Goal: Communication & Community: Answer question/provide support

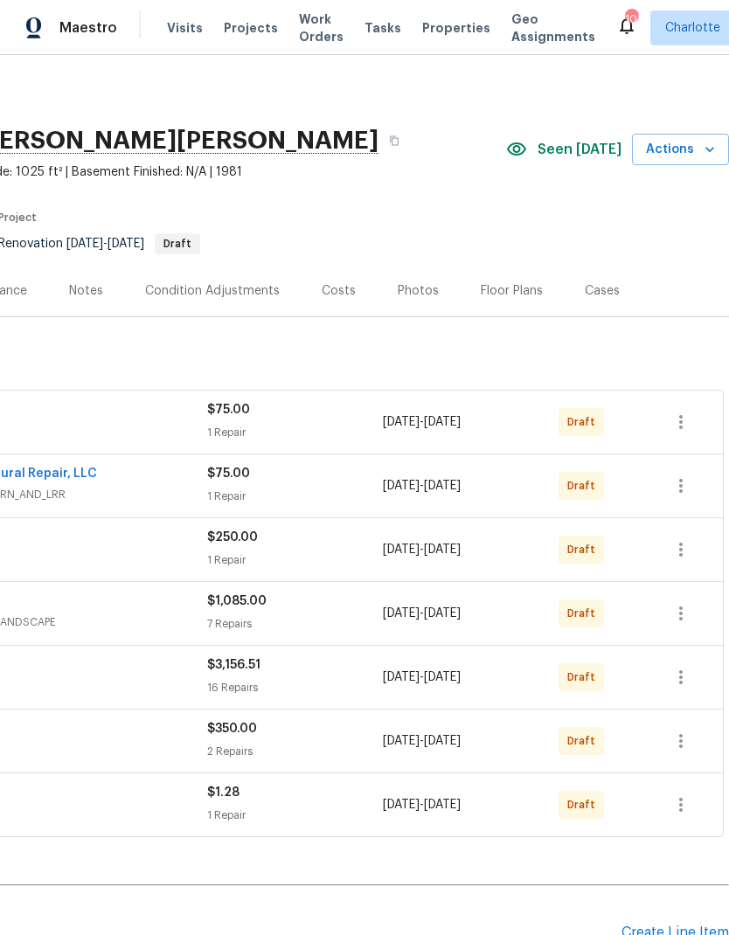
scroll to position [0, 259]
click at [685, 416] on icon "button" at bounding box center [681, 422] width 21 height 21
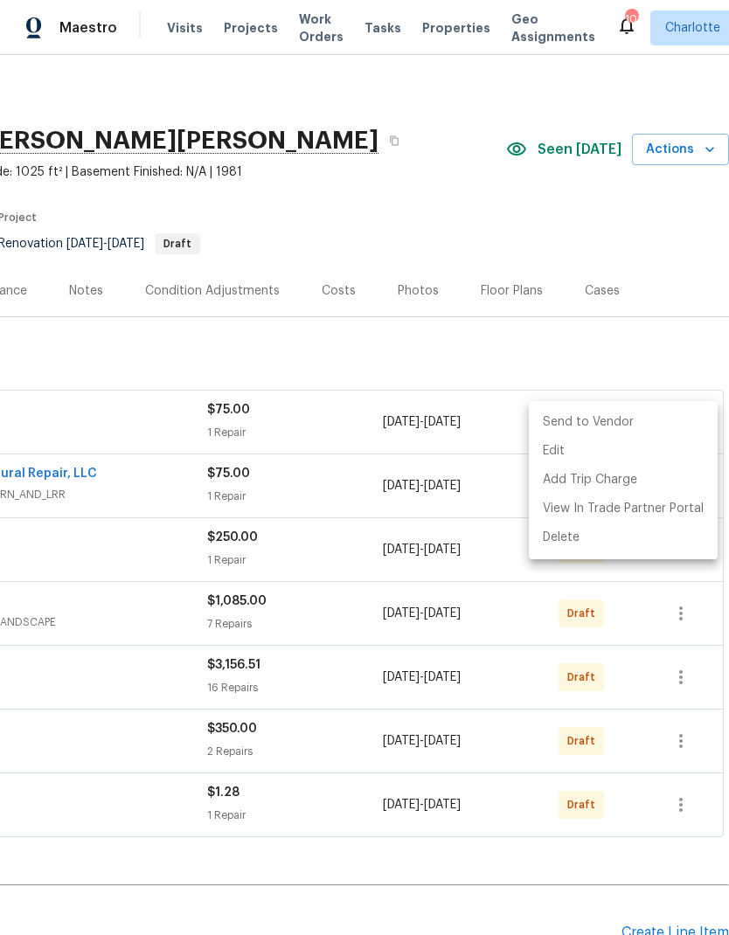
click at [637, 424] on li "Send to Vendor" at bounding box center [623, 422] width 189 height 29
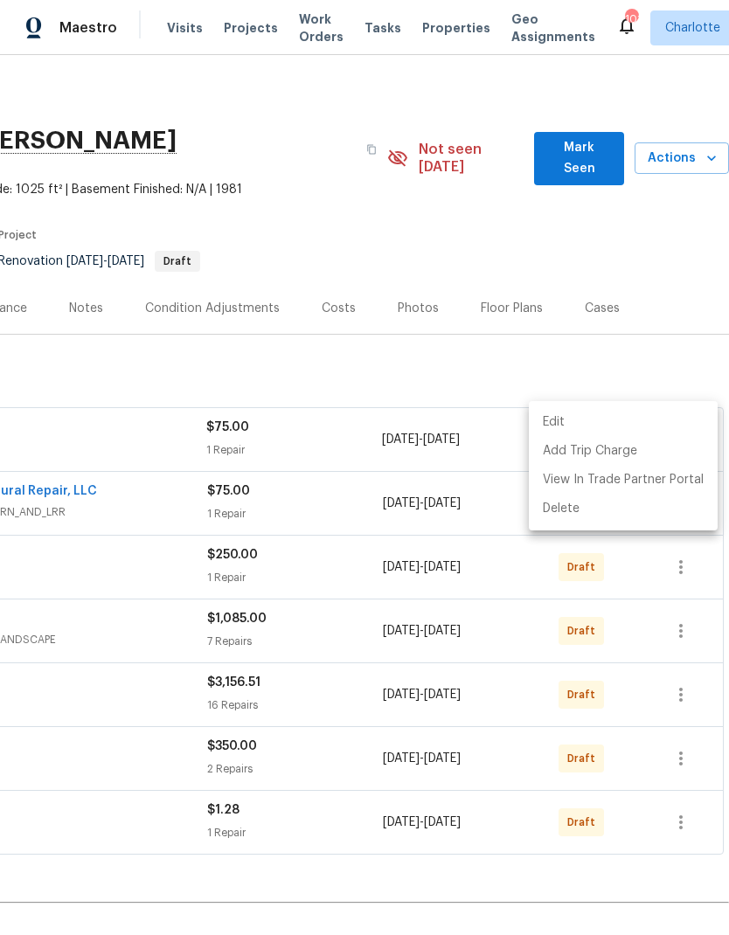
click at [690, 351] on div at bounding box center [364, 467] width 729 height 935
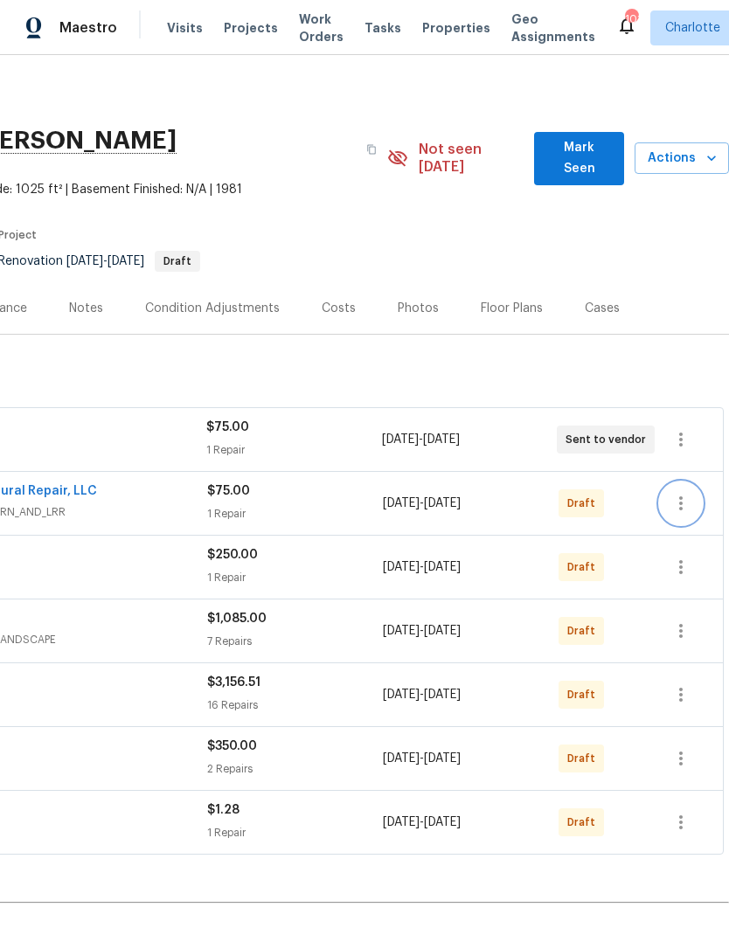
click at [686, 483] on button "button" at bounding box center [681, 504] width 42 height 42
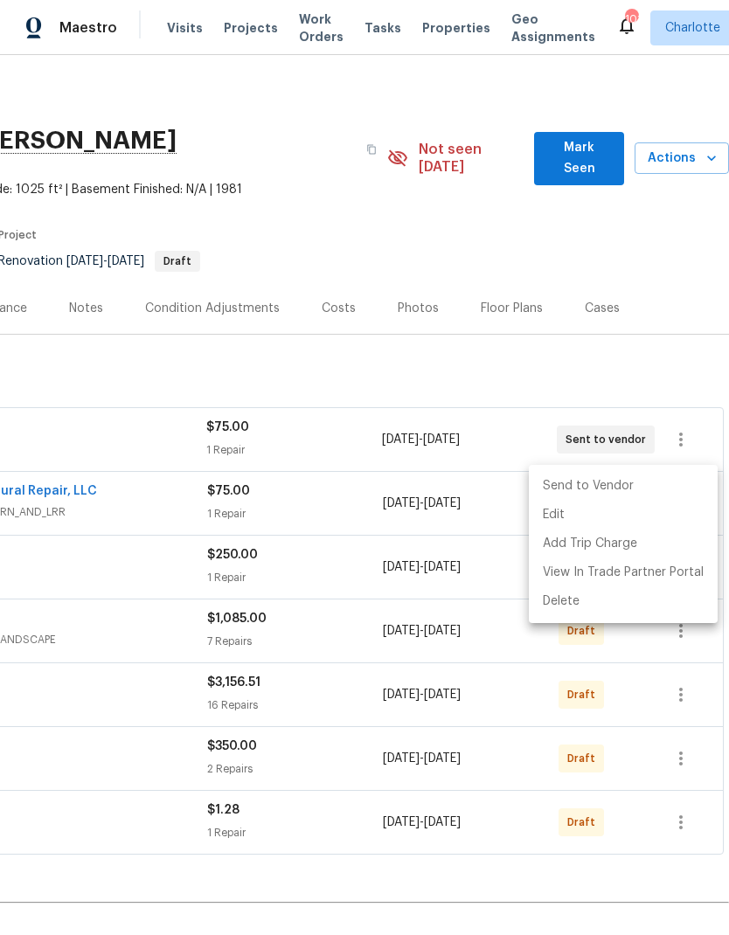
click at [664, 484] on li "Send to Vendor" at bounding box center [623, 486] width 189 height 29
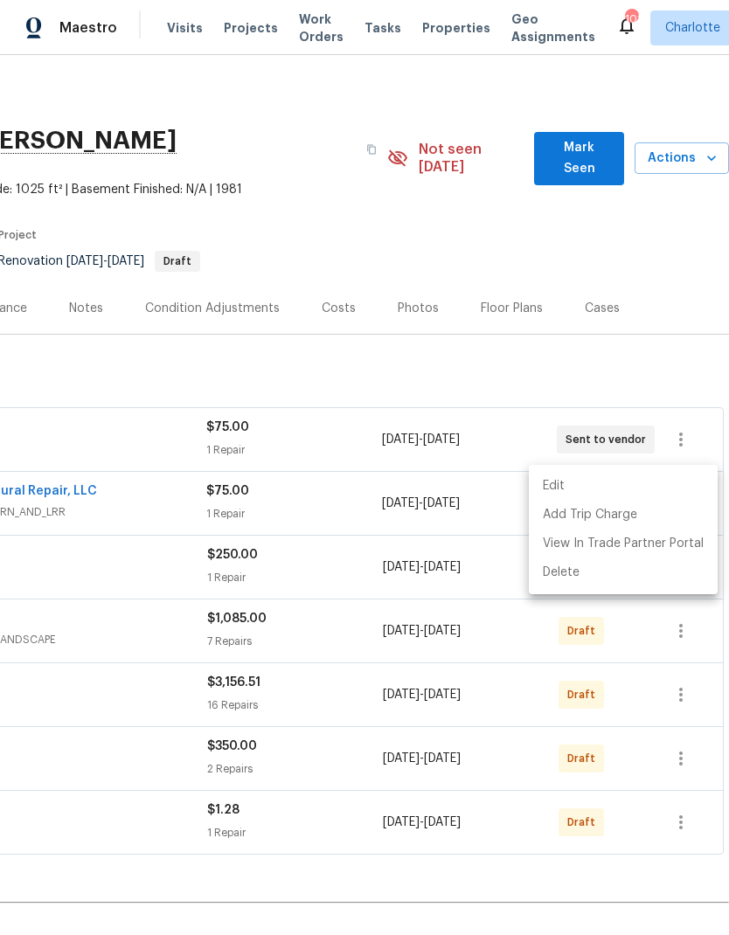
click at [691, 364] on div at bounding box center [364, 467] width 729 height 935
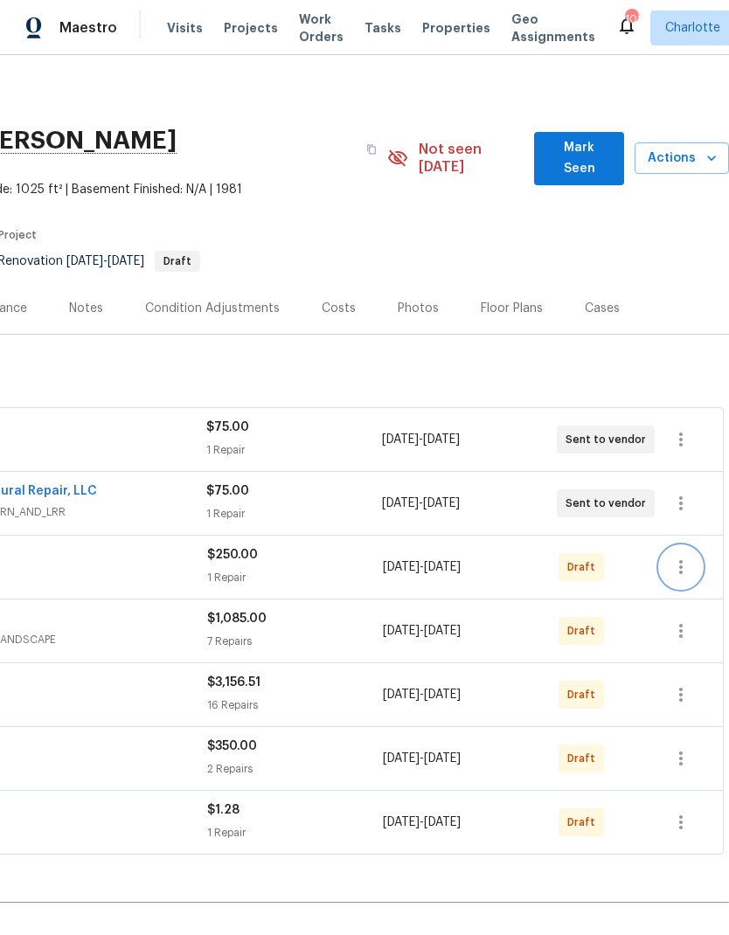
click at [682, 557] on icon "button" at bounding box center [681, 567] width 21 height 21
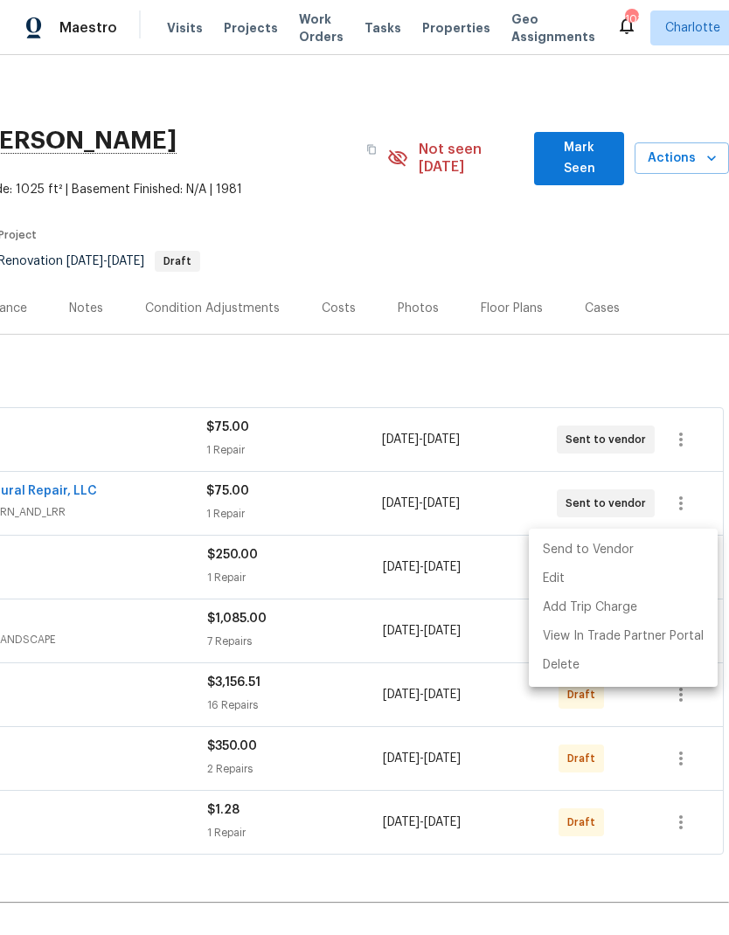
click at [664, 553] on li "Send to Vendor" at bounding box center [623, 550] width 189 height 29
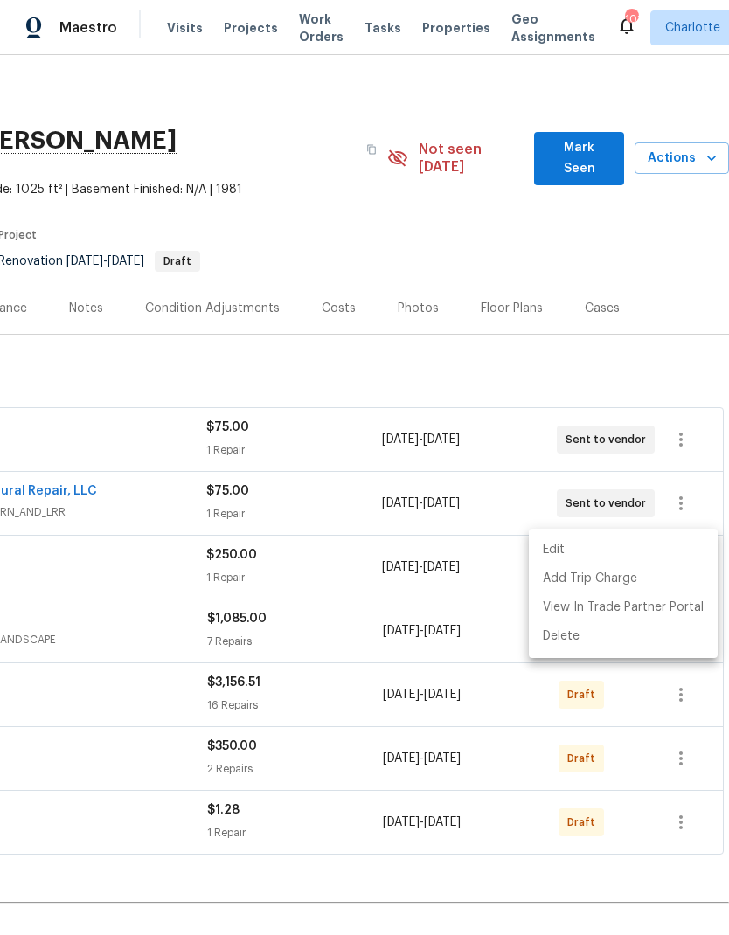
click at [699, 316] on div at bounding box center [364, 467] width 729 height 935
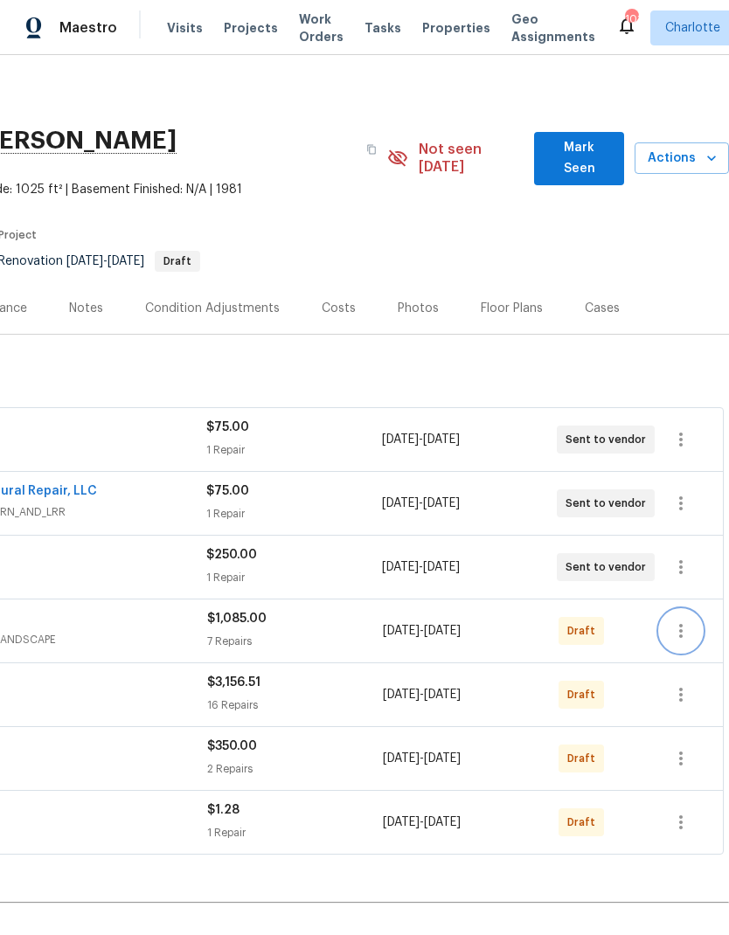
click at [688, 621] on icon "button" at bounding box center [681, 631] width 21 height 21
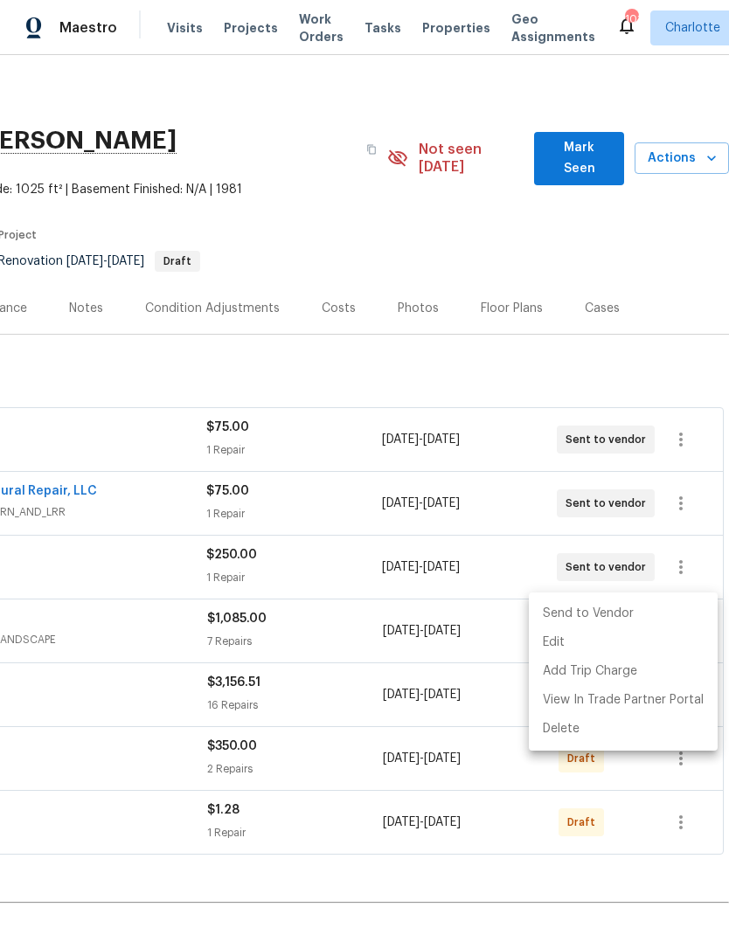
click at [656, 617] on li "Send to Vendor" at bounding box center [623, 614] width 189 height 29
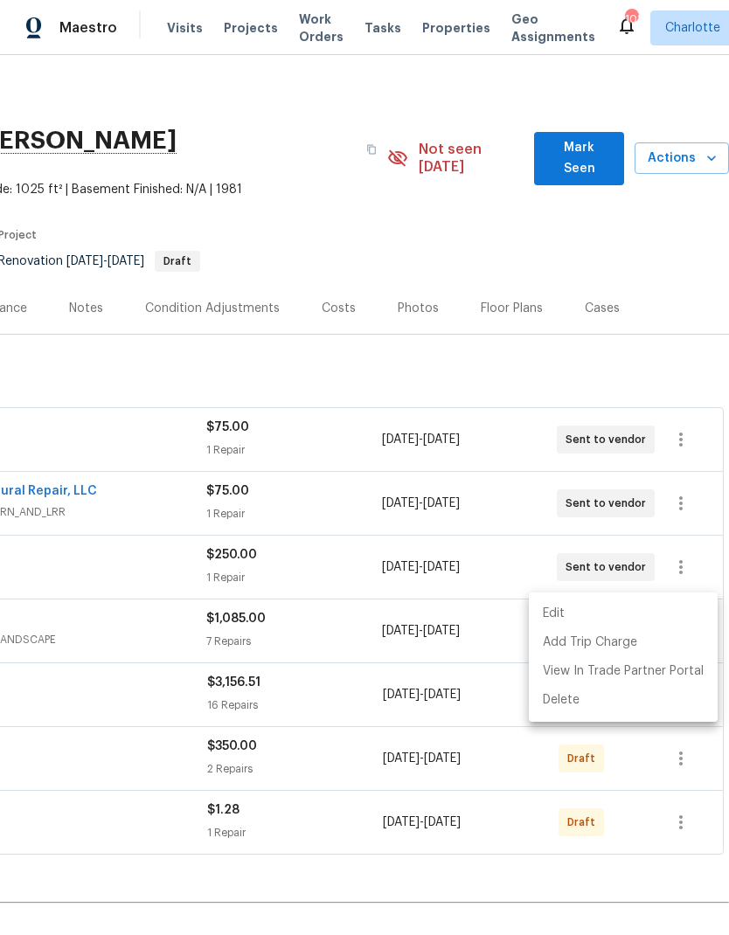
click at [674, 315] on div at bounding box center [364, 467] width 729 height 935
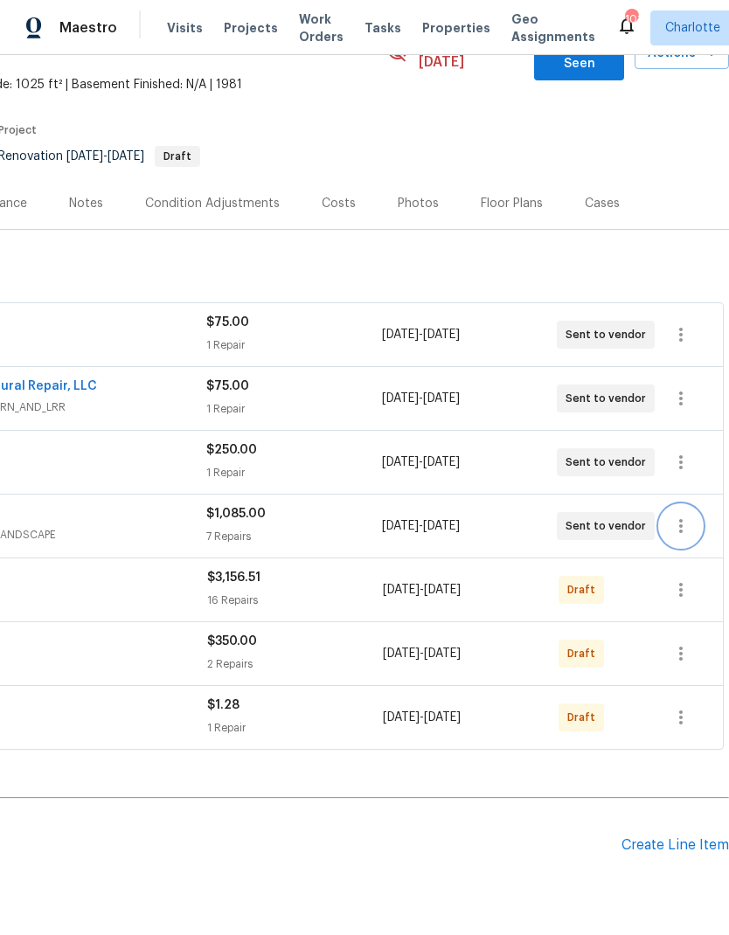
scroll to position [104, 259]
click at [685, 581] on icon "button" at bounding box center [681, 591] width 21 height 21
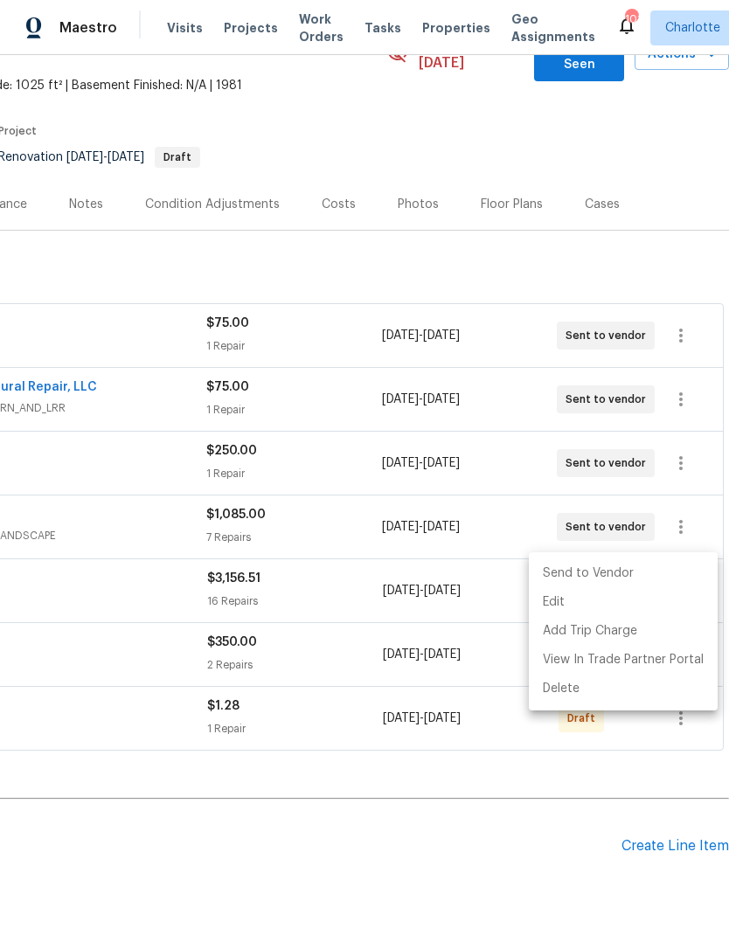
click at [643, 577] on li "Send to Vendor" at bounding box center [623, 574] width 189 height 29
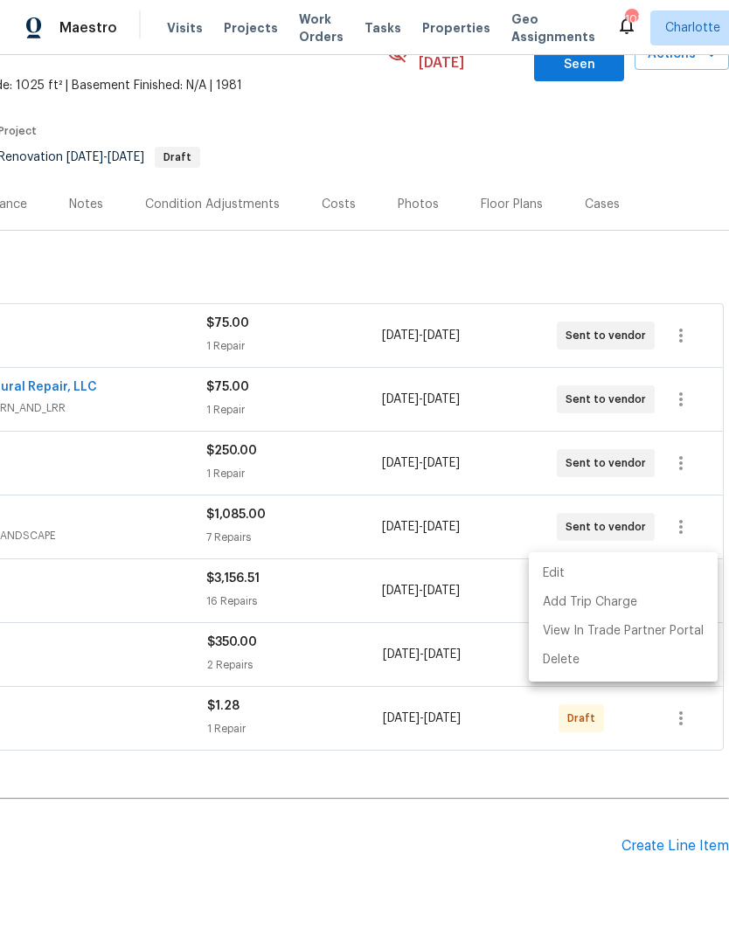
click at [580, 824] on div at bounding box center [364, 467] width 729 height 935
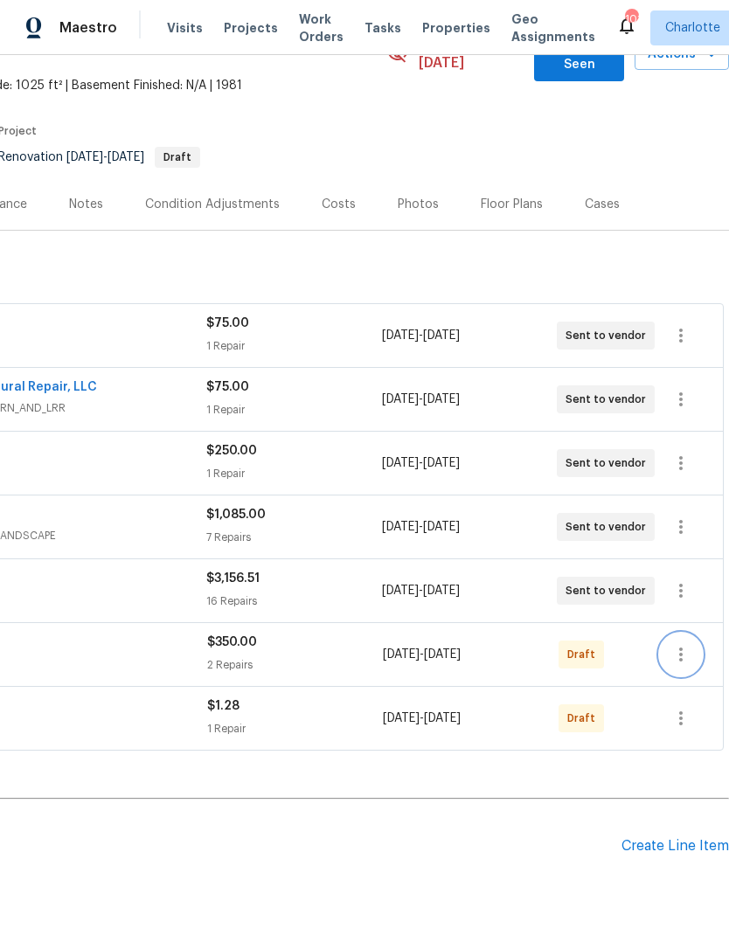
click at [689, 644] on icon "button" at bounding box center [681, 654] width 21 height 21
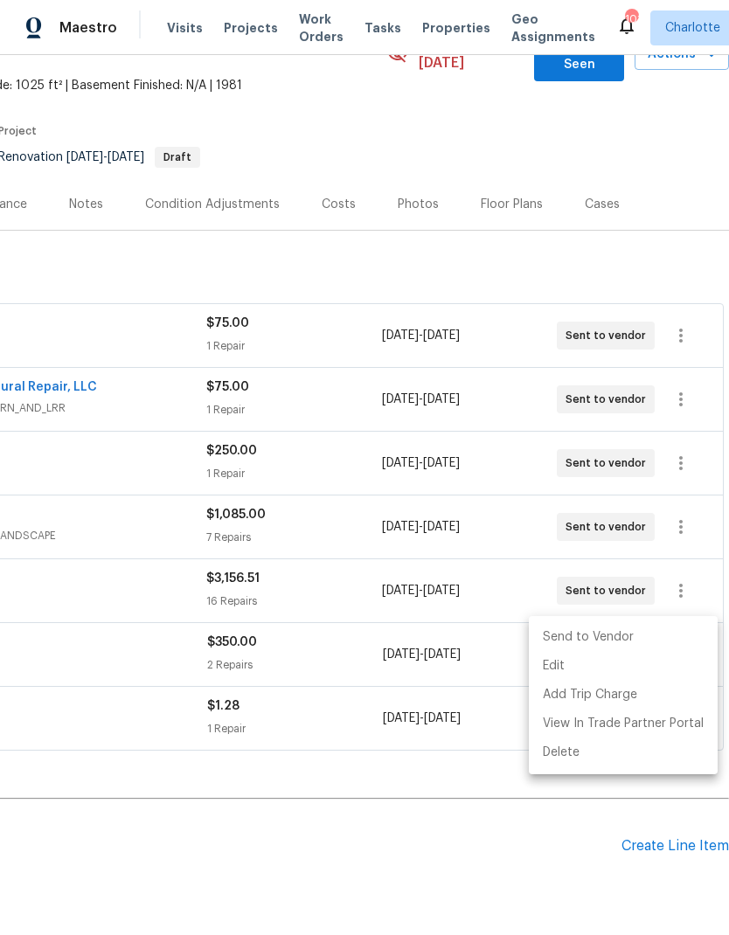
click at [645, 643] on li "Send to Vendor" at bounding box center [623, 637] width 189 height 29
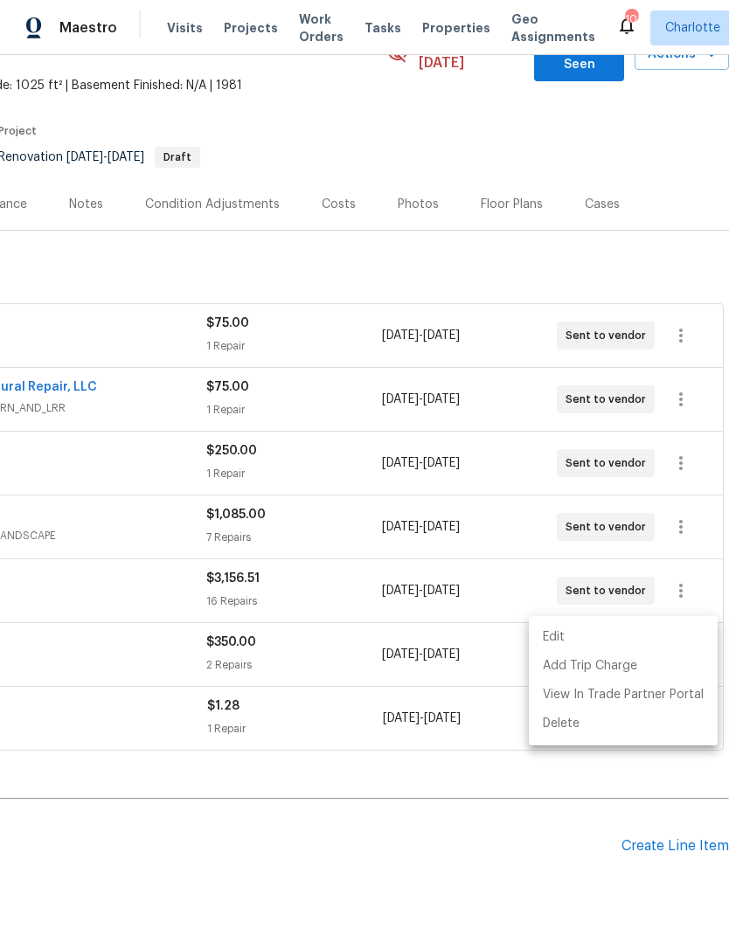
click at [598, 859] on div at bounding box center [364, 467] width 729 height 935
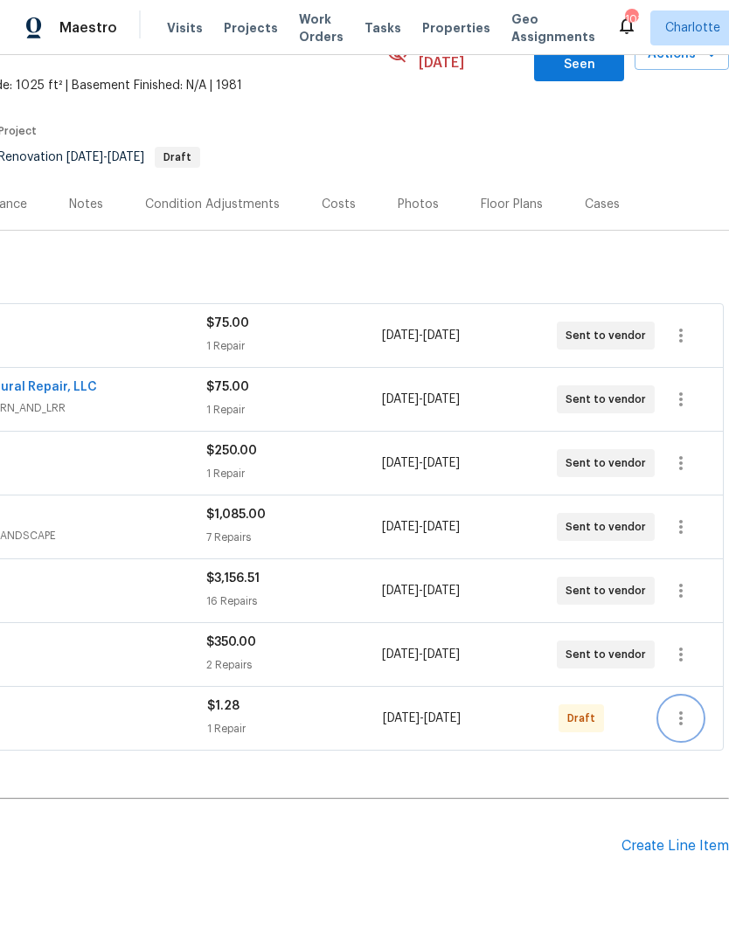
click at [681, 712] on button "button" at bounding box center [681, 719] width 42 height 42
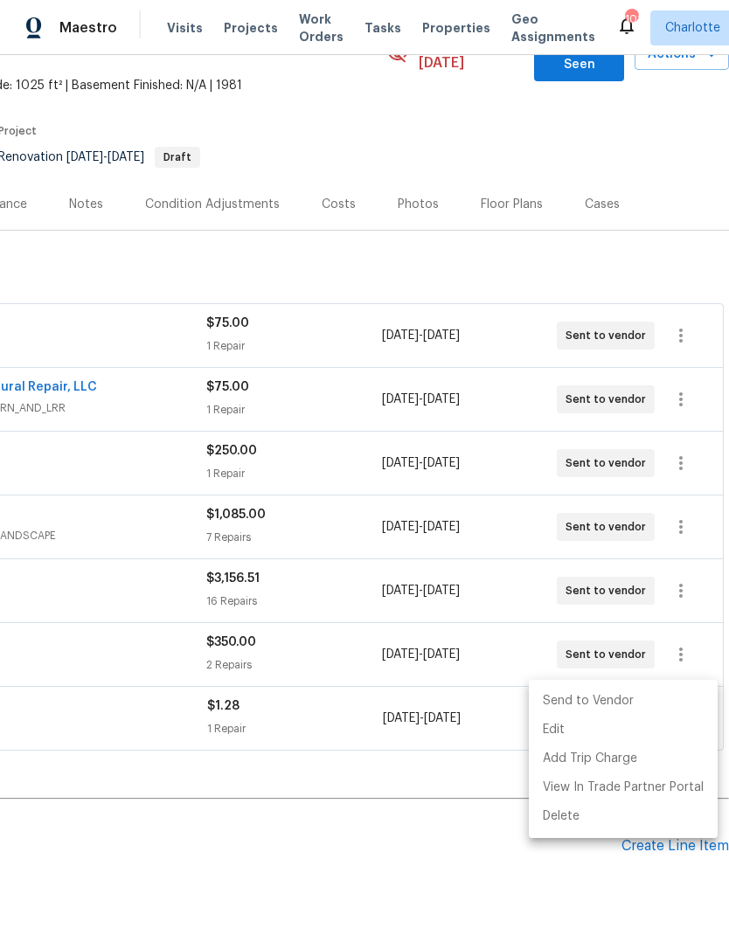
click at [638, 713] on li "Send to Vendor" at bounding box center [623, 701] width 189 height 29
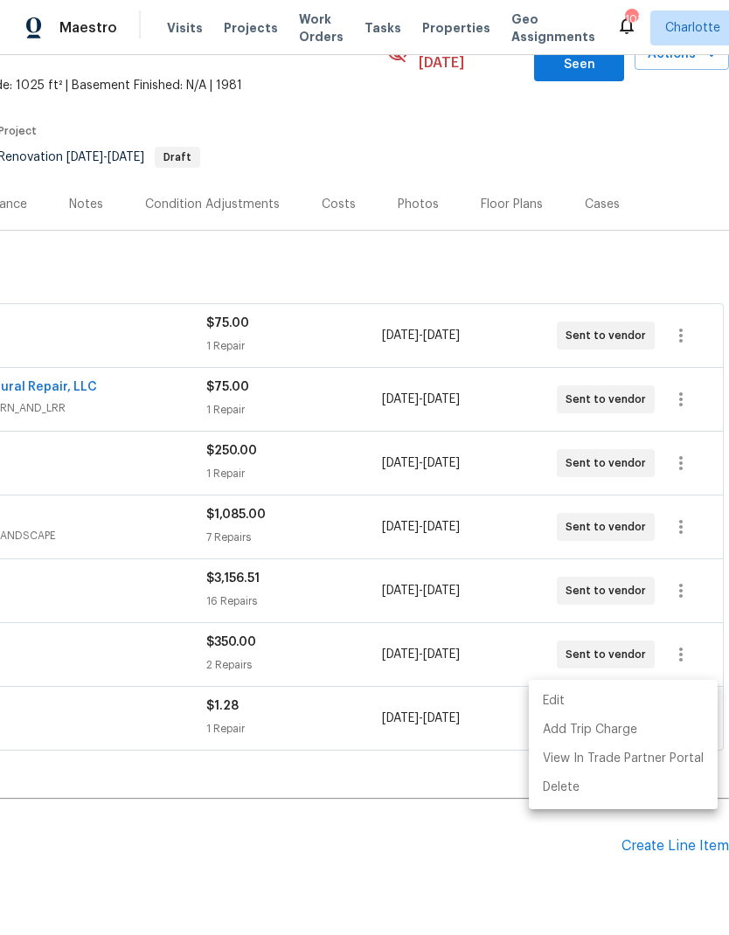
click at [569, 883] on div at bounding box center [364, 467] width 729 height 935
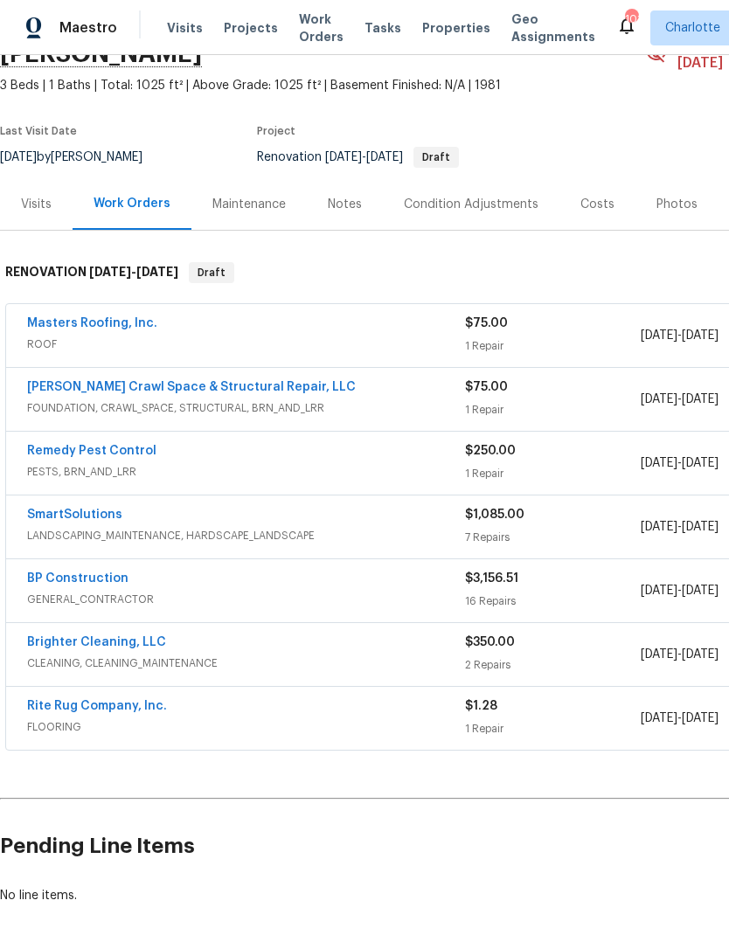
scroll to position [104, 0]
click at [55, 317] on link "Masters Roofing, Inc." at bounding box center [92, 323] width 130 height 12
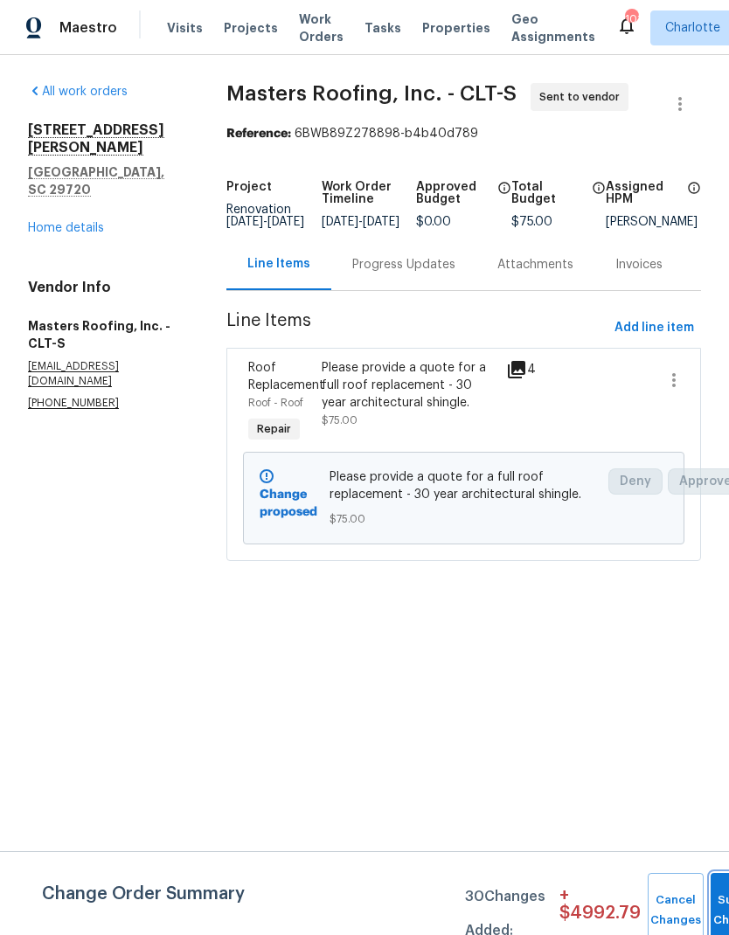
click at [711, 907] on button "Submit Changes" at bounding box center [739, 910] width 56 height 75
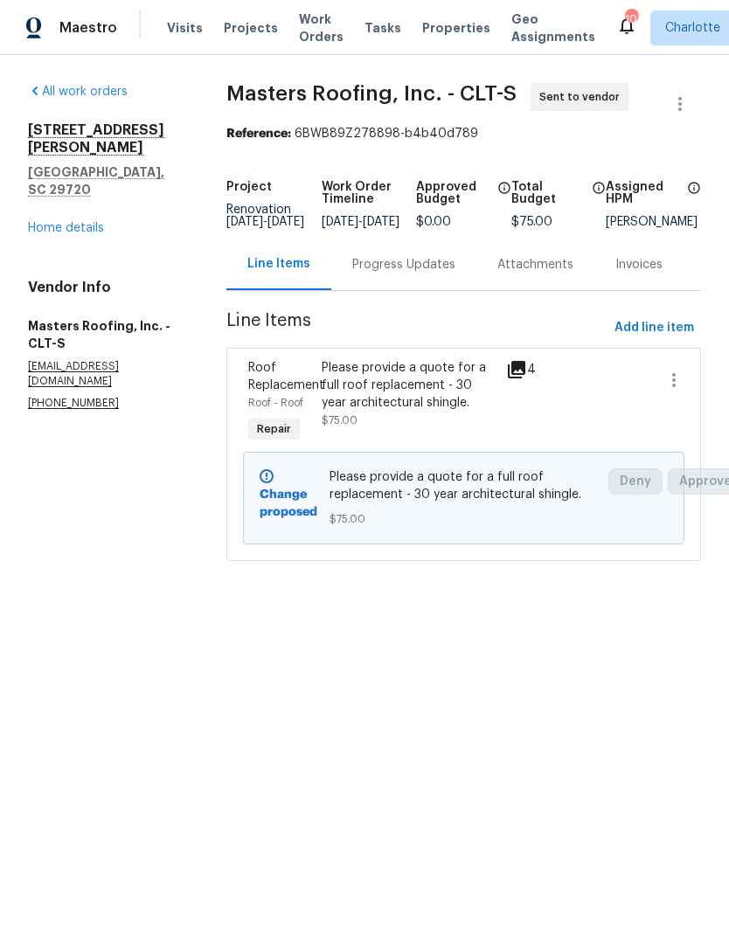
click at [431, 269] on div "Progress Updates" at bounding box center [403, 264] width 103 height 17
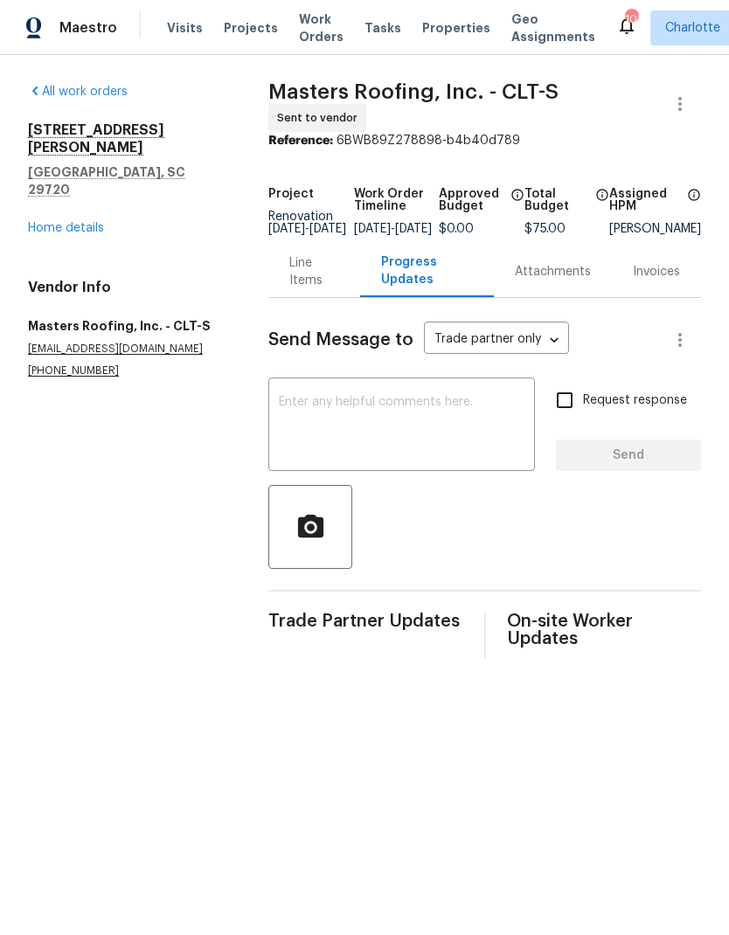
click at [434, 407] on textarea at bounding box center [402, 426] width 246 height 61
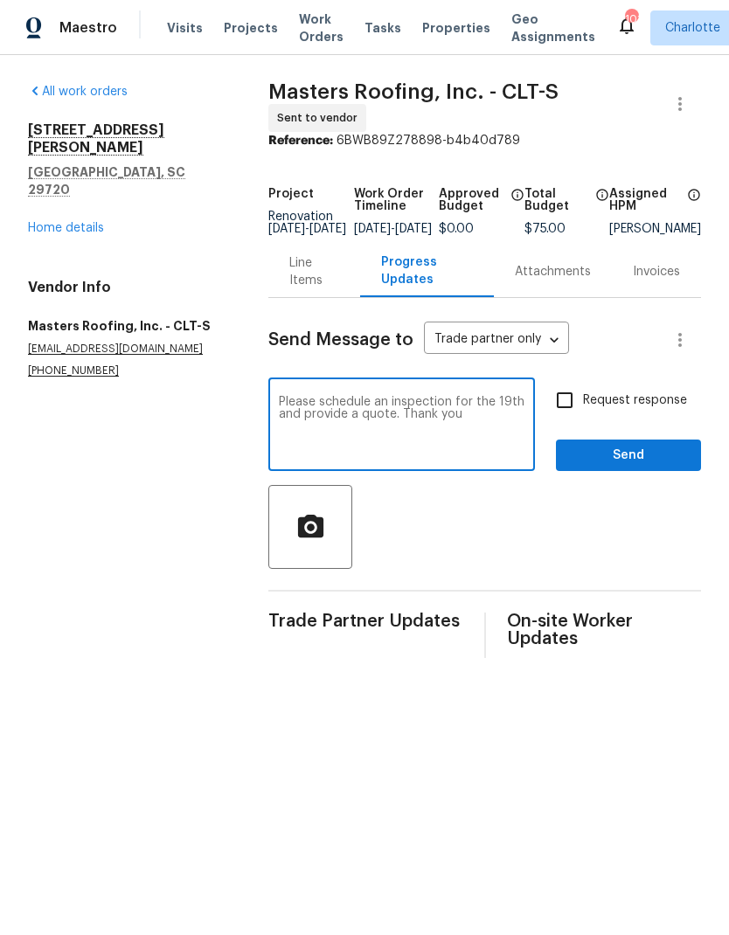
click at [279, 404] on textarea "Please schedule an inspection for the 19th and provide a quote. Thank you" at bounding box center [402, 426] width 246 height 61
click at [372, 389] on div "Please schedule an inspection for the 19th and provide a quote. Thank you x ​" at bounding box center [401, 426] width 267 height 89
click at [392, 402] on textarea "Please schedule an inspection for the 19th and provide a quote. Thank you" at bounding box center [402, 426] width 246 height 61
type textarea "Please schedule a roof inspection for the 19th and provide a quote. Thank you"
click at [580, 396] on input "Request response" at bounding box center [564, 400] width 37 height 37
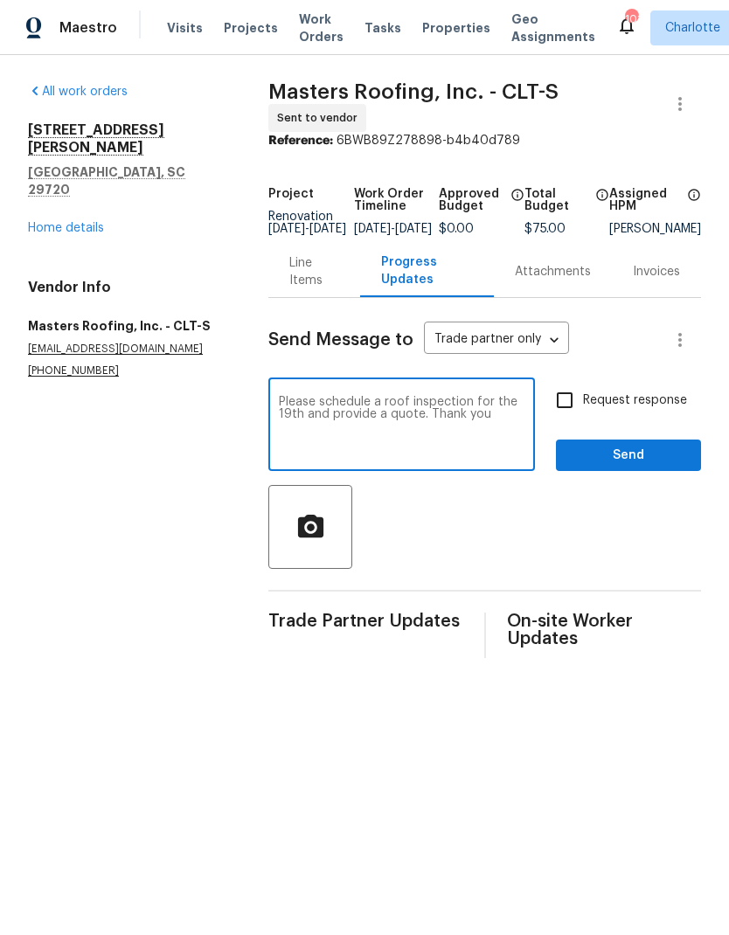
checkbox input "true"
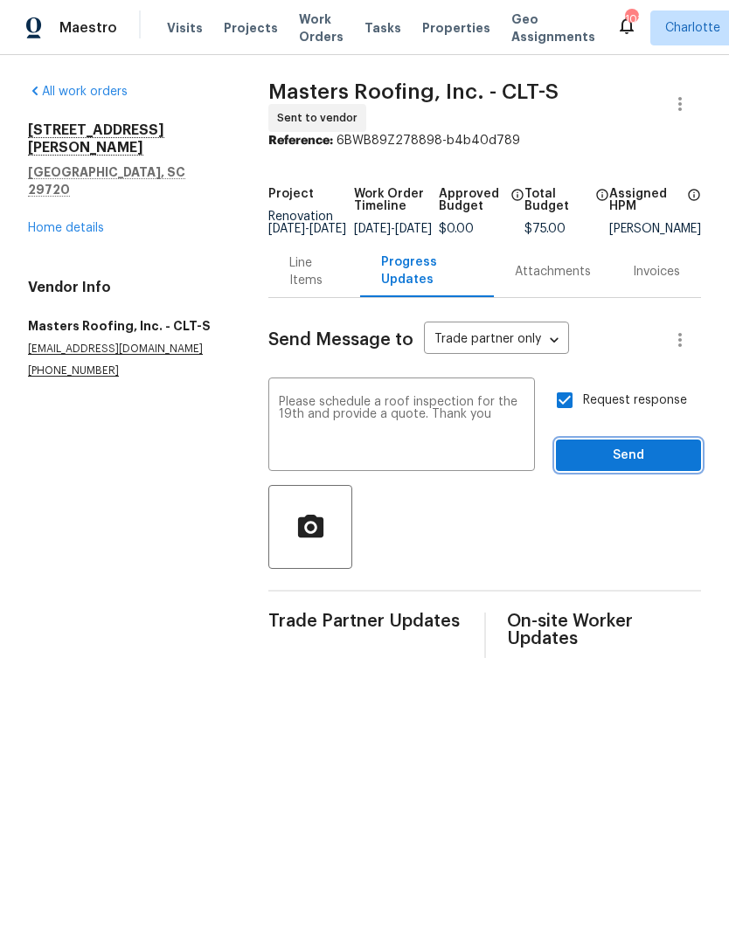
click at [645, 466] on span "Send" at bounding box center [628, 456] width 117 height 22
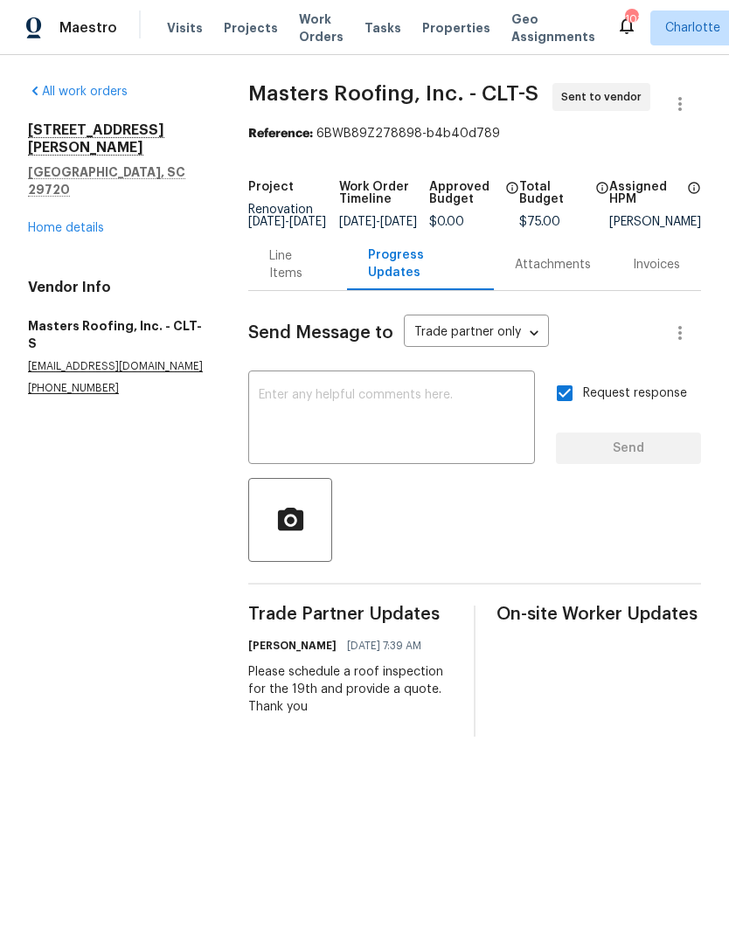
click at [59, 181] on div "2744 Lyndell Way Lancaster, SC 29720 Home details" at bounding box center [117, 179] width 178 height 115
click at [58, 222] on link "Home details" at bounding box center [66, 228] width 76 height 12
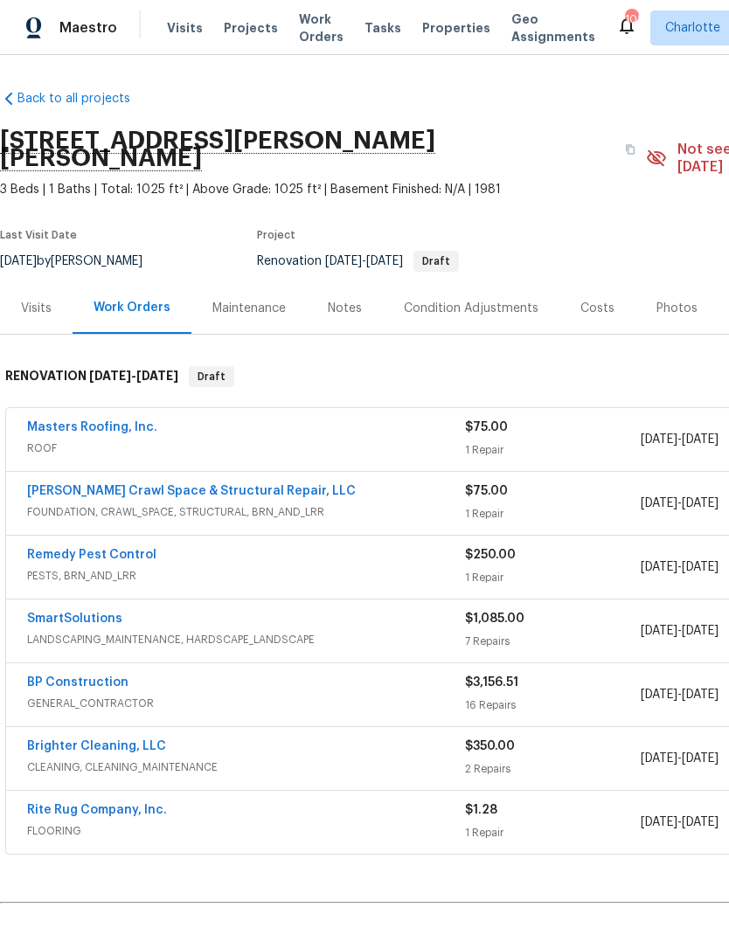
click at [73, 485] on link "Falcone Crawl Space & Structural Repair, LLC" at bounding box center [191, 491] width 329 height 12
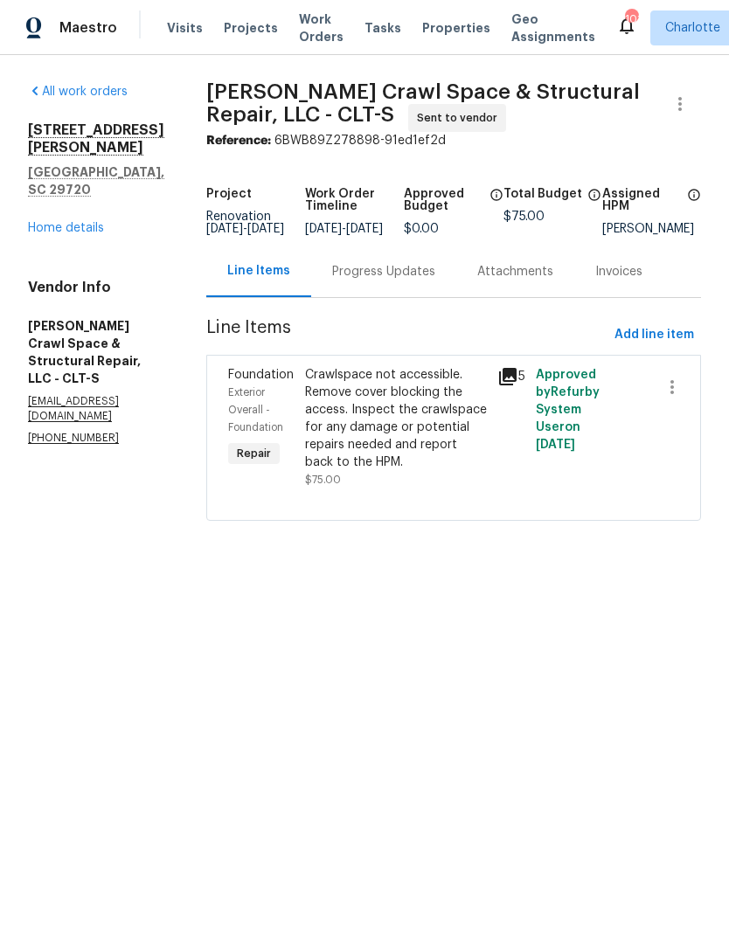
click at [431, 281] on div "Progress Updates" at bounding box center [383, 271] width 103 height 17
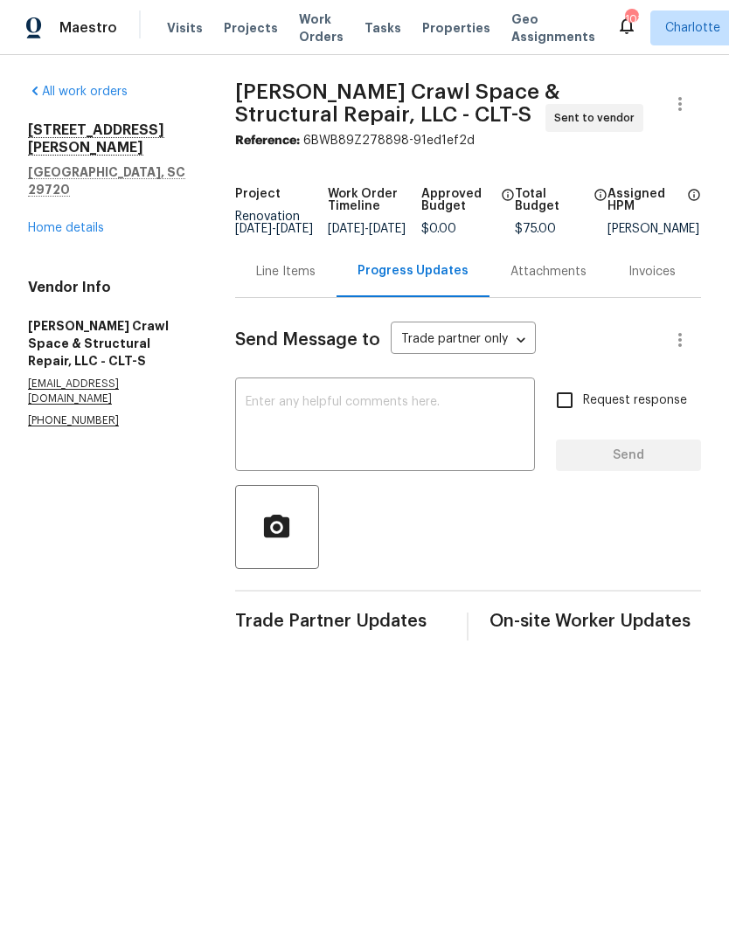
click at [483, 433] on textarea at bounding box center [385, 426] width 279 height 61
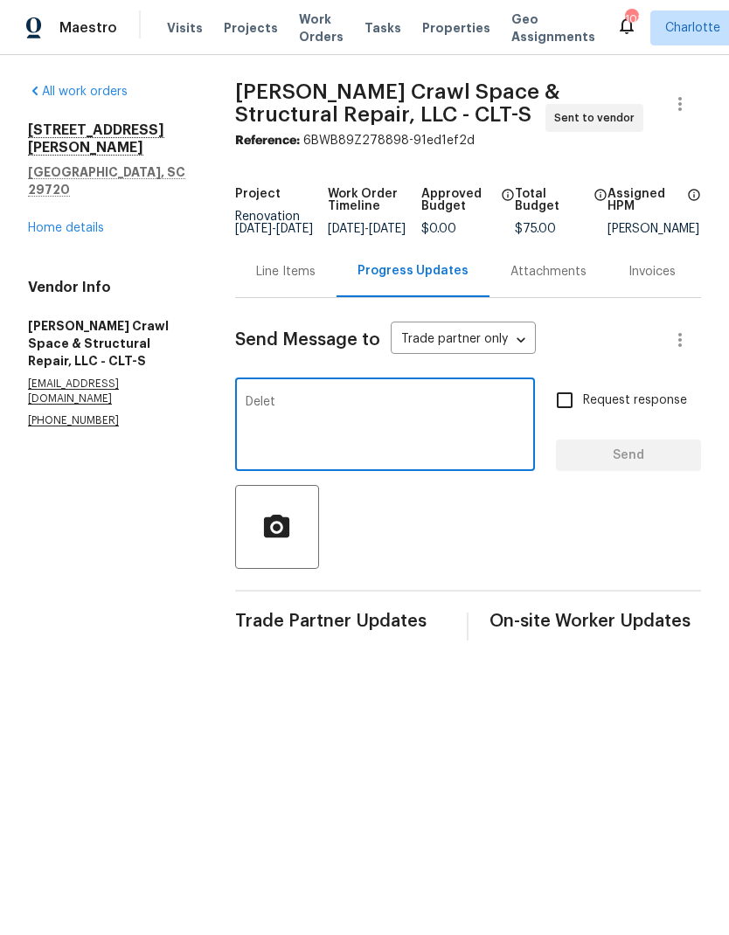
type textarea "Delete"
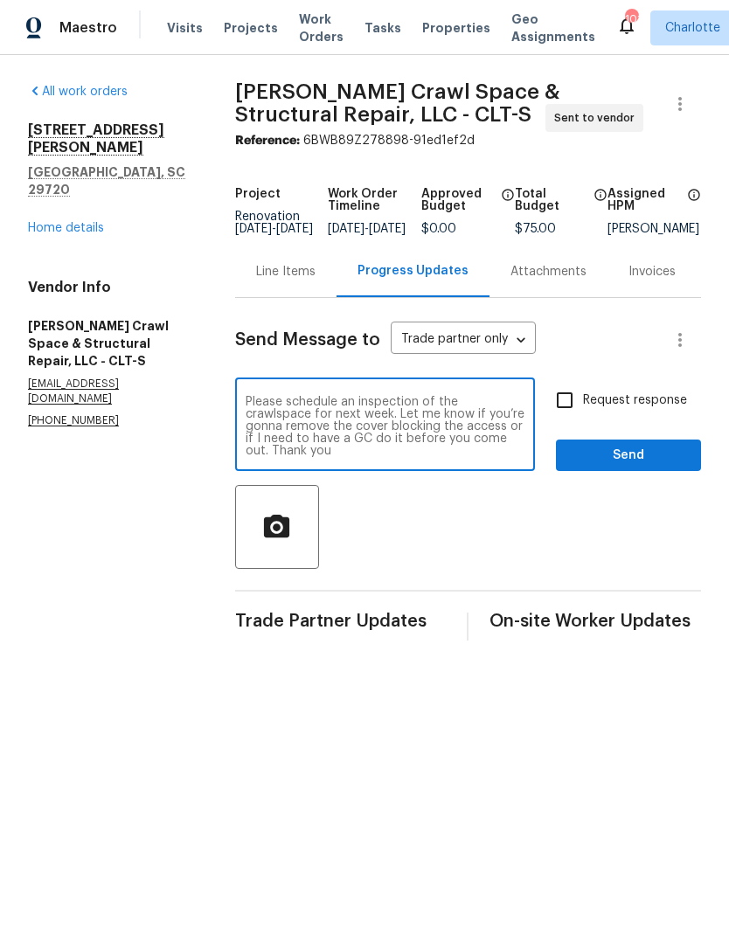
click at [342, 444] on textarea "Please schedule an inspection of the crawlspace for next week. Let me know if y…" at bounding box center [385, 426] width 279 height 61
click at [353, 430] on textarea "Please schedule an inspection of the crawlspace for next week. Let me know if y…" at bounding box center [385, 426] width 279 height 61
click at [345, 435] on textarea "Please schedule an inspection of the crawlspace for next week. Let me know if y…" at bounding box center [385, 426] width 279 height 61
type textarea "Please schedule an inspection of the crawlspace for next week. Let me know if y…"
click at [567, 418] on input "Request response" at bounding box center [564, 400] width 37 height 37
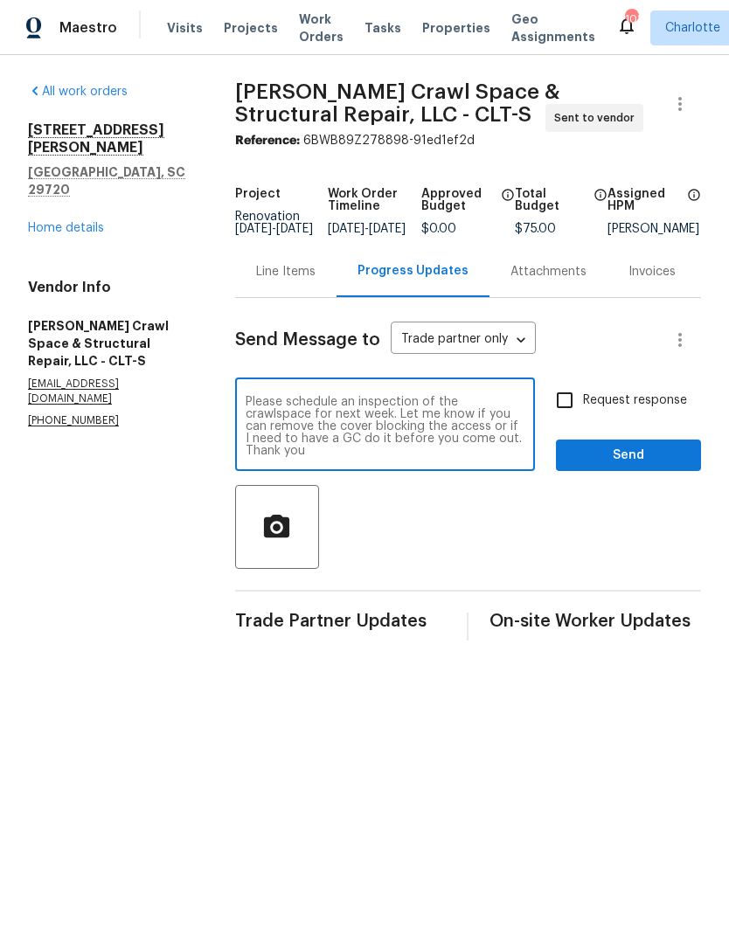
checkbox input "true"
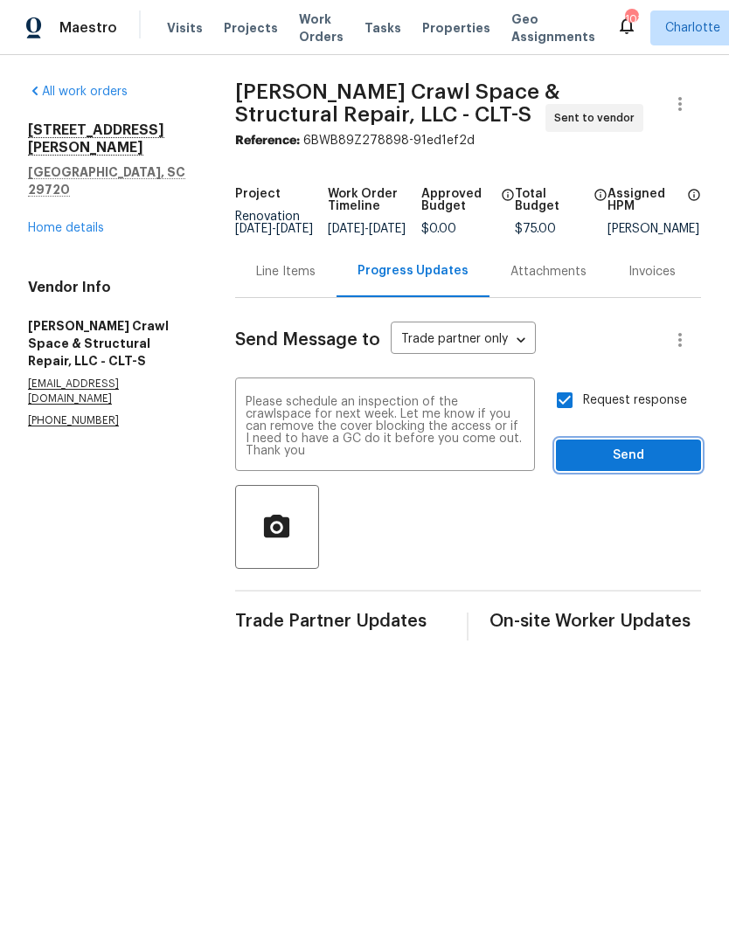
click at [611, 454] on button "Send" at bounding box center [628, 456] width 145 height 32
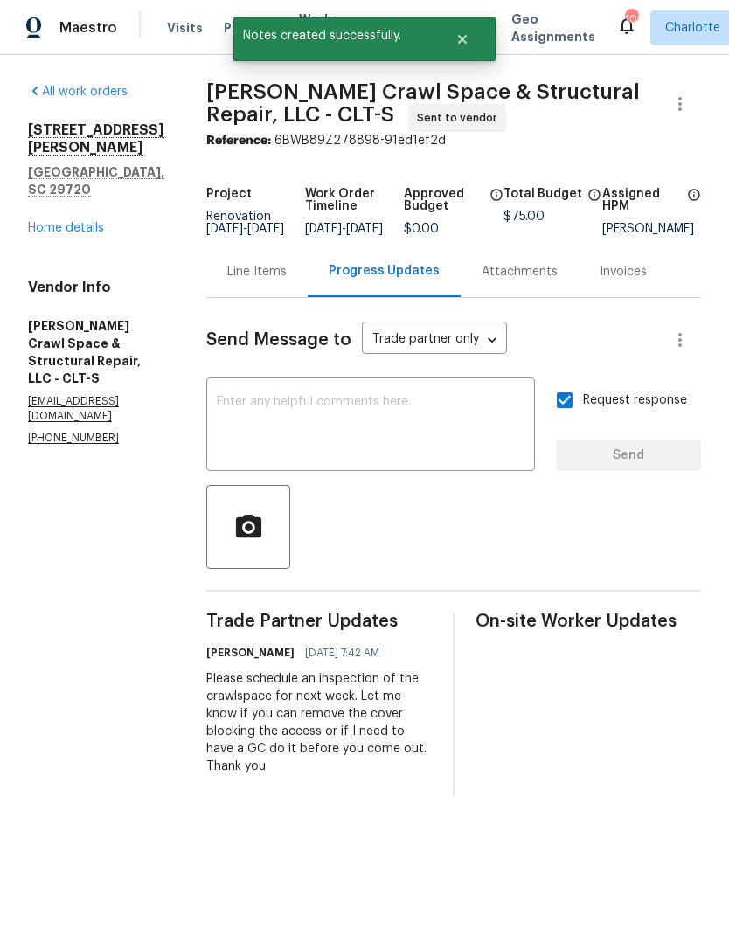
click at [50, 209] on div "All work orders 2744 Lyndell Way Lancaster, SC 29720 Home details Vendor Info F…" at bounding box center [96, 264] width 136 height 363
click at [45, 222] on link "Home details" at bounding box center [66, 228] width 76 height 12
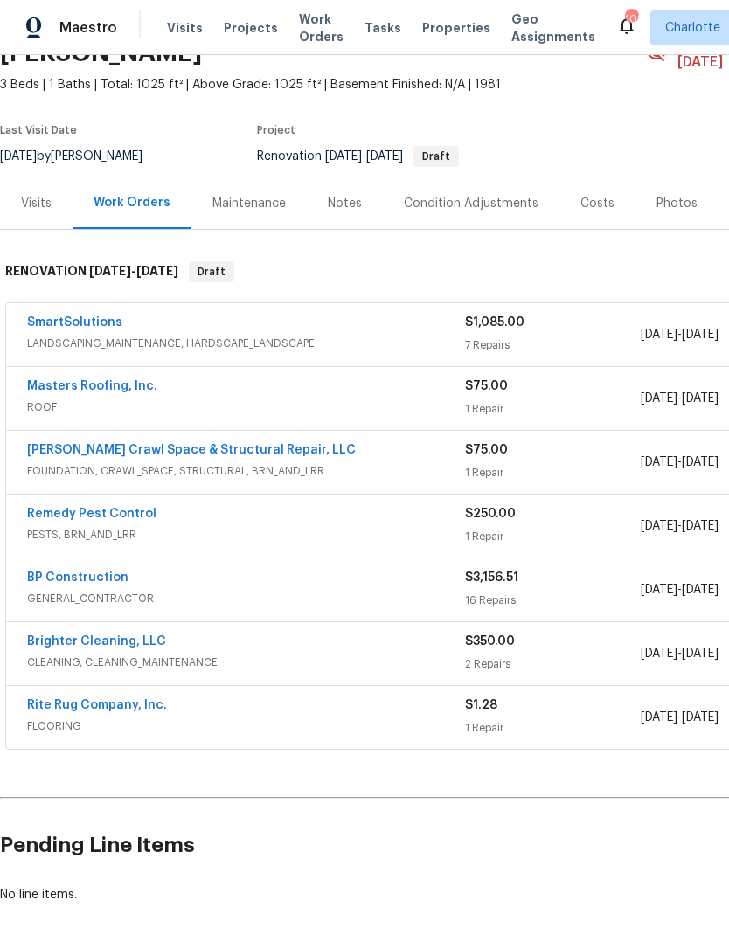
scroll to position [104, 0]
click at [48, 509] on link "Remedy Pest Control" at bounding box center [91, 515] width 129 height 12
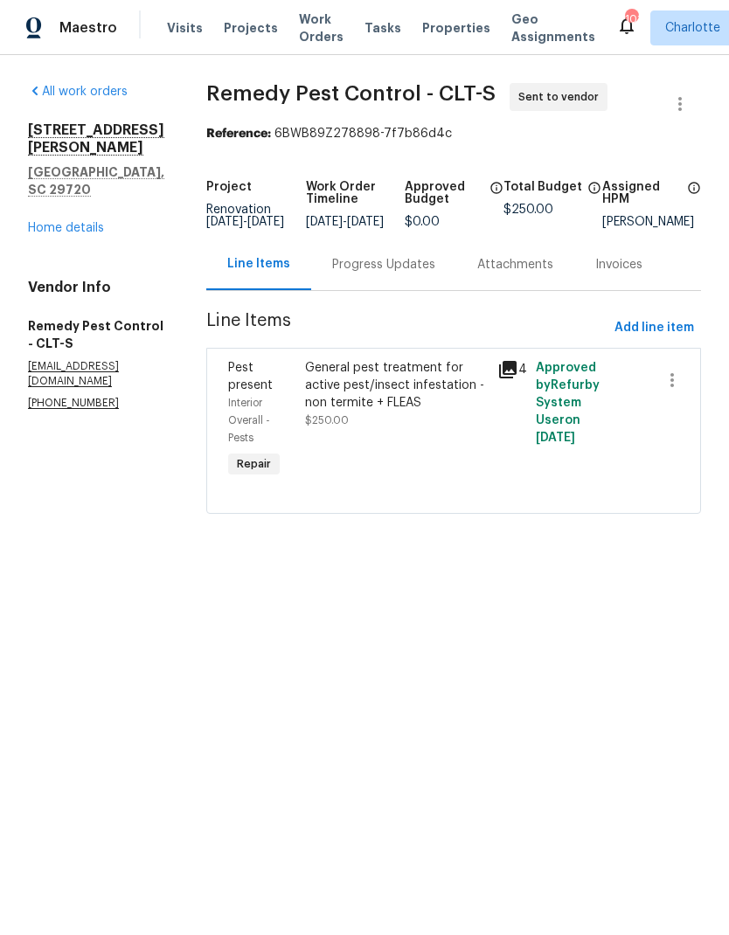
click at [425, 289] on div "Progress Updates" at bounding box center [383, 265] width 145 height 52
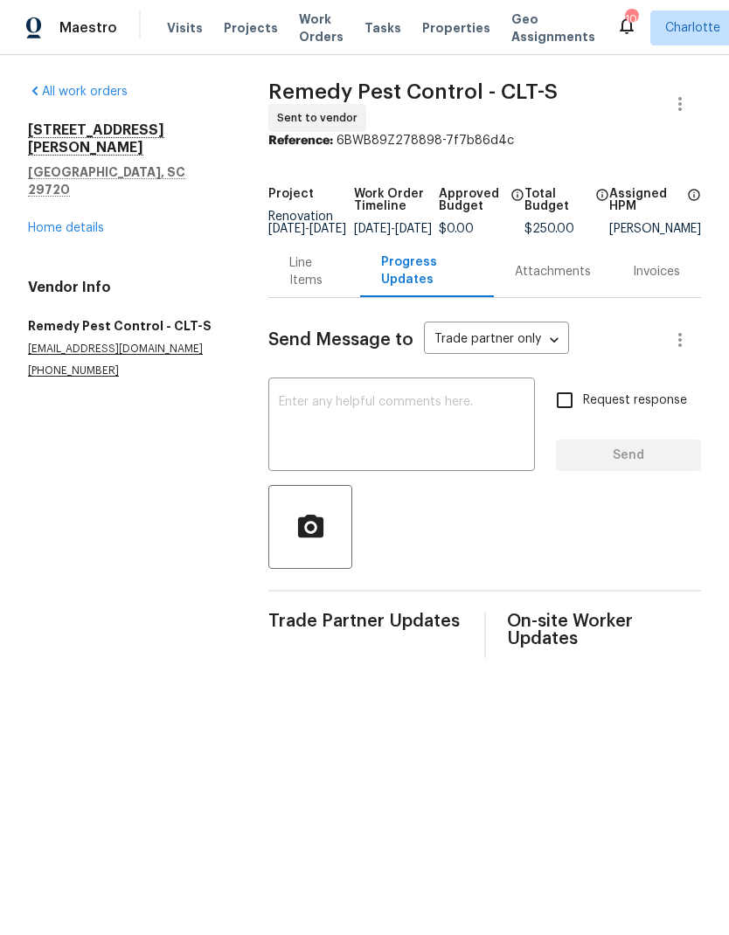
click at [435, 426] on textarea at bounding box center [402, 426] width 246 height 61
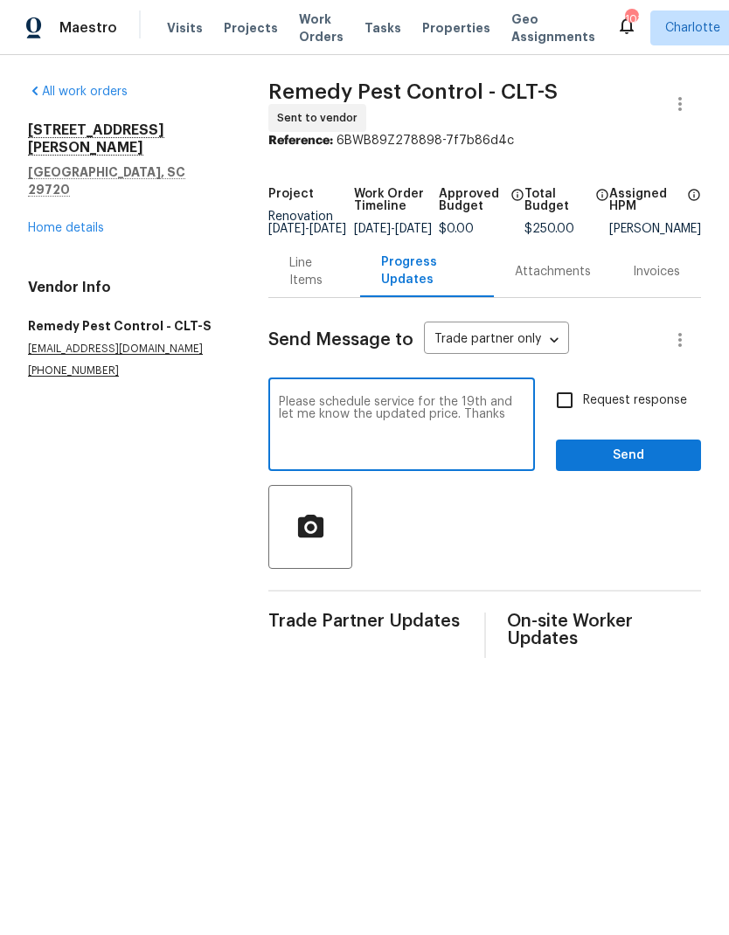
click at [442, 428] on textarea "Please schedule service for the 19th and let me know the updated price. Thanks" at bounding box center [402, 426] width 246 height 61
click at [444, 414] on textarea "Please schedule service for the 19th and let me know the updated price. Thanks" at bounding box center [402, 426] width 246 height 61
click at [439, 419] on textarea "Please schedule service for the 19th and let me know the updated price. Thanks" at bounding box center [402, 426] width 246 height 61
type textarea "Please schedule service for the 19th. Thanks"
click at [576, 407] on input "Request response" at bounding box center [564, 400] width 37 height 37
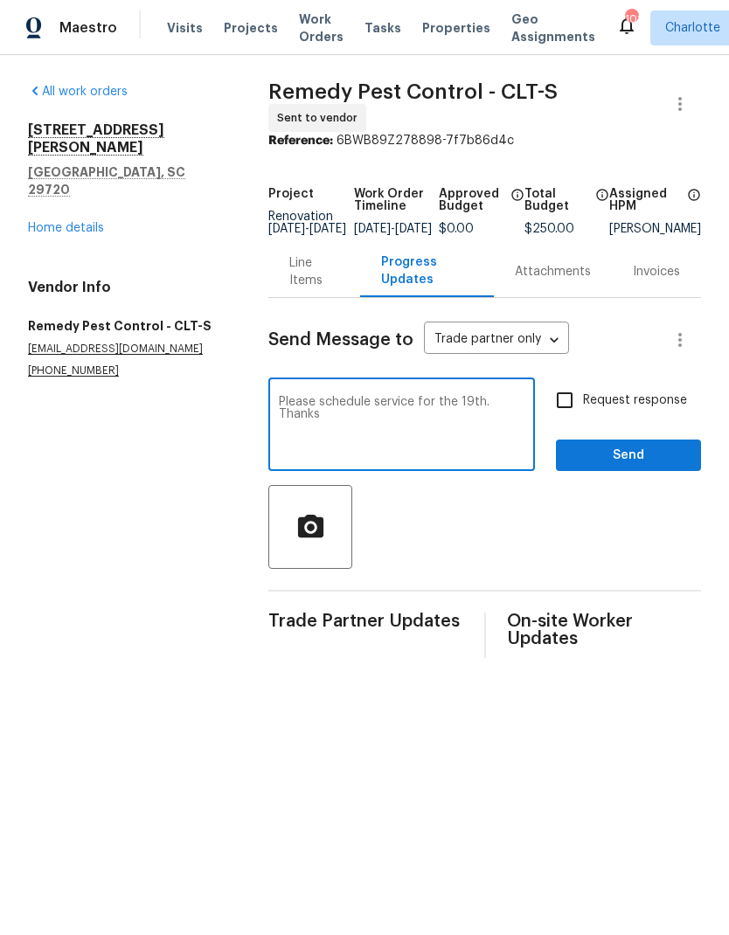
checkbox input "true"
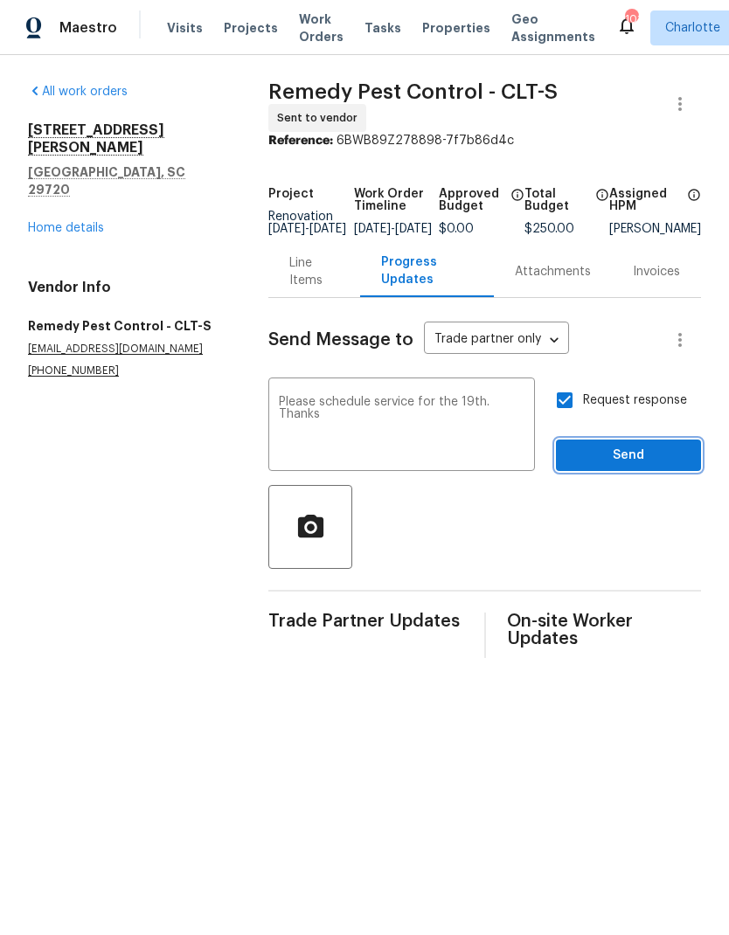
click at [617, 467] on span "Send" at bounding box center [628, 456] width 117 height 22
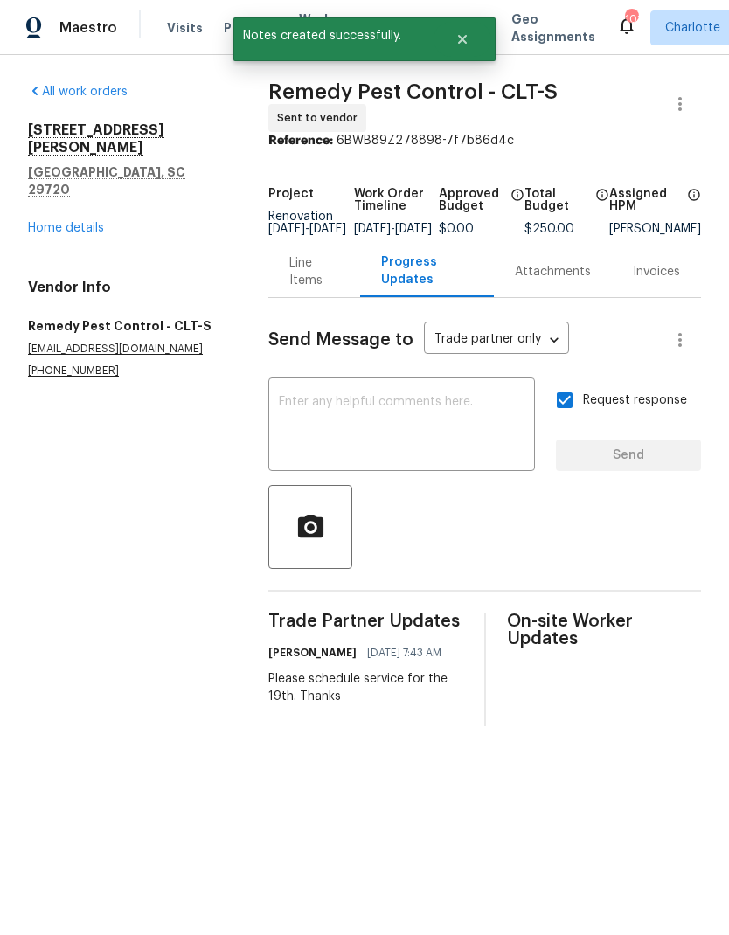
click at [38, 222] on link "Home details" at bounding box center [66, 228] width 76 height 12
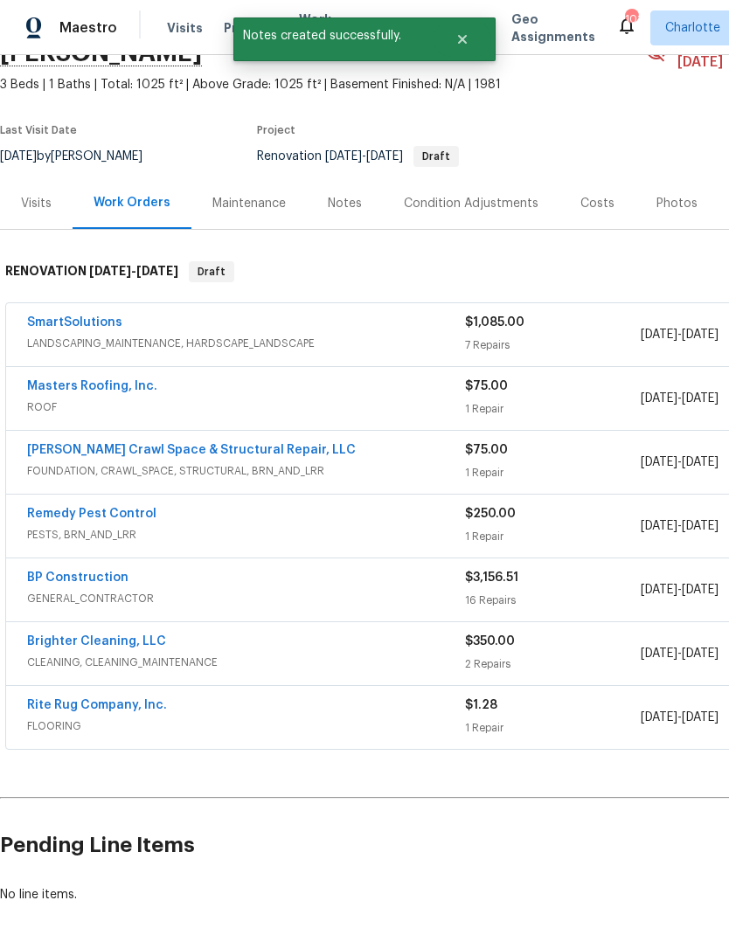
scroll to position [104, 0]
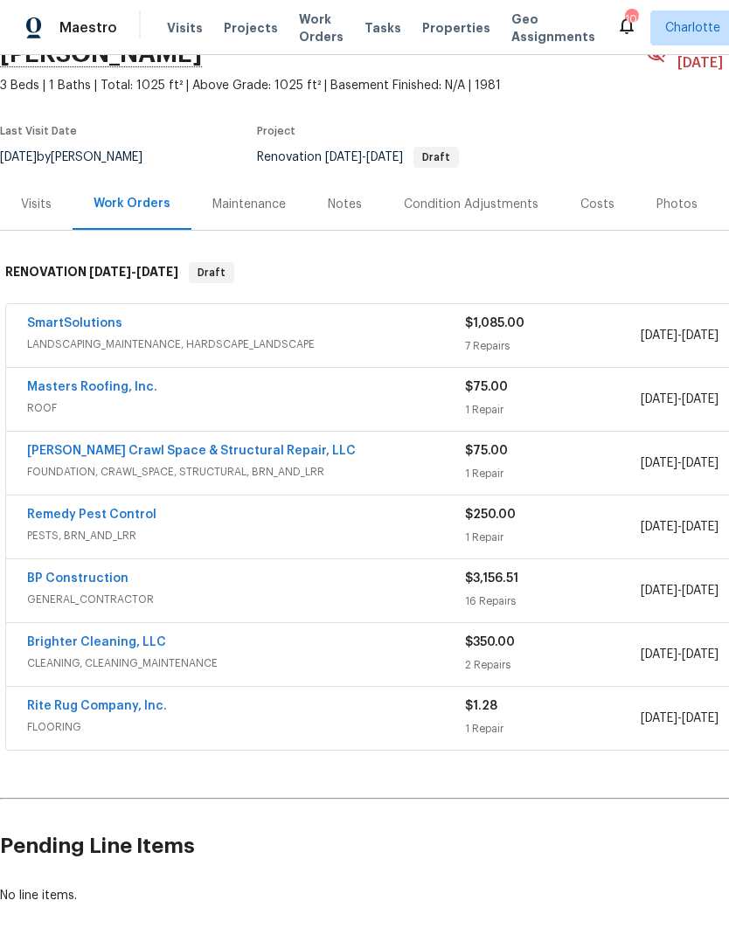
click at [41, 573] on link "BP Construction" at bounding box center [77, 579] width 101 height 12
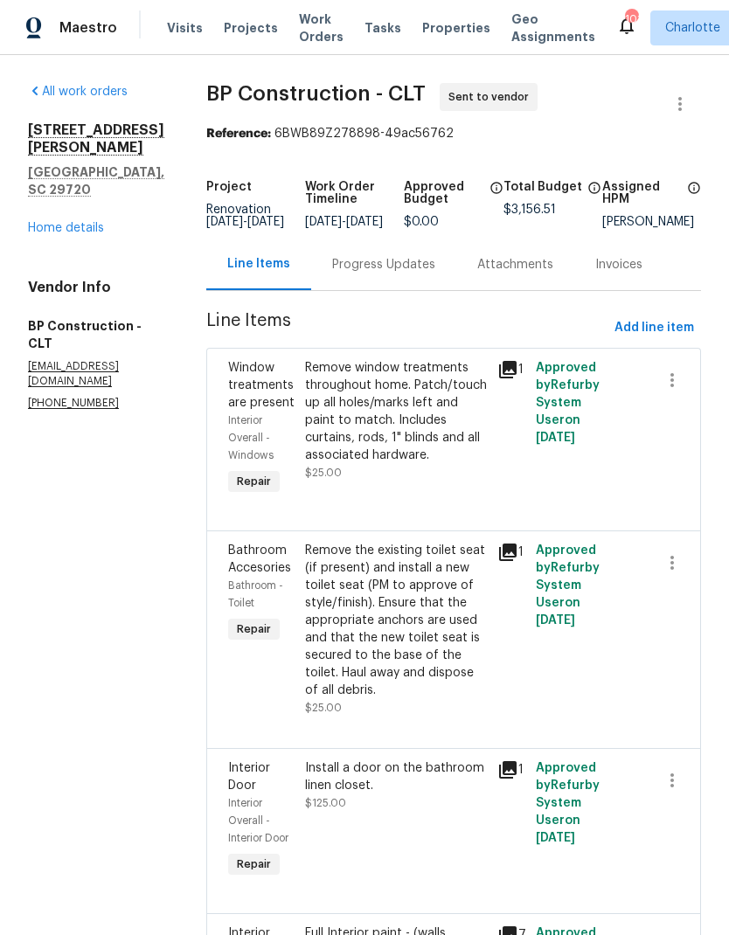
click at [408, 274] on div "Progress Updates" at bounding box center [383, 264] width 103 height 17
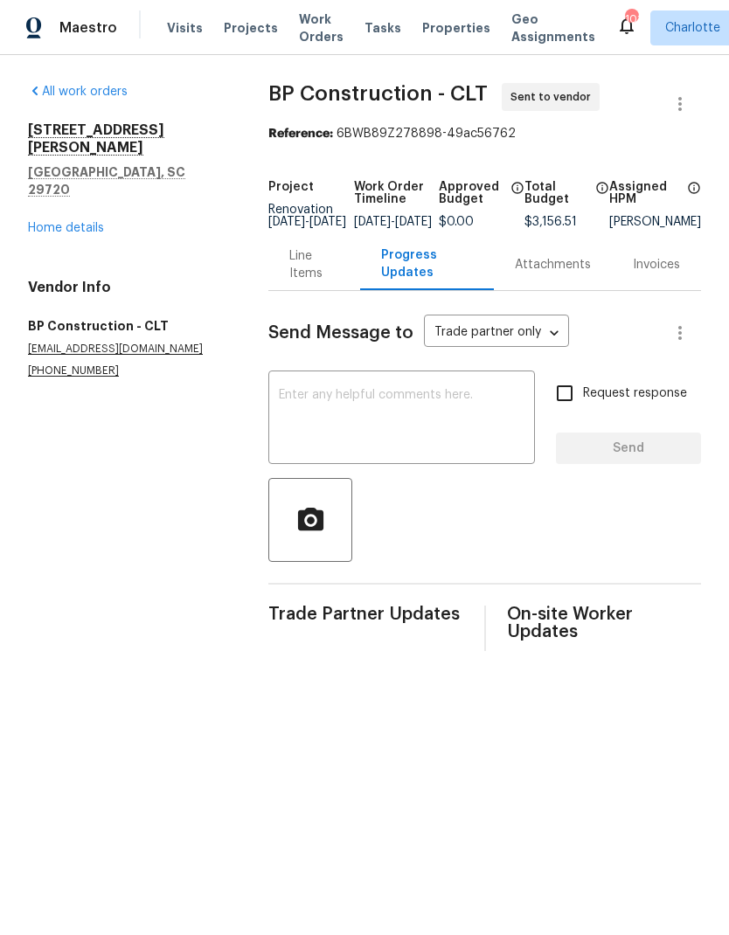
click at [442, 435] on textarea at bounding box center [402, 419] width 246 height 61
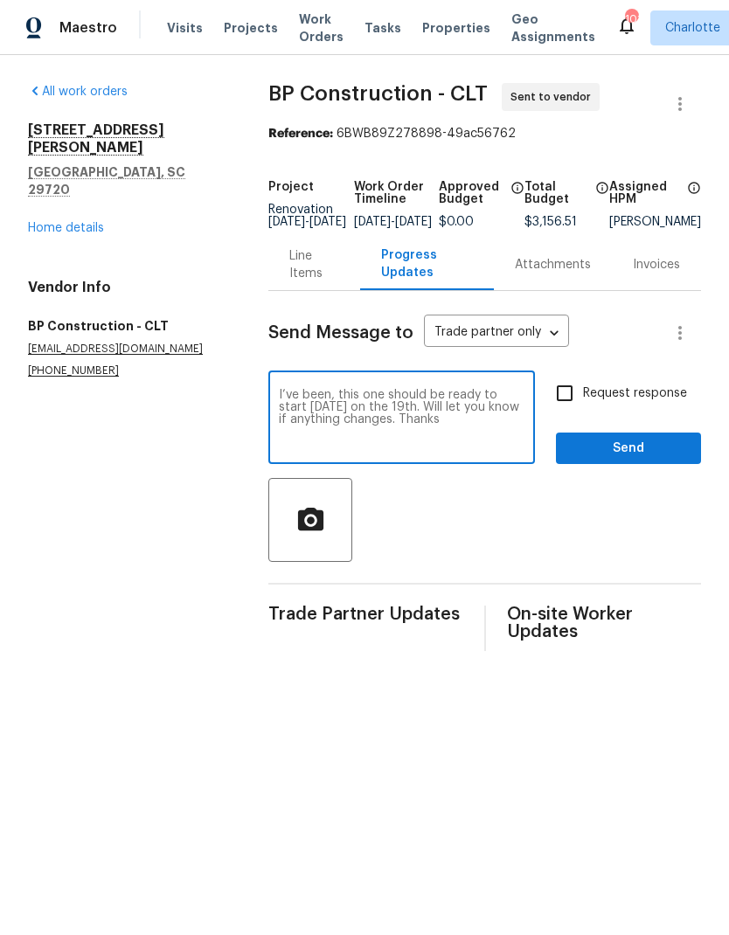
click at [316, 415] on textarea "I’ve been, this one should be ready to start next Tuesday on the 19th. Will let…" at bounding box center [402, 419] width 246 height 61
click at [315, 407] on textarea "I’ve been, this one should be ready to start next Tuesday on the 19th. Will let…" at bounding box center [402, 419] width 246 height 61
click at [314, 406] on textarea "I’ve been, this one should be ready to start next Tuesday on the 19th. Will let…" at bounding box center [402, 419] width 246 height 61
click at [379, 414] on textarea "Hey Ben, this one should be ready to start next Tuesday on the 19th. Will let y…" at bounding box center [402, 419] width 246 height 61
click at [372, 416] on textarea "Hey Ben, this one should be ready to start next Tuesday on the 19th. Will let y…" at bounding box center [402, 419] width 246 height 61
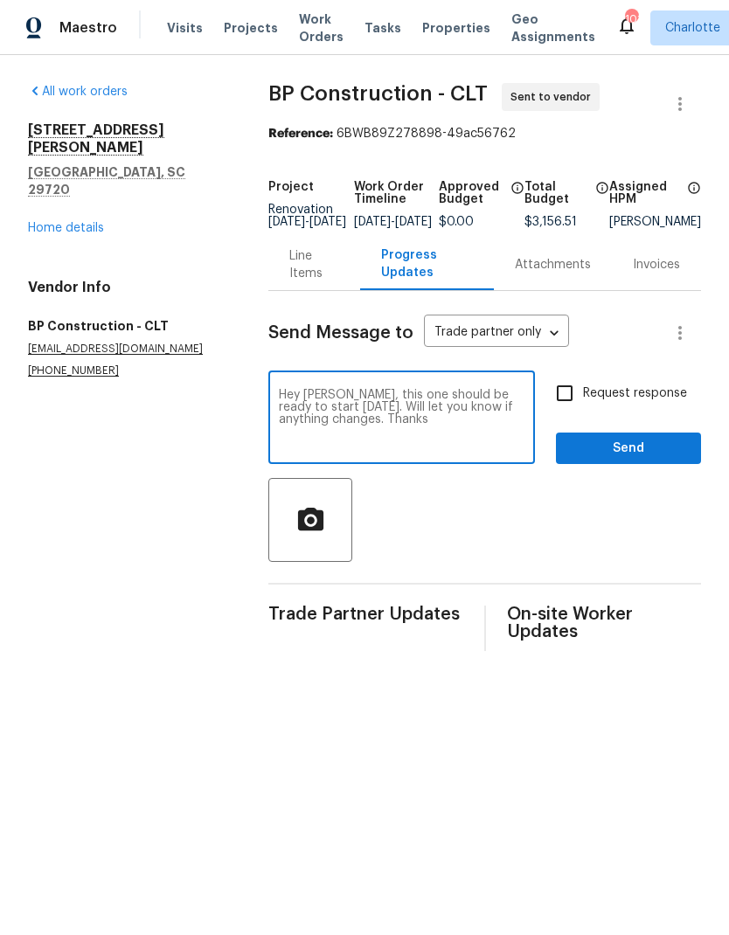
type textarea "Hey Ben, this one should be ready to start next Tuesday the 19th. Will let you …"
click at [573, 403] on input "Request response" at bounding box center [564, 393] width 37 height 37
checkbox input "true"
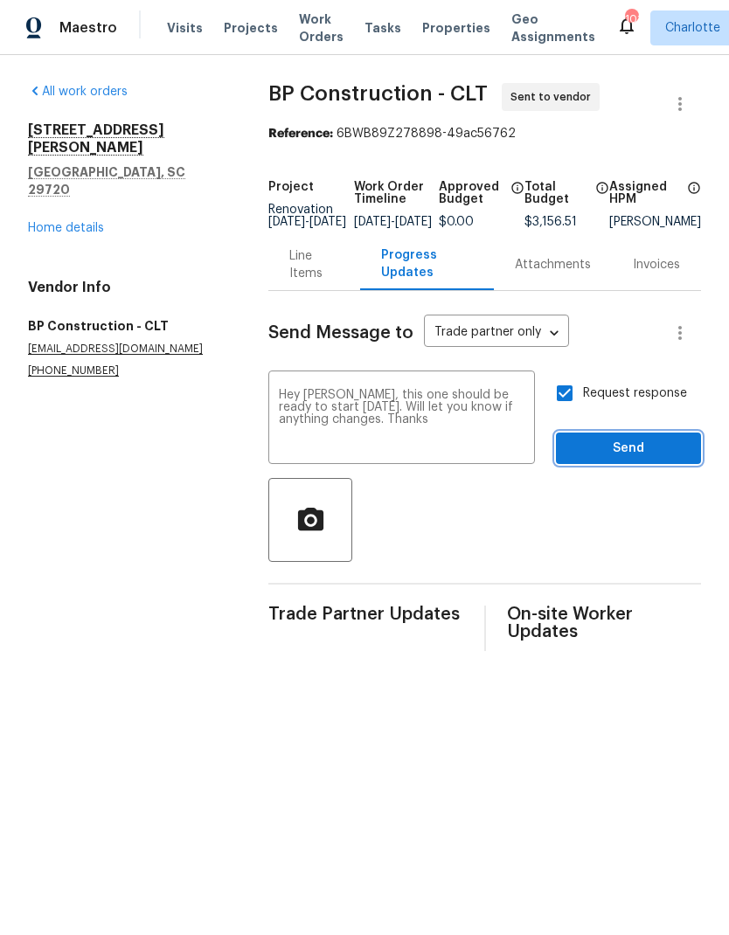
click at [623, 453] on span "Send" at bounding box center [628, 449] width 117 height 22
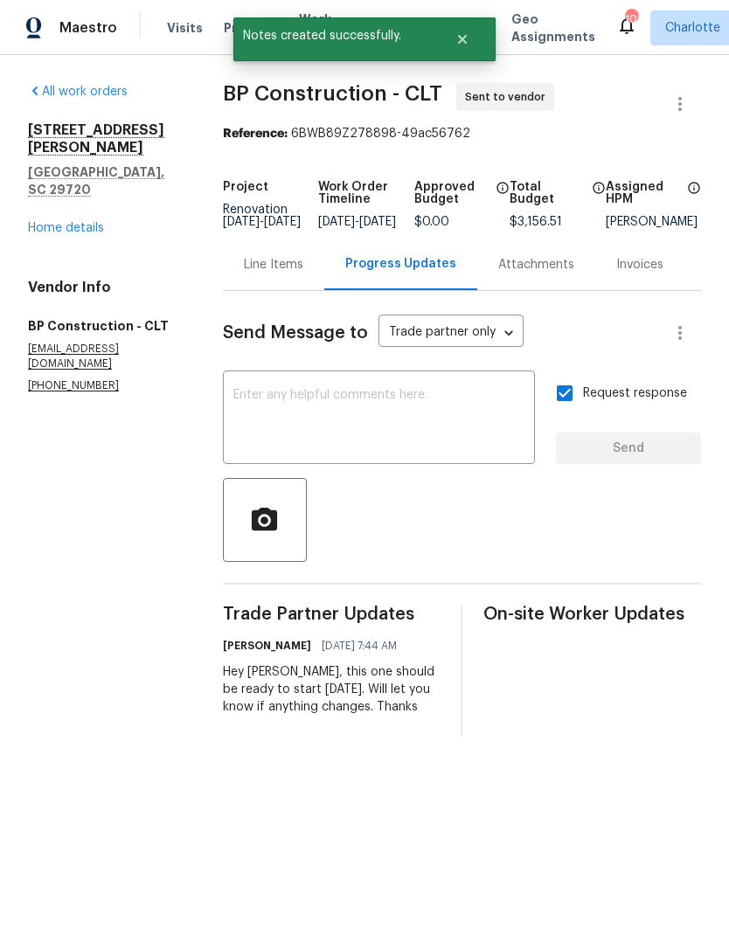
click at [45, 222] on link "Home details" at bounding box center [66, 228] width 76 height 12
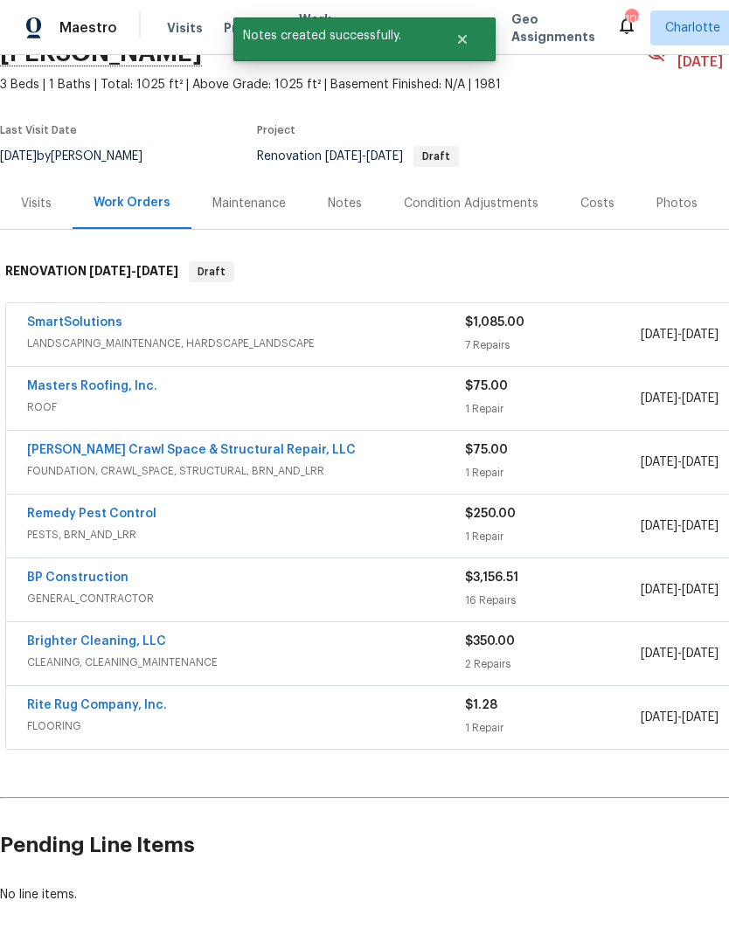
scroll to position [104, 0]
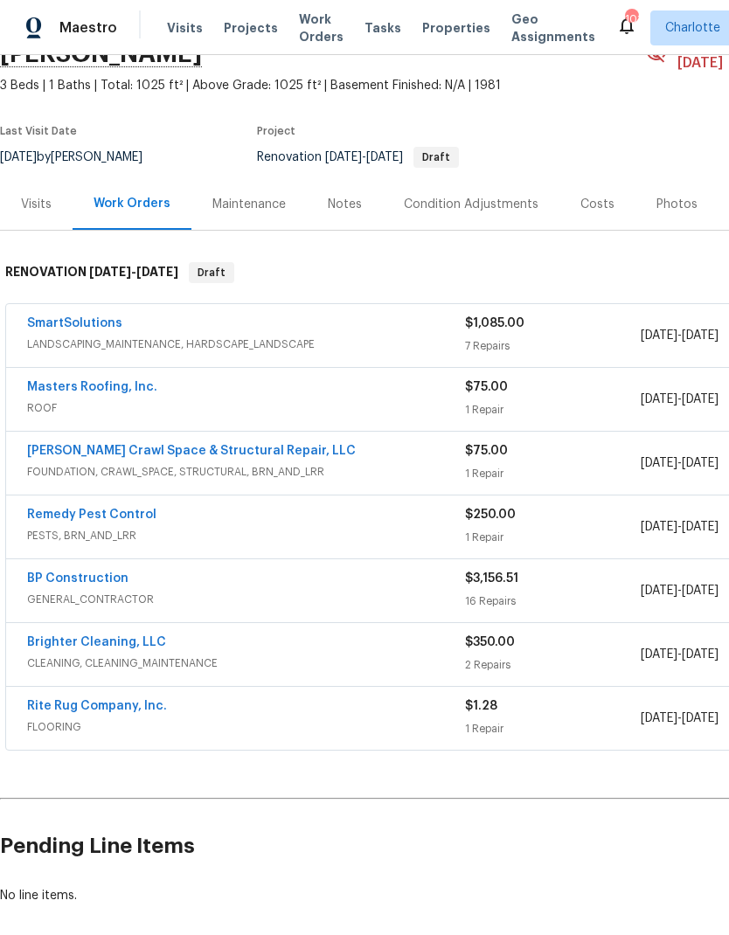
click at [142, 700] on link "Rite Rug Company, Inc." at bounding box center [97, 706] width 140 height 12
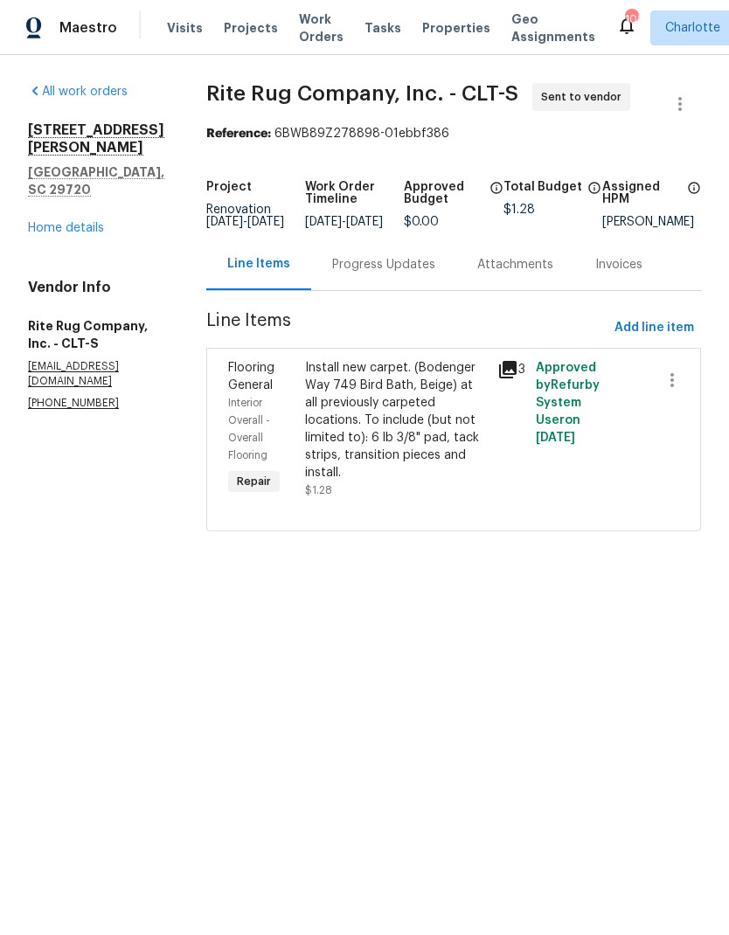
click at [419, 274] on div "Progress Updates" at bounding box center [383, 264] width 103 height 17
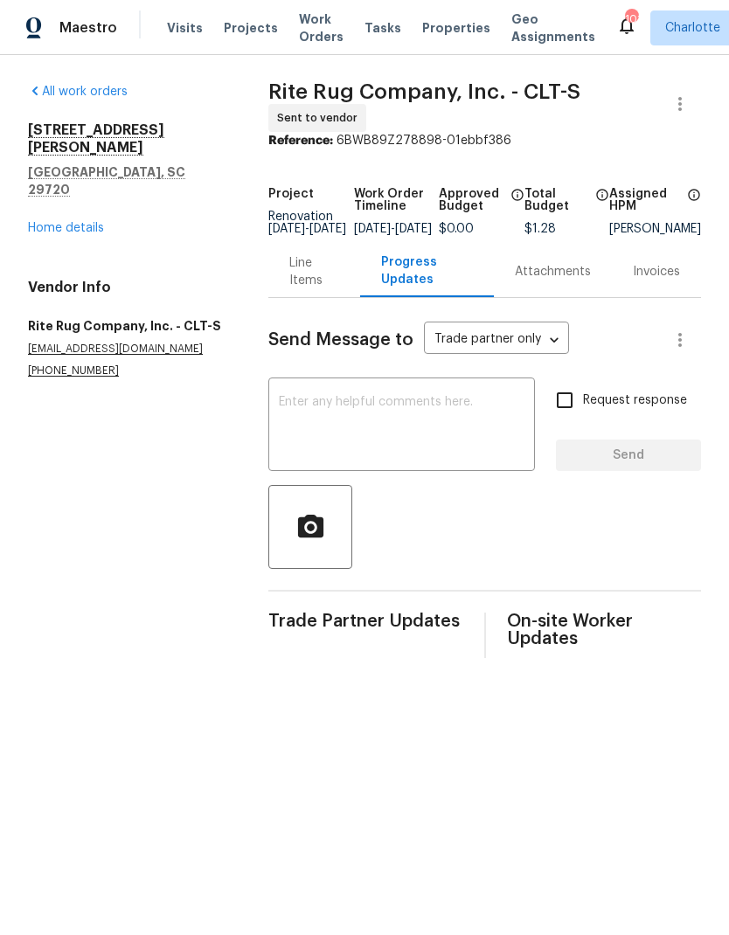
click at [344, 418] on textarea at bounding box center [402, 426] width 246 height 61
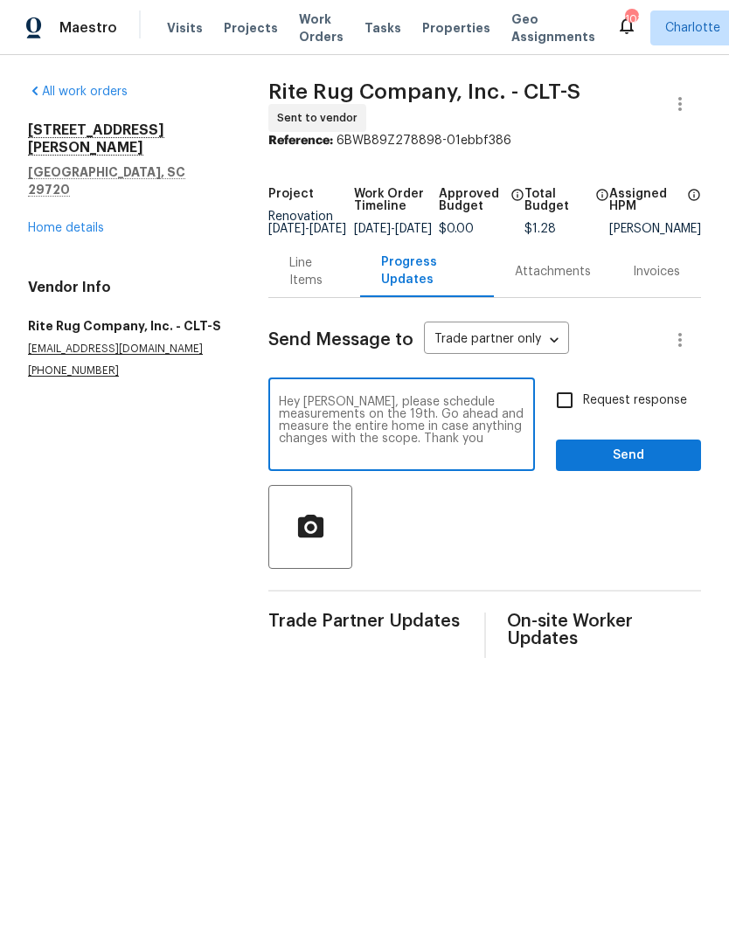
type textarea "Hey Gerardo, please schedule measurements on the 19th. Go ahead and measure the…"
click at [581, 416] on input "Request response" at bounding box center [564, 400] width 37 height 37
checkbox input "true"
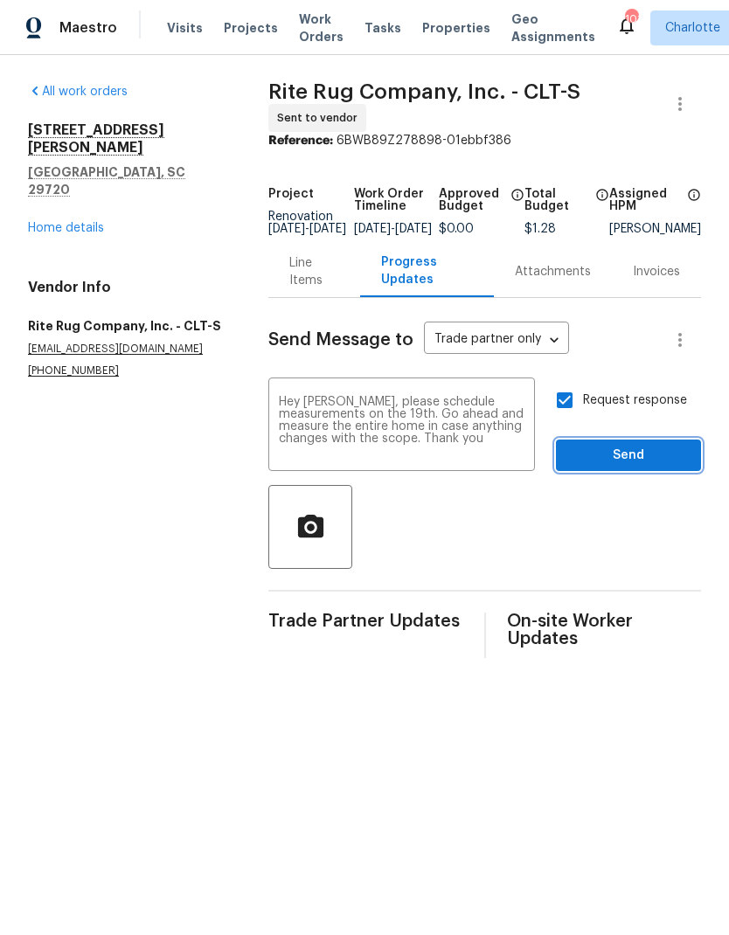
click at [629, 467] on span "Send" at bounding box center [628, 456] width 117 height 22
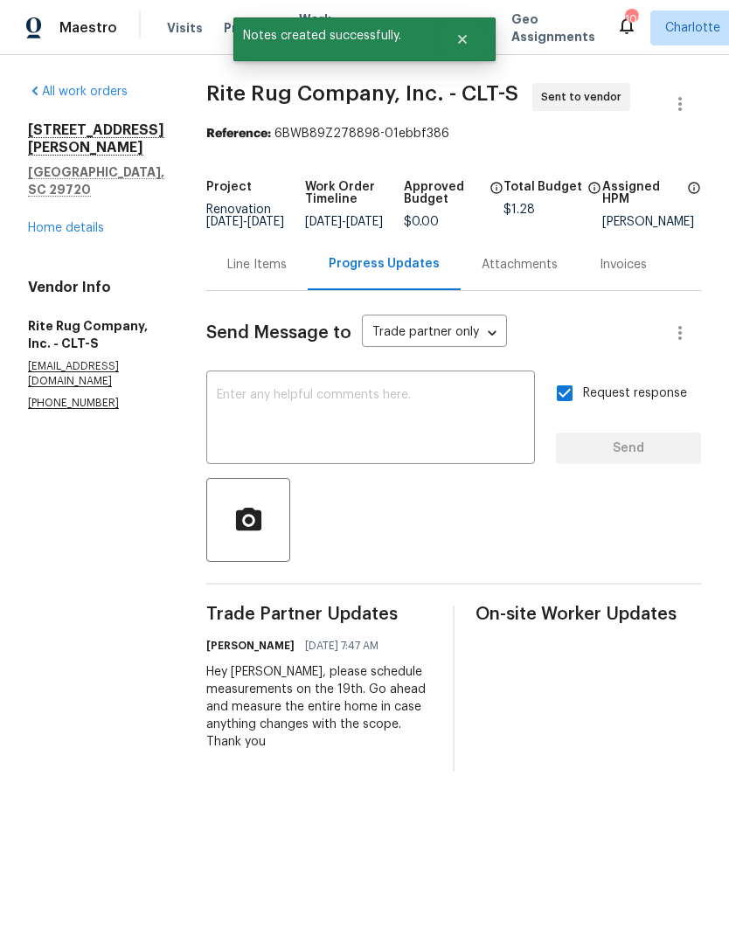
click at [66, 222] on link "Home details" at bounding box center [66, 228] width 76 height 12
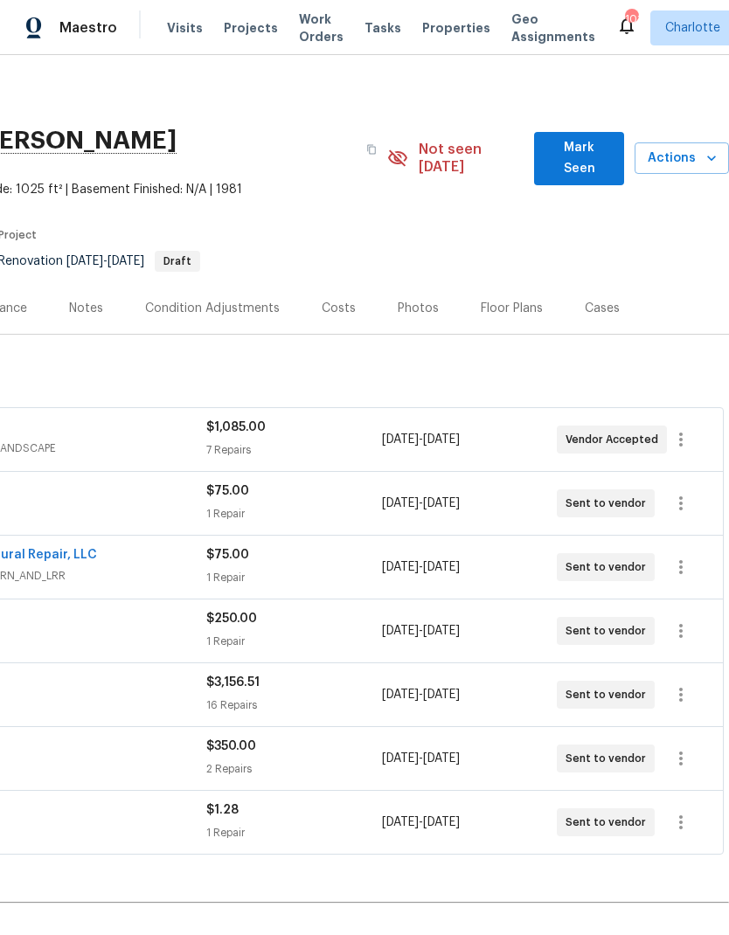
scroll to position [0, 259]
click at [585, 142] on span "Mark Seen" at bounding box center [579, 158] width 62 height 43
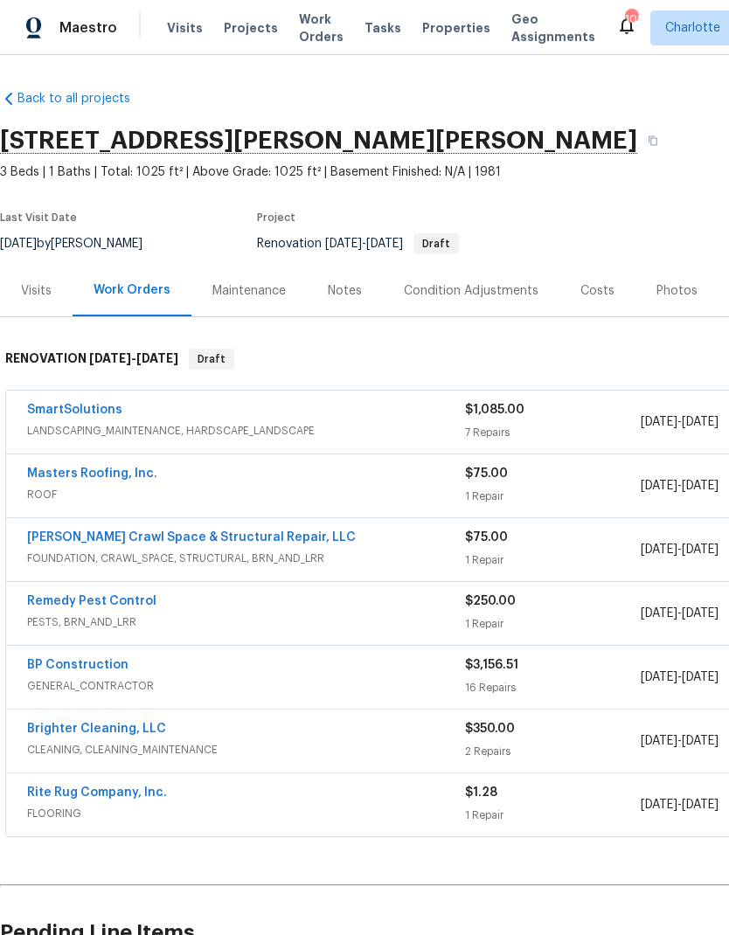
scroll to position [0, 0]
click at [310, 24] on span "Work Orders" at bounding box center [321, 27] width 45 height 35
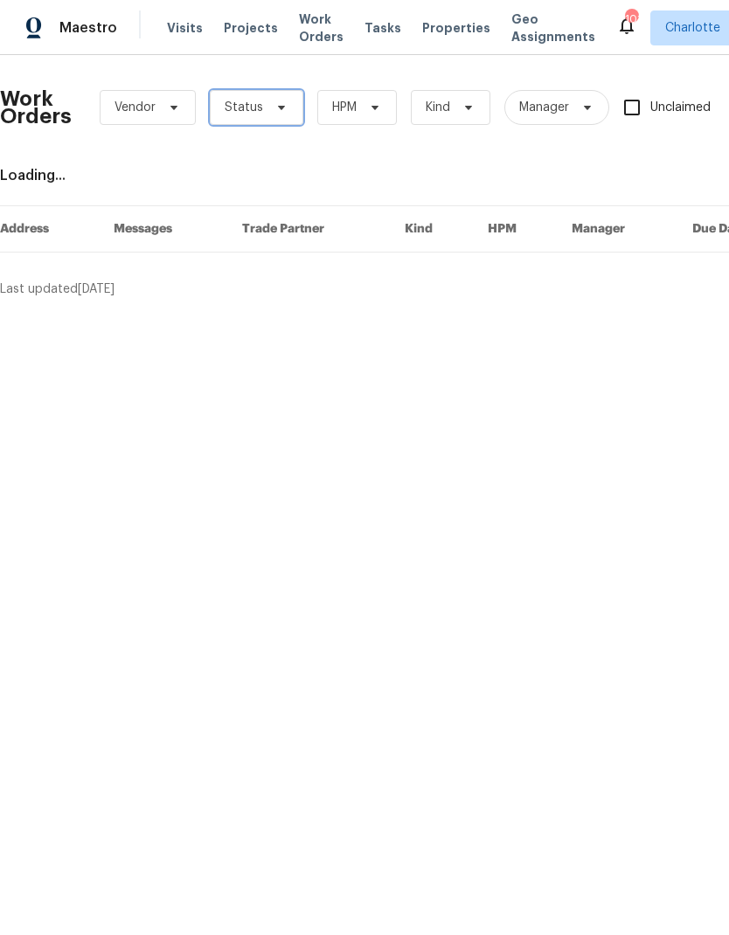
click at [272, 100] on span "Status" at bounding box center [257, 107] width 94 height 35
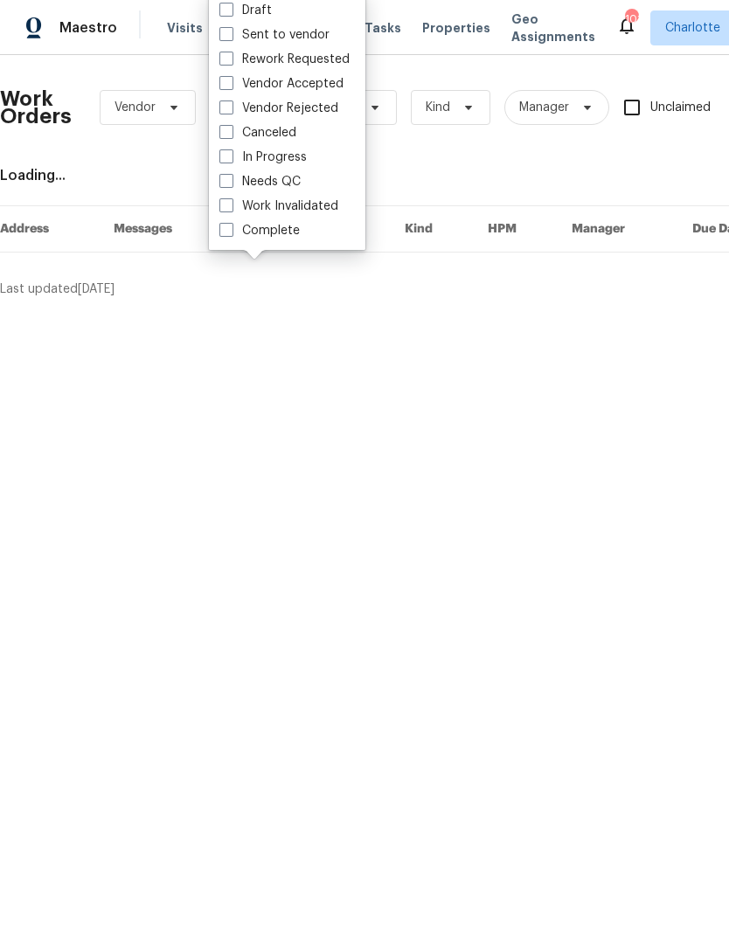
click at [289, 184] on label "Needs QC" at bounding box center [259, 181] width 81 height 17
click at [231, 184] on input "Needs QC" at bounding box center [224, 178] width 11 height 11
checkbox input "true"
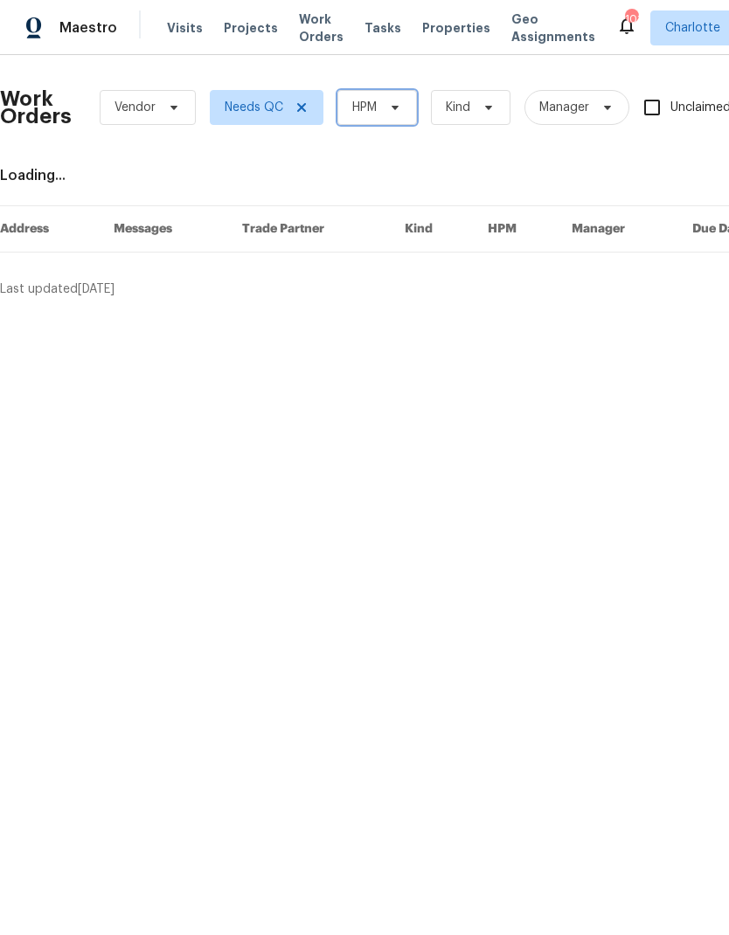
click at [393, 97] on span "HPM" at bounding box center [377, 107] width 80 height 35
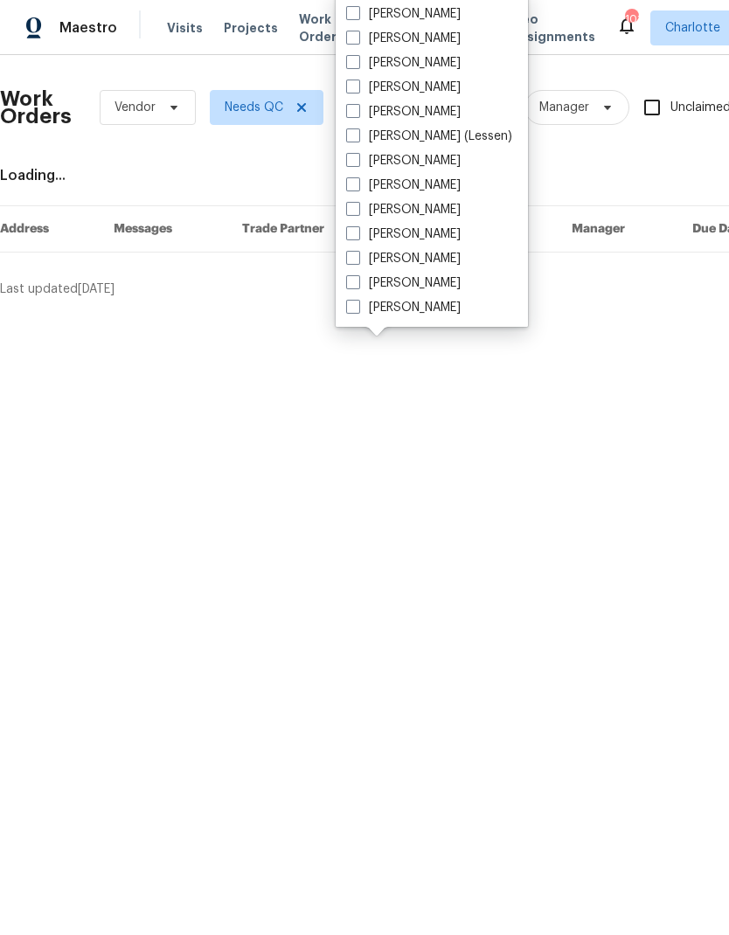
scroll to position [217, 0]
click at [428, 313] on label "[PERSON_NAME]" at bounding box center [403, 307] width 115 height 17
click at [358, 310] on input "[PERSON_NAME]" at bounding box center [351, 304] width 11 height 11
checkbox input "true"
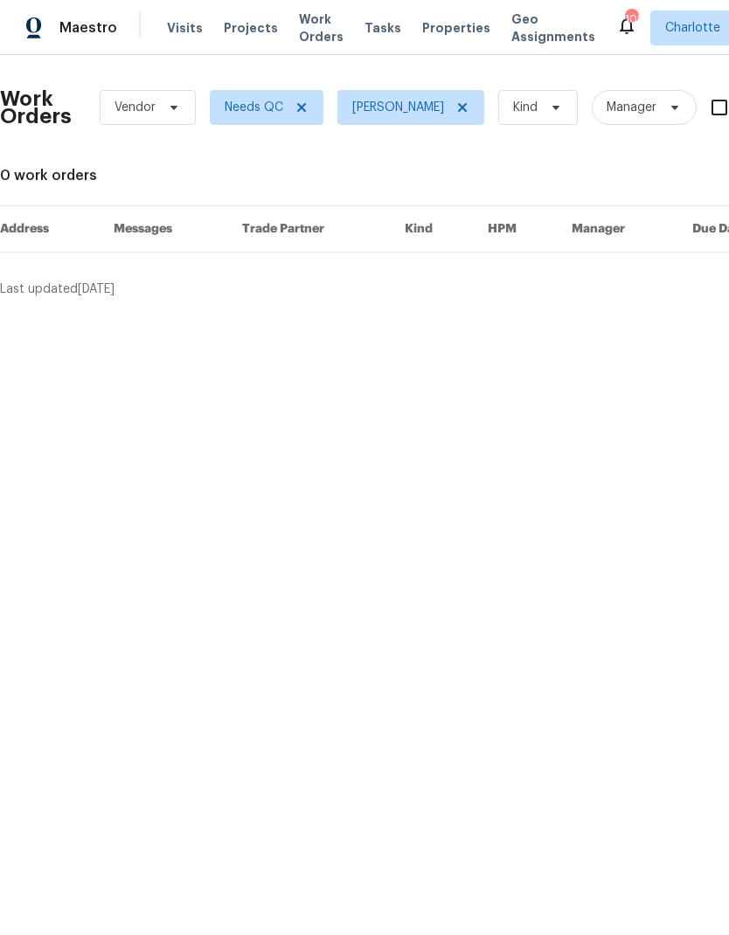
click at [95, 41] on div "Maestro" at bounding box center [58, 27] width 117 height 35
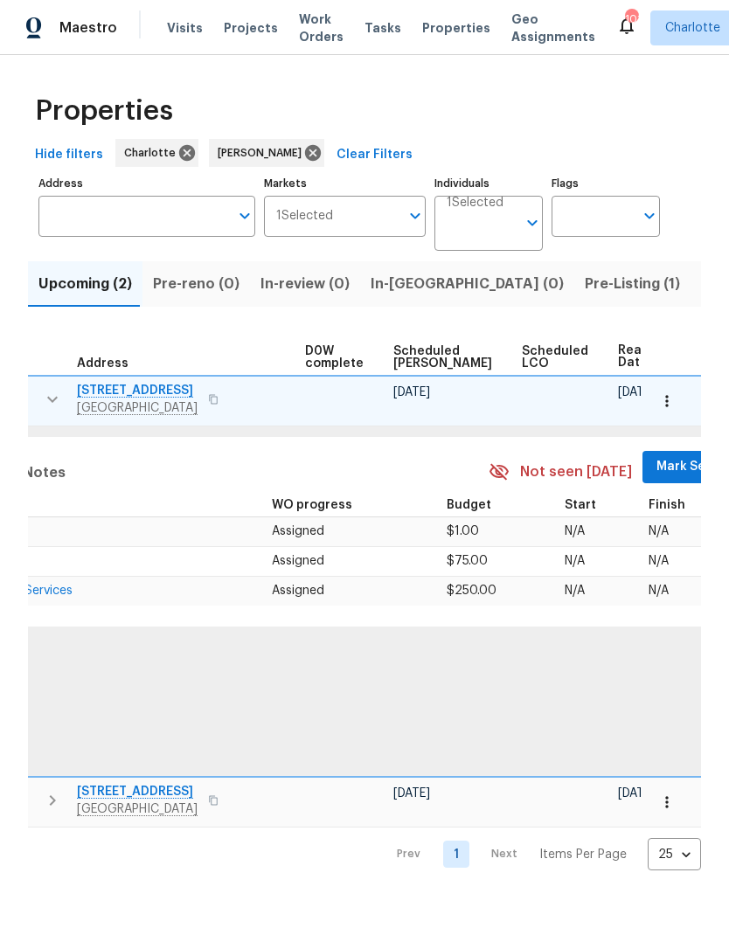
click at [657, 463] on span "Mark Seen" at bounding box center [689, 467] width 65 height 22
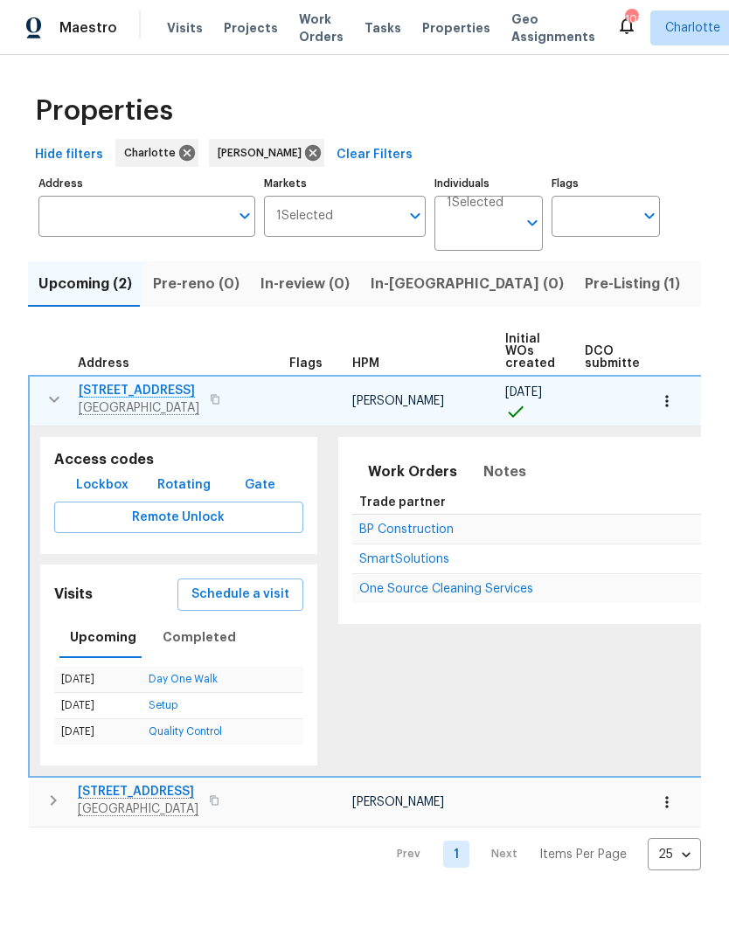
click at [45, 398] on icon "button" at bounding box center [54, 399] width 21 height 21
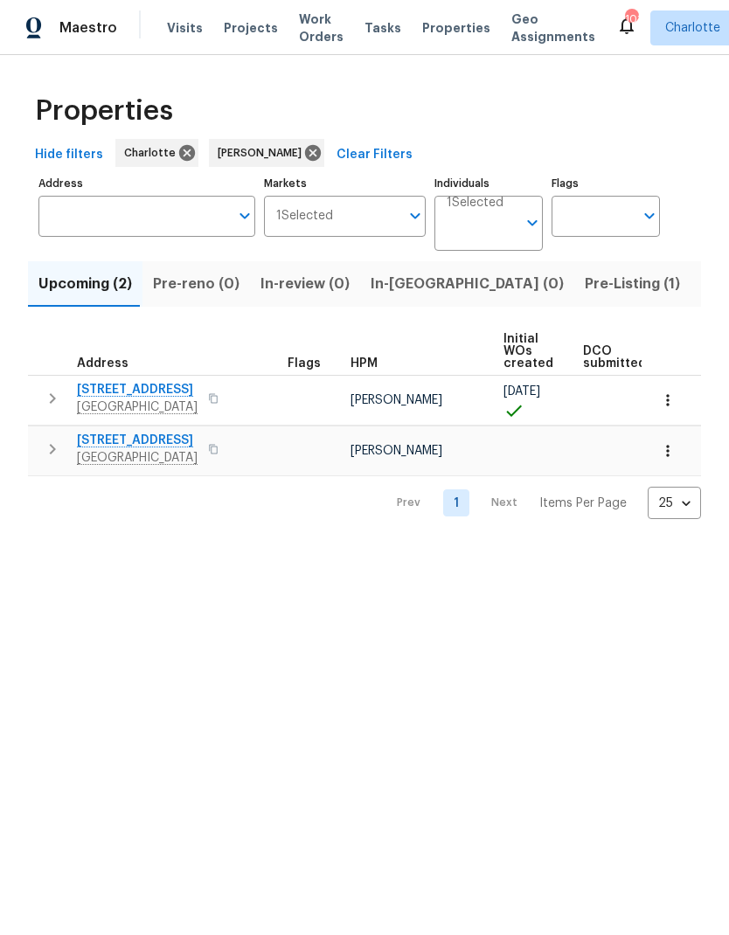
click at [48, 443] on icon "button" at bounding box center [52, 449] width 21 height 21
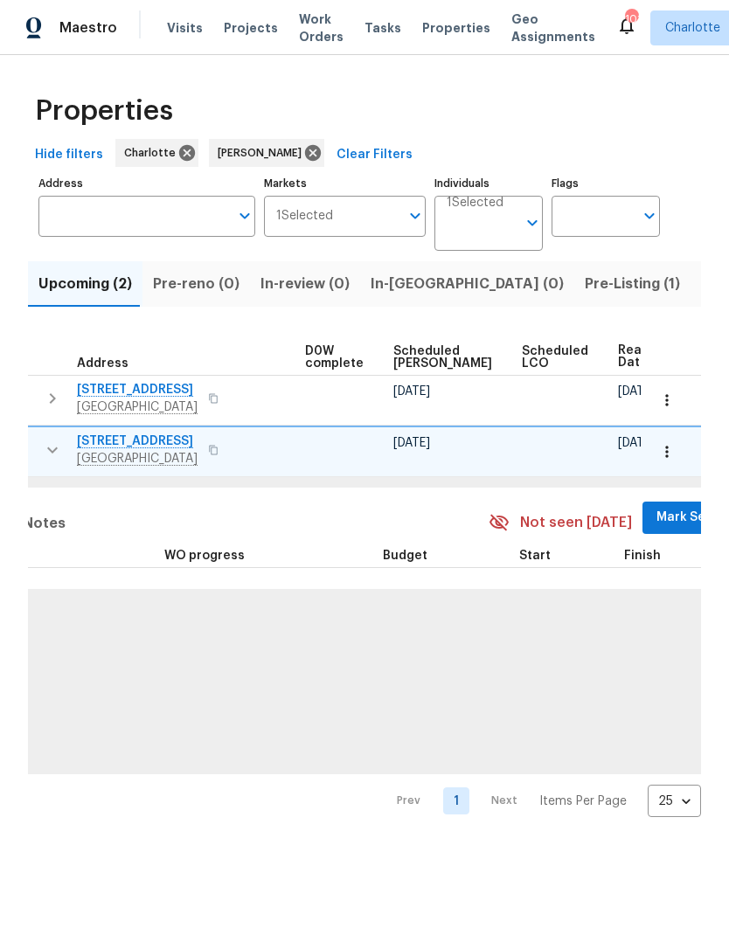
click at [657, 518] on span "Mark Seen" at bounding box center [689, 518] width 65 height 22
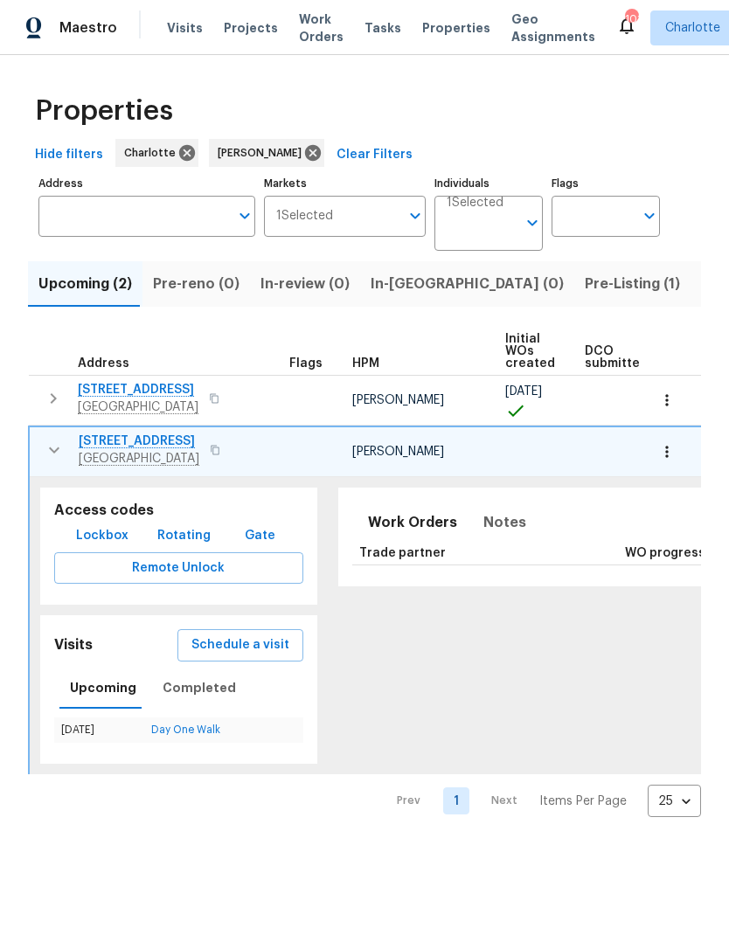
click at [44, 446] on icon "button" at bounding box center [54, 450] width 21 height 21
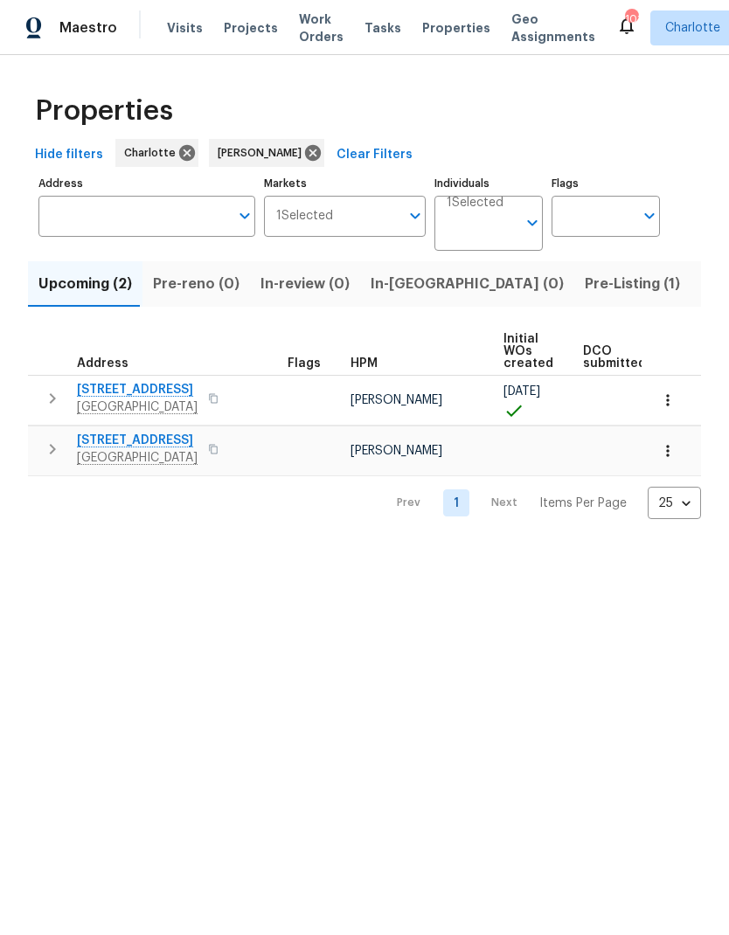
click at [585, 287] on span "Pre-Listing (1)" at bounding box center [632, 284] width 95 height 24
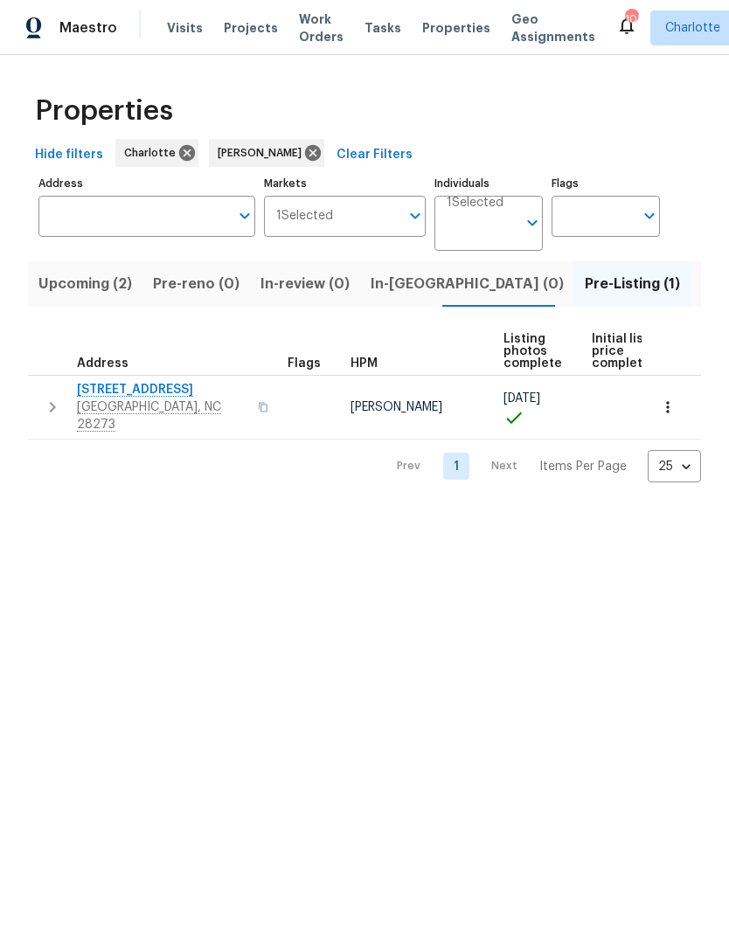
click at [52, 401] on icon "button" at bounding box center [52, 407] width 21 height 21
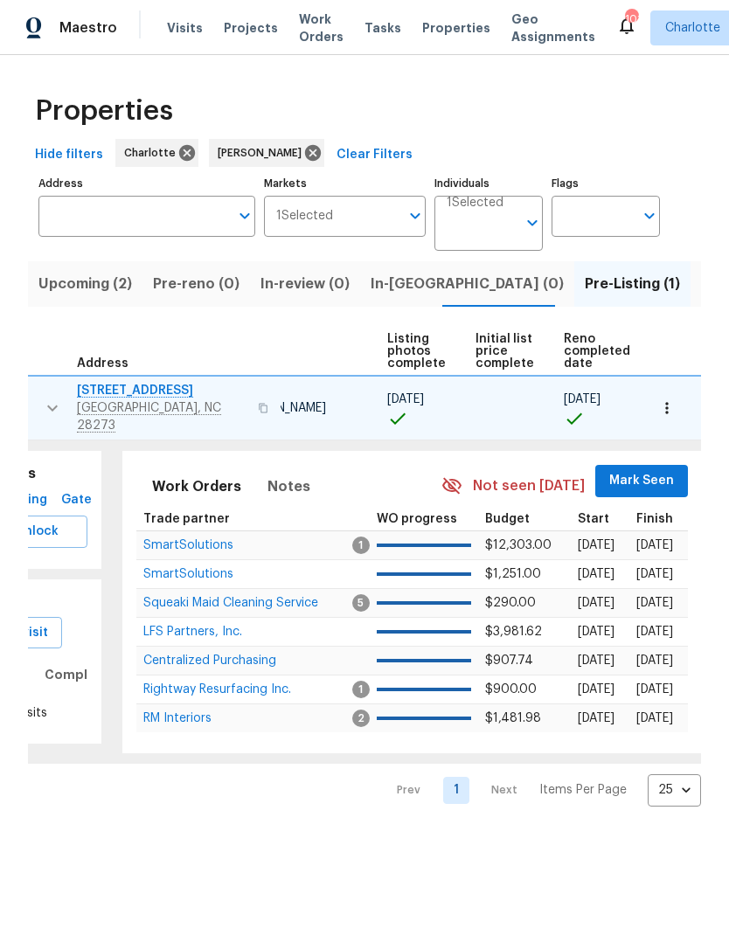
click at [629, 470] on span "Mark Seen" at bounding box center [641, 481] width 65 height 22
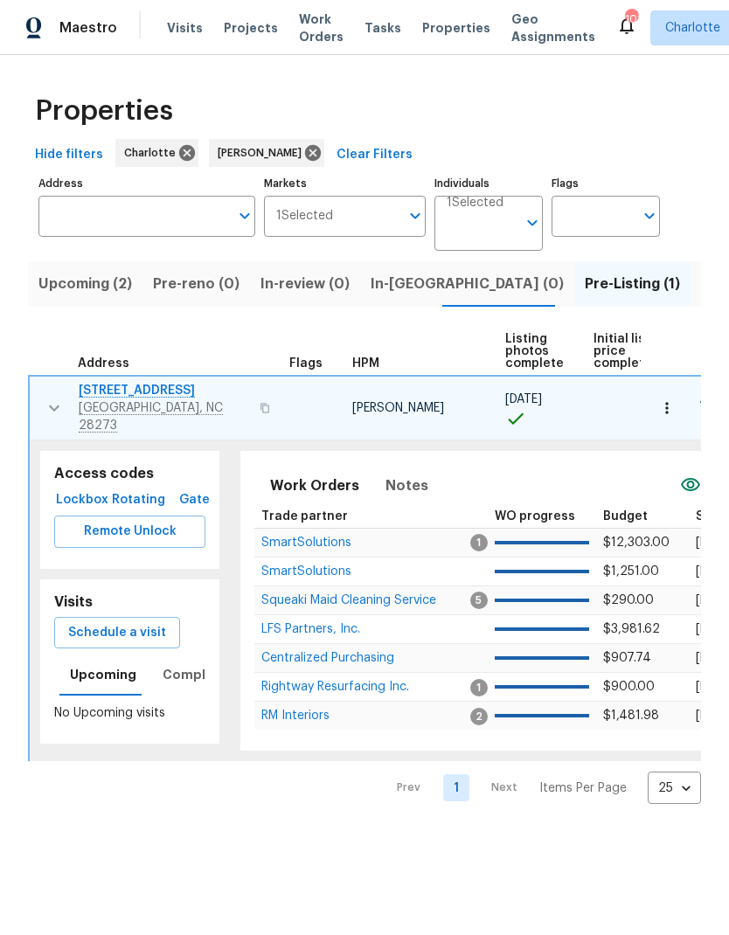
click at [41, 400] on button "button" at bounding box center [54, 408] width 35 height 52
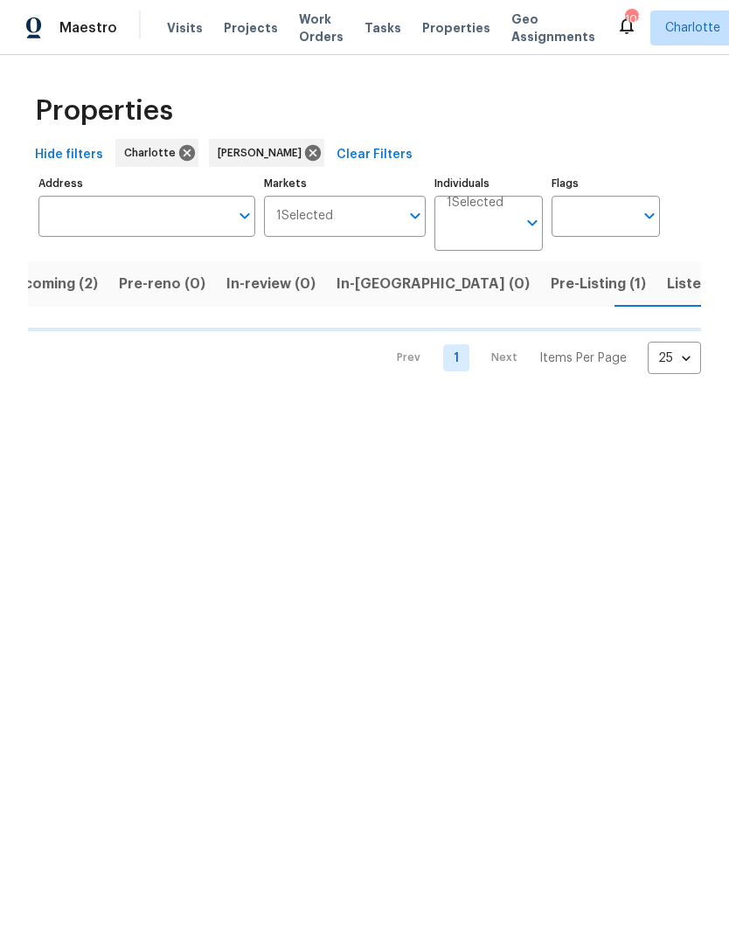
scroll to position [0, 34]
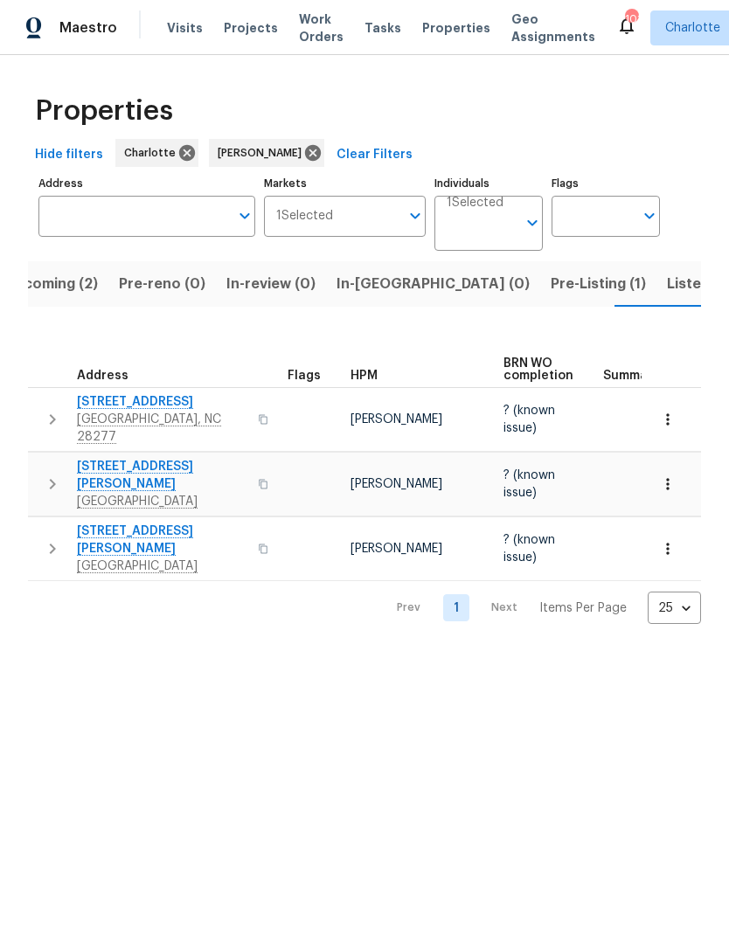
click at [46, 411] on icon "button" at bounding box center [52, 419] width 21 height 21
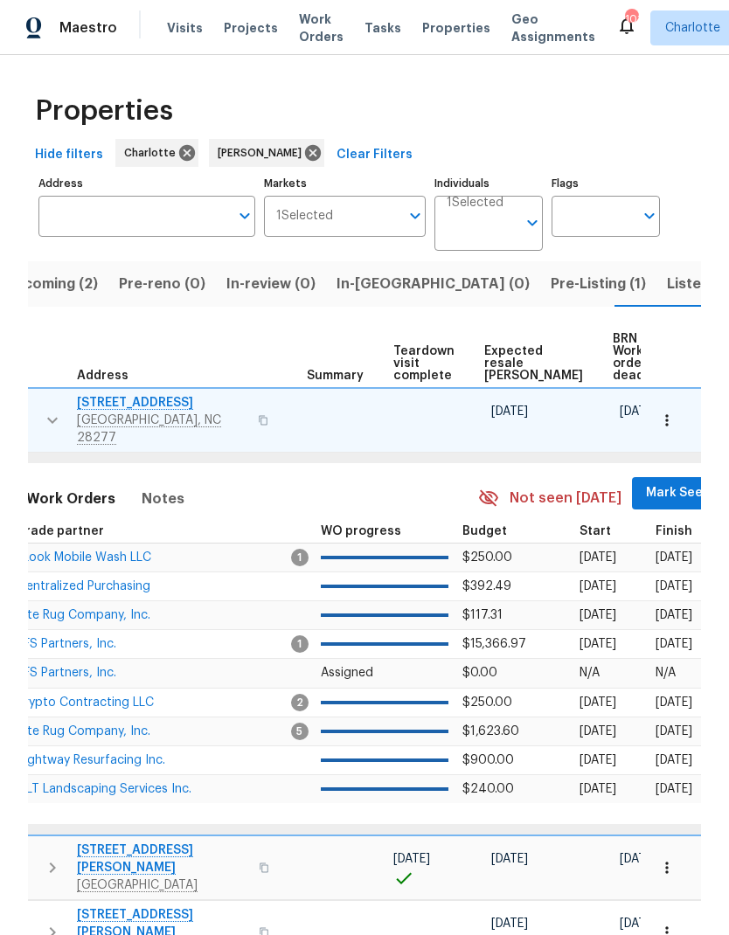
click at [646, 492] on span "Mark Seen" at bounding box center [678, 494] width 65 height 22
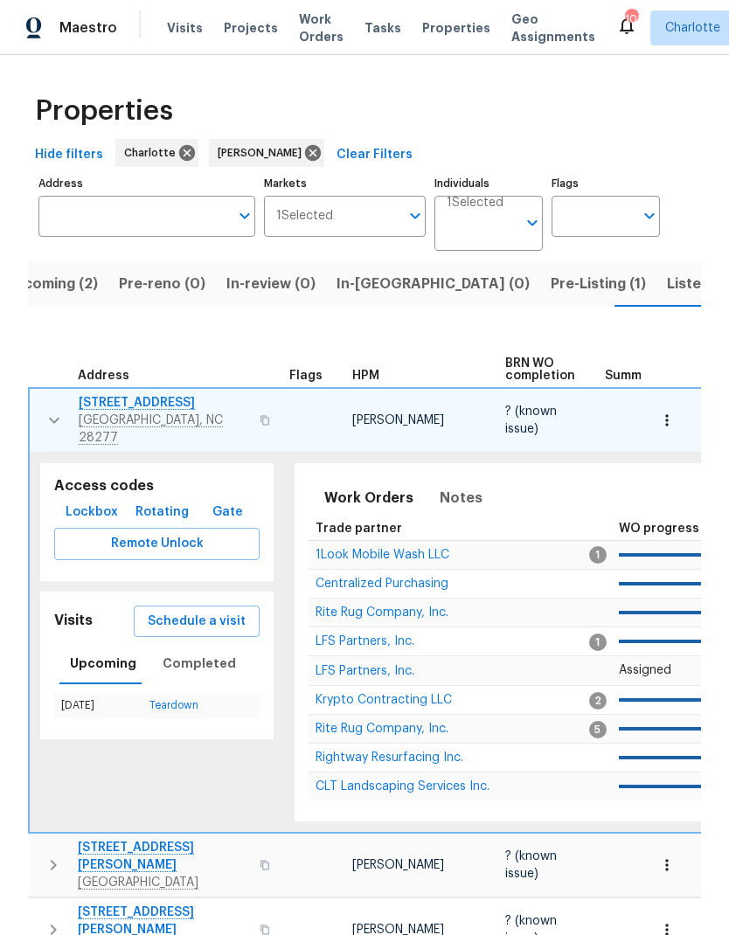
scroll to position [0, 0]
click at [44, 410] on icon "button" at bounding box center [54, 420] width 21 height 21
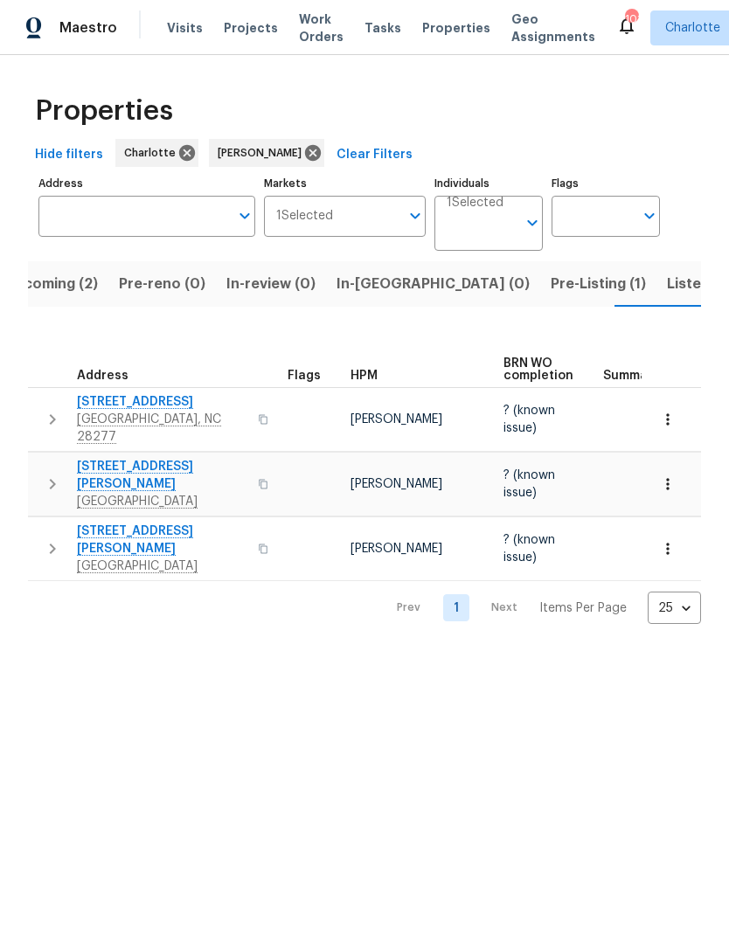
click at [52, 474] on icon "button" at bounding box center [52, 484] width 21 height 21
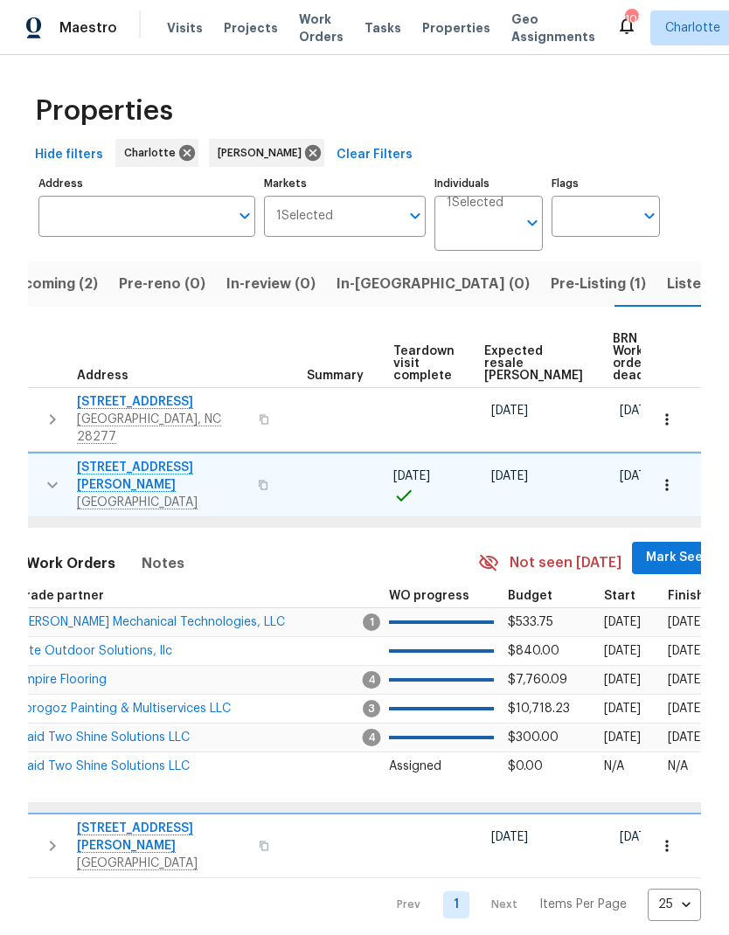
click at [646, 547] on span "Mark Seen" at bounding box center [678, 558] width 65 height 22
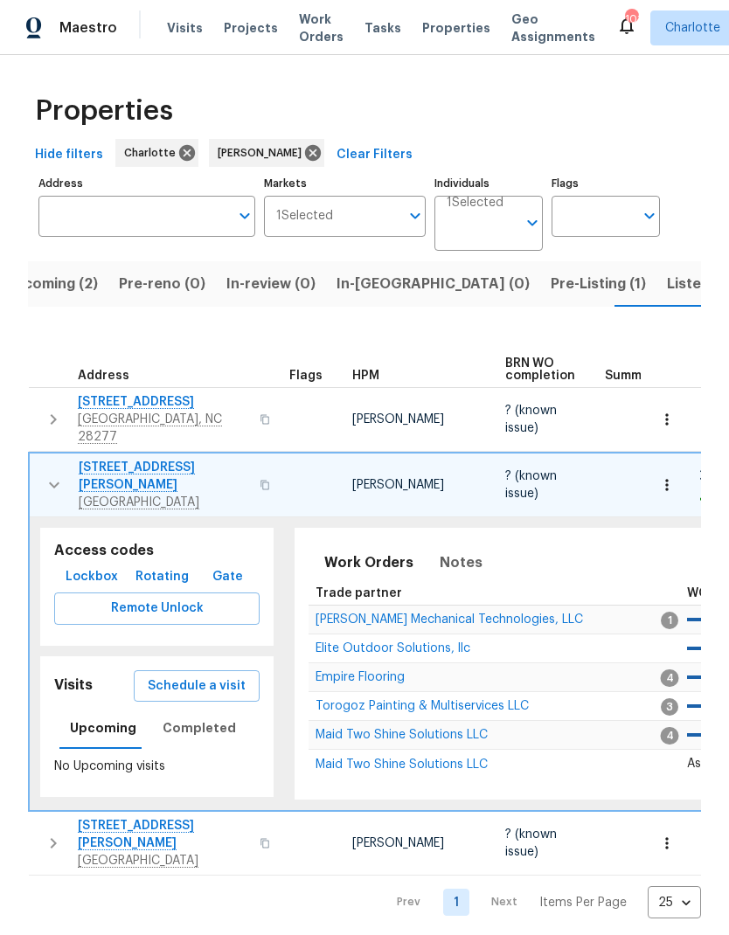
click at [38, 463] on button "button" at bounding box center [54, 485] width 35 height 52
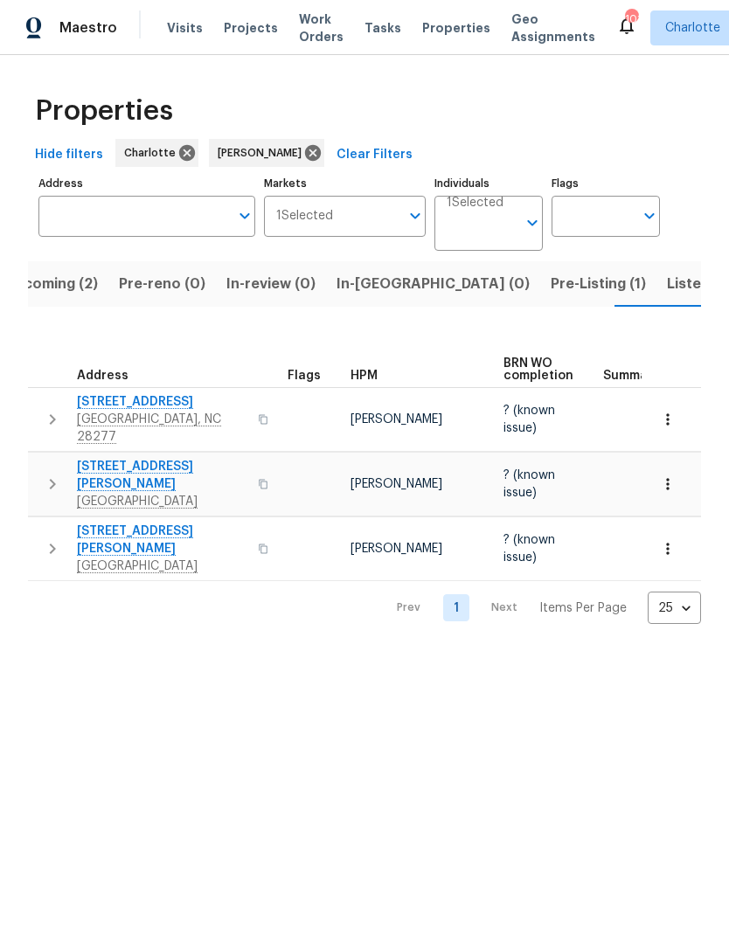
click at [46, 539] on icon "button" at bounding box center [52, 549] width 21 height 21
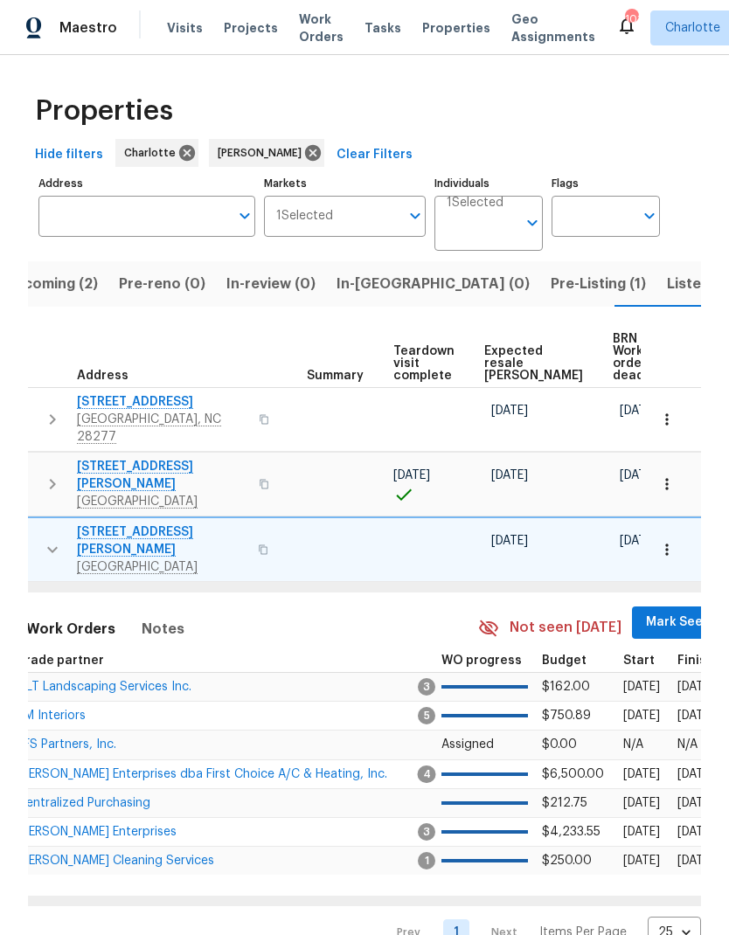
click at [646, 612] on span "Mark Seen" at bounding box center [678, 623] width 65 height 22
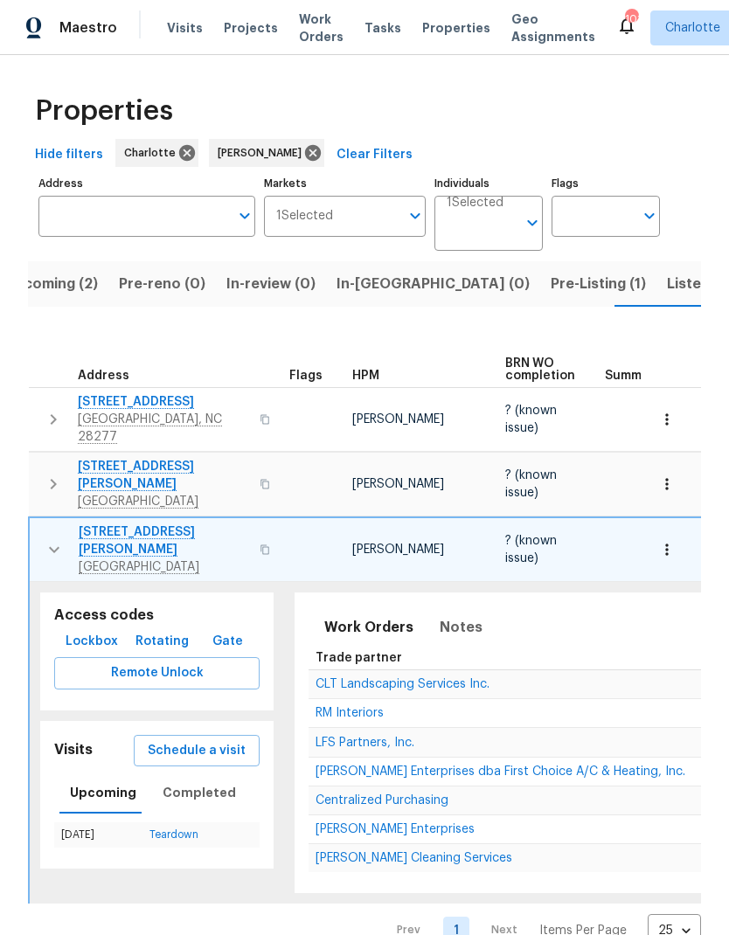
click at [44, 539] on icon "button" at bounding box center [54, 549] width 21 height 21
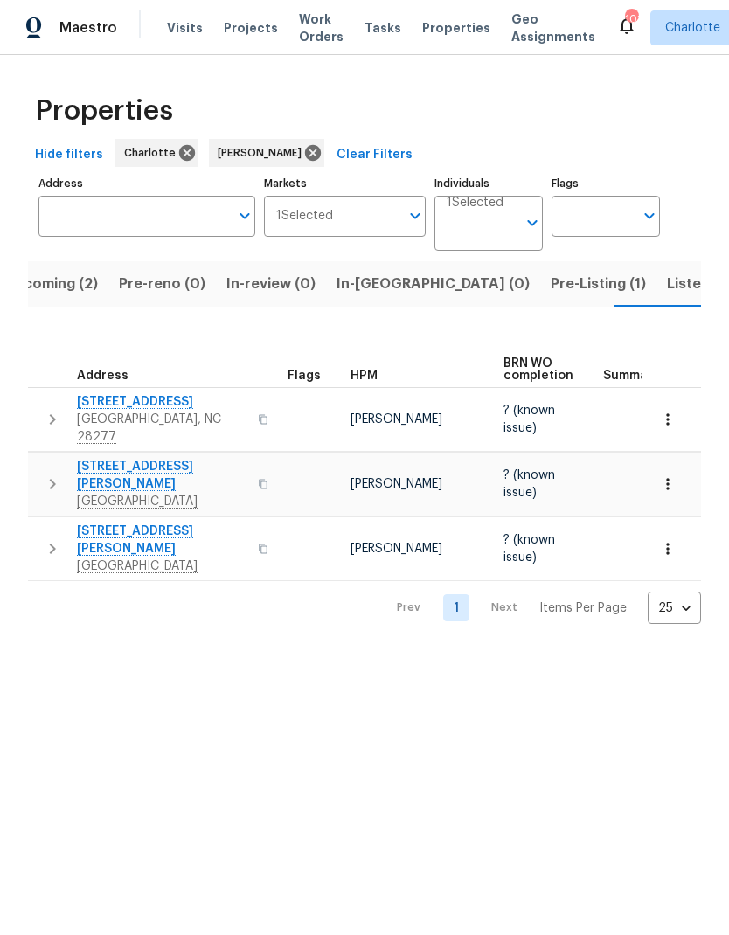
click at [551, 282] on span "Pre-Listing (1)" at bounding box center [598, 284] width 95 height 24
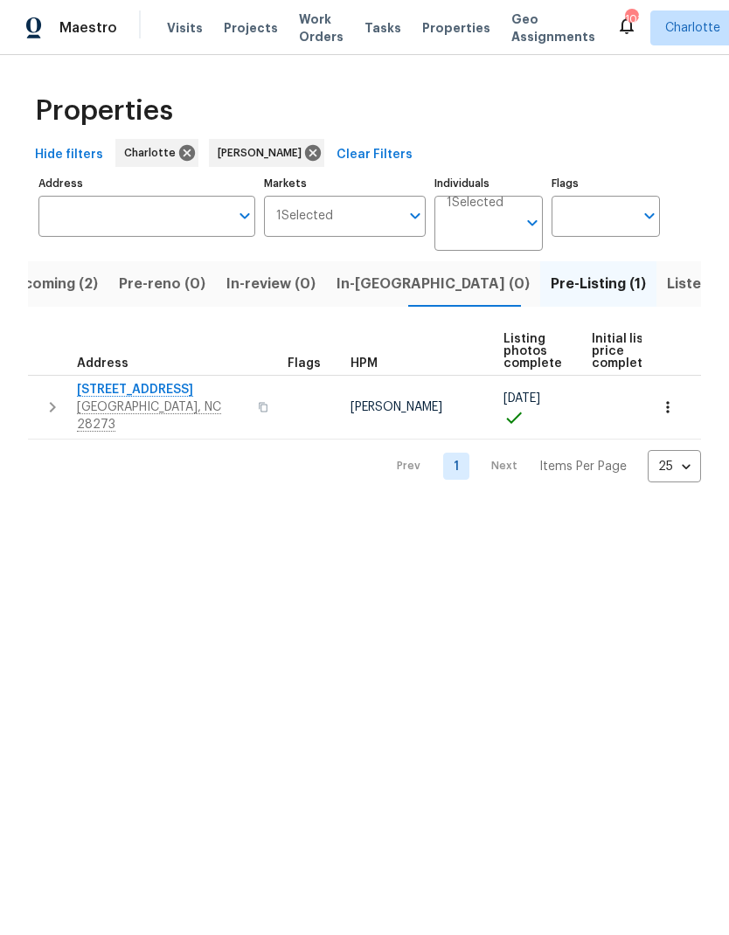
click at [80, 392] on span "2222 Merimac Dr" at bounding box center [162, 389] width 170 height 17
click at [667, 284] on span "Listed (30)" at bounding box center [705, 284] width 76 height 24
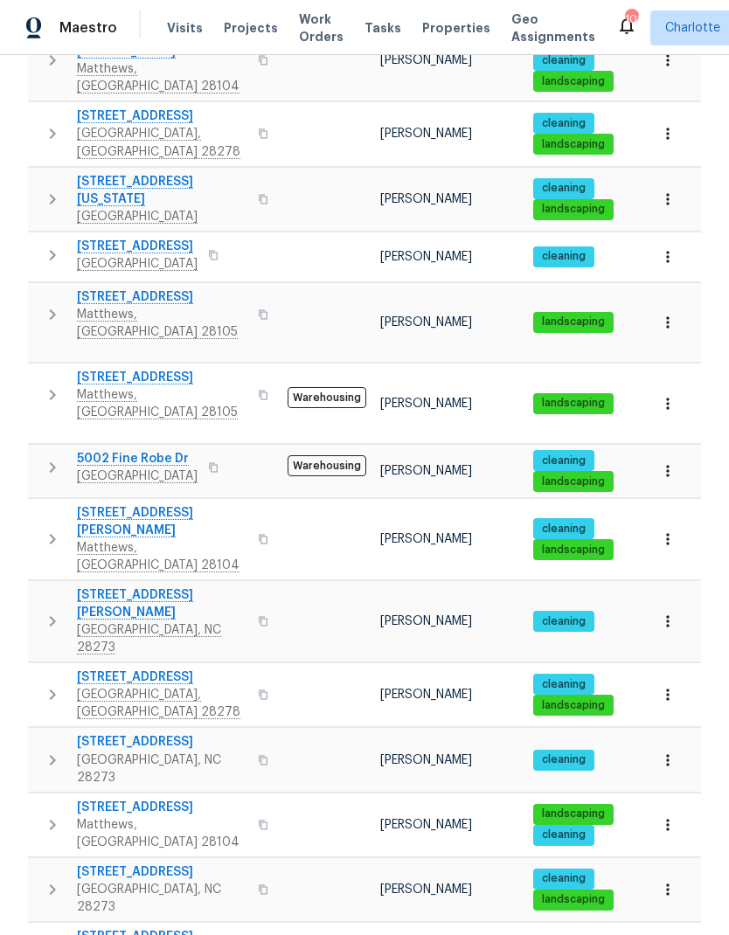
scroll to position [804, 0]
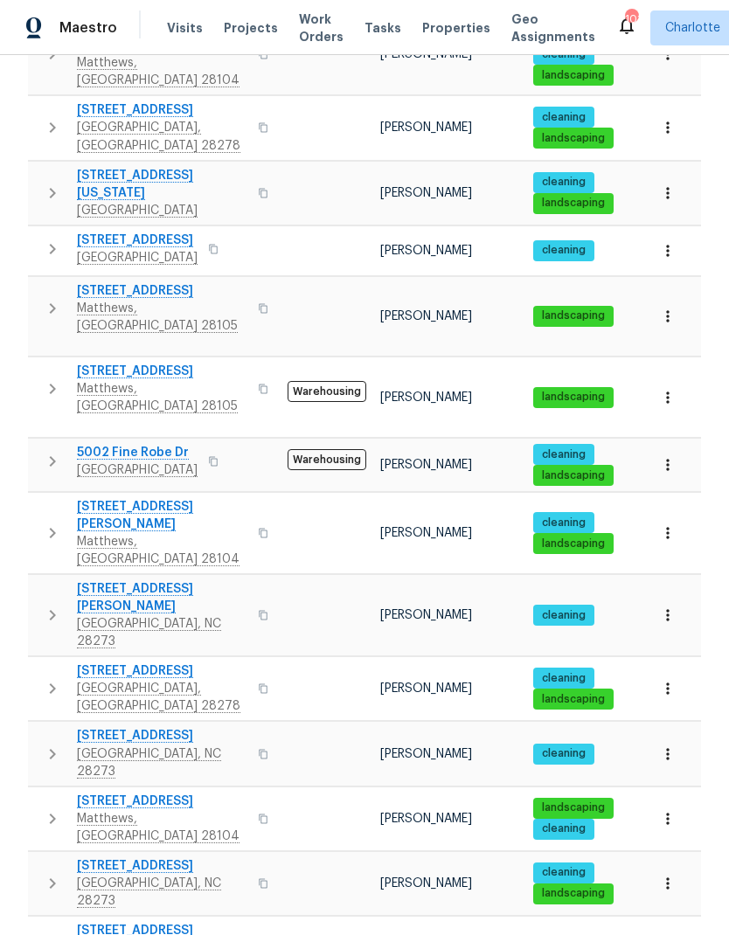
click at [668, 308] on icon "button" at bounding box center [667, 316] width 17 height 17
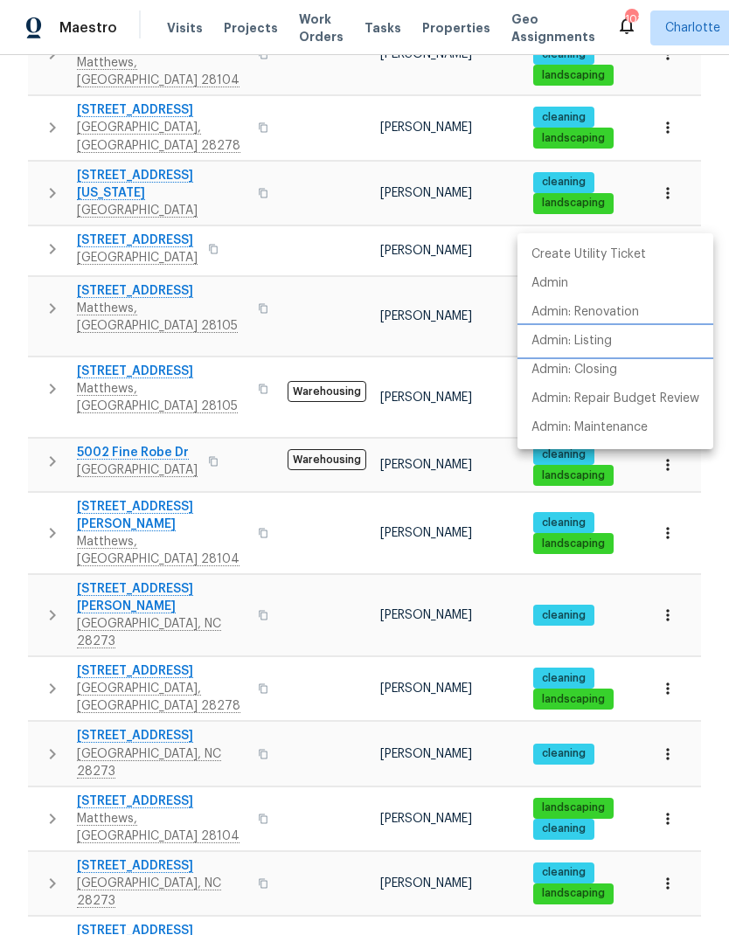
click at [603, 346] on p "Admin: Listing" at bounding box center [572, 341] width 80 height 18
click at [31, 500] on div at bounding box center [364, 467] width 729 height 935
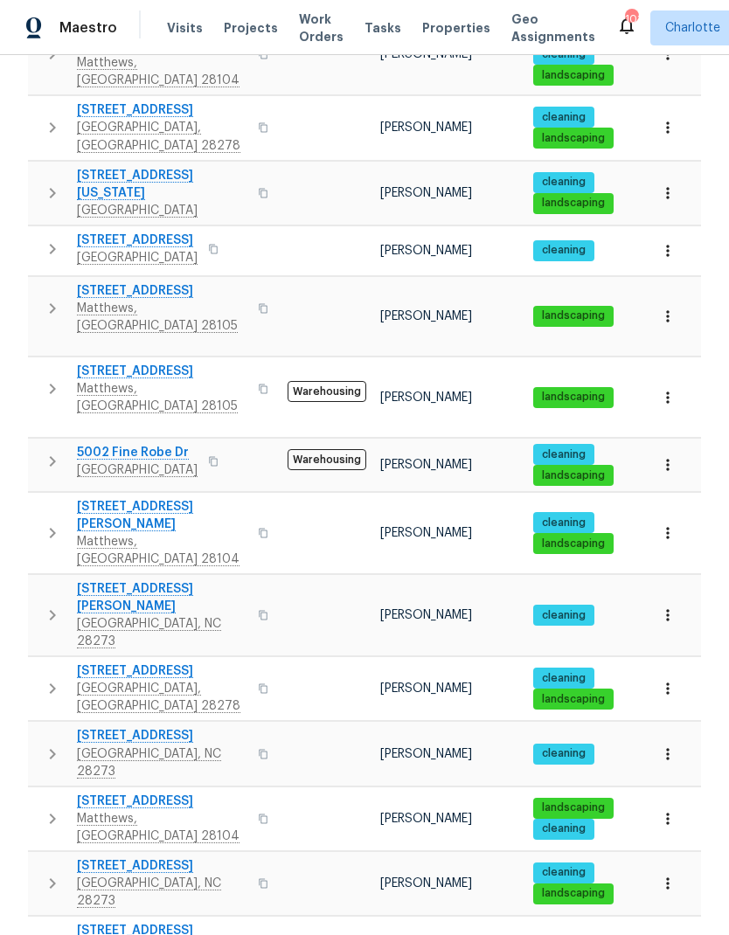
click at [668, 392] on icon "button" at bounding box center [667, 397] width 3 height 11
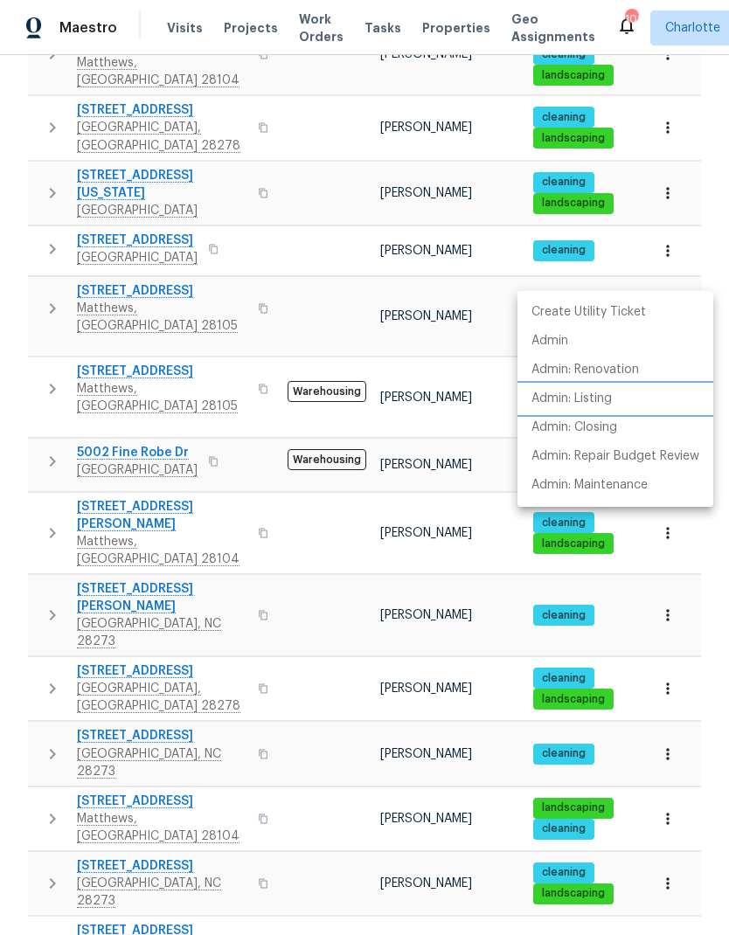
click at [601, 404] on p "Admin: Listing" at bounding box center [572, 399] width 80 height 18
click at [320, 441] on div at bounding box center [364, 467] width 729 height 935
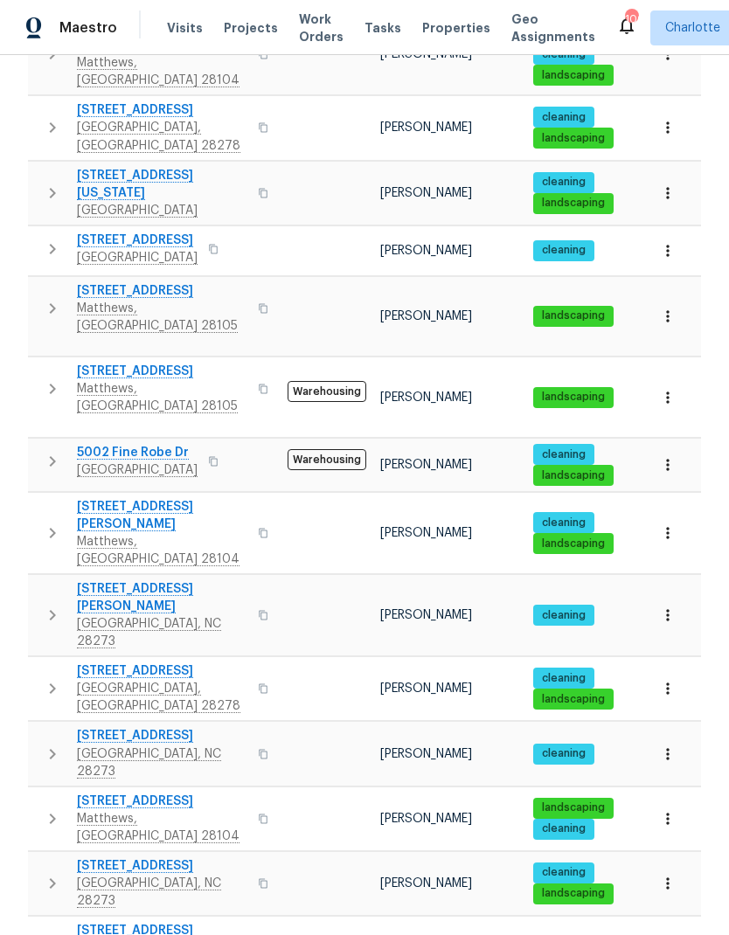
click at [37, 282] on button "button" at bounding box center [52, 308] width 35 height 52
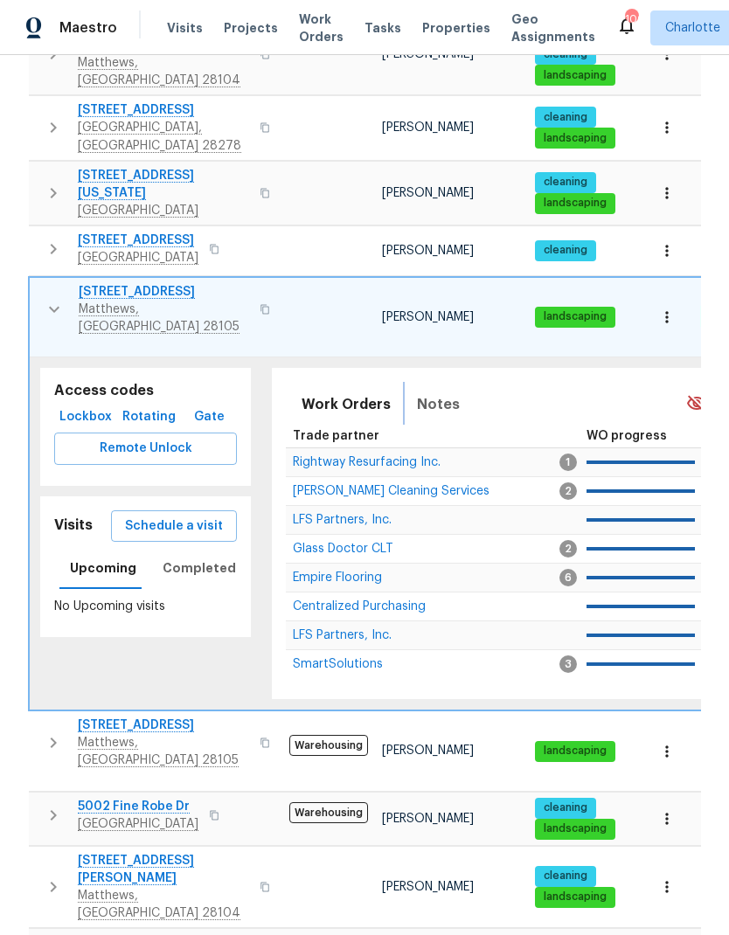
click at [454, 384] on button "Notes" at bounding box center [439, 405] width 64 height 42
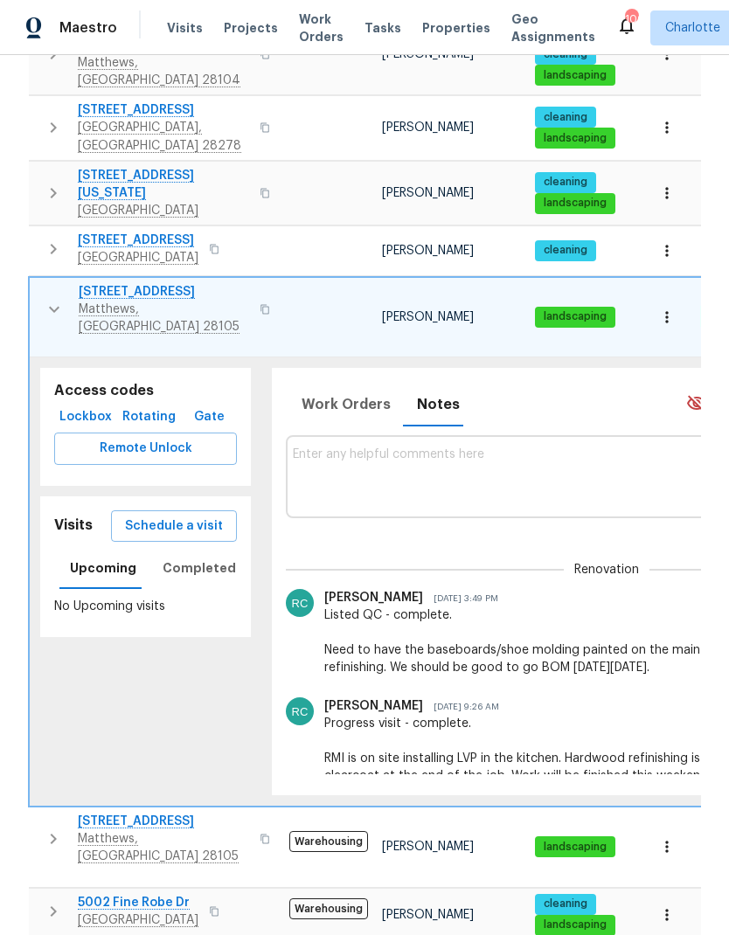
click at [466, 448] on textarea at bounding box center [607, 477] width 628 height 59
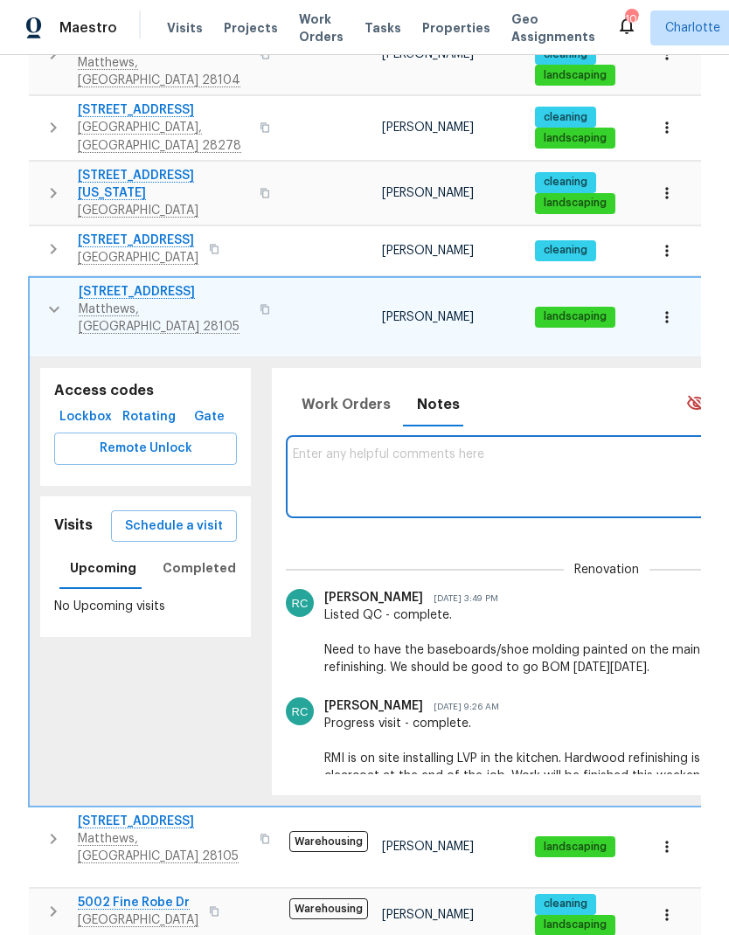
scroll to position [0, 0]
click at [446, 448] on textarea "BOM ticket submitted:" at bounding box center [607, 477] width 628 height 59
paste textarea "https://opendoor.atlassian.net/servicedesk/customer/portal/6/HSR-706261"
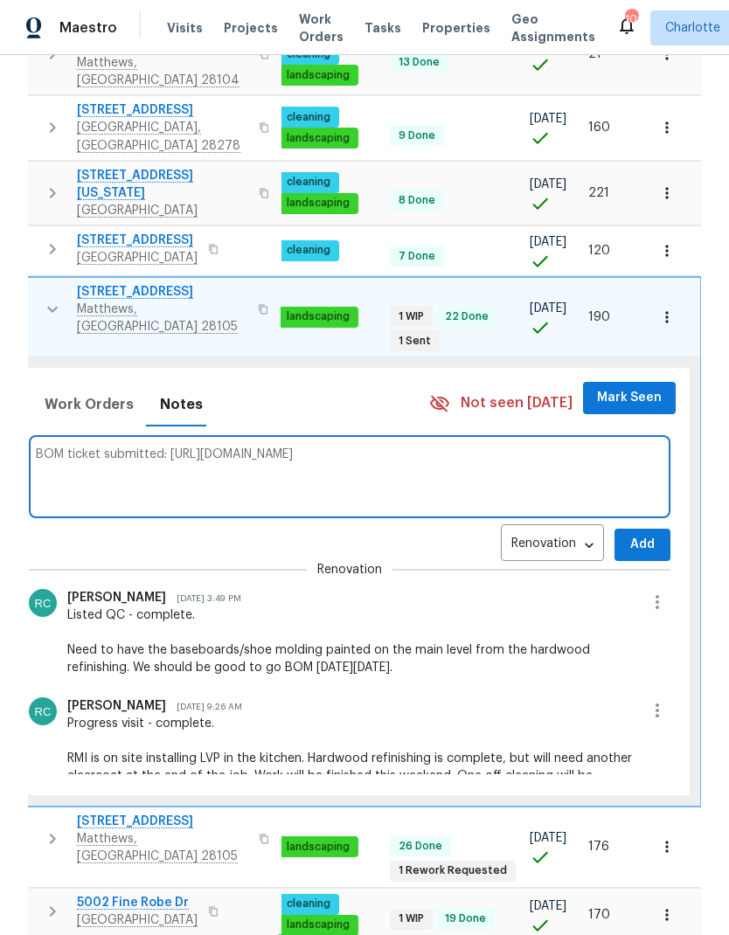
type textarea "BOM ticket submitted: https://opendoor.atlassian.net/servicedesk/customer/porta…"
click at [643, 534] on span "Add" at bounding box center [643, 545] width 28 height 22
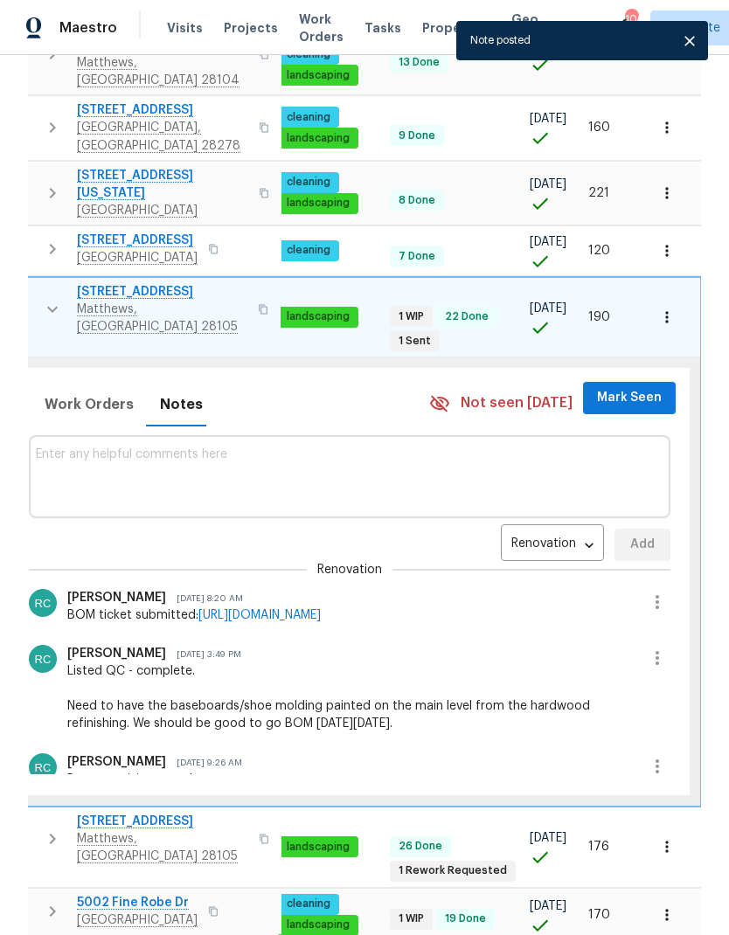
click at [650, 387] on span "Mark Seen" at bounding box center [629, 398] width 65 height 22
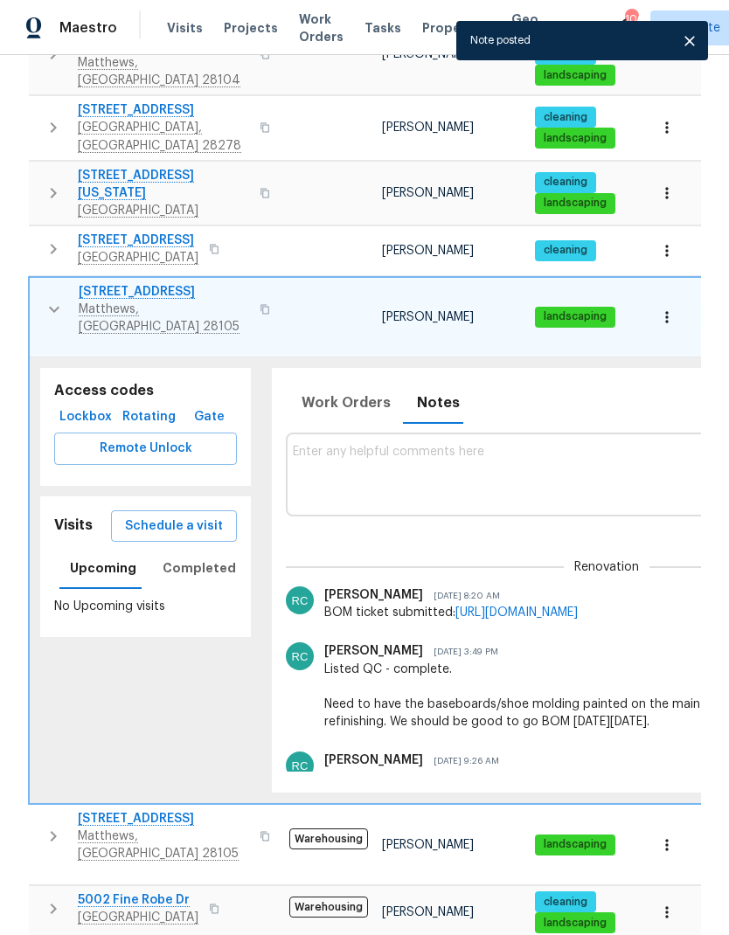
scroll to position [0, 0]
click at [44, 299] on icon "button" at bounding box center [54, 309] width 21 height 21
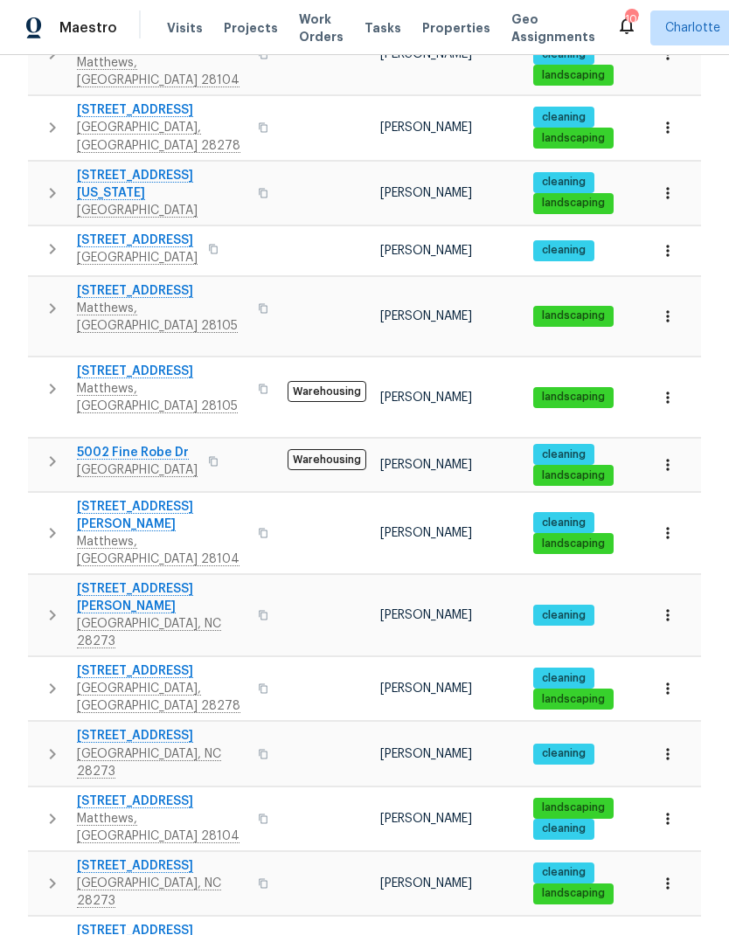
click at [39, 363] on button "button" at bounding box center [52, 389] width 35 height 52
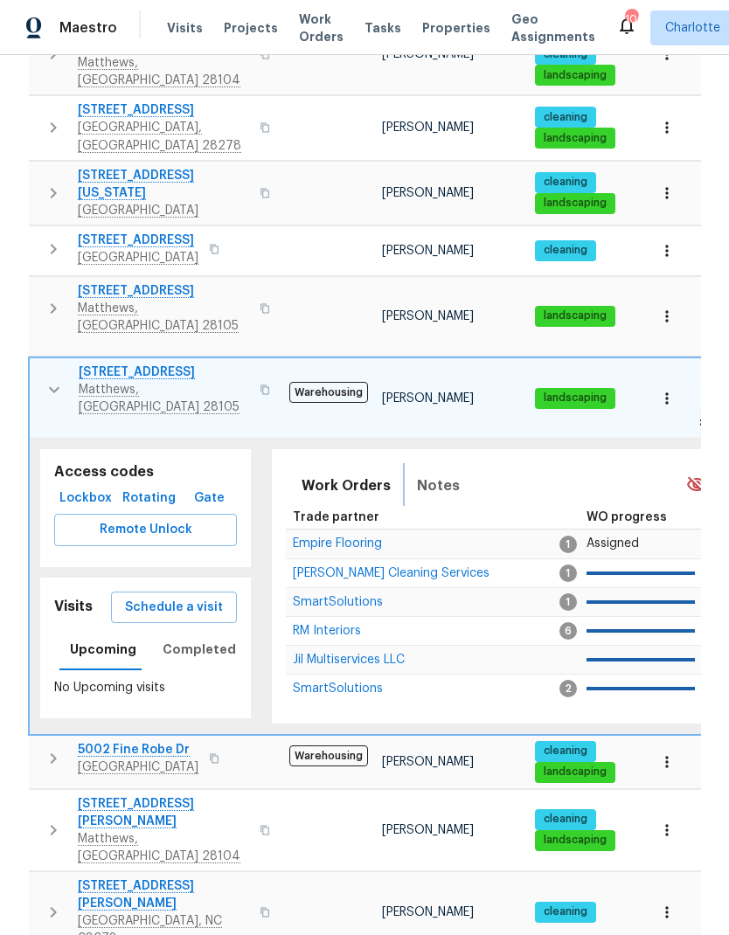
click at [453, 465] on button "Notes" at bounding box center [439, 486] width 64 height 42
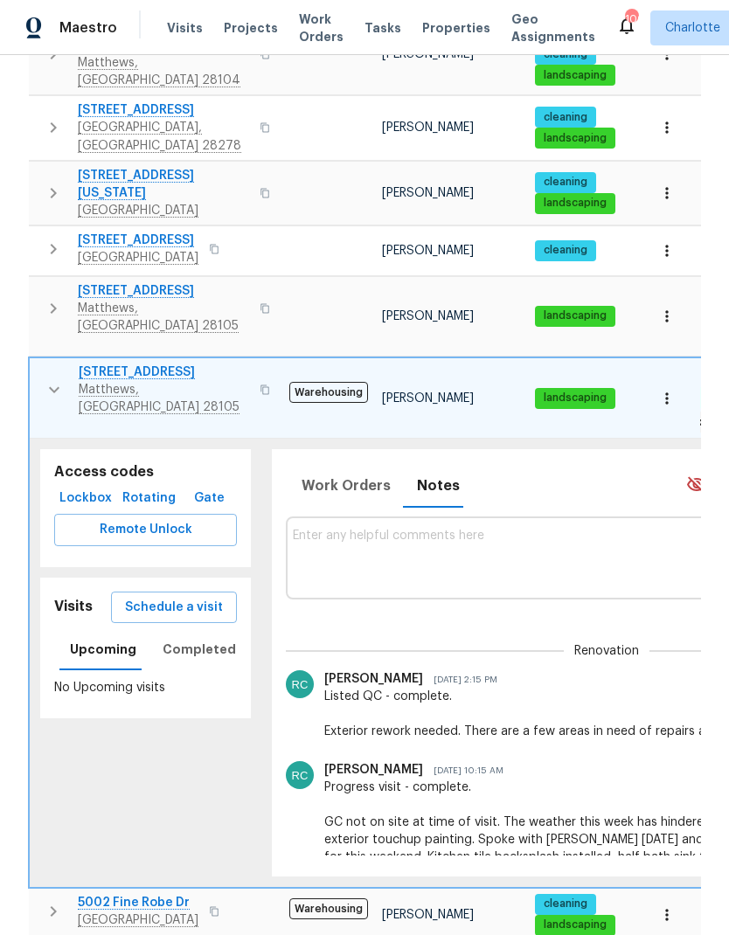
click at [382, 529] on textarea at bounding box center [607, 558] width 628 height 59
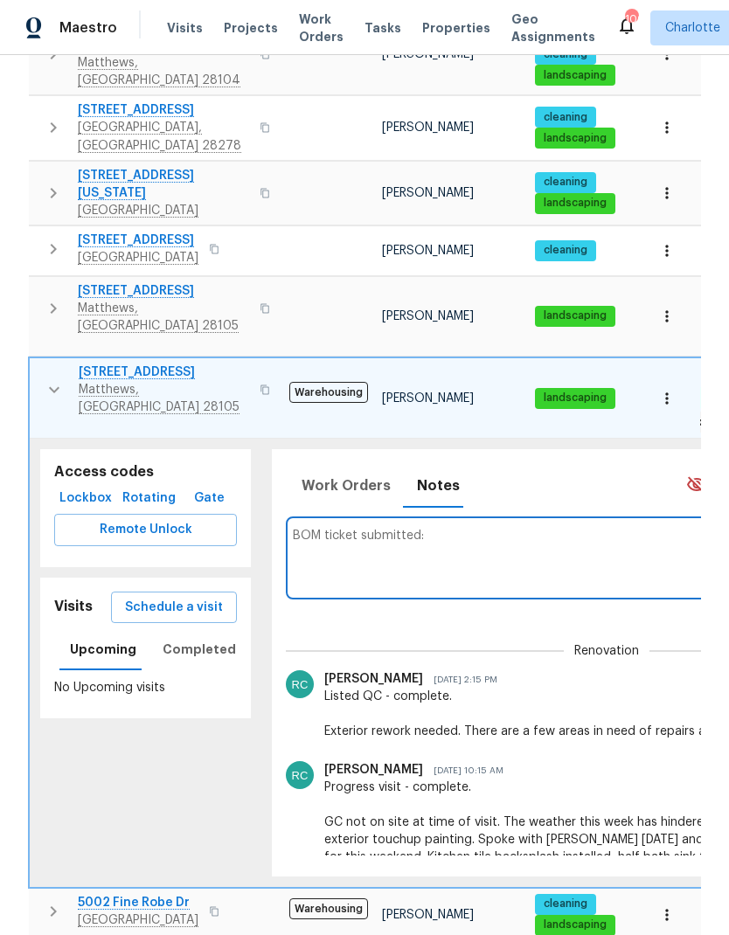
click at [446, 529] on textarea "BOM ticket submitted:" at bounding box center [607, 558] width 628 height 59
paste textarea "https://opendoor.atlassian.net/servicedesk/customer/portal/6/HSR-706262"
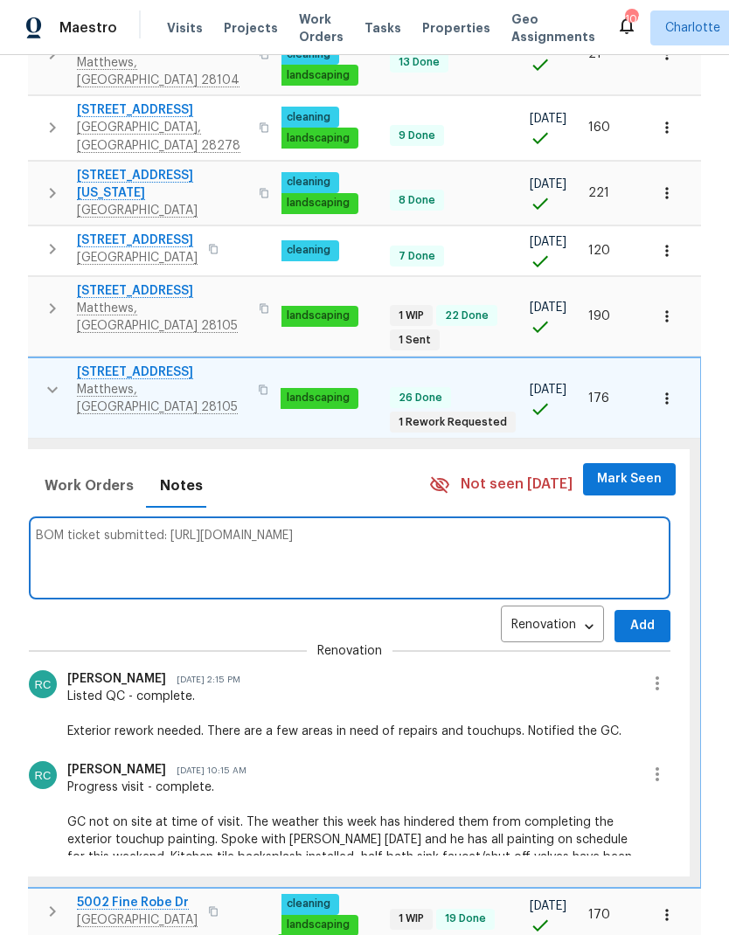
type textarea "BOM ticket submitted: https://opendoor.atlassian.net/servicedesk/customer/porta…"
click at [644, 610] on button "Add" at bounding box center [643, 626] width 56 height 32
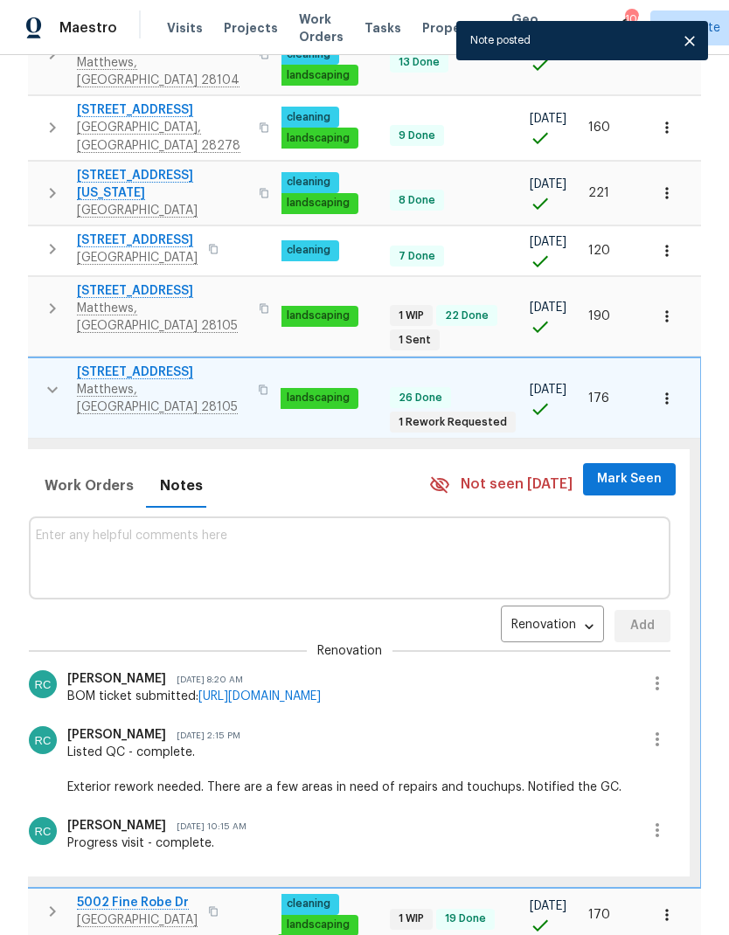
click at [632, 469] on span "Mark Seen" at bounding box center [629, 480] width 65 height 22
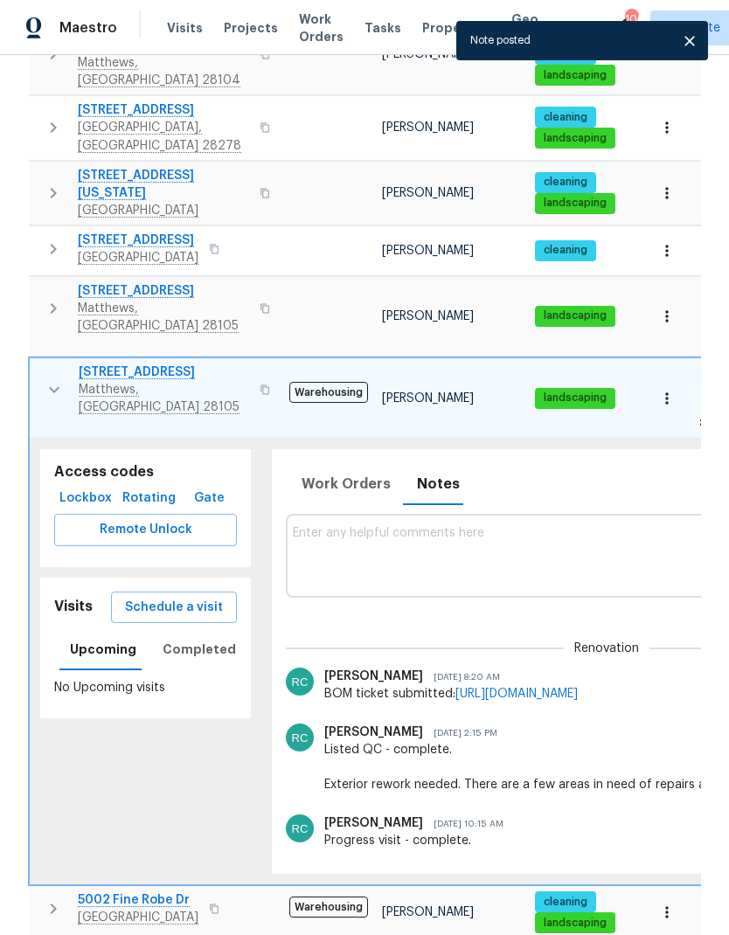
scroll to position [0, 0]
click at [41, 364] on button "button" at bounding box center [54, 390] width 35 height 52
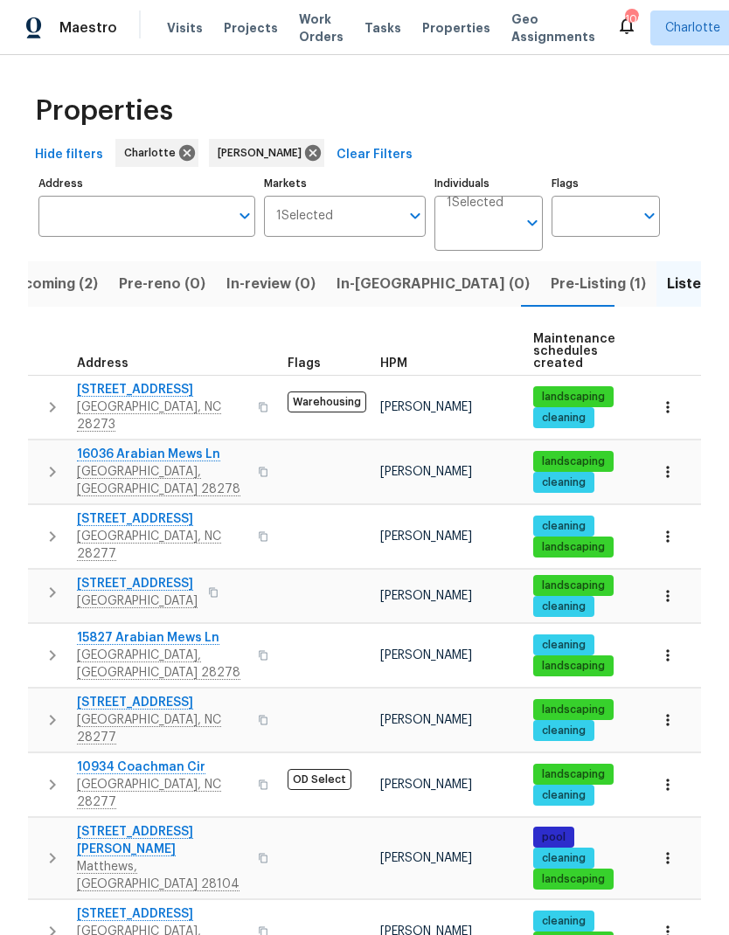
click at [616, 635] on div "cleaning" at bounding box center [582, 645] width 98 height 21
click at [533, 124] on div "Properties" at bounding box center [364, 111] width 673 height 56
click at [46, 404] on icon "button" at bounding box center [52, 407] width 21 height 21
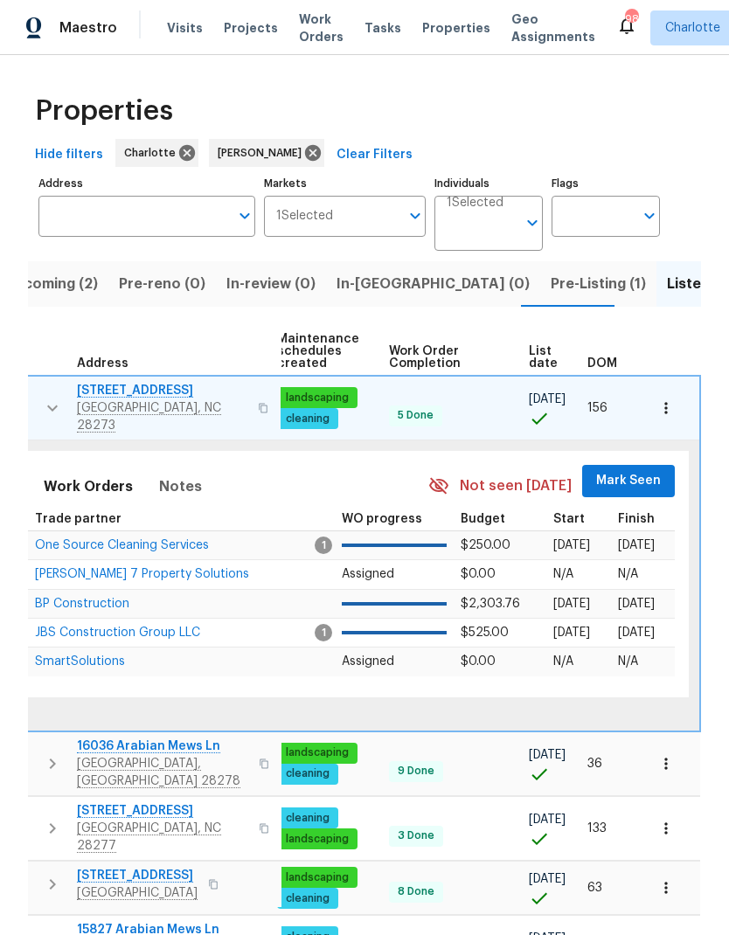
scroll to position [0, 257]
click at [629, 473] on span "Mark Seen" at bounding box center [629, 481] width 65 height 22
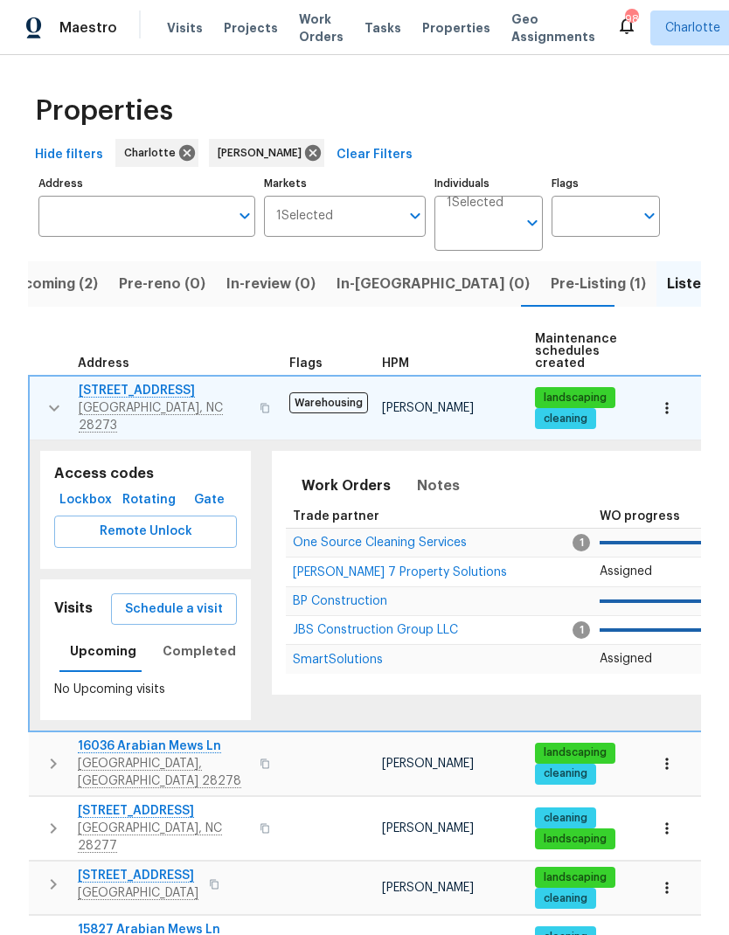
scroll to position [0, 0]
click at [48, 388] on button "button" at bounding box center [54, 408] width 35 height 52
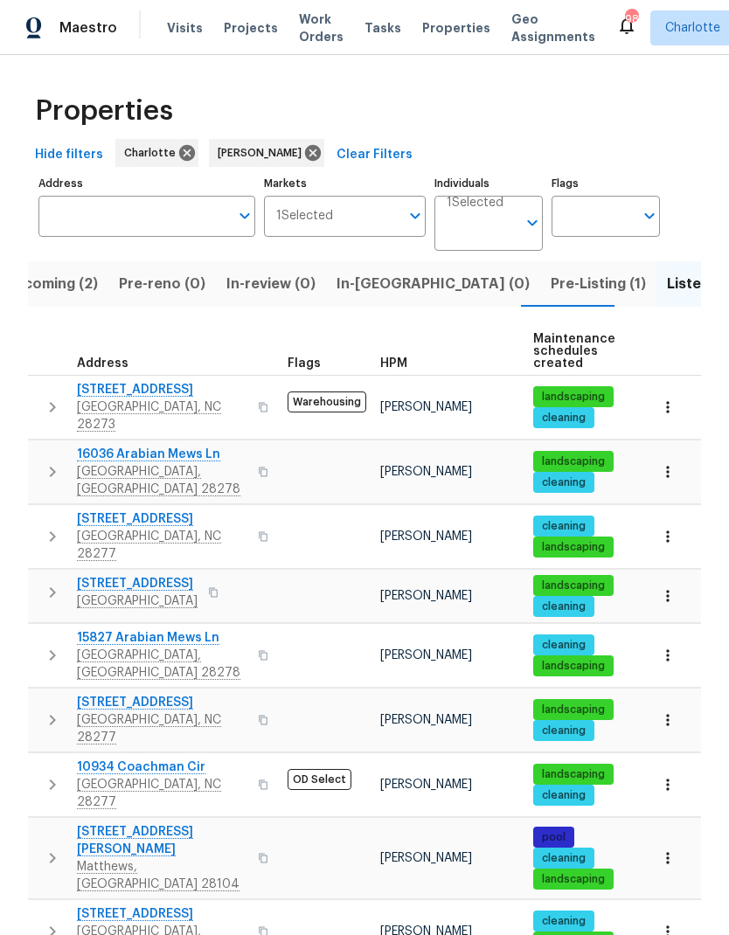
click at [42, 446] on button "button" at bounding box center [52, 472] width 35 height 52
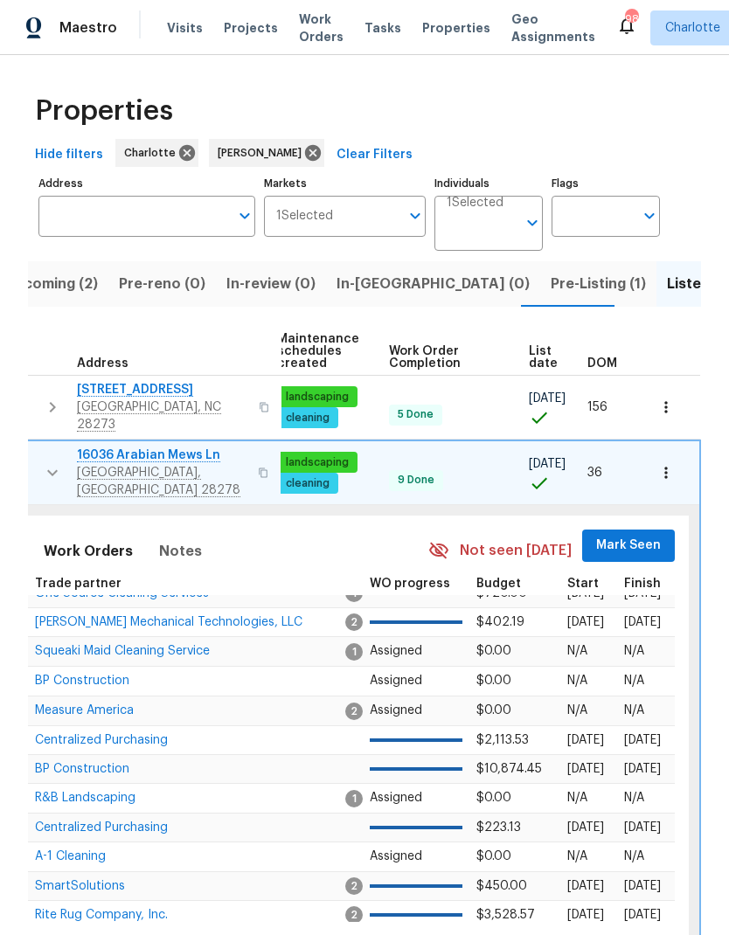
scroll to position [0, 257]
click at [624, 535] on span "Mark Seen" at bounding box center [629, 546] width 65 height 22
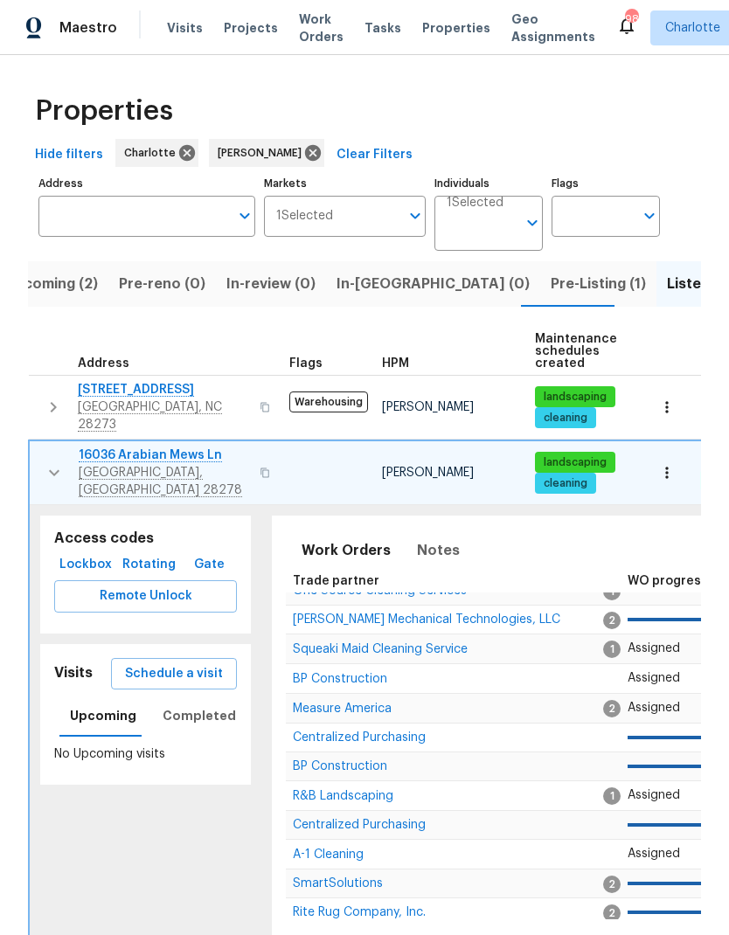
scroll to position [0, 0]
click at [41, 450] on button "button" at bounding box center [54, 473] width 35 height 52
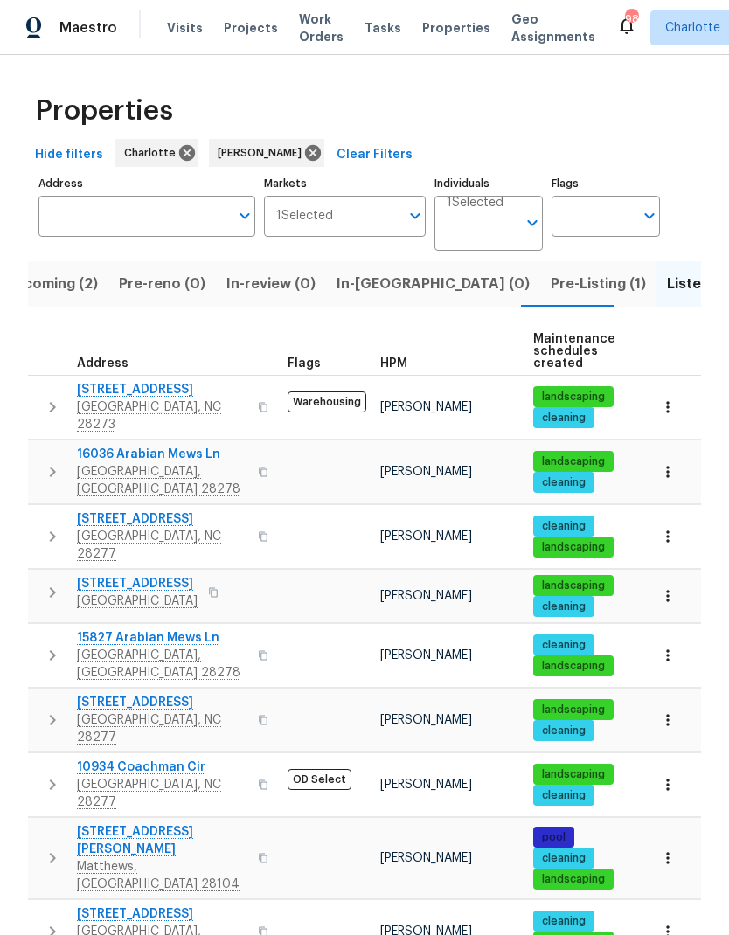
click at [45, 526] on icon "button" at bounding box center [52, 536] width 21 height 21
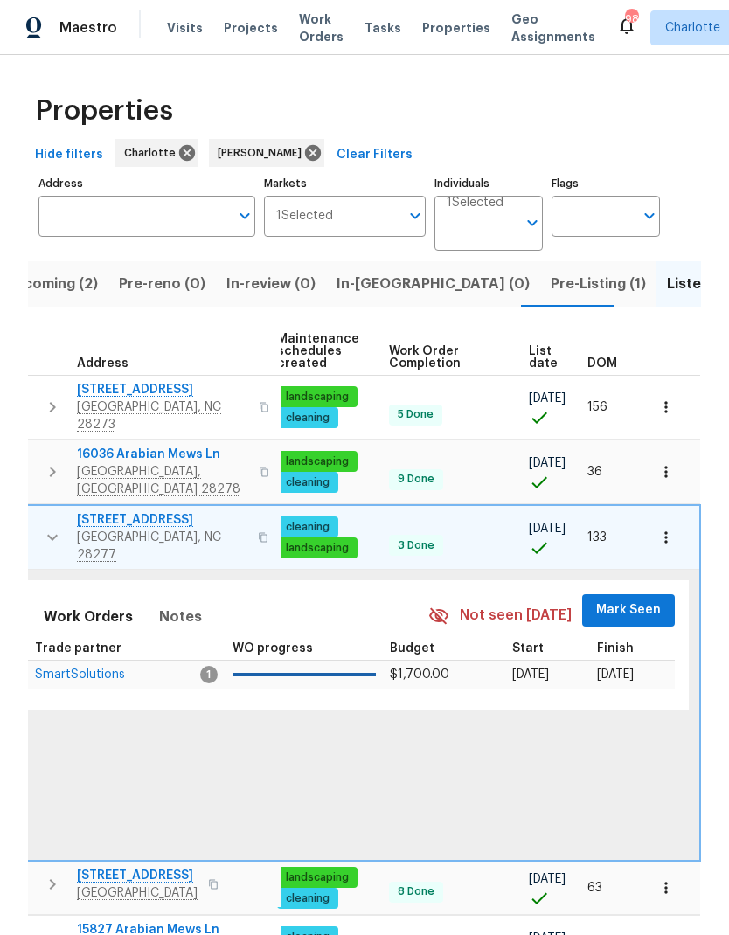
scroll to position [0, 257]
click at [634, 600] on span "Mark Seen" at bounding box center [629, 611] width 65 height 22
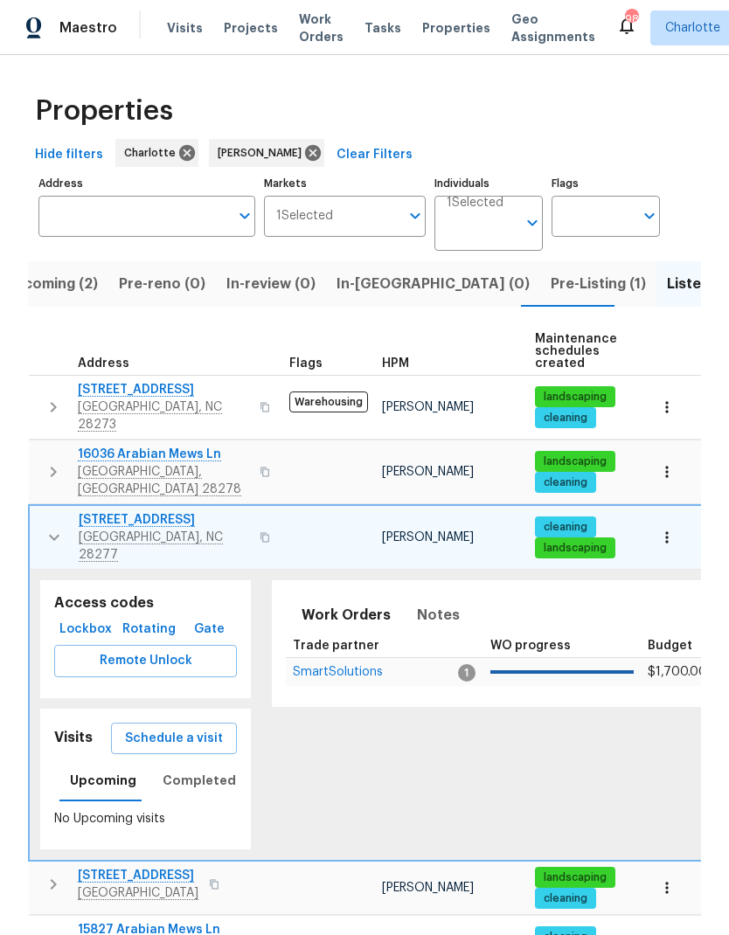
scroll to position [0, -1]
click at [44, 527] on icon "button" at bounding box center [54, 537] width 21 height 21
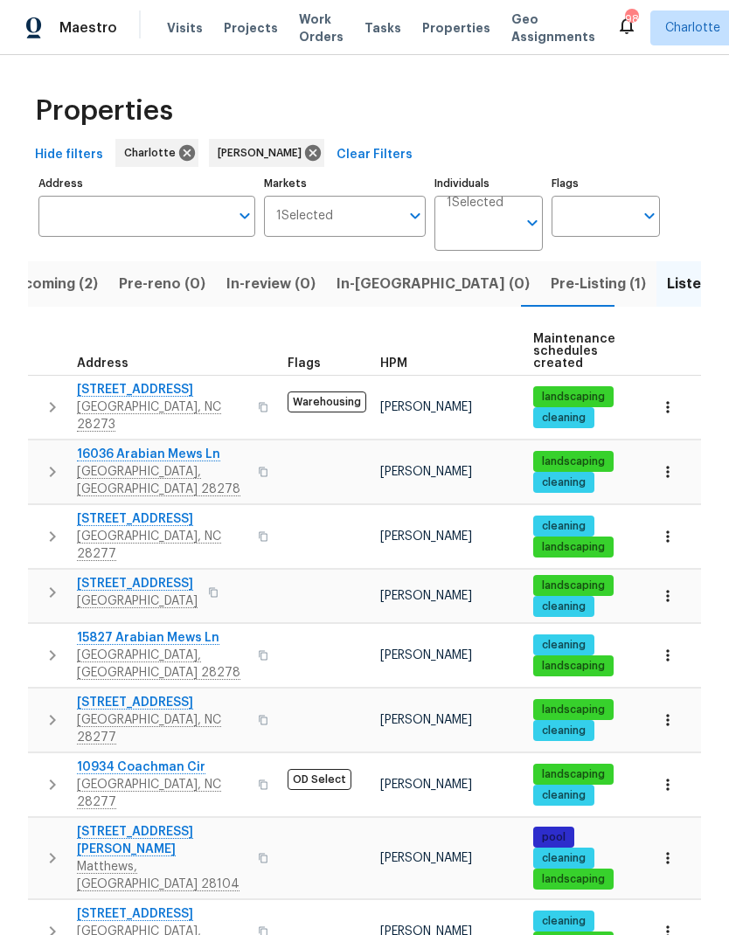
click at [46, 582] on icon "button" at bounding box center [52, 592] width 21 height 21
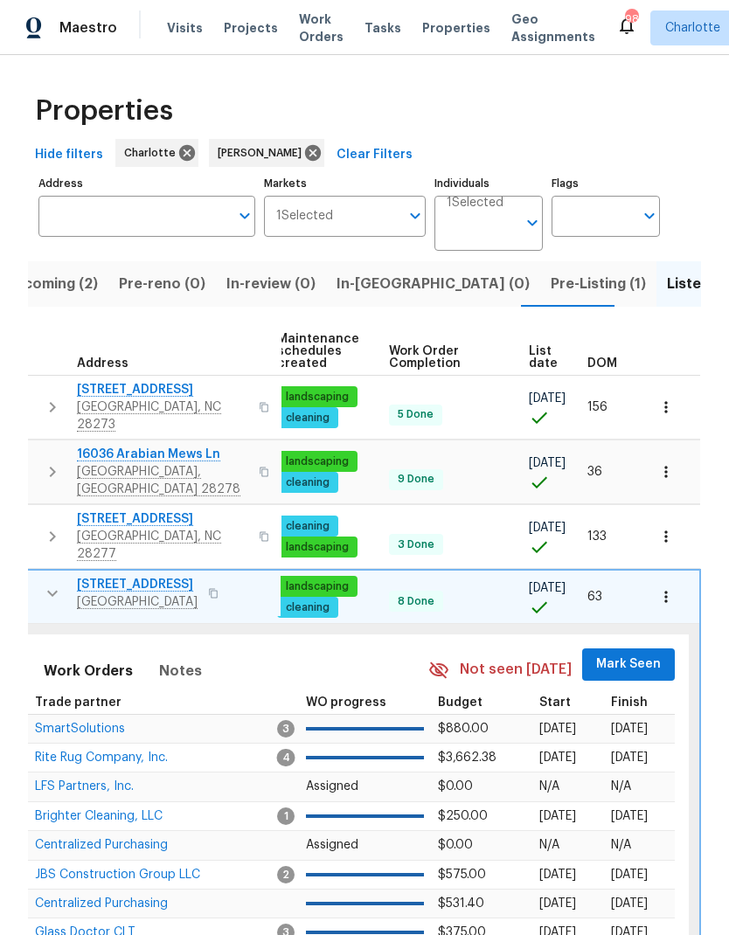
scroll to position [0, 257]
click at [640, 654] on span "Mark Seen" at bounding box center [629, 665] width 65 height 22
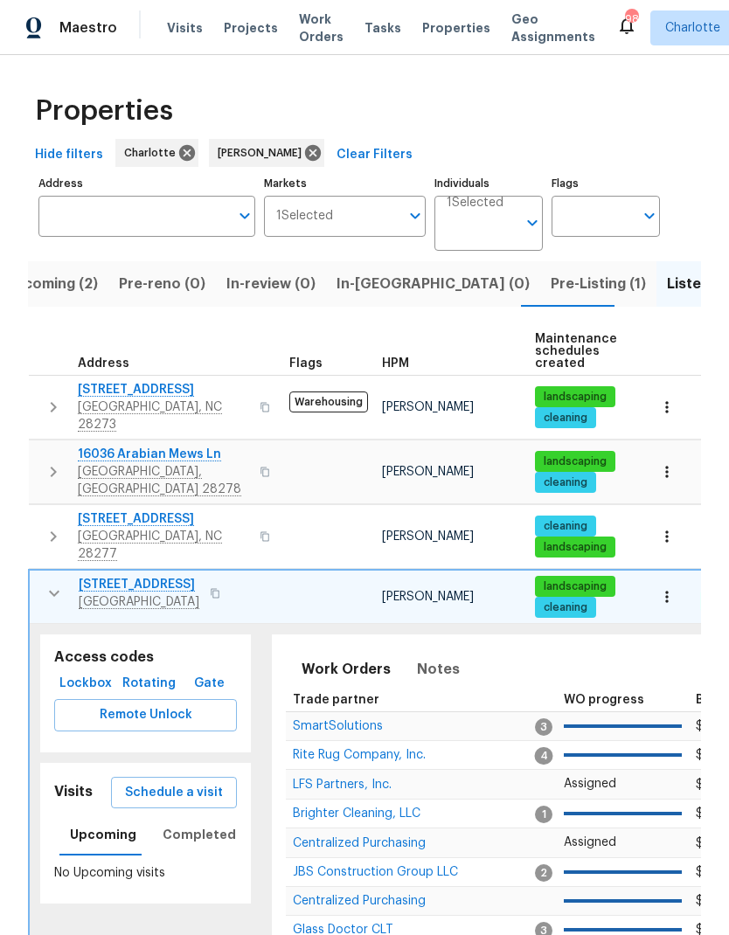
scroll to position [0, 0]
click at [39, 576] on button "button" at bounding box center [54, 593] width 35 height 35
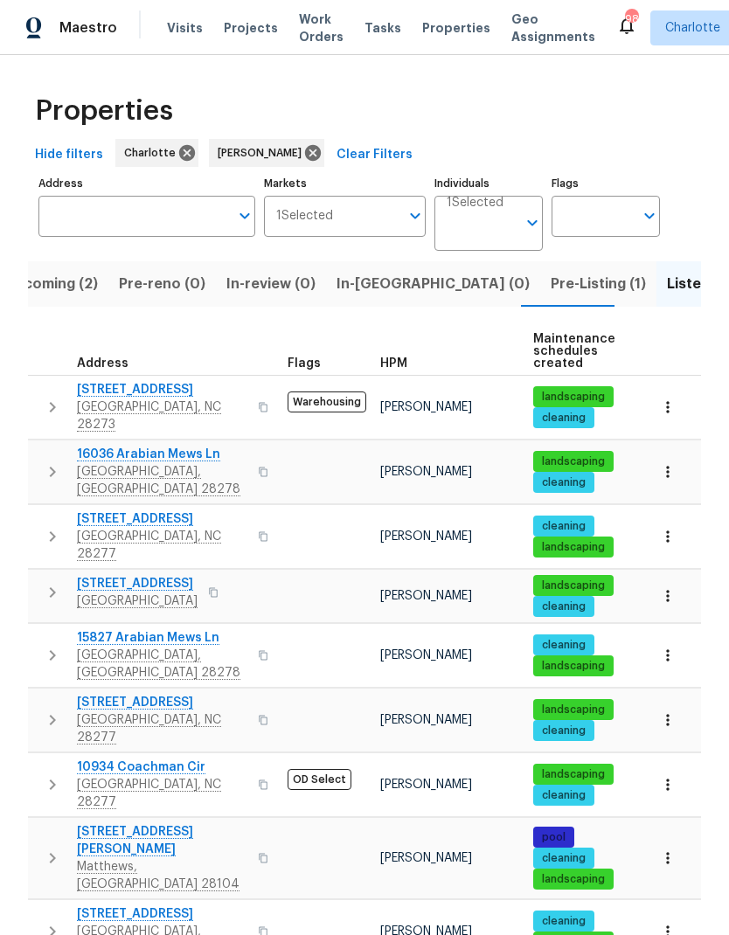
click at [50, 645] on icon "button" at bounding box center [52, 655] width 21 height 21
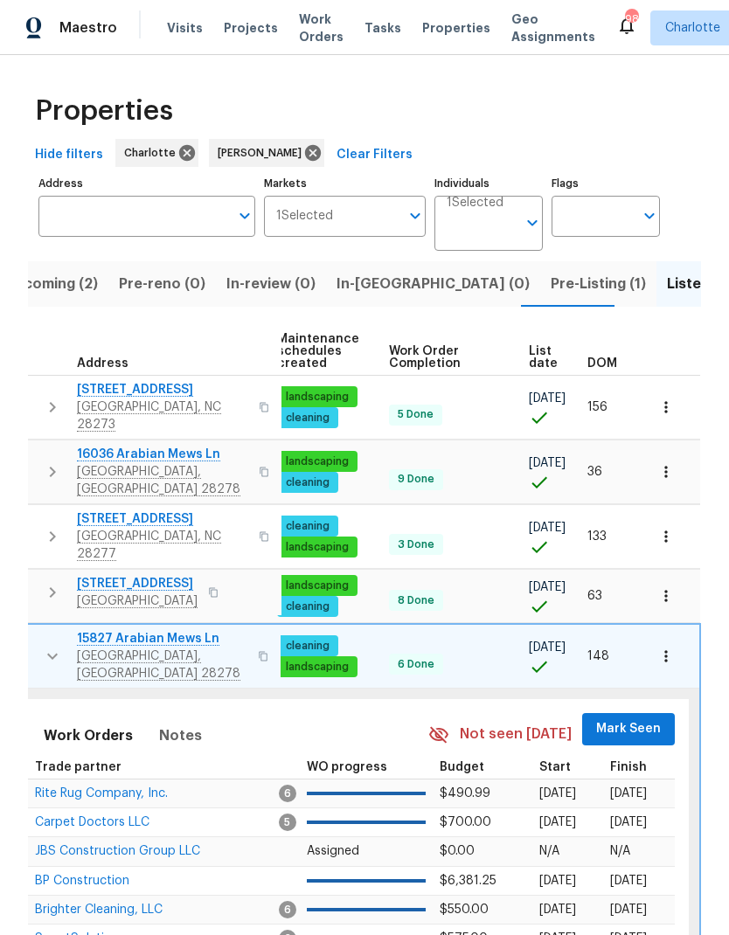
scroll to position [0, 257]
click at [630, 719] on span "Mark Seen" at bounding box center [629, 730] width 65 height 22
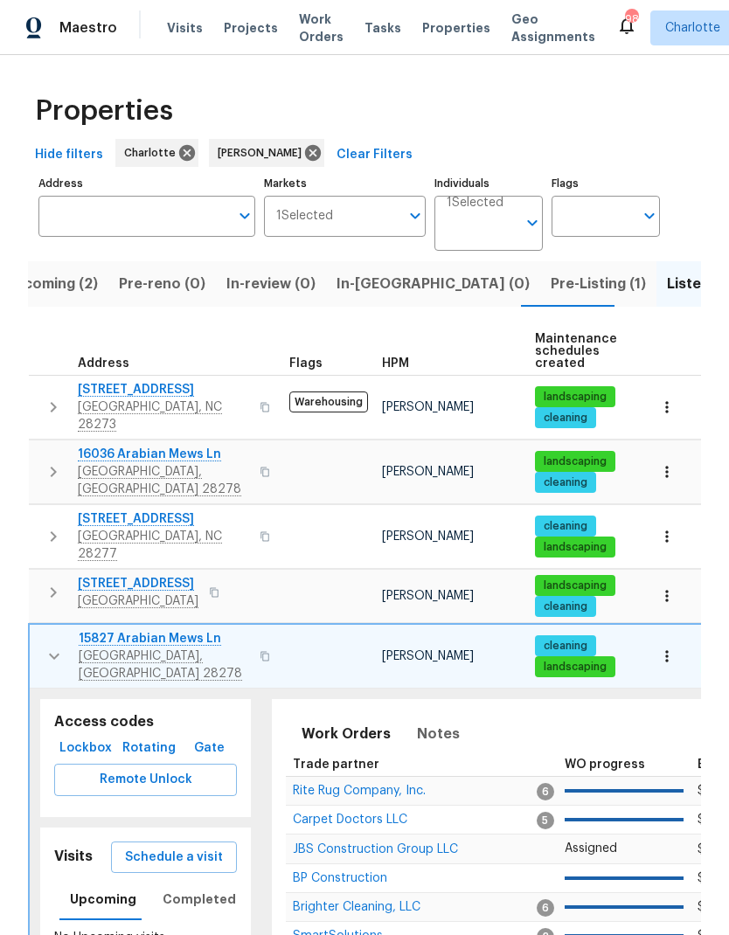
scroll to position [0, -1]
click at [49, 646] on icon "button" at bounding box center [54, 656] width 21 height 21
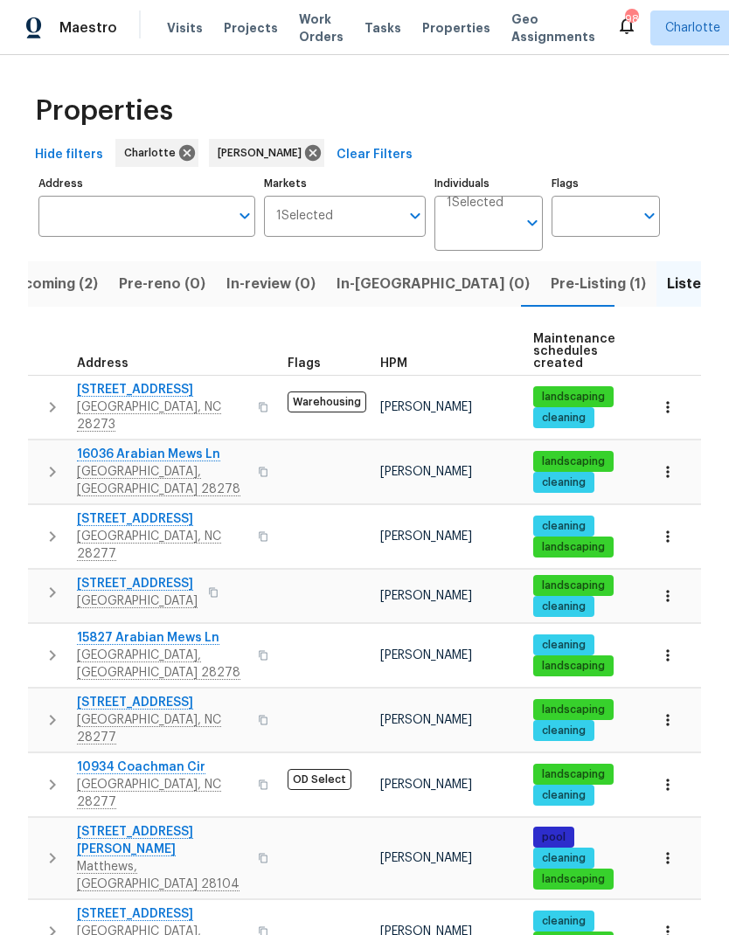
click at [52, 710] on icon "button" at bounding box center [52, 720] width 21 height 21
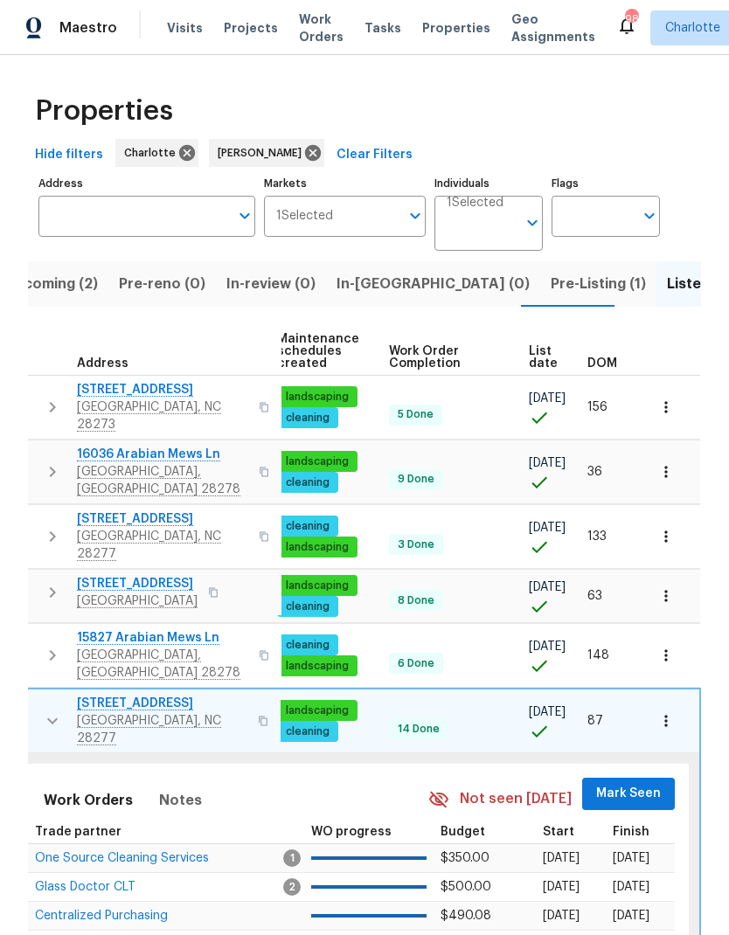
scroll to position [0, 257]
click at [614, 783] on span "Mark Seen" at bounding box center [629, 794] width 65 height 22
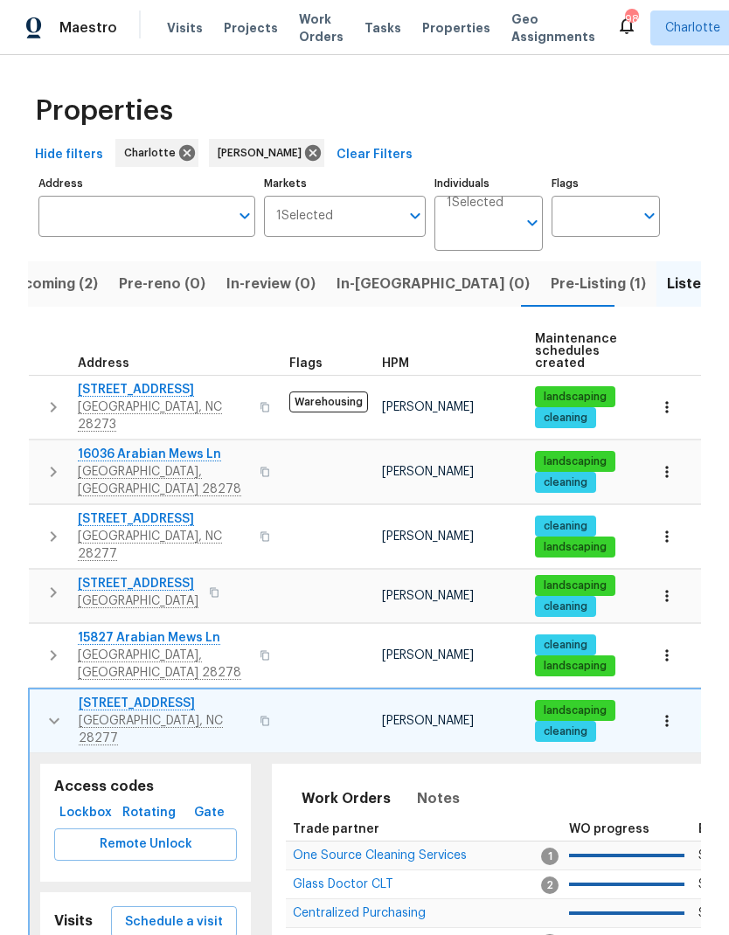
scroll to position [0, -1]
click at [52, 711] on icon "button" at bounding box center [54, 721] width 21 height 21
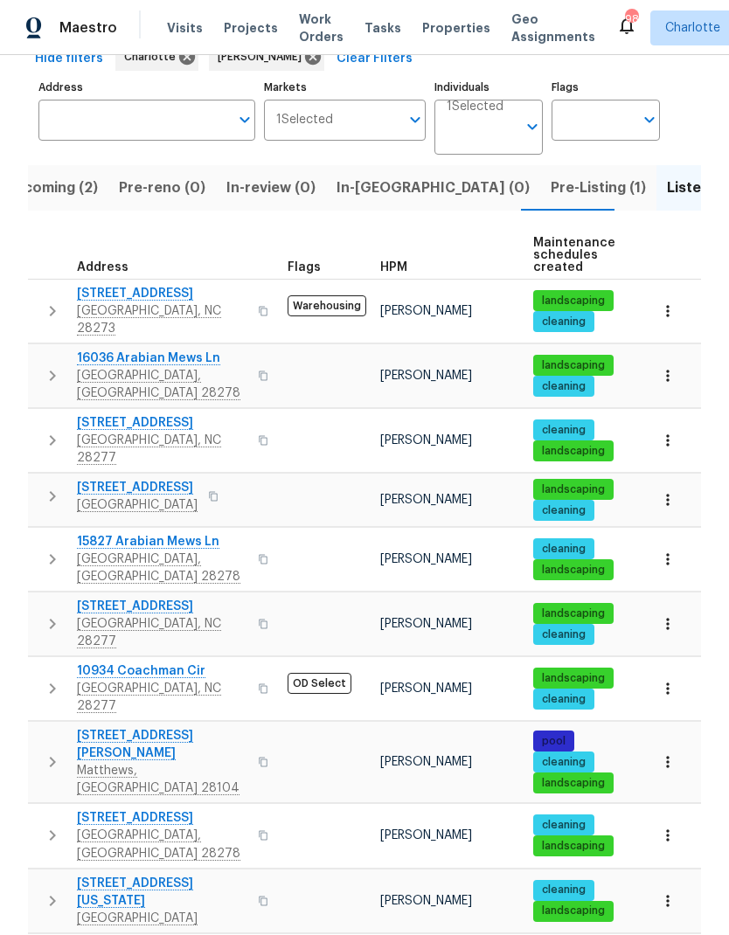
scroll to position [115, 0]
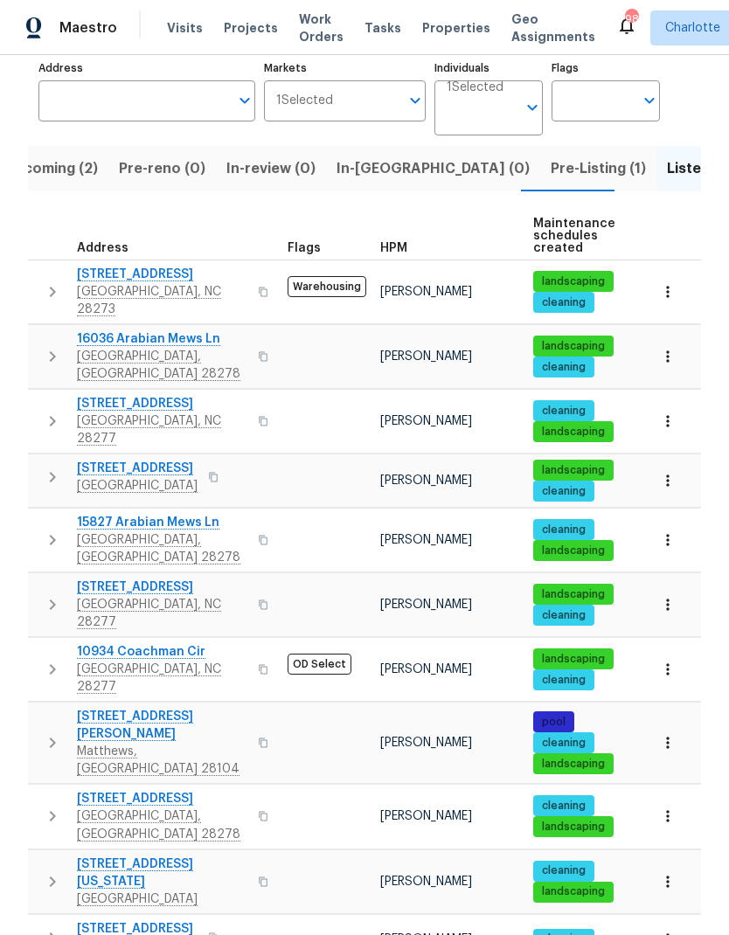
click at [47, 659] on icon "button" at bounding box center [52, 669] width 21 height 21
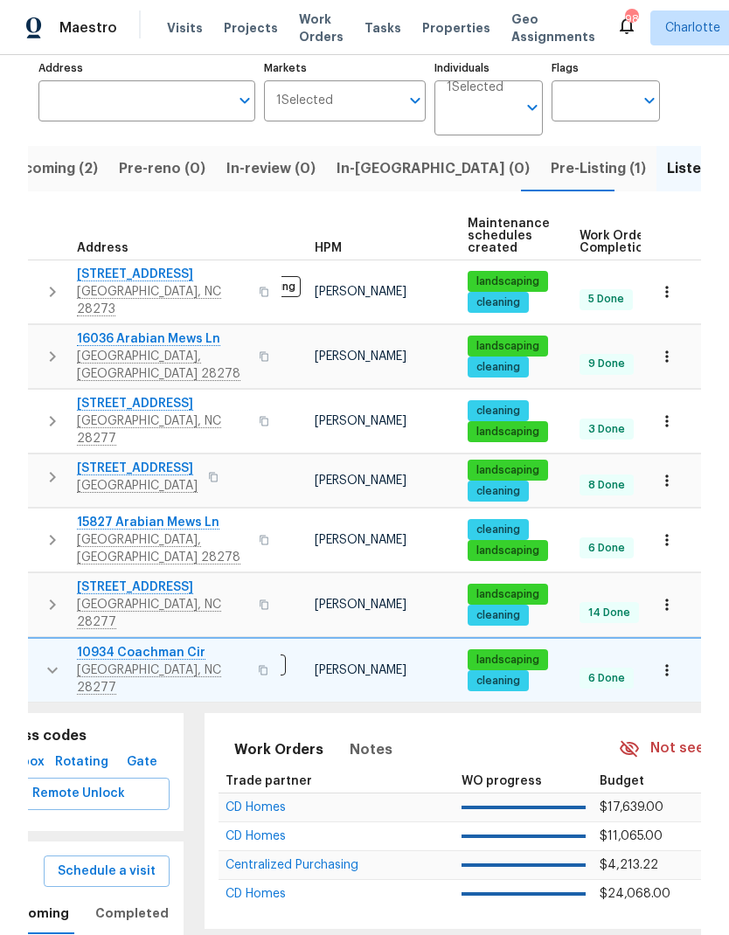
scroll to position [0, 0]
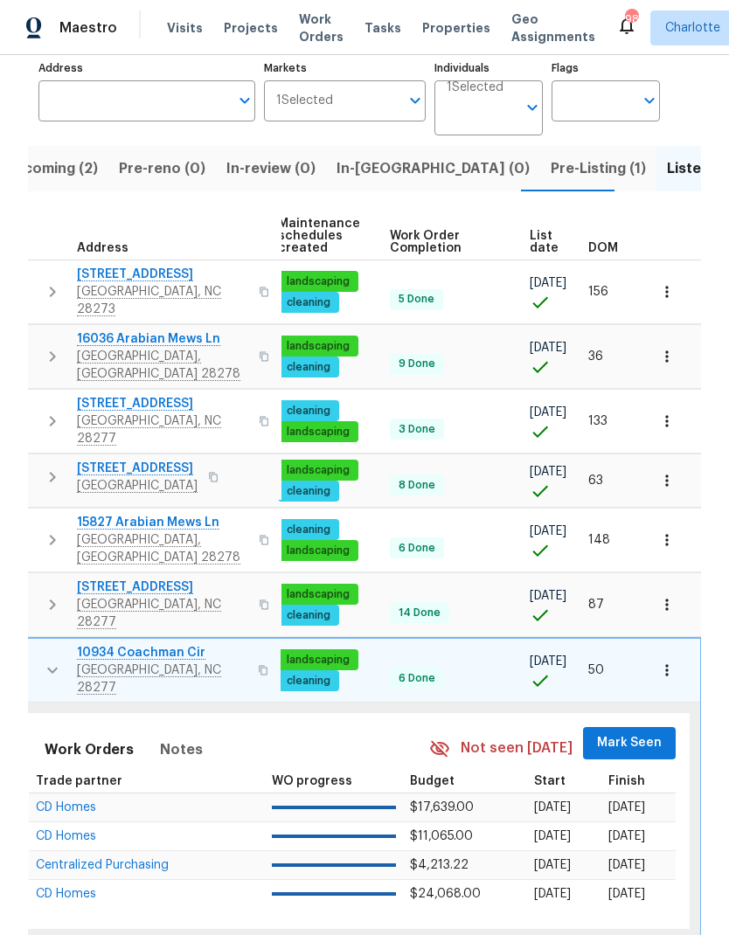
click at [637, 733] on span "Mark Seen" at bounding box center [629, 744] width 65 height 22
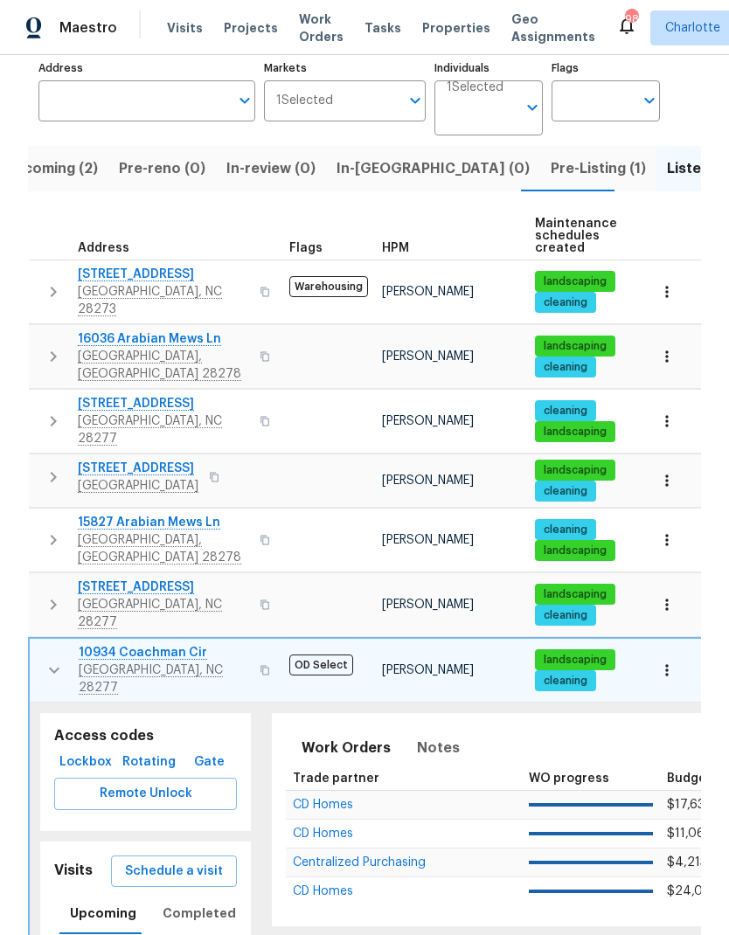
click at [45, 660] on icon "button" at bounding box center [54, 670] width 21 height 21
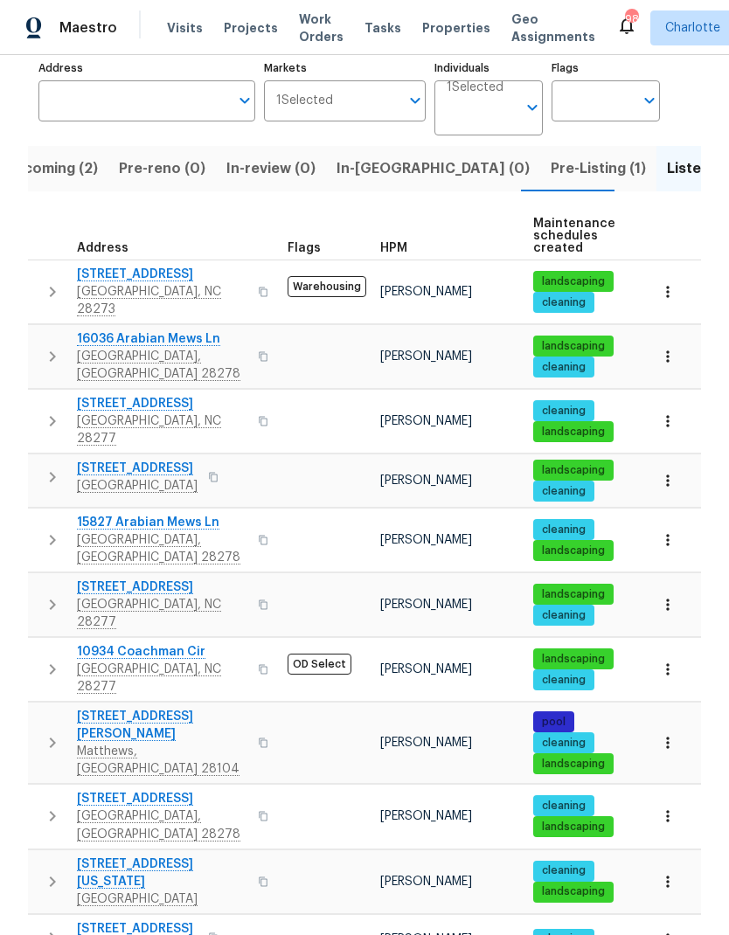
click at [57, 733] on icon "button" at bounding box center [52, 743] width 21 height 21
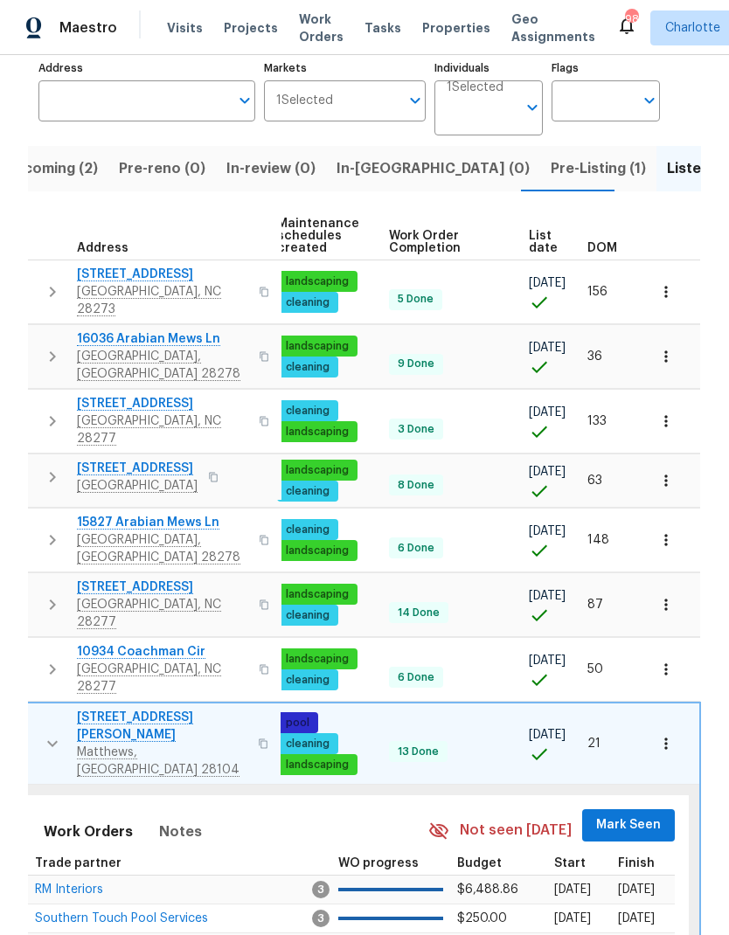
click at [618, 815] on span "Mark Seen" at bounding box center [628, 826] width 65 height 22
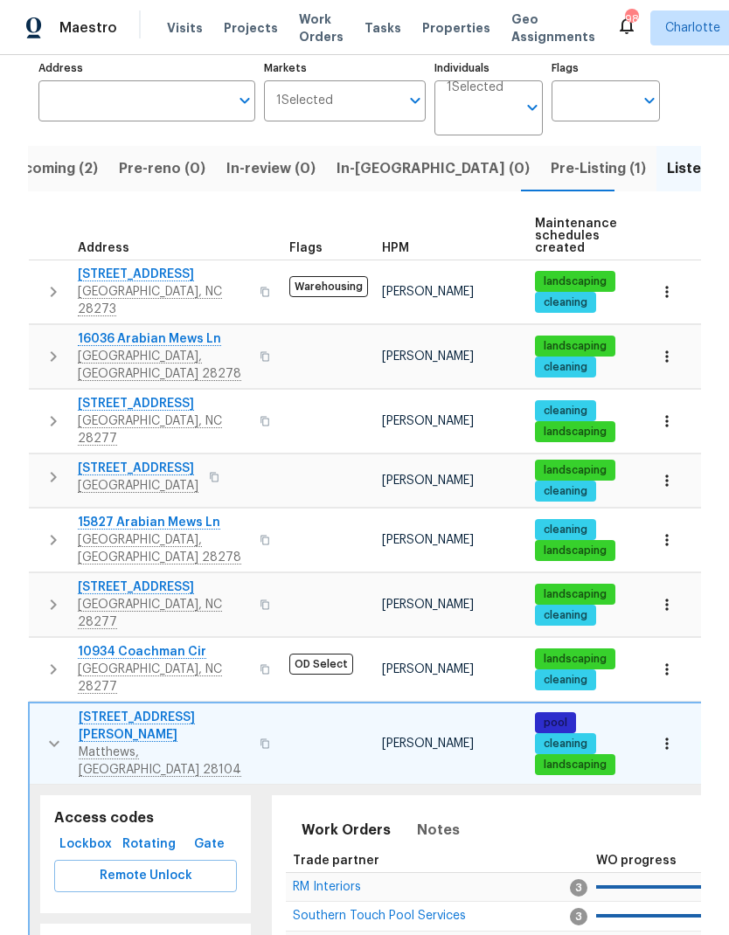
click at [53, 734] on icon "button" at bounding box center [54, 744] width 21 height 21
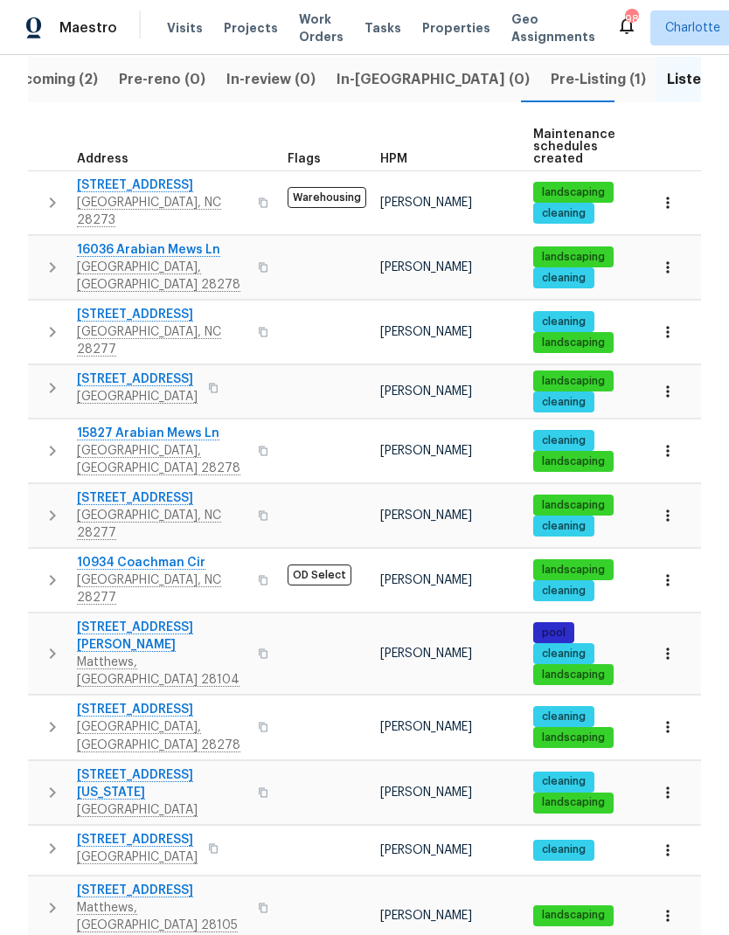
click at [56, 717] on icon "button" at bounding box center [52, 727] width 21 height 21
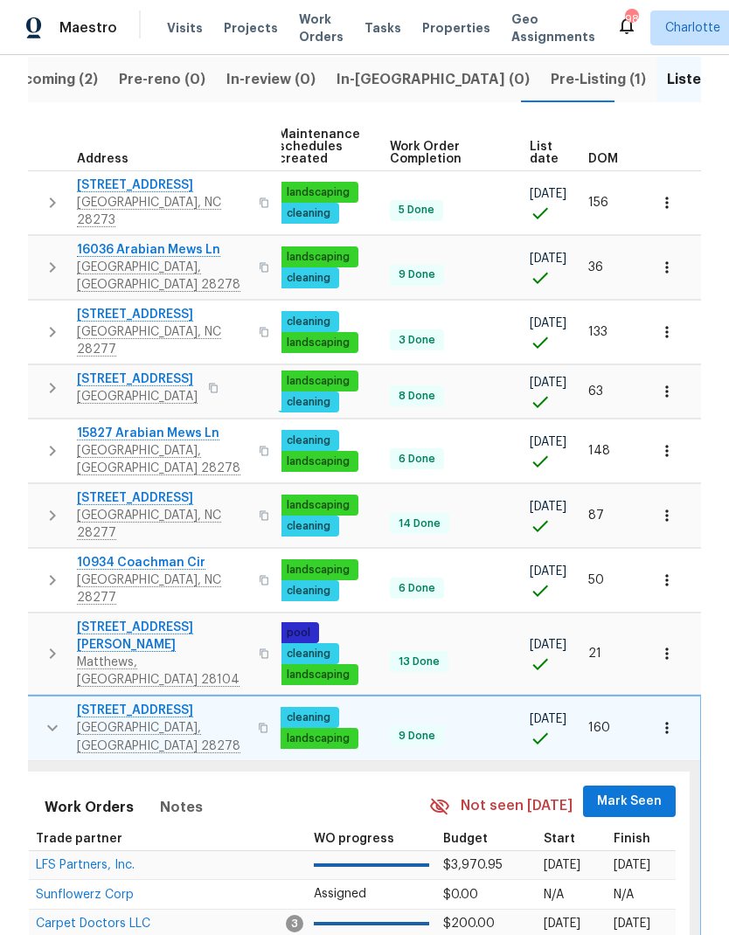
click at [623, 791] on span "Mark Seen" at bounding box center [629, 802] width 65 height 22
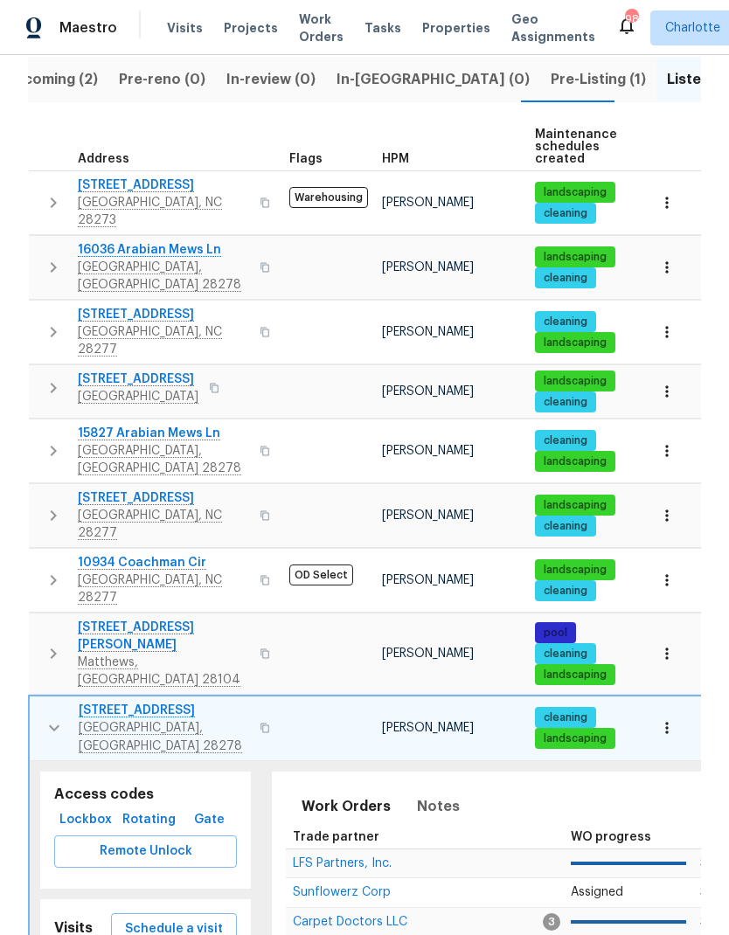
click at [50, 726] on icon "button" at bounding box center [54, 729] width 10 height 6
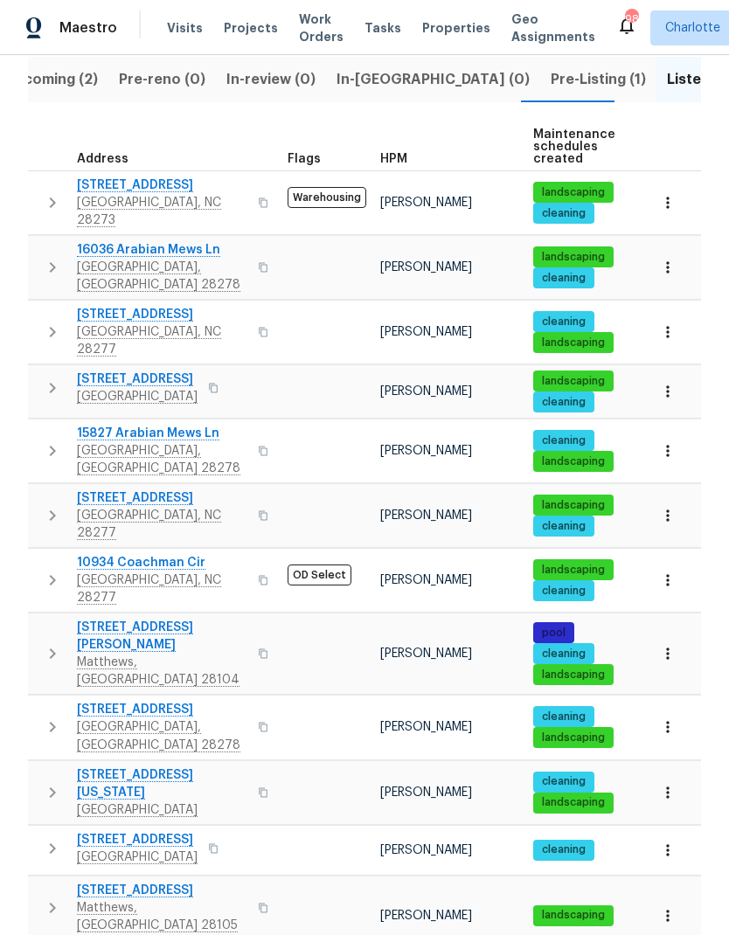
click at [54, 767] on button "button" at bounding box center [52, 793] width 35 height 52
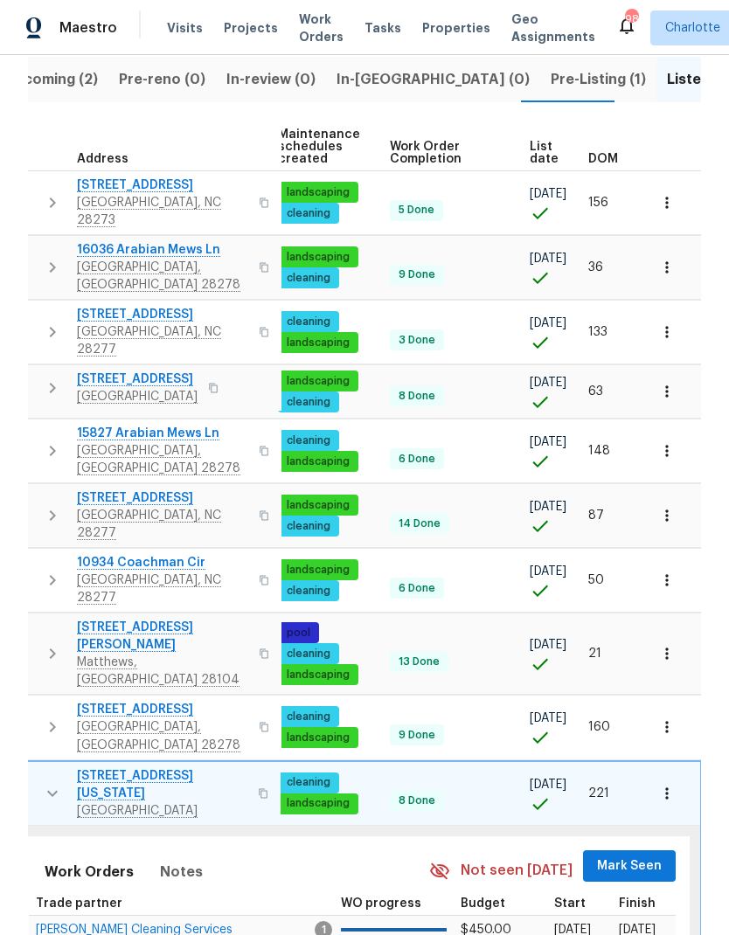
click at [624, 856] on span "Mark Seen" at bounding box center [629, 867] width 65 height 22
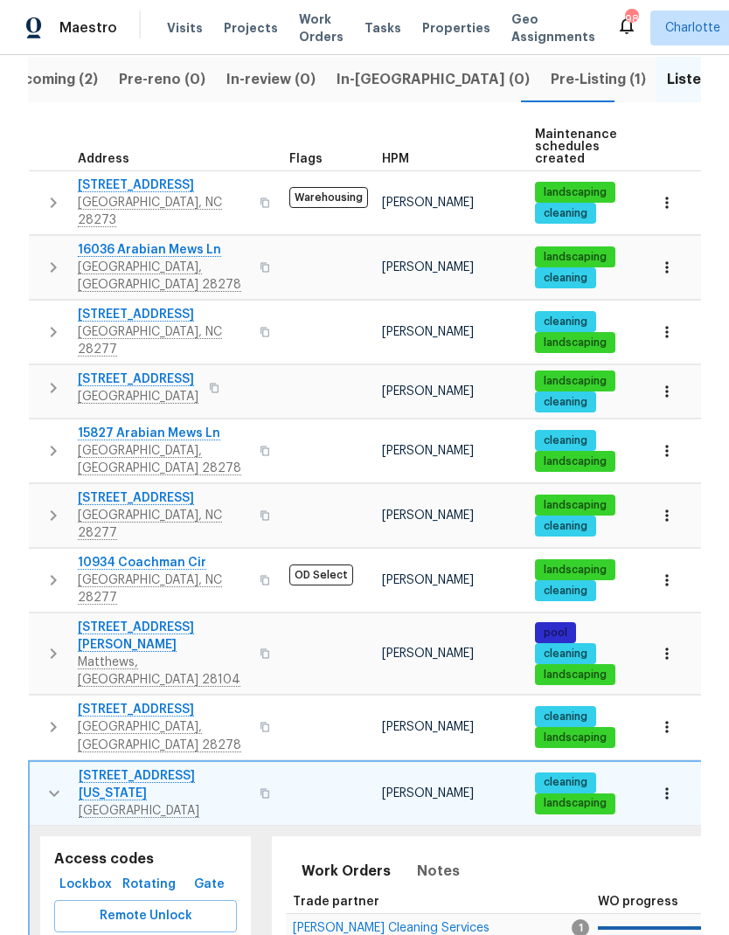
click at [49, 783] on icon "button" at bounding box center [54, 793] width 21 height 21
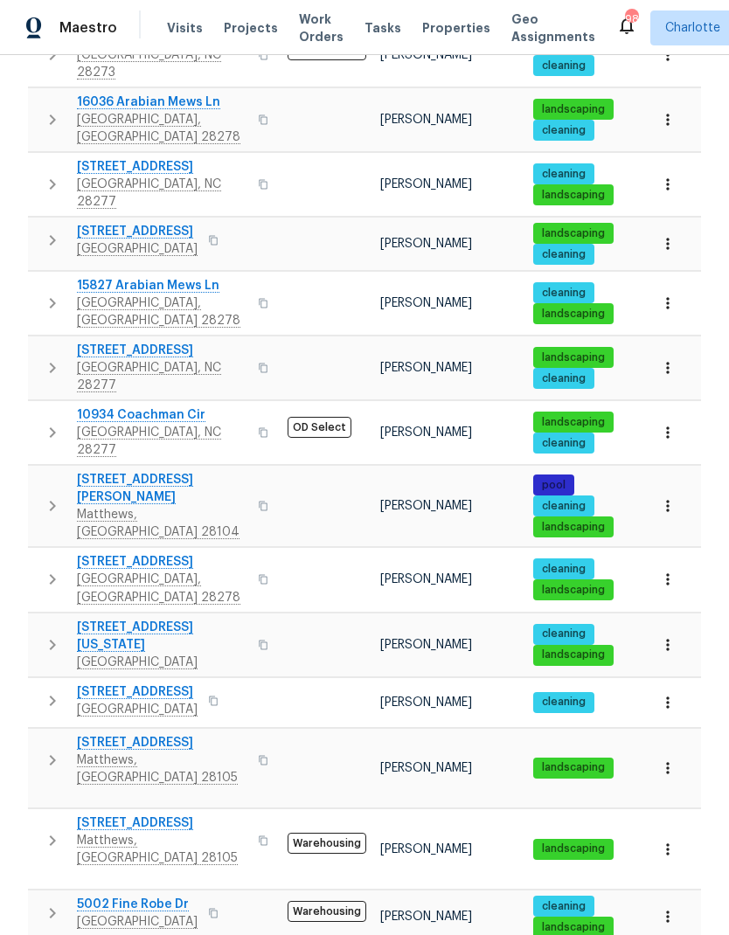
click at [49, 691] on icon "button" at bounding box center [52, 701] width 21 height 21
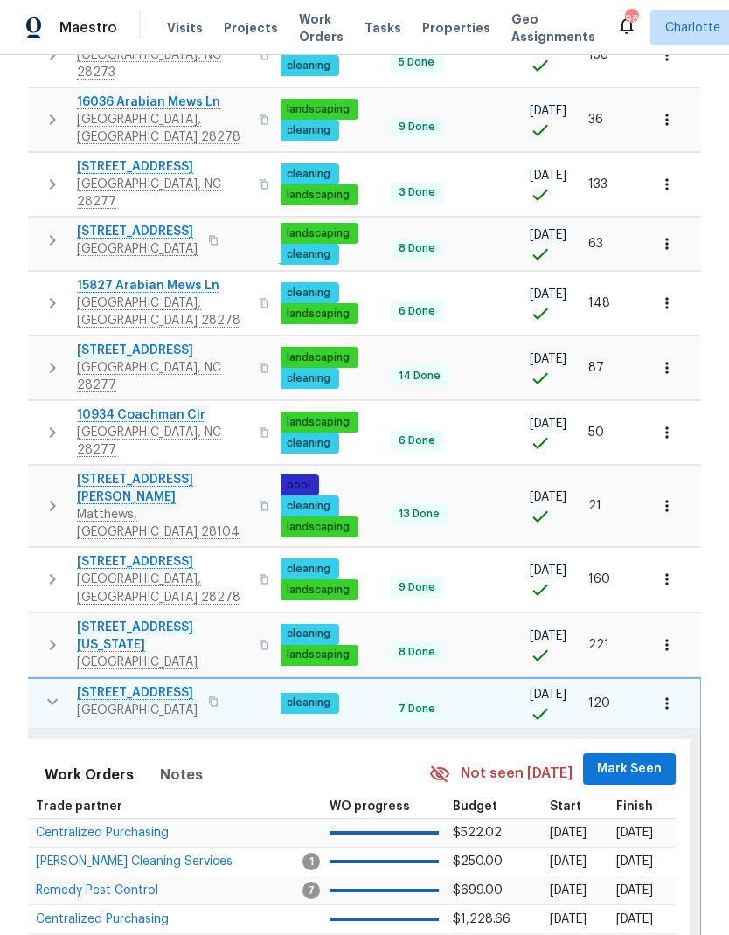
click at [641, 759] on span "Mark Seen" at bounding box center [629, 770] width 65 height 22
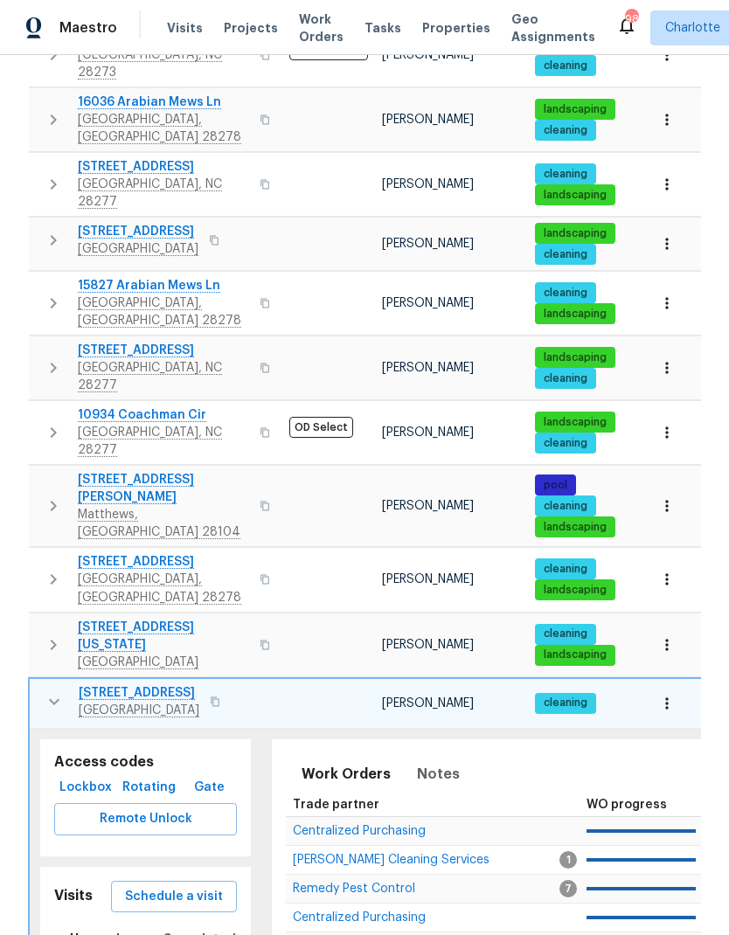
click at [46, 692] on icon "button" at bounding box center [54, 702] width 21 height 21
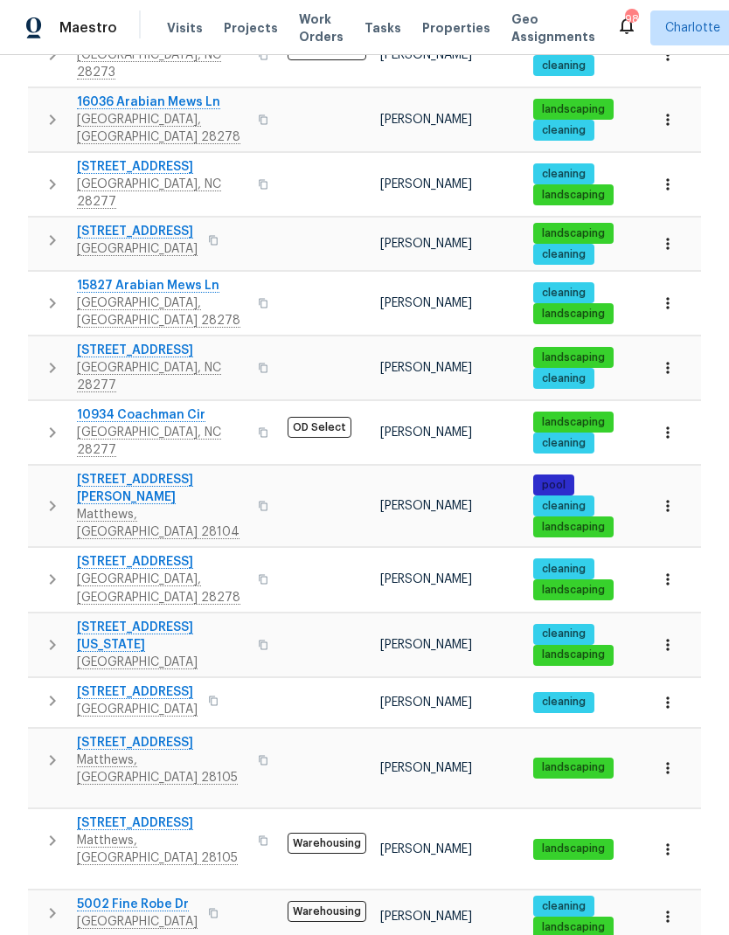
click at [58, 750] on icon "button" at bounding box center [52, 760] width 21 height 21
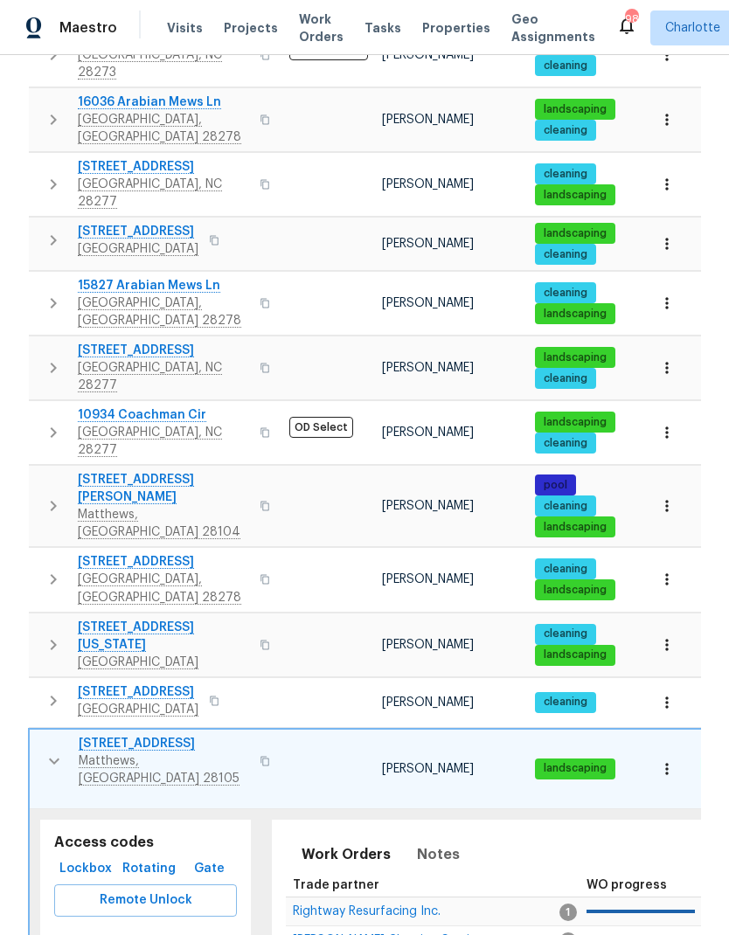
click at [48, 751] on icon "button" at bounding box center [54, 761] width 21 height 21
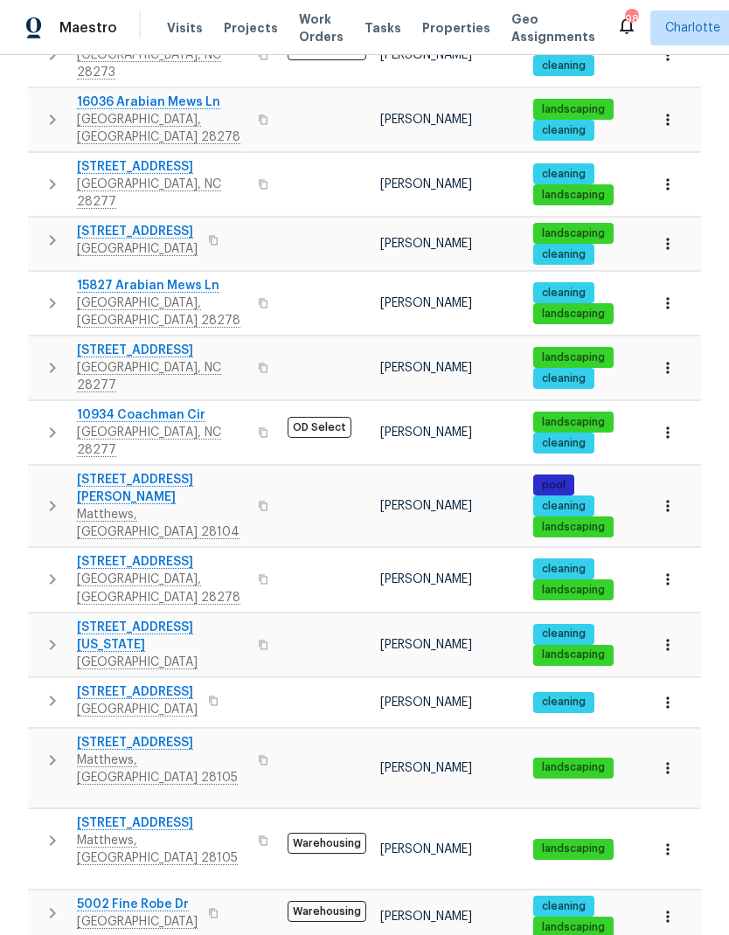
click at [56, 831] on icon "button" at bounding box center [52, 841] width 21 height 21
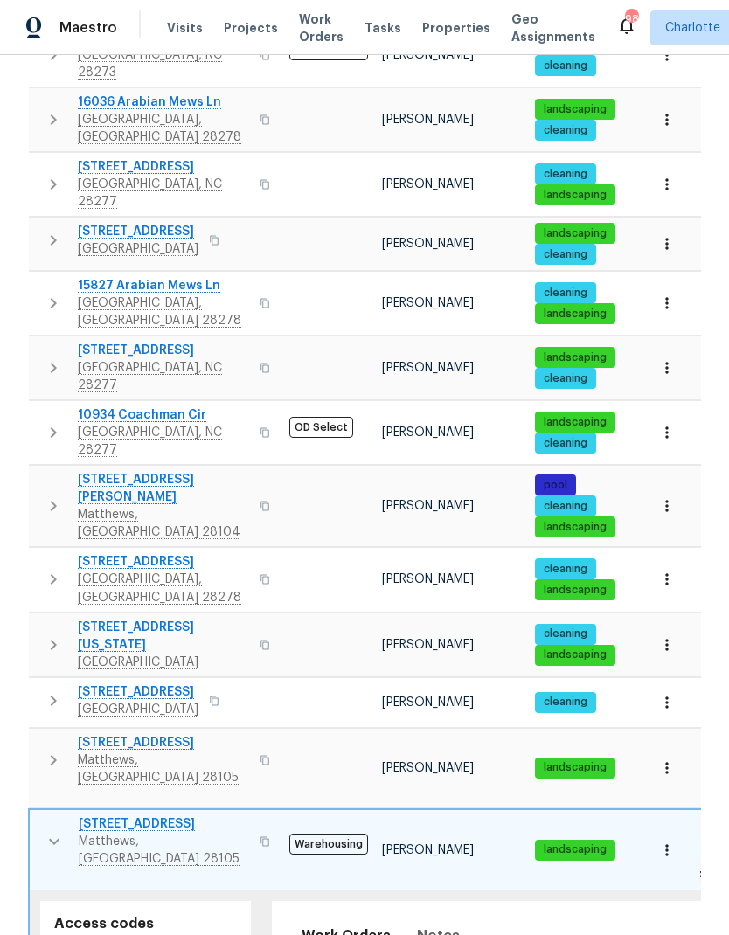
click at [51, 831] on icon "button" at bounding box center [54, 841] width 21 height 21
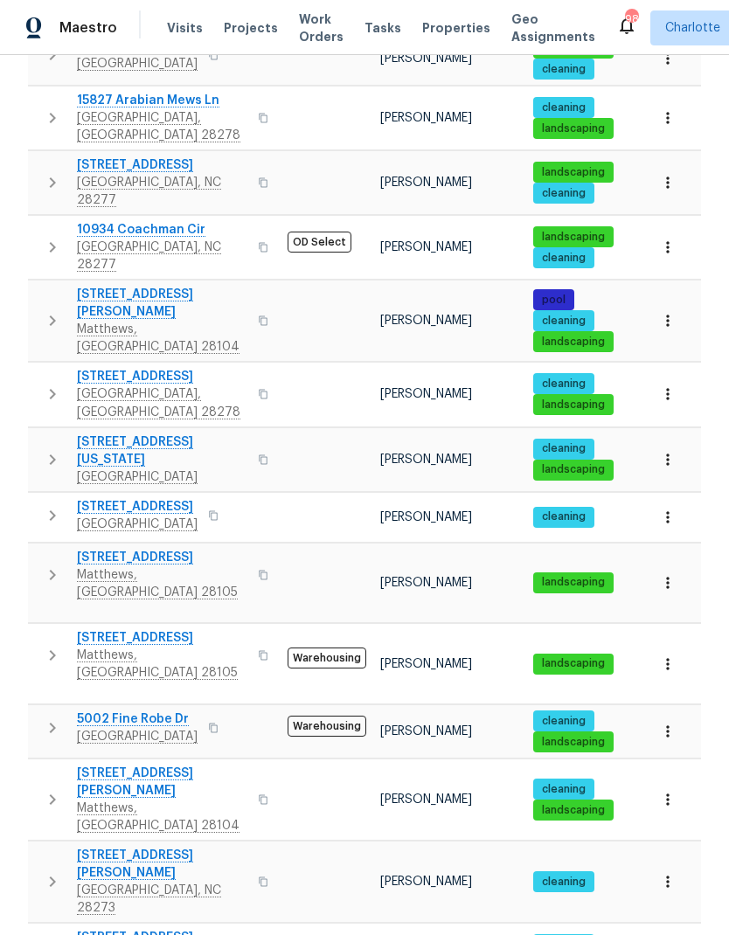
click at [45, 718] on icon "button" at bounding box center [52, 728] width 21 height 21
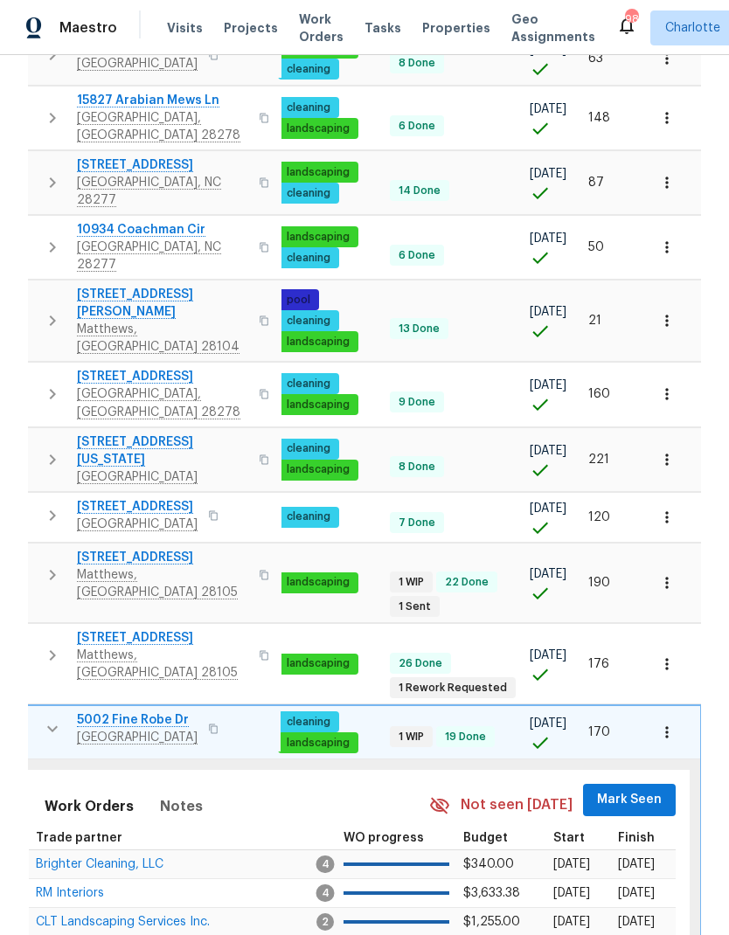
click at [626, 789] on span "Mark Seen" at bounding box center [629, 800] width 65 height 22
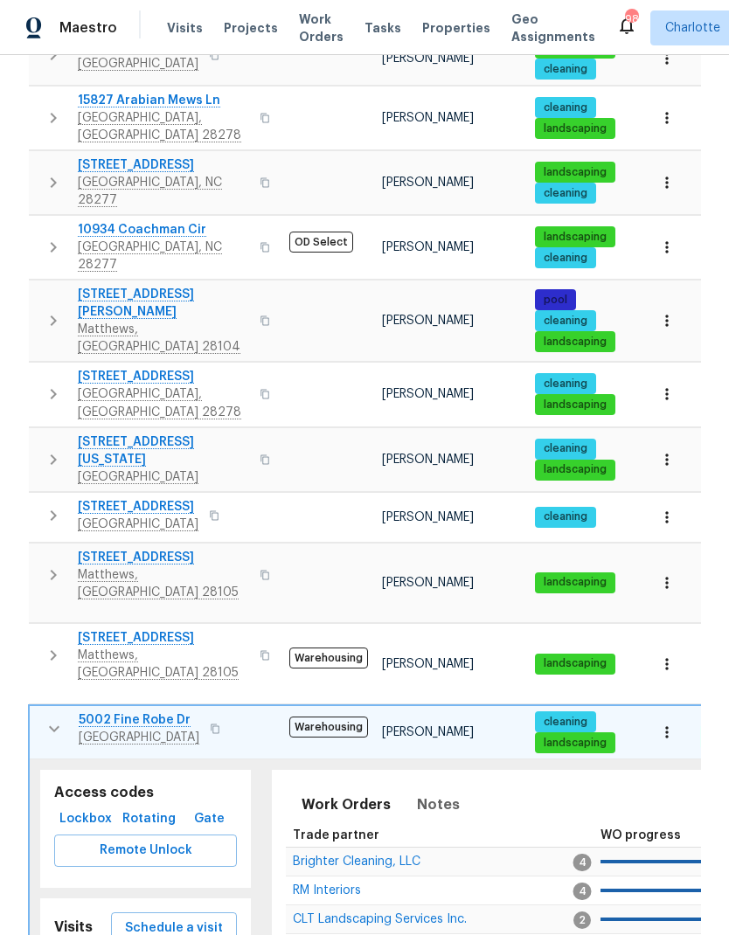
click at [51, 719] on icon "button" at bounding box center [54, 729] width 21 height 21
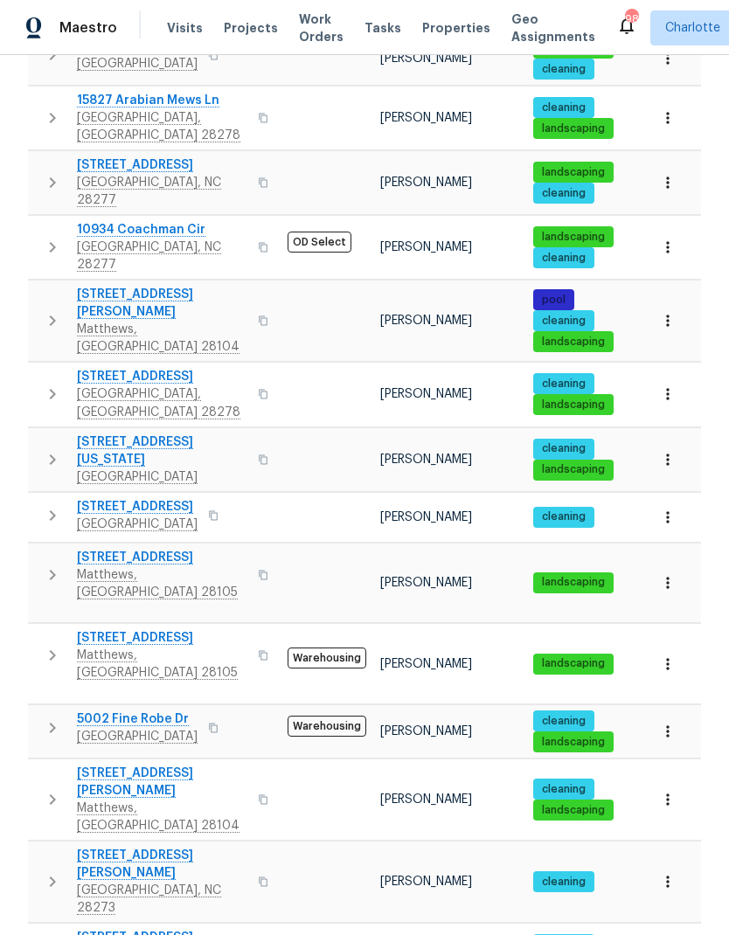
click at [50, 789] on icon "button" at bounding box center [52, 799] width 21 height 21
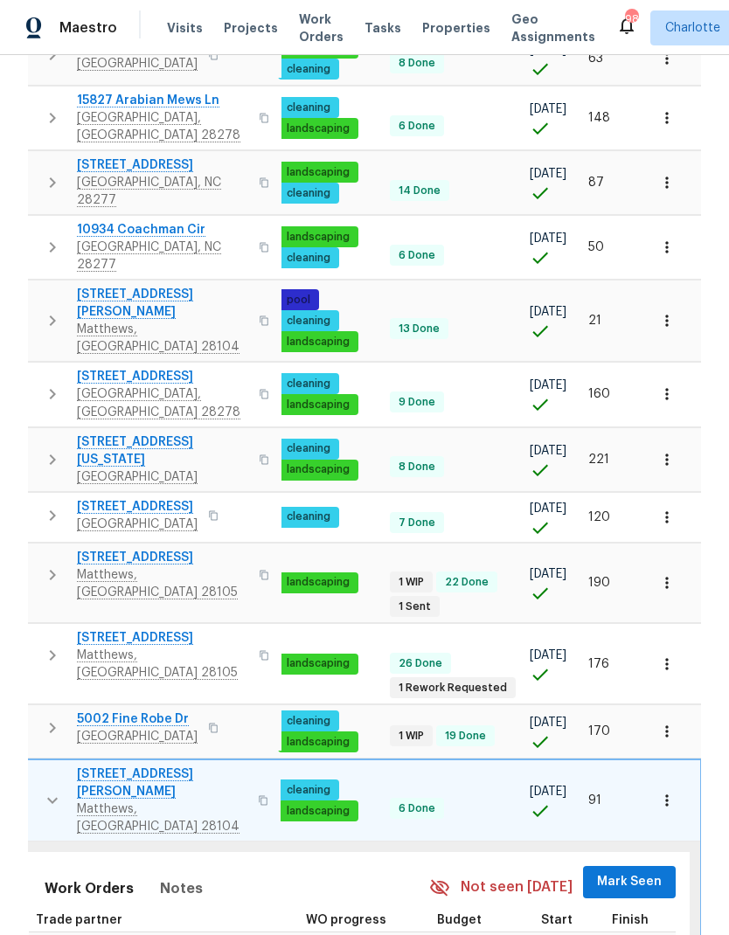
click at [617, 872] on span "Mark Seen" at bounding box center [629, 883] width 65 height 22
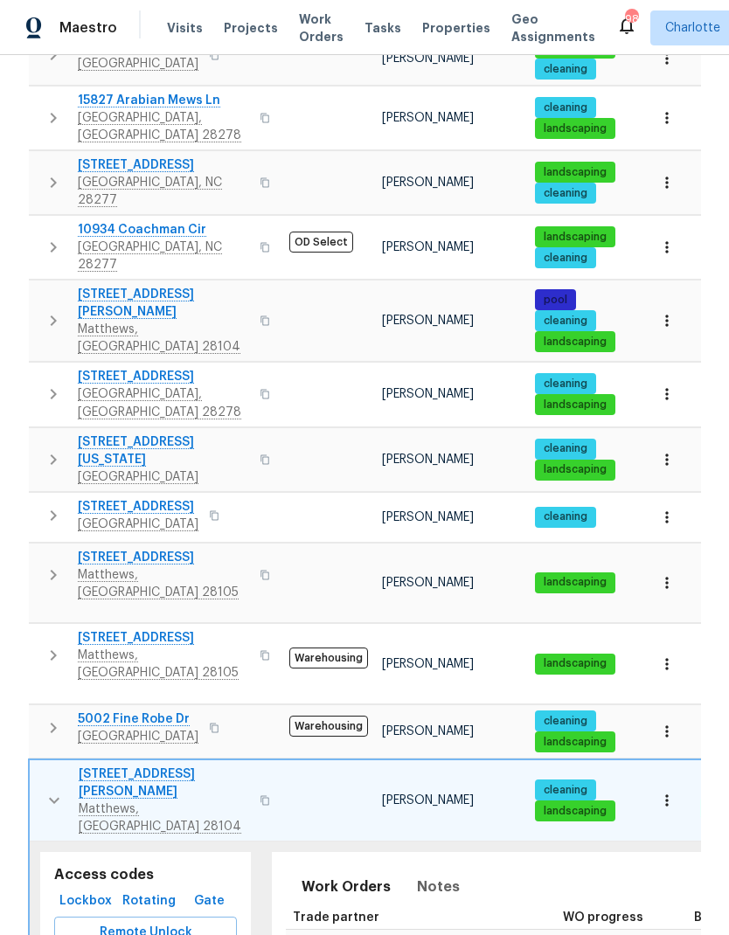
click at [53, 790] on icon "button" at bounding box center [54, 800] width 21 height 21
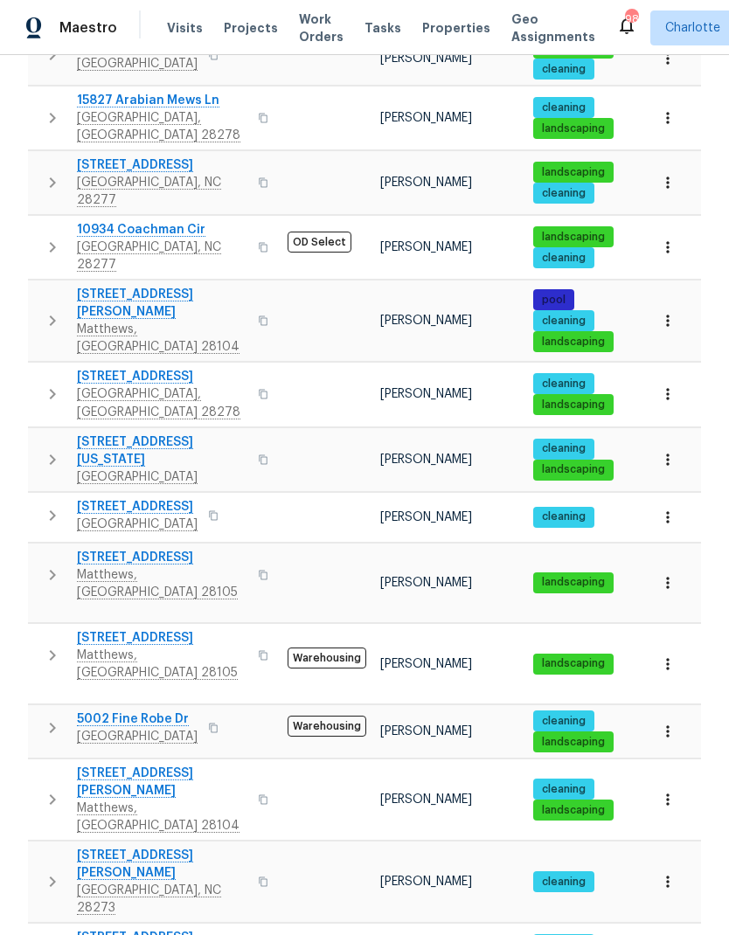
click at [57, 872] on icon "button" at bounding box center [52, 882] width 21 height 21
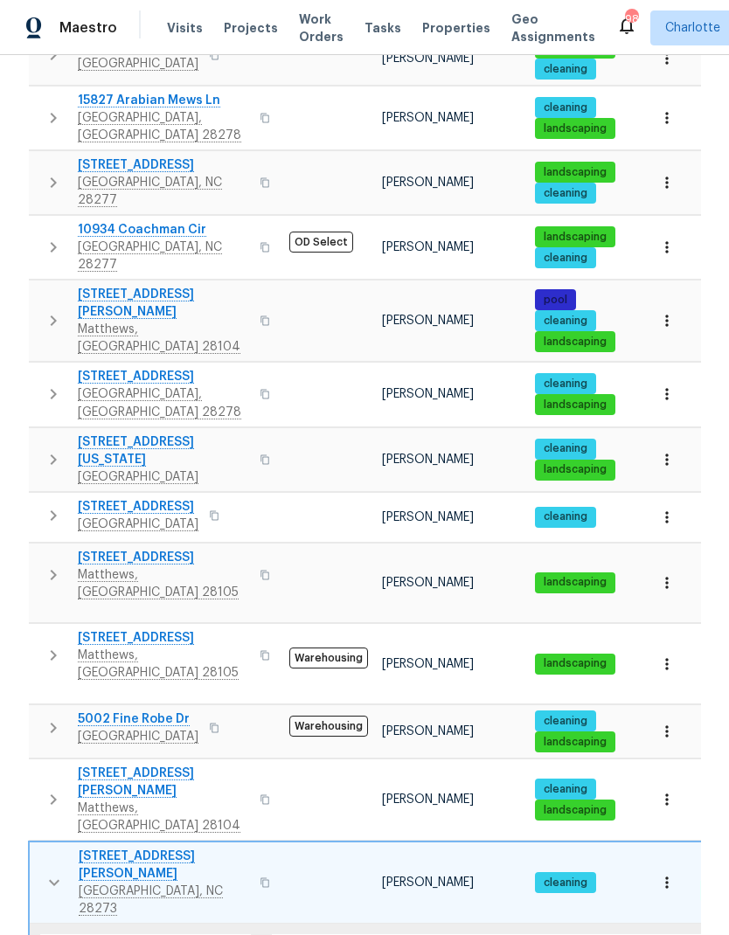
click at [51, 873] on icon "button" at bounding box center [54, 883] width 21 height 21
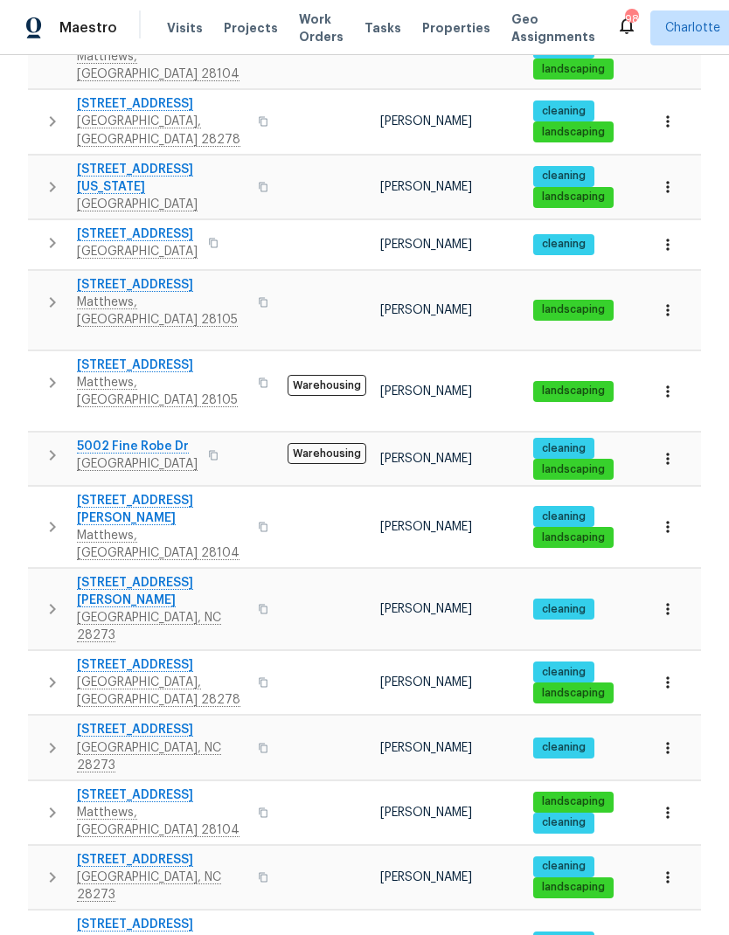
click at [51, 672] on icon "button" at bounding box center [52, 682] width 21 height 21
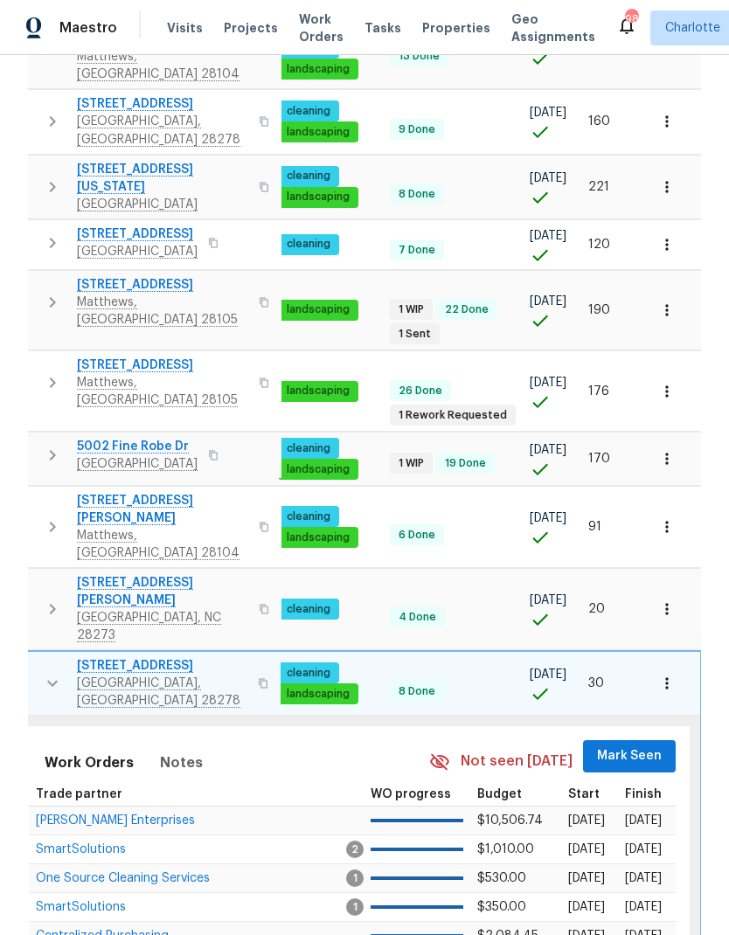
click at [622, 746] on span "Mark Seen" at bounding box center [629, 757] width 65 height 22
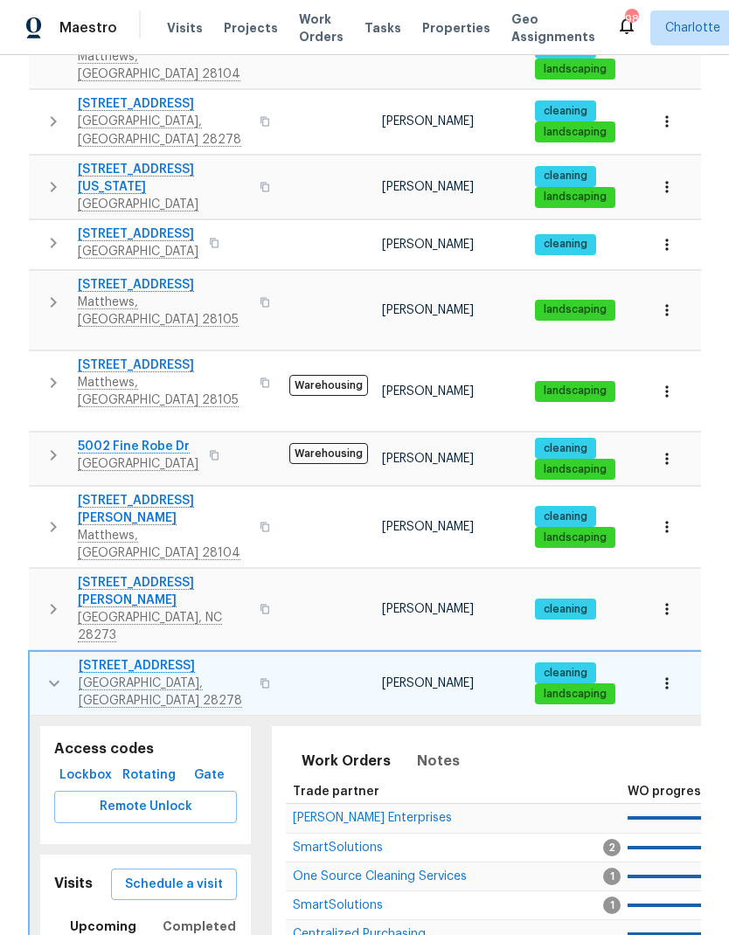
click at [50, 673] on icon "button" at bounding box center [54, 683] width 21 height 21
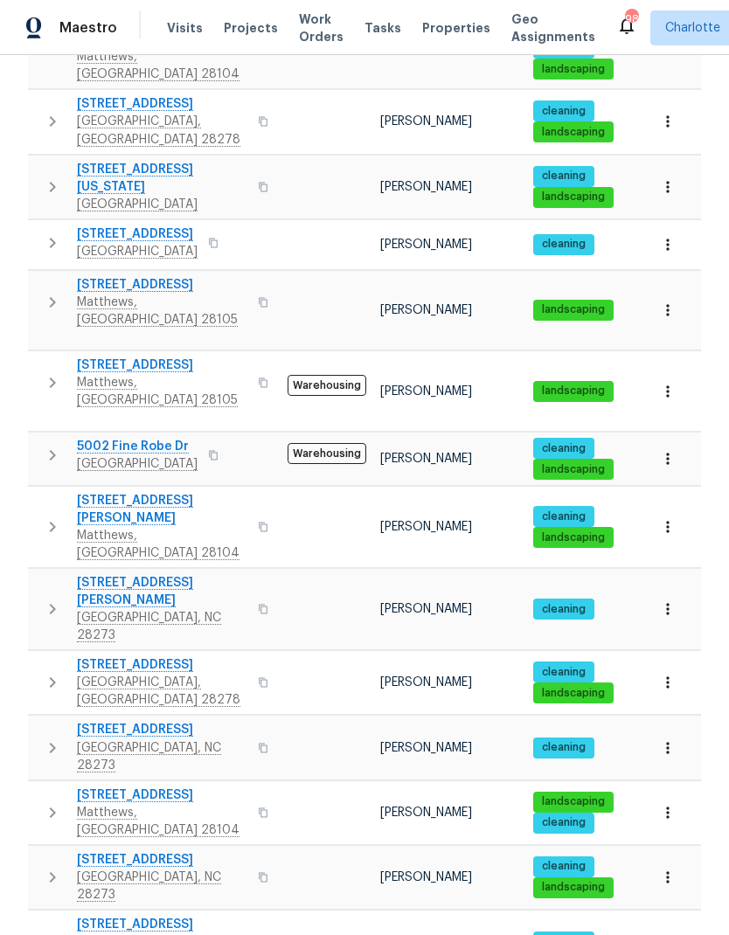
click at [47, 738] on icon "button" at bounding box center [52, 748] width 21 height 21
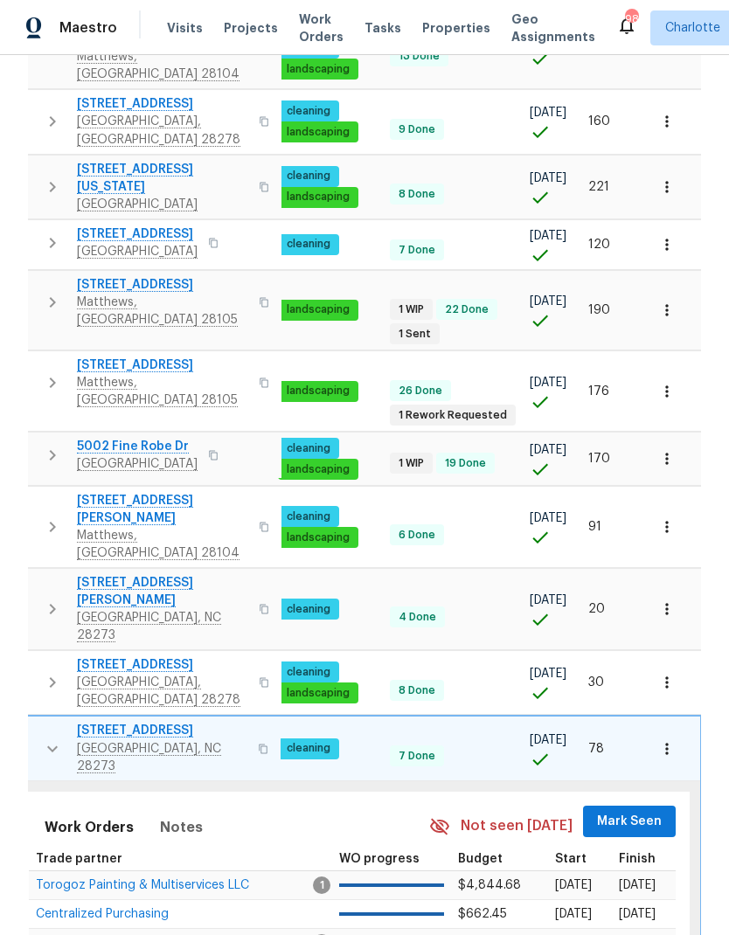
click at [624, 811] on span "Mark Seen" at bounding box center [629, 822] width 65 height 22
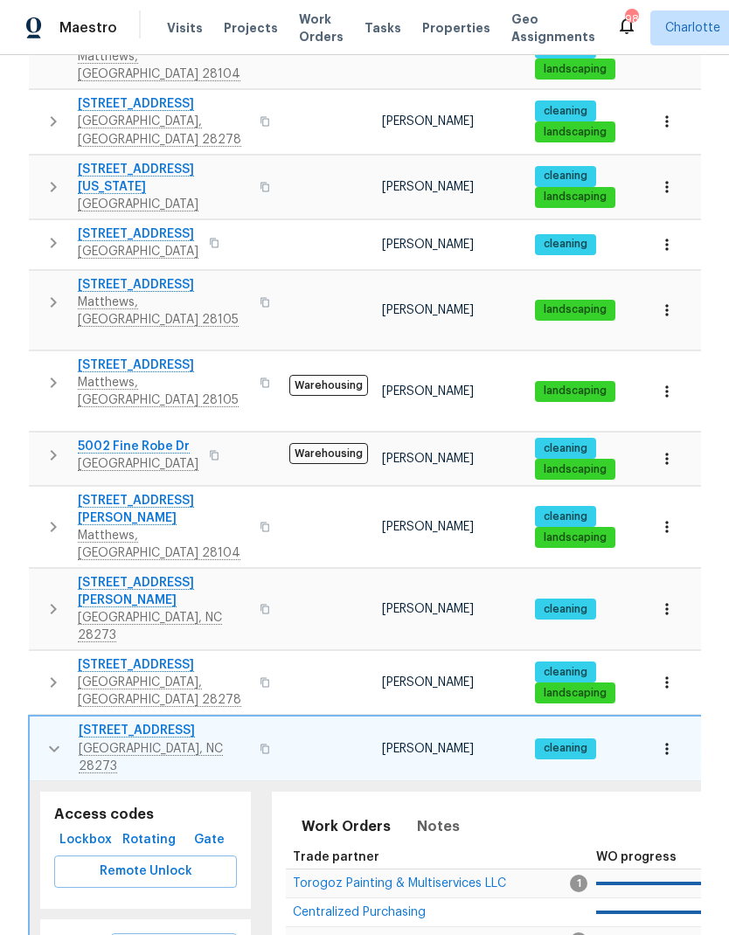
click at [46, 739] on icon "button" at bounding box center [54, 749] width 21 height 21
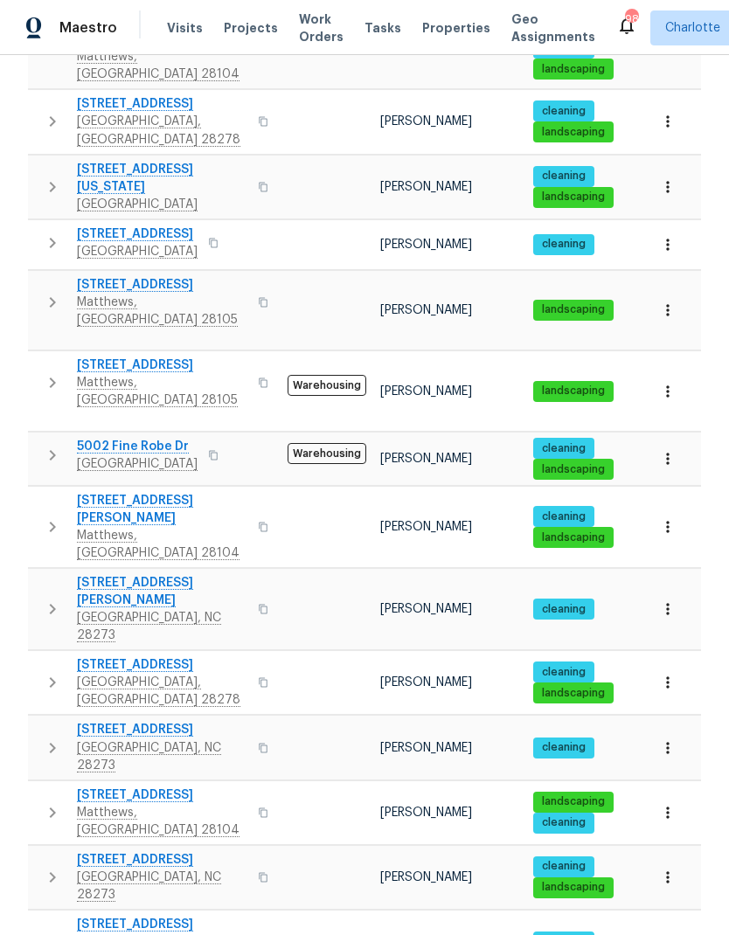
click at [46, 803] on icon "button" at bounding box center [52, 813] width 21 height 21
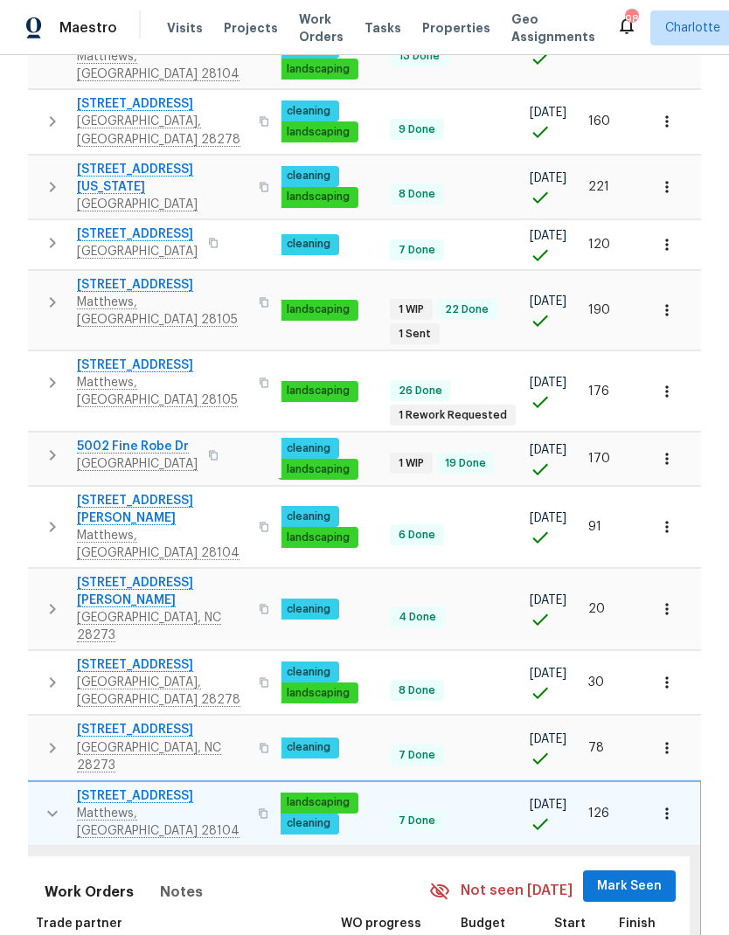
click at [634, 876] on span "Mark Seen" at bounding box center [629, 887] width 65 height 22
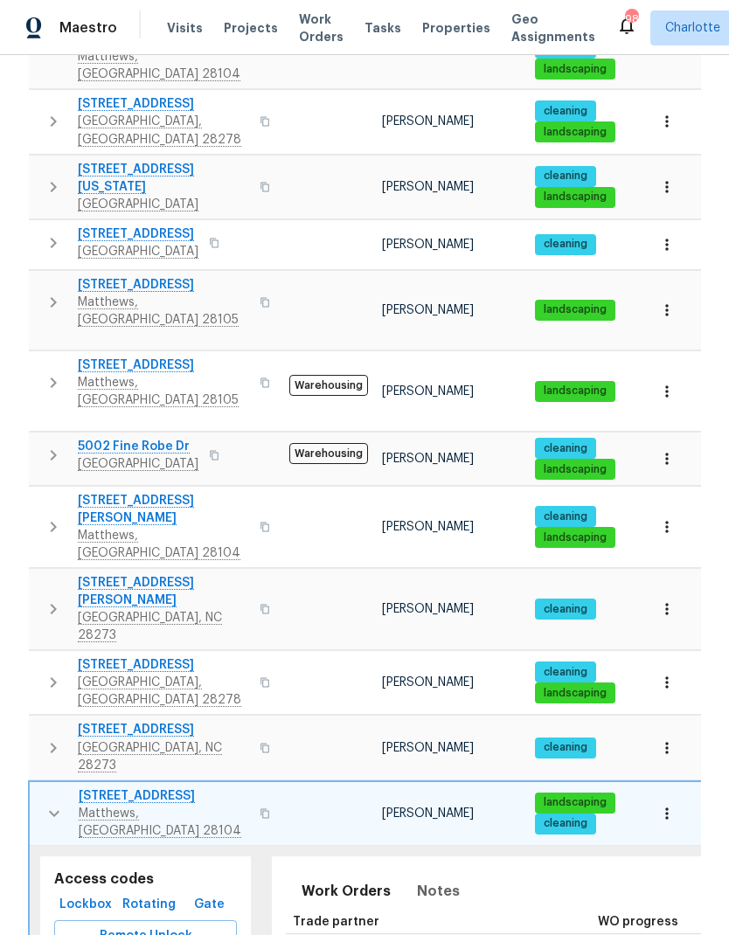
click at [47, 803] on icon "button" at bounding box center [54, 813] width 21 height 21
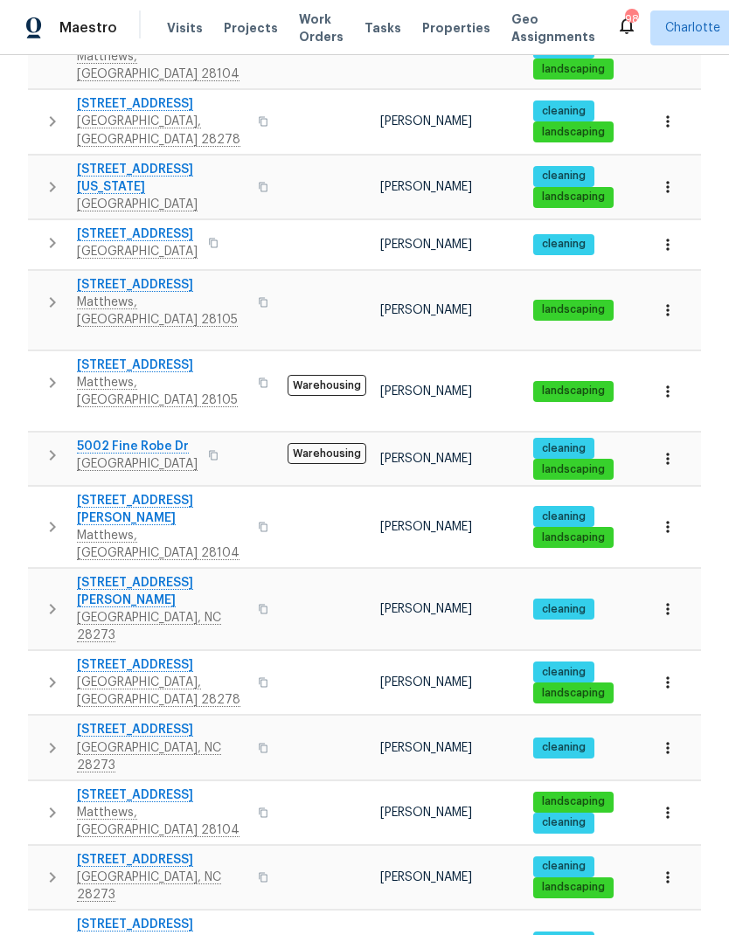
click at [50, 867] on icon "button" at bounding box center [52, 877] width 21 height 21
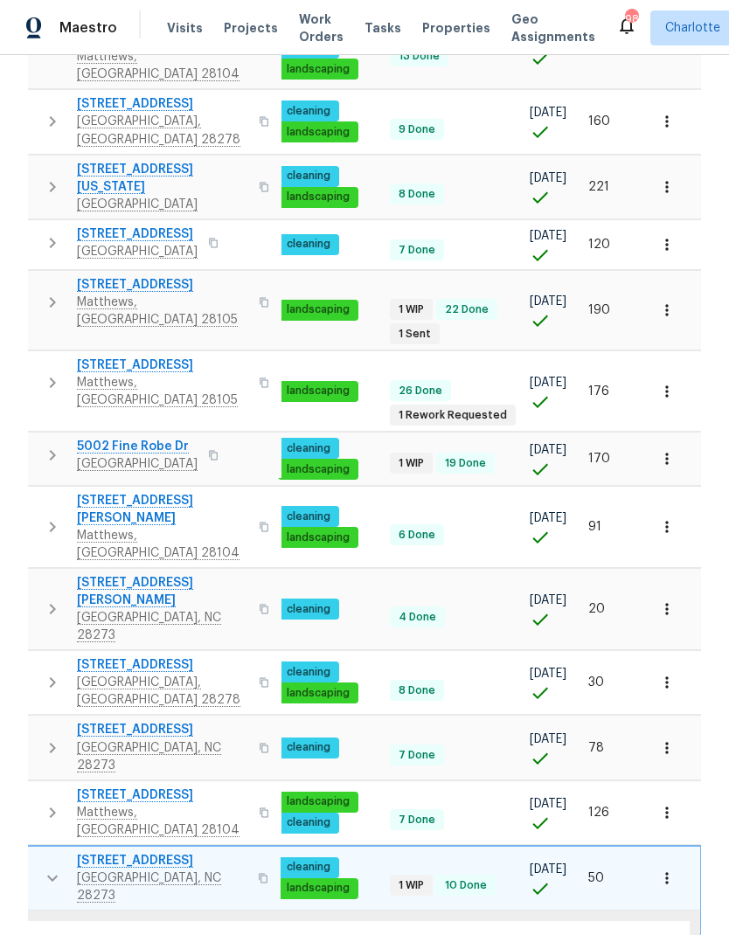
click at [618, 935] on span "Mark Seen" at bounding box center [629, 952] width 65 height 22
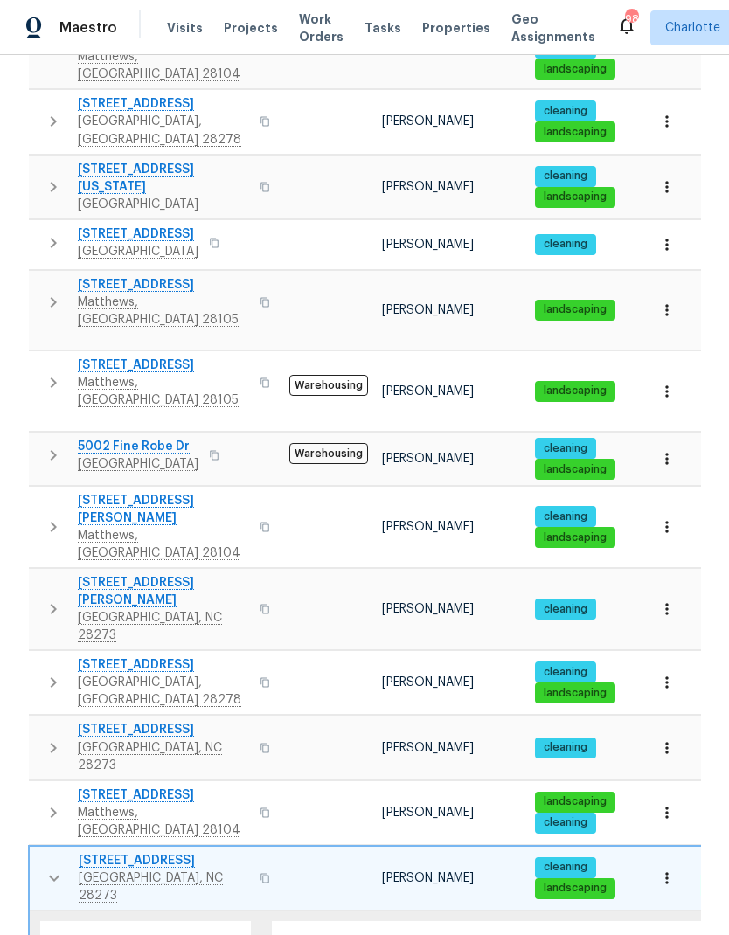
click at [49, 868] on icon "button" at bounding box center [54, 878] width 21 height 21
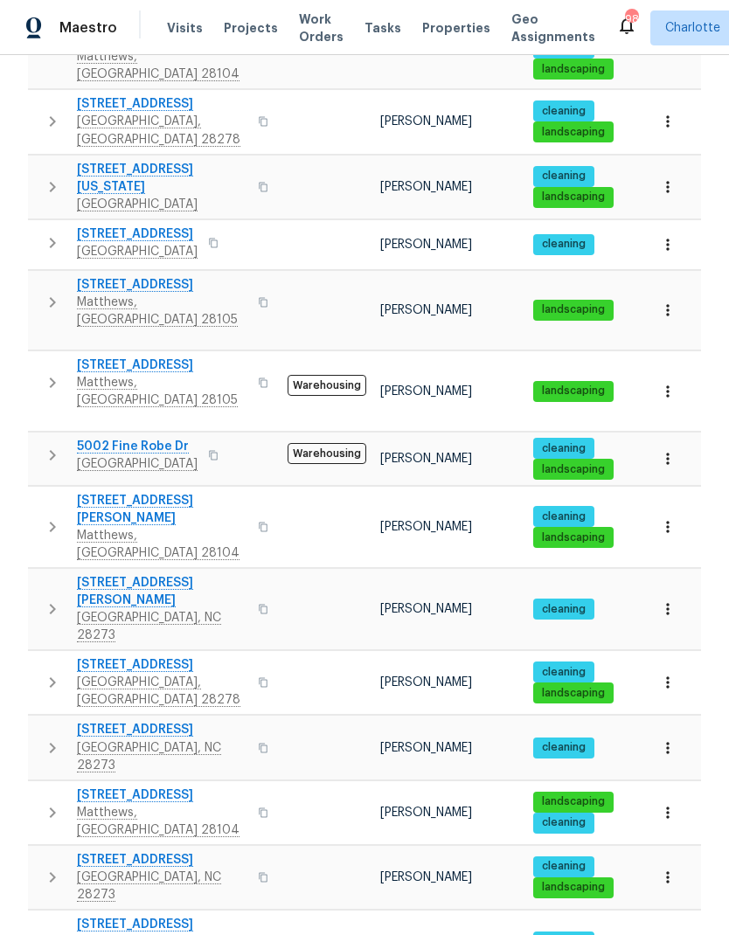
click at [52, 932] on icon "button" at bounding box center [52, 942] width 21 height 21
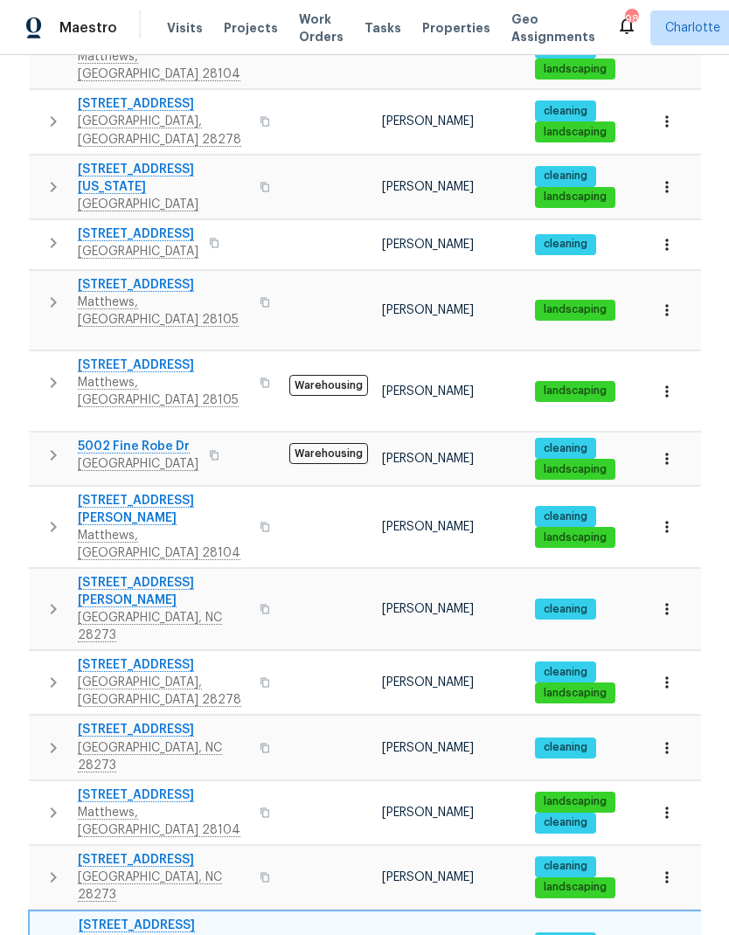
click at [52, 917] on button "button" at bounding box center [54, 943] width 35 height 52
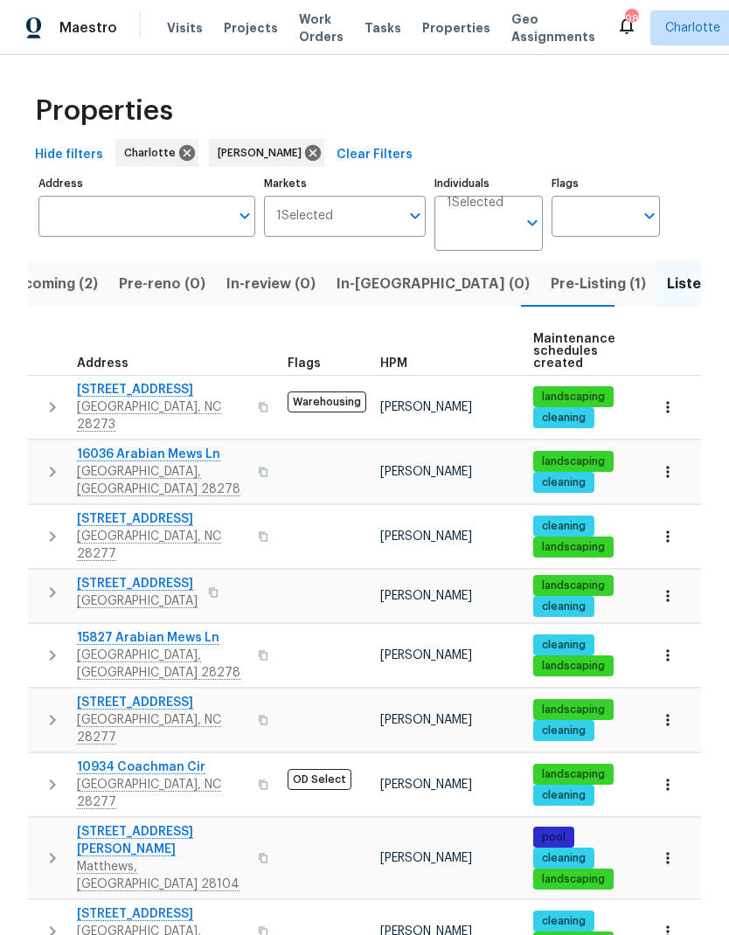
click at [360, 282] on span "In-reno (0)" at bounding box center [433, 284] width 193 height 24
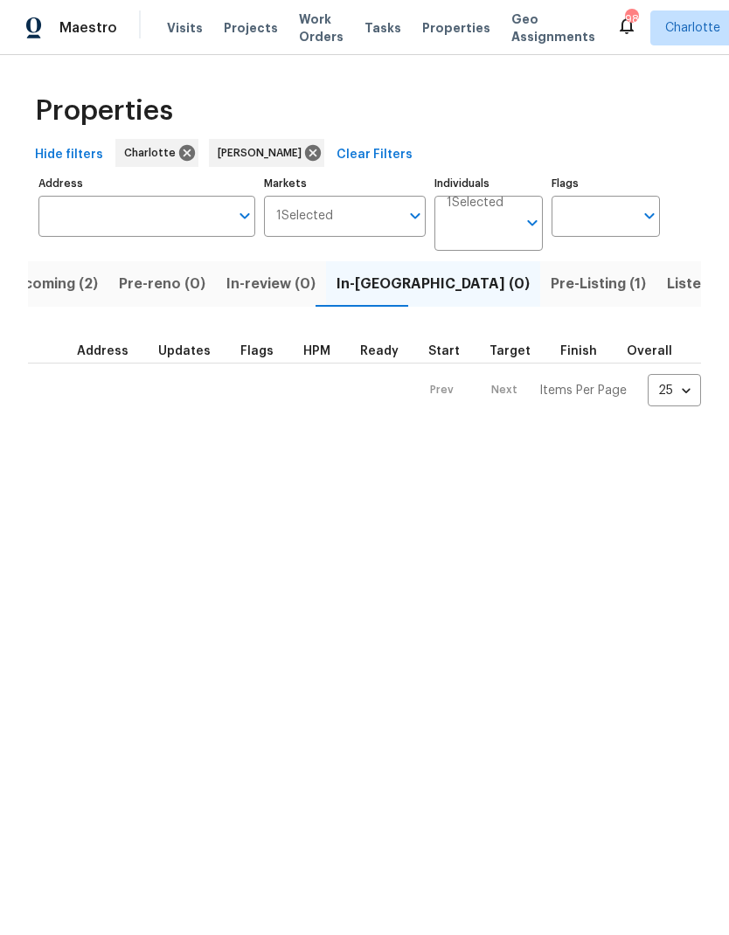
click at [628, 435] on html "Maestro Visits Projects Work Orders Tasks Properties Geo Assignments 98 Charlot…" at bounding box center [364, 217] width 729 height 435
click at [551, 282] on span "Pre-Listing (1)" at bounding box center [598, 284] width 95 height 24
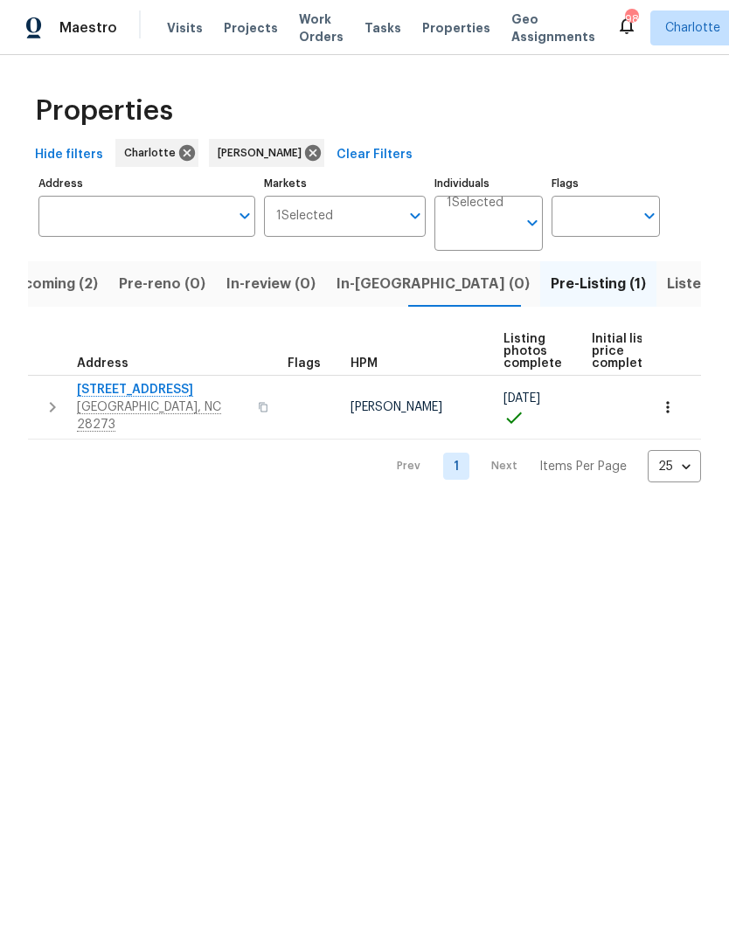
click at [393, 275] on span "In-reno (0)" at bounding box center [433, 284] width 193 height 24
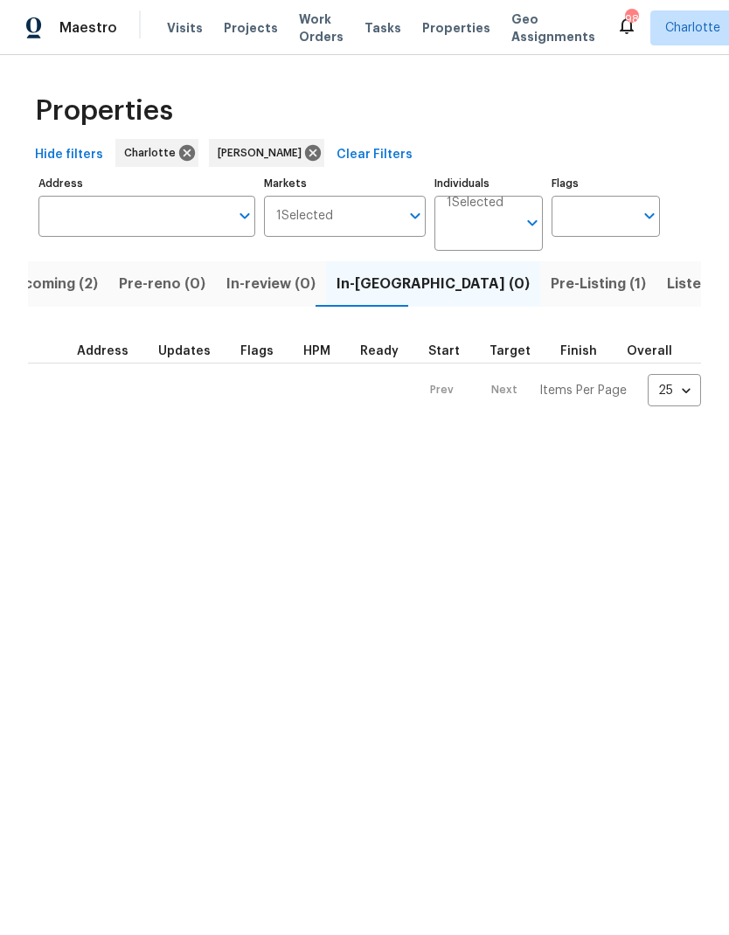
click at [56, 435] on html "Maestro Visits Projects Work Orders Tasks Properties Geo Assignments 98 Charlot…" at bounding box center [364, 217] width 729 height 435
click at [449, 435] on html "Maestro Visits Projects Work Orders Tasks Properties Geo Assignments 98 Charlot…" at bounding box center [364, 217] width 729 height 435
click at [540, 300] on button "Pre-Listing (1)" at bounding box center [598, 283] width 116 height 45
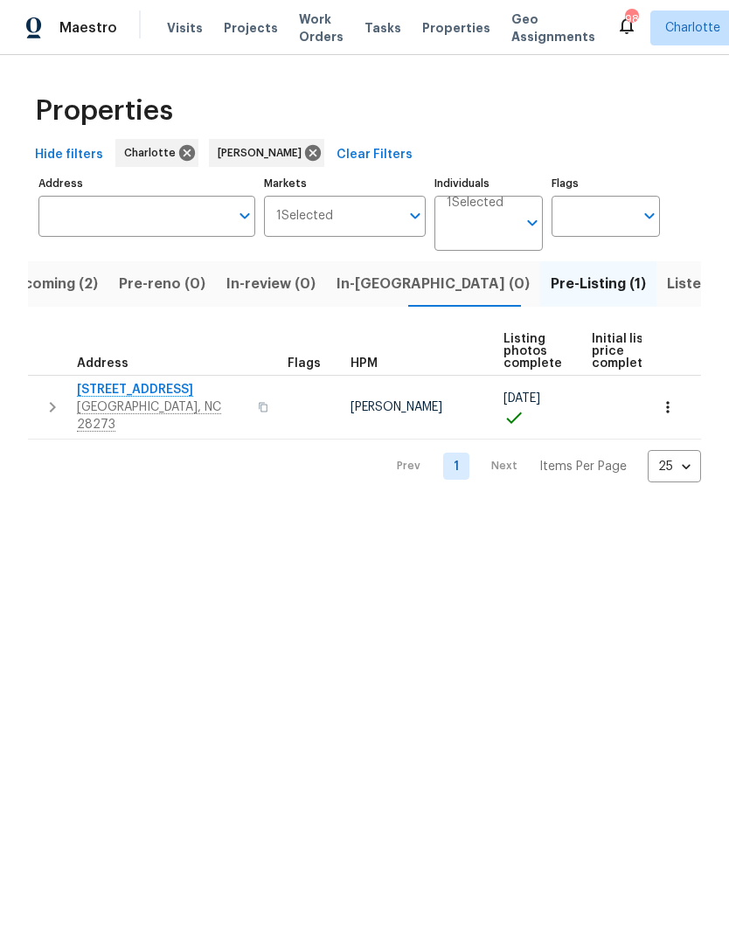
click at [379, 293] on span "In-reno (0)" at bounding box center [433, 284] width 193 height 24
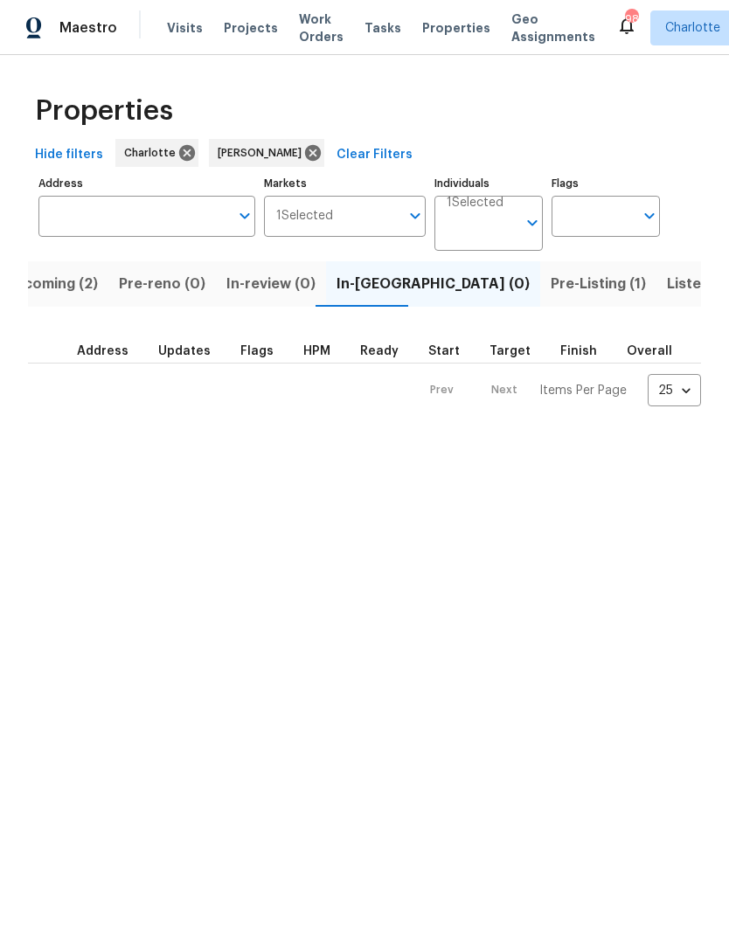
click at [60, 435] on html "Maestro Visits Projects Work Orders Tasks Properties Geo Assignments 98 Charlot…" at bounding box center [364, 217] width 729 height 435
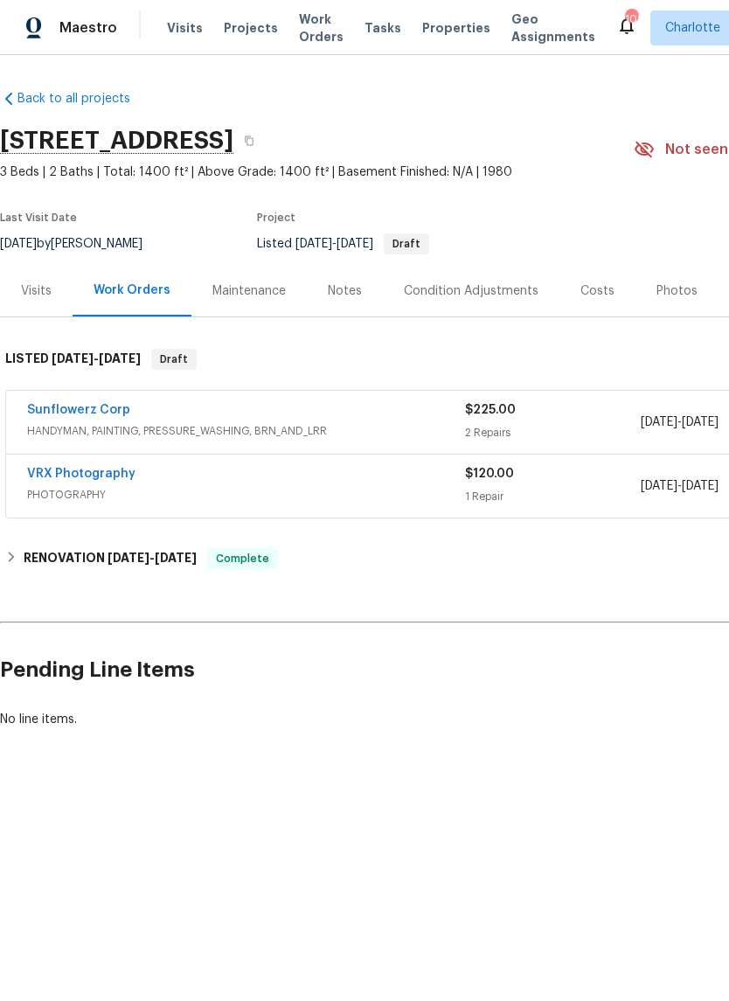
click at [680, 283] on div "Photos" at bounding box center [677, 290] width 41 height 17
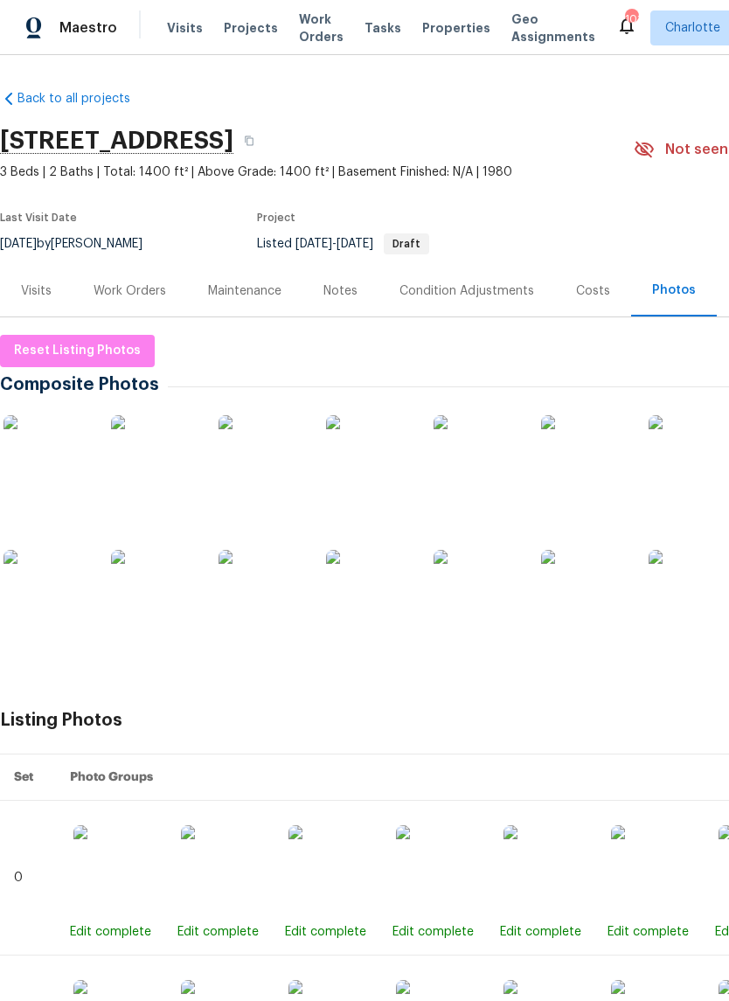
click at [53, 469] on img at bounding box center [46, 458] width 87 height 87
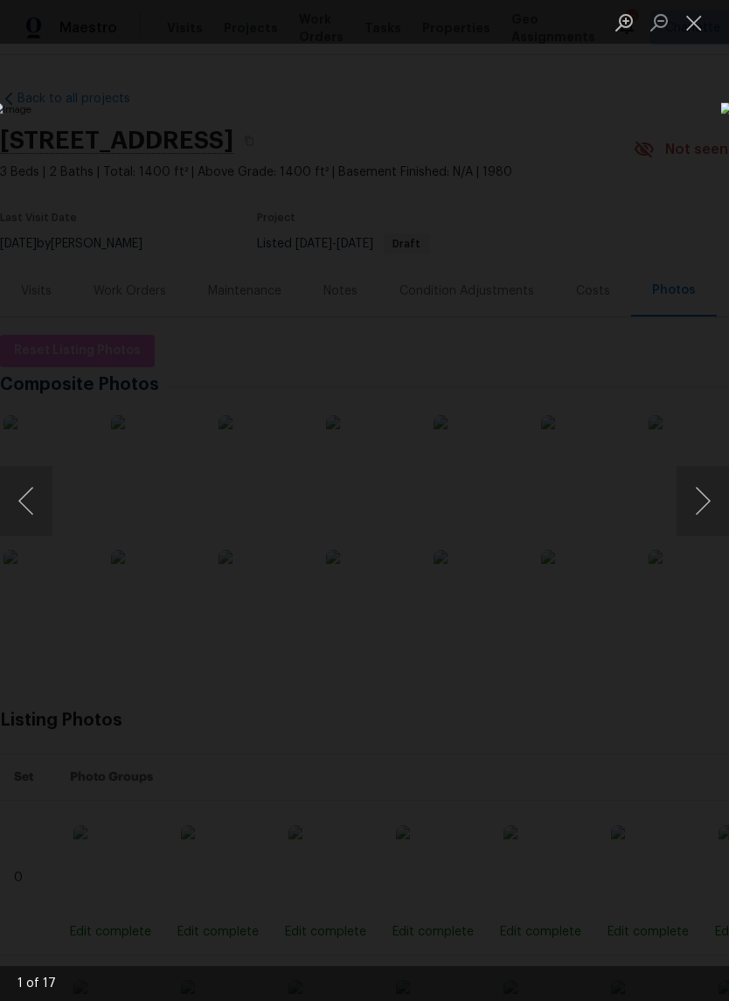
click at [701, 498] on button "Next image" at bounding box center [703, 501] width 52 height 70
click at [36, 512] on button "Previous image" at bounding box center [26, 501] width 52 height 70
click at [699, 510] on button "Next image" at bounding box center [703, 501] width 52 height 70
click at [696, 513] on button "Next image" at bounding box center [703, 501] width 52 height 70
click at [19, 490] on button "Previous image" at bounding box center [26, 501] width 52 height 70
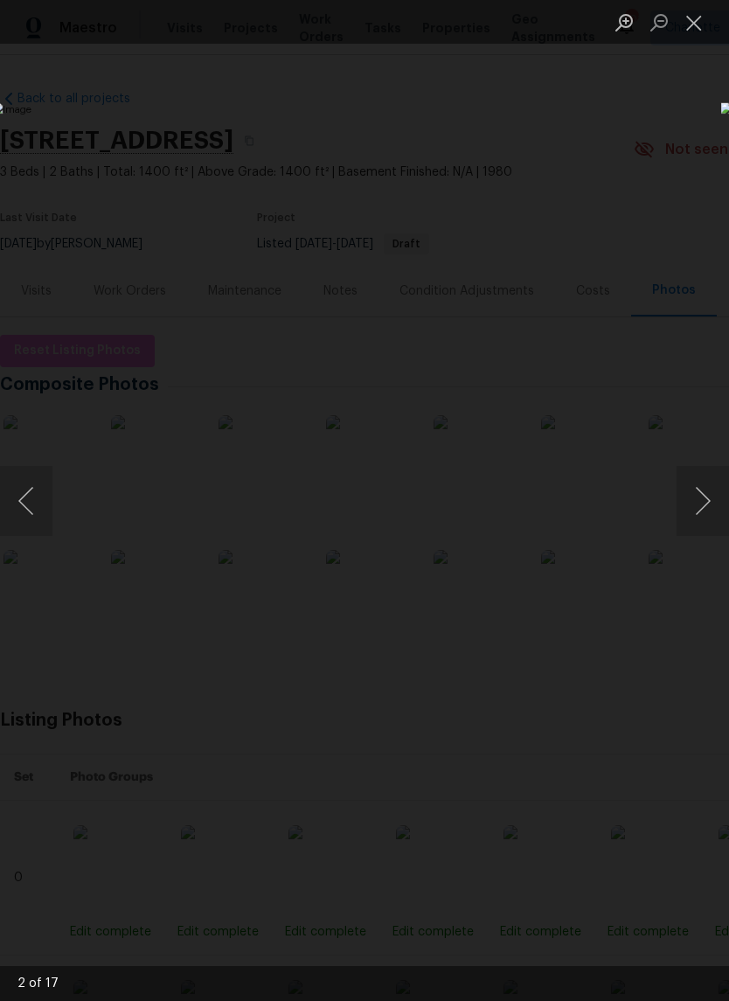
click at [698, 514] on button "Next image" at bounding box center [703, 501] width 52 height 70
click at [691, 516] on button "Next image" at bounding box center [703, 501] width 52 height 70
click at [691, 521] on button "Next image" at bounding box center [703, 501] width 52 height 70
click at [701, 508] on button "Next image" at bounding box center [703, 501] width 52 height 70
click at [693, 518] on button "Next image" at bounding box center [703, 501] width 52 height 70
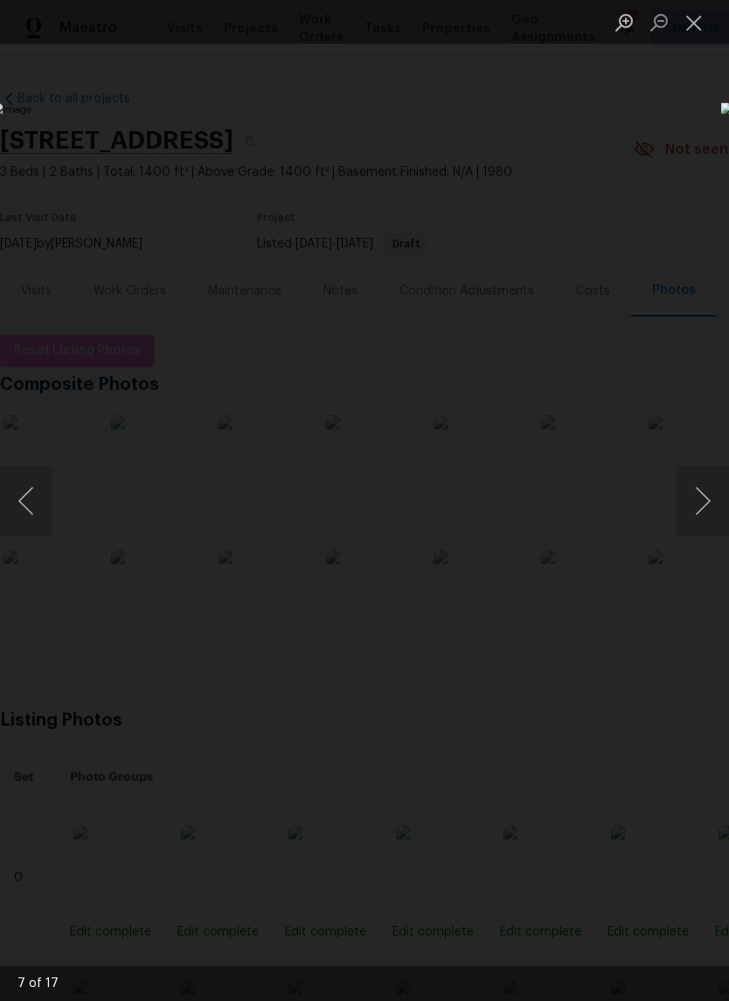
click at [699, 514] on button "Next image" at bounding box center [703, 501] width 52 height 70
click at [40, 513] on button "Previous image" at bounding box center [26, 501] width 52 height 70
click at [693, 516] on button "Next image" at bounding box center [703, 501] width 52 height 70
click at [696, 513] on button "Next image" at bounding box center [703, 501] width 52 height 70
click at [24, 497] on button "Previous image" at bounding box center [26, 501] width 52 height 70
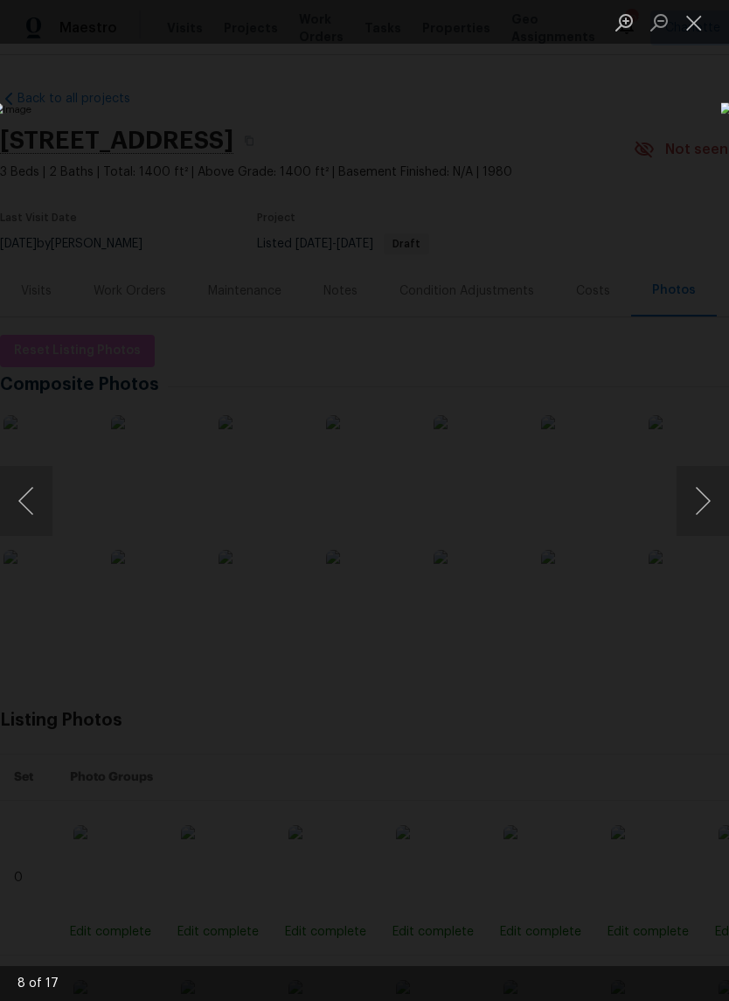
click at [693, 516] on button "Next image" at bounding box center [703, 501] width 52 height 70
click at [692, 518] on button "Next image" at bounding box center [703, 501] width 52 height 70
click at [20, 494] on button "Previous image" at bounding box center [26, 501] width 52 height 70
click at [33, 507] on button "Previous image" at bounding box center [26, 501] width 52 height 70
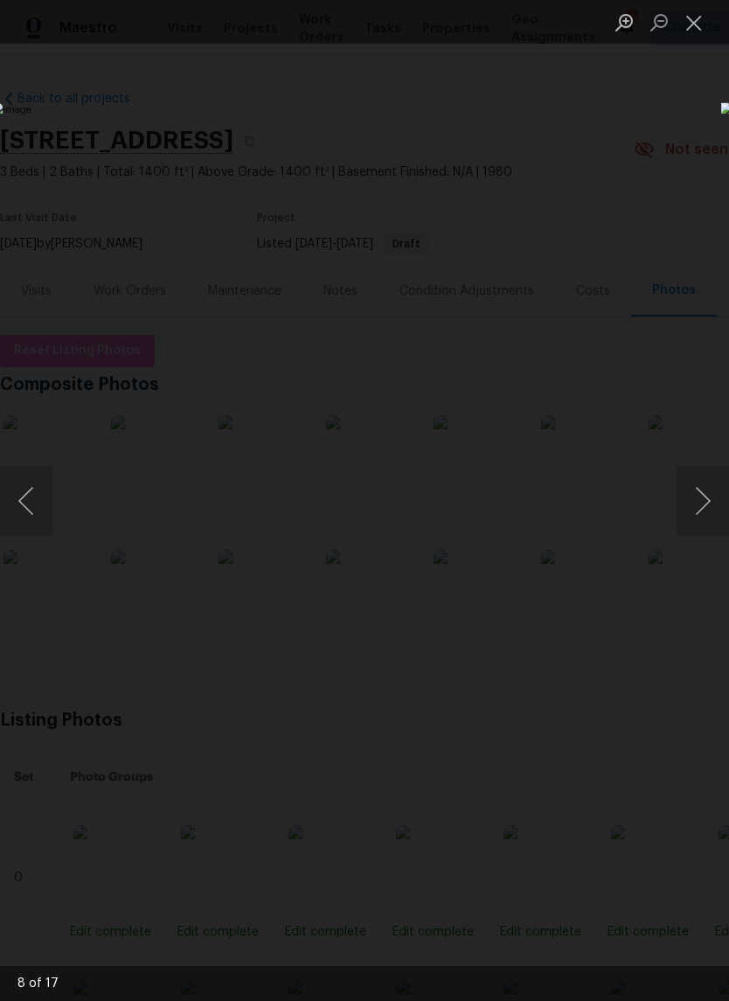
click at [697, 518] on button "Next image" at bounding box center [703, 501] width 52 height 70
click at [694, 514] on button "Next image" at bounding box center [703, 501] width 52 height 70
click at [696, 516] on button "Next image" at bounding box center [703, 501] width 52 height 70
click at [699, 518] on button "Next image" at bounding box center [703, 501] width 52 height 70
click at [699, 516] on button "Next image" at bounding box center [703, 501] width 52 height 70
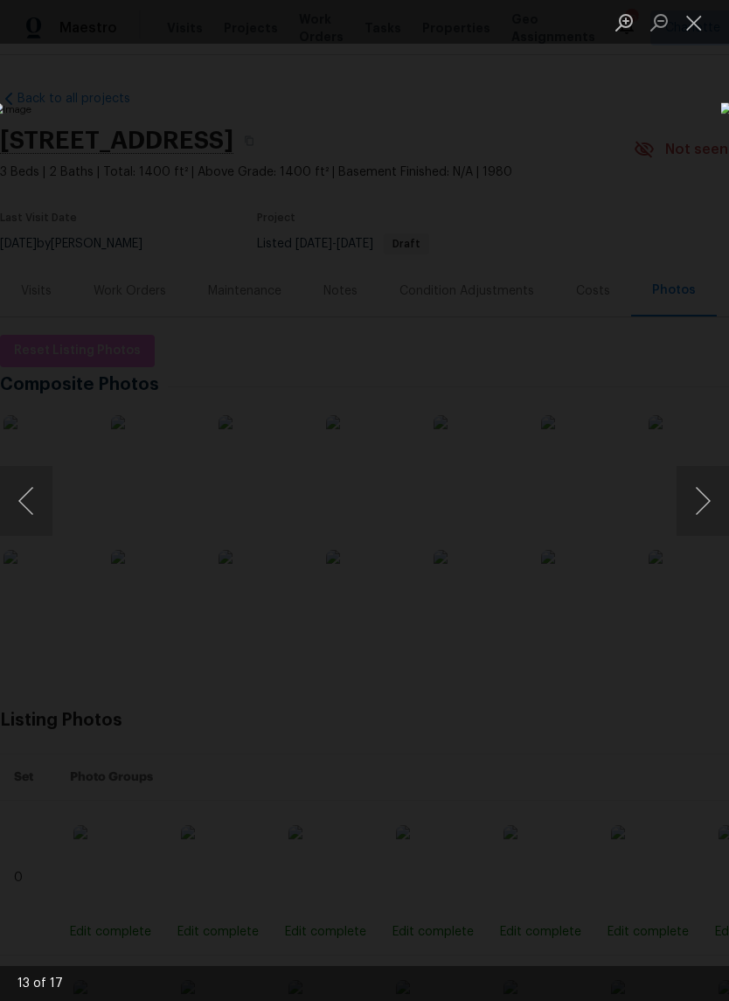
click at [692, 524] on button "Next image" at bounding box center [703, 501] width 52 height 70
click at [699, 513] on button "Next image" at bounding box center [703, 501] width 52 height 70
click at [701, 517] on button "Next image" at bounding box center [703, 501] width 52 height 70
click at [696, 524] on button "Next image" at bounding box center [703, 501] width 52 height 70
click at [695, 520] on button "Next image" at bounding box center [703, 501] width 52 height 70
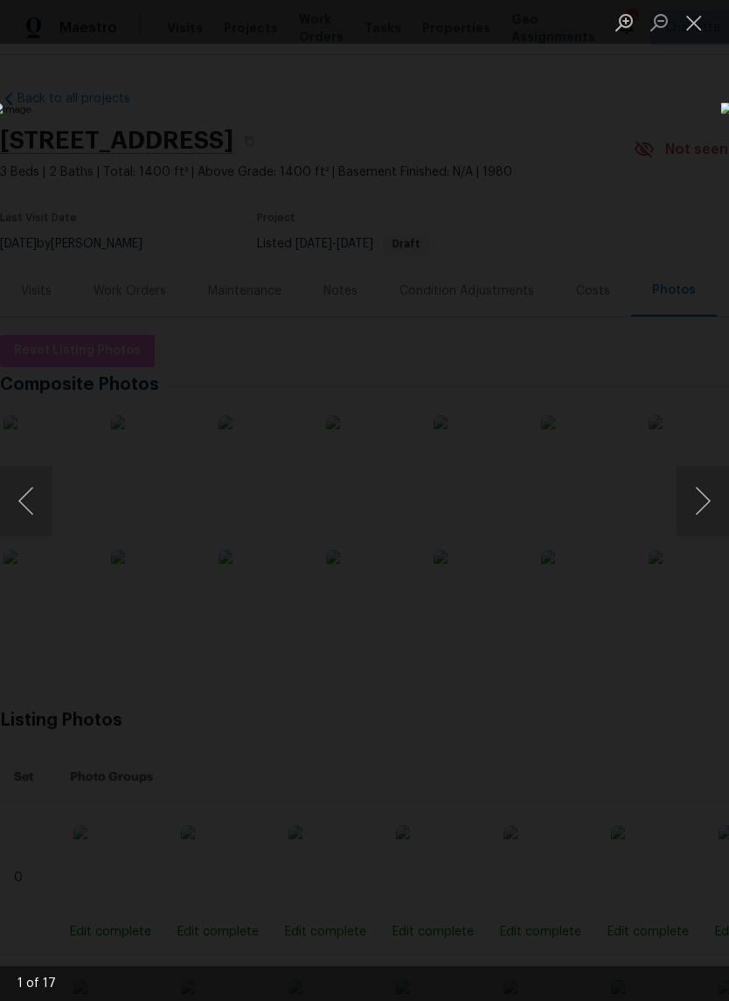
click at [698, 518] on button "Next image" at bounding box center [703, 501] width 52 height 70
click at [691, 24] on button "Close lightbox" at bounding box center [694, 22] width 35 height 31
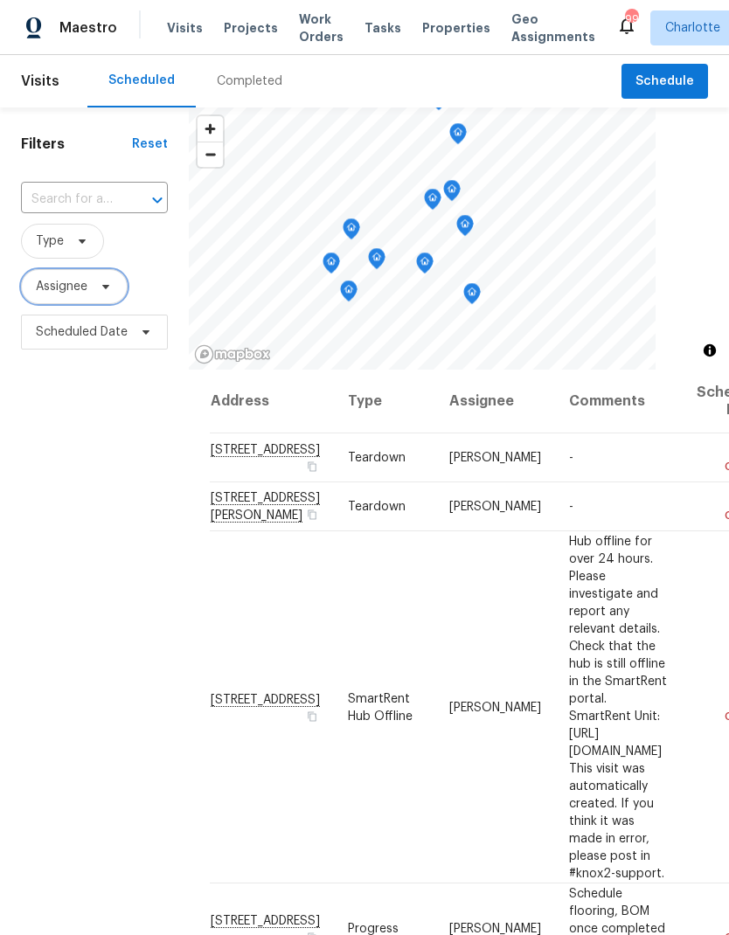
click at [119, 291] on span "Assignee" at bounding box center [74, 286] width 107 height 35
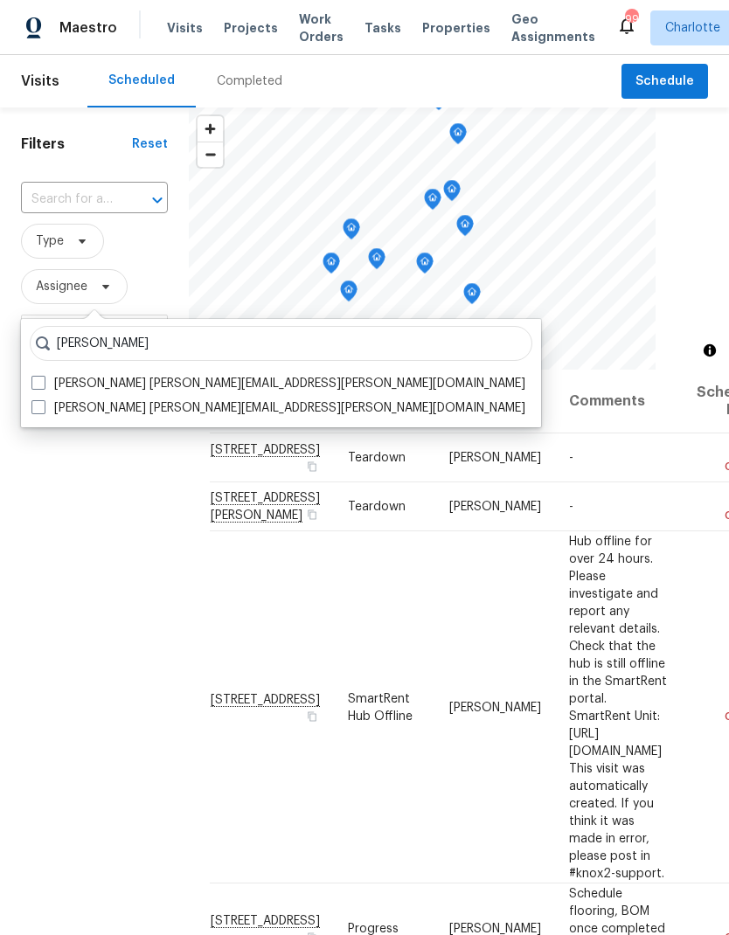
type input "[PERSON_NAME]"
click at [47, 378] on label "[PERSON_NAME] [PERSON_NAME][EMAIL_ADDRESS][PERSON_NAME][DOMAIN_NAME]" at bounding box center [278, 383] width 494 height 17
click at [43, 378] on input "[PERSON_NAME] [PERSON_NAME][EMAIL_ADDRESS][PERSON_NAME][DOMAIN_NAME]" at bounding box center [36, 380] width 11 height 11
checkbox input "true"
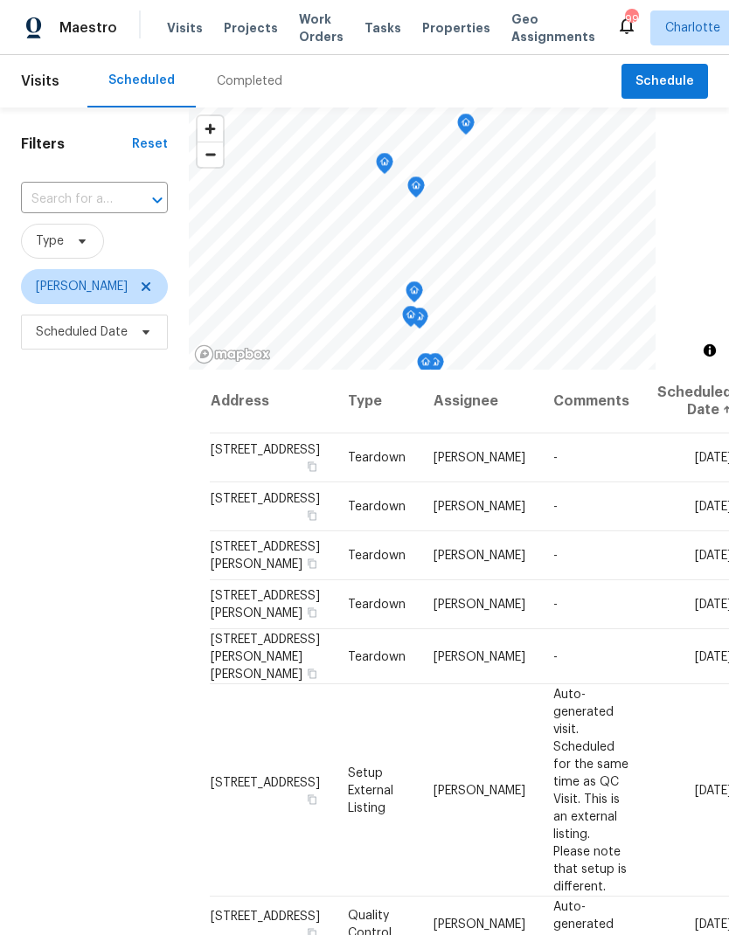
click at [73, 517] on div "Filters Reset ​ Type [PERSON_NAME] Scheduled Date" at bounding box center [94, 613] width 189 height 1011
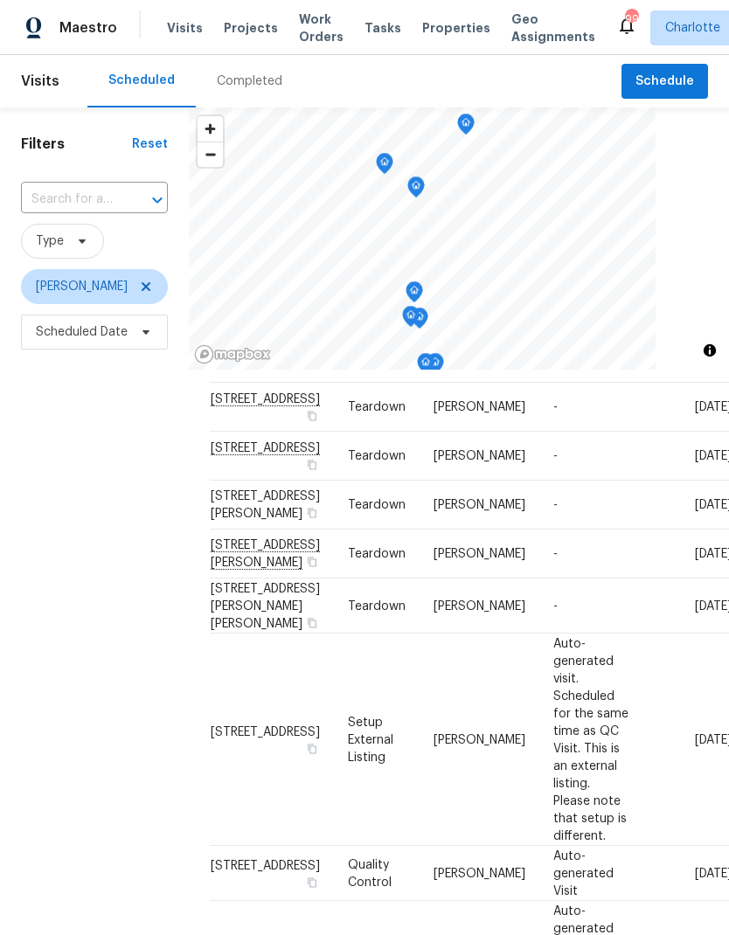
scroll to position [66, 0]
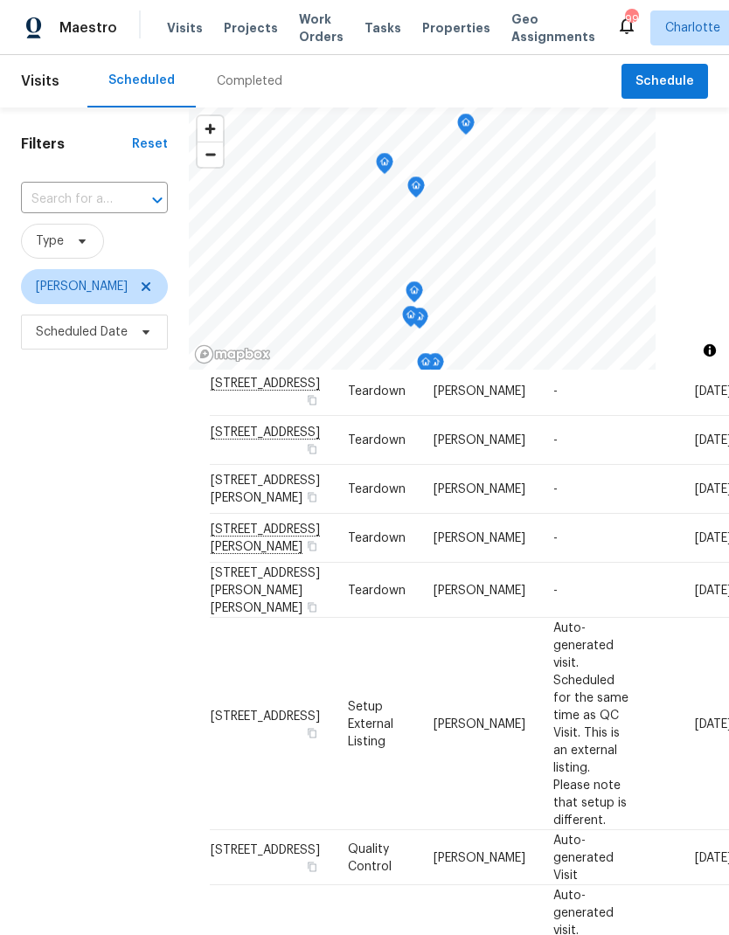
click at [84, 507] on div "Filters Reset ​ Type [PERSON_NAME] Scheduled Date" at bounding box center [94, 613] width 189 height 1011
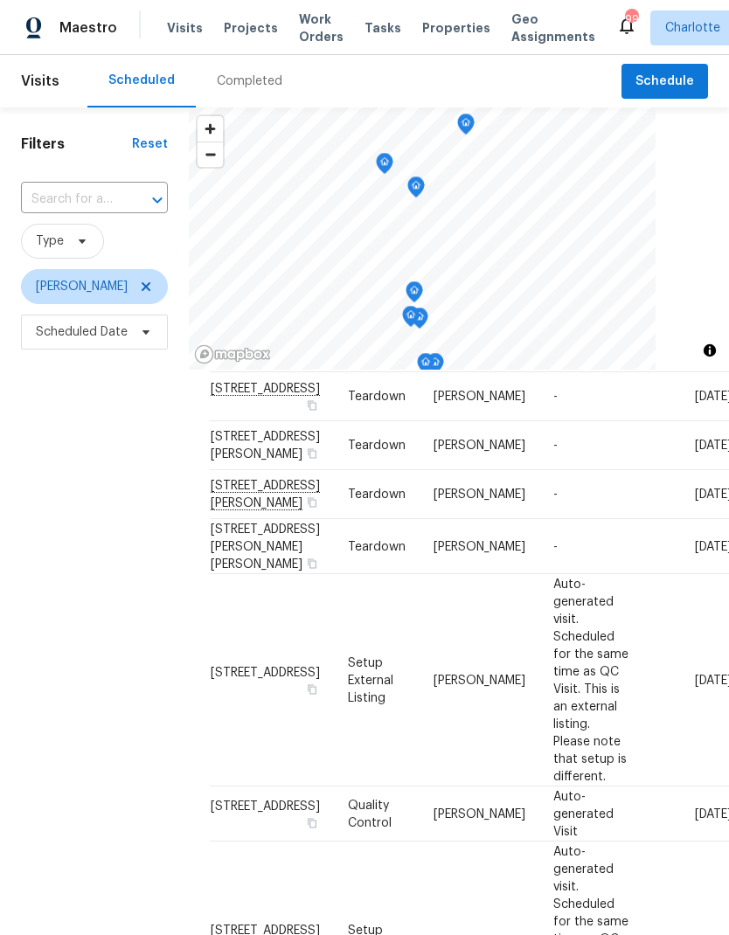
scroll to position [113, 0]
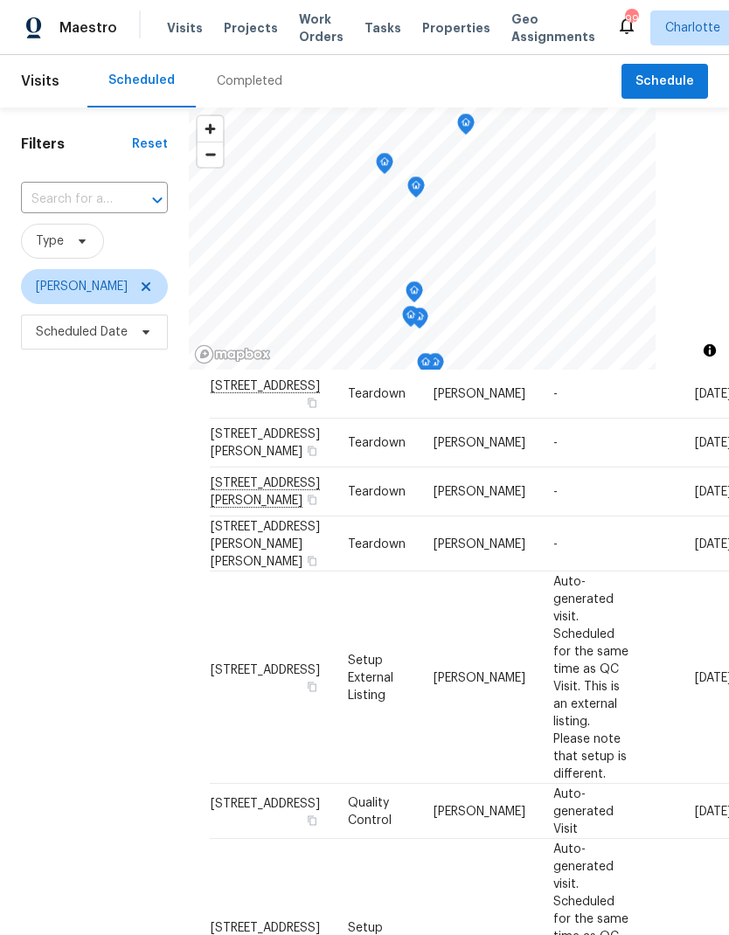
click at [89, 509] on div "Filters Reset ​ Type [PERSON_NAME] Scheduled Date" at bounding box center [94, 613] width 189 height 1011
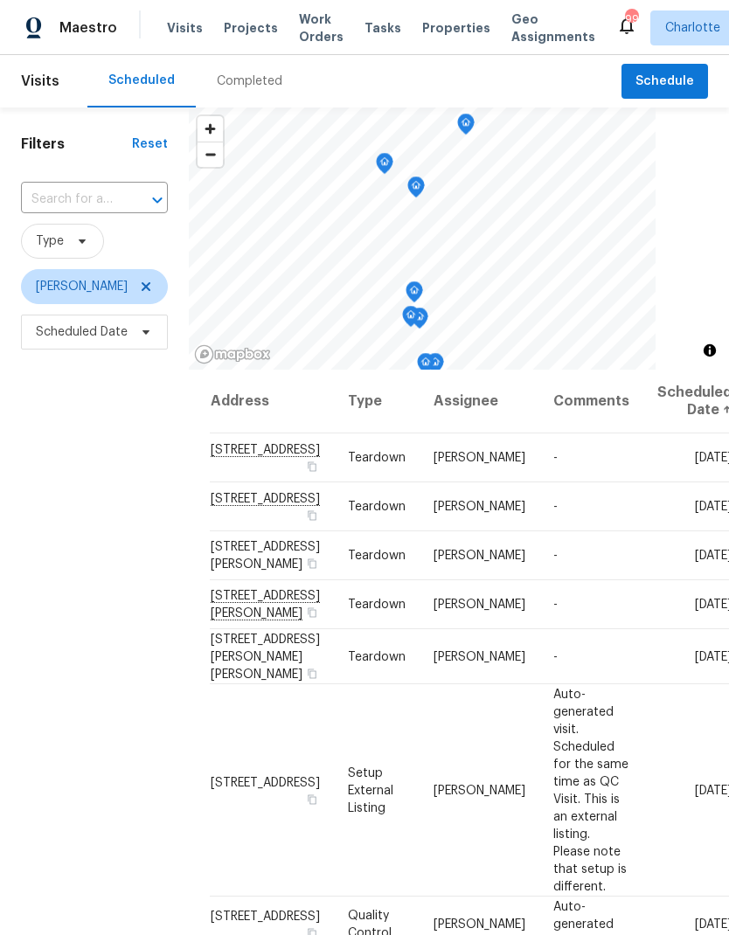
scroll to position [0, 0]
click at [92, 504] on div "Filters Reset ​ Type [PERSON_NAME] Scheduled Date" at bounding box center [94, 613] width 189 height 1011
click at [87, 506] on div "Filters Reset ​ Type [PERSON_NAME] Scheduled Date" at bounding box center [94, 613] width 189 height 1011
click at [378, 246] on icon "Map marker" at bounding box center [373, 249] width 16 height 20
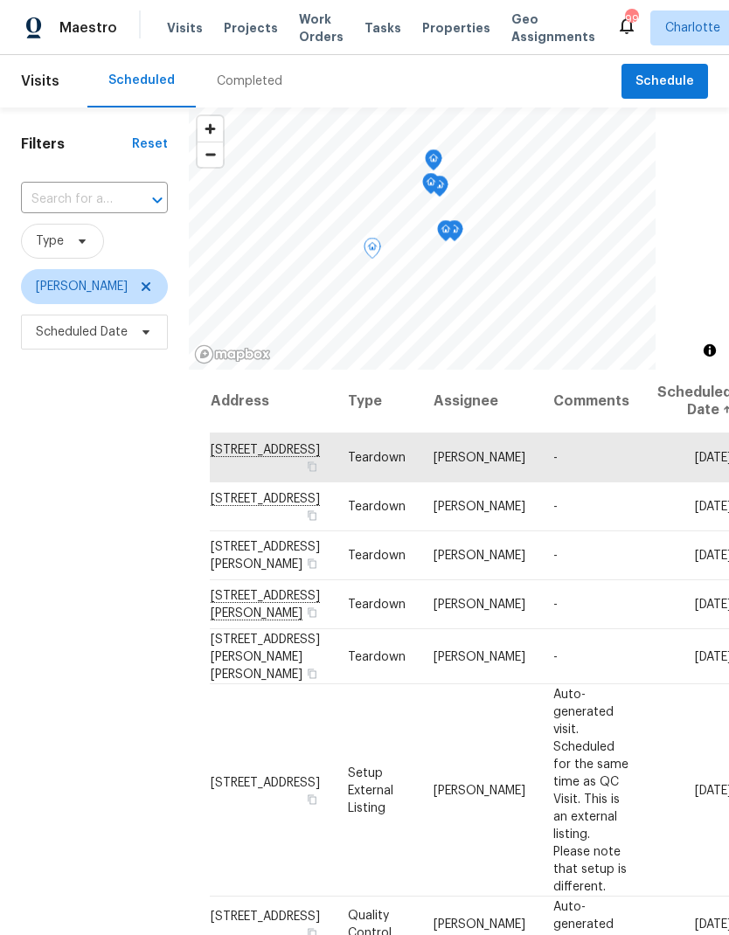
click at [79, 492] on div "Filters Reset ​ Type [PERSON_NAME] Scheduled Date" at bounding box center [94, 613] width 189 height 1011
click at [88, 503] on div "Filters Reset ​ Type [PERSON_NAME] Scheduled Date" at bounding box center [94, 613] width 189 height 1011
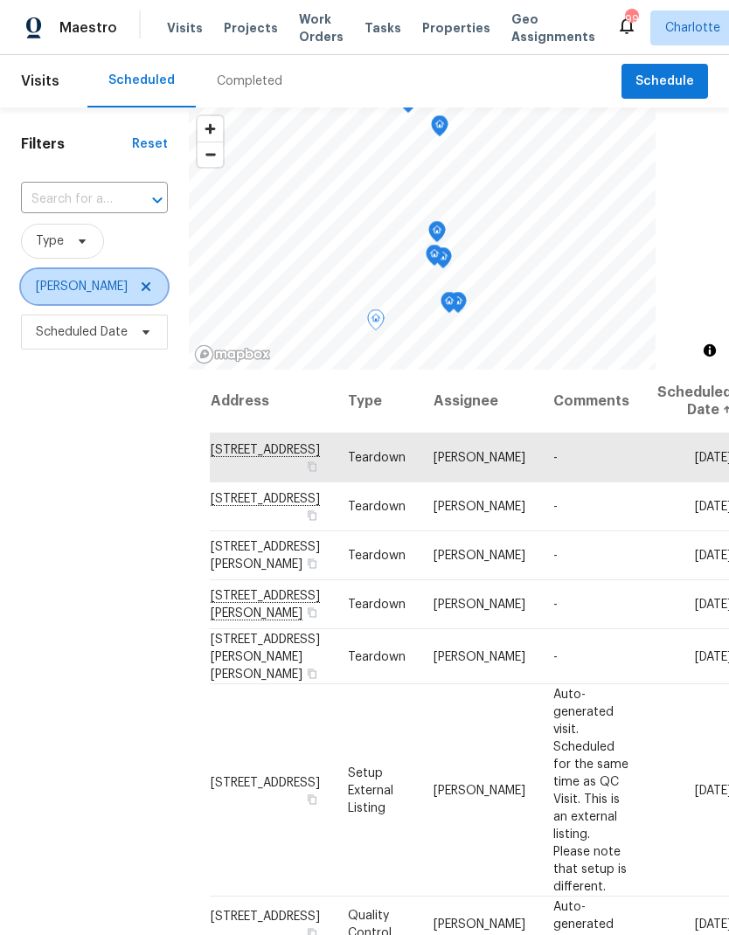
click at [153, 294] on icon at bounding box center [146, 287] width 14 height 14
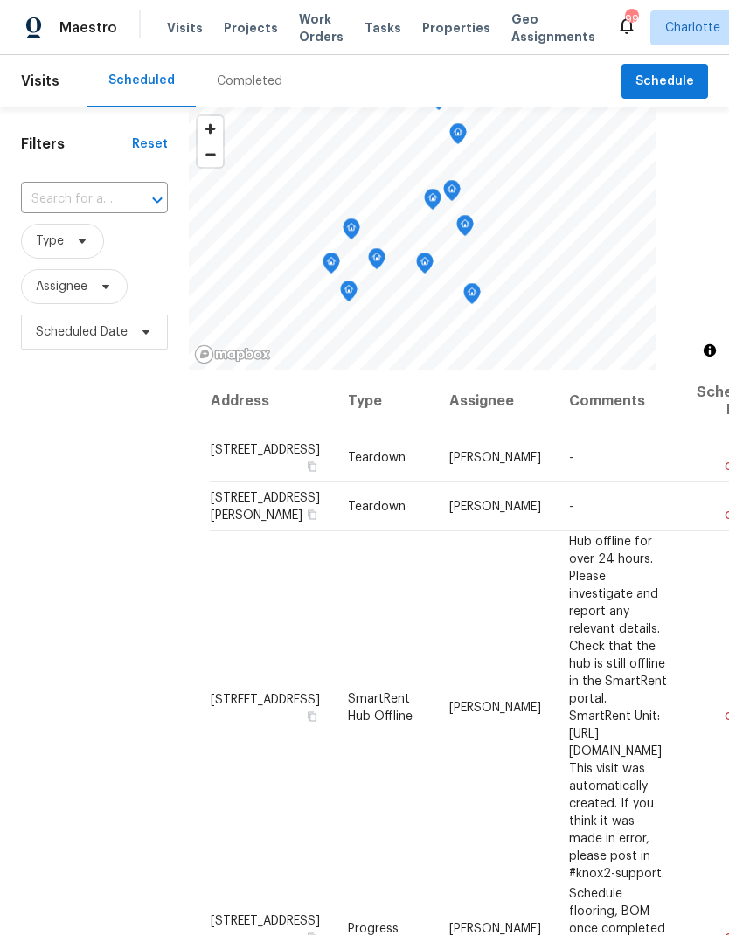
click at [91, 509] on div "Filters Reset ​ Type Assignee Scheduled Date" at bounding box center [94, 613] width 189 height 1011
